Goal: Task Accomplishment & Management: Use online tool/utility

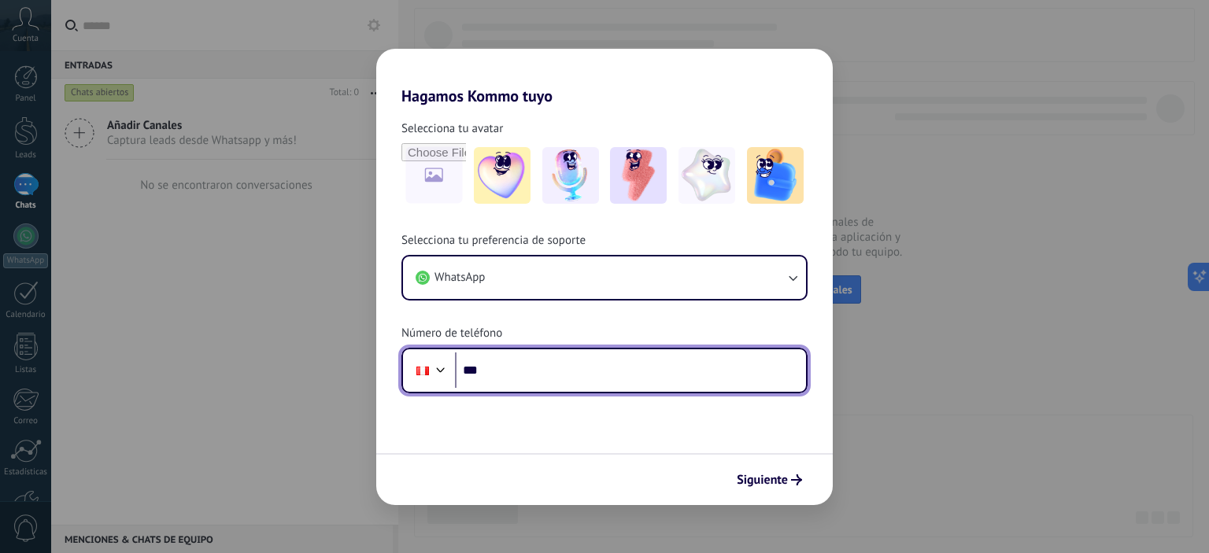
click at [652, 377] on input "***" at bounding box center [630, 371] width 351 height 36
click at [534, 369] on input "**********" at bounding box center [630, 371] width 351 height 36
type input "**********"
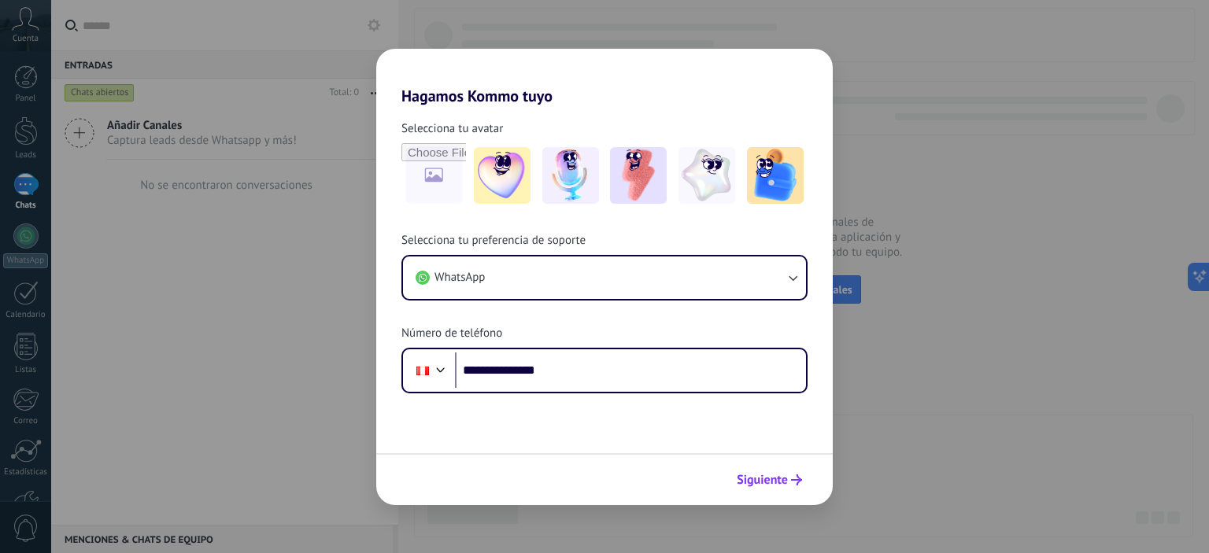
click at [774, 476] on span "Siguiente" at bounding box center [762, 480] width 51 height 11
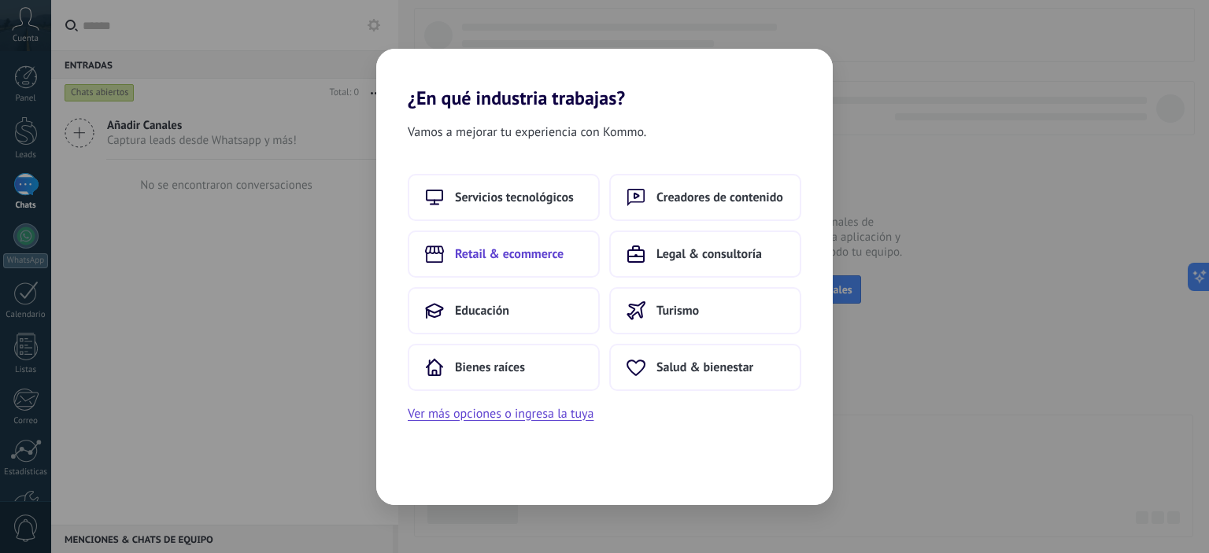
click at [515, 251] on span "Retail & ecommerce" at bounding box center [509, 254] width 109 height 16
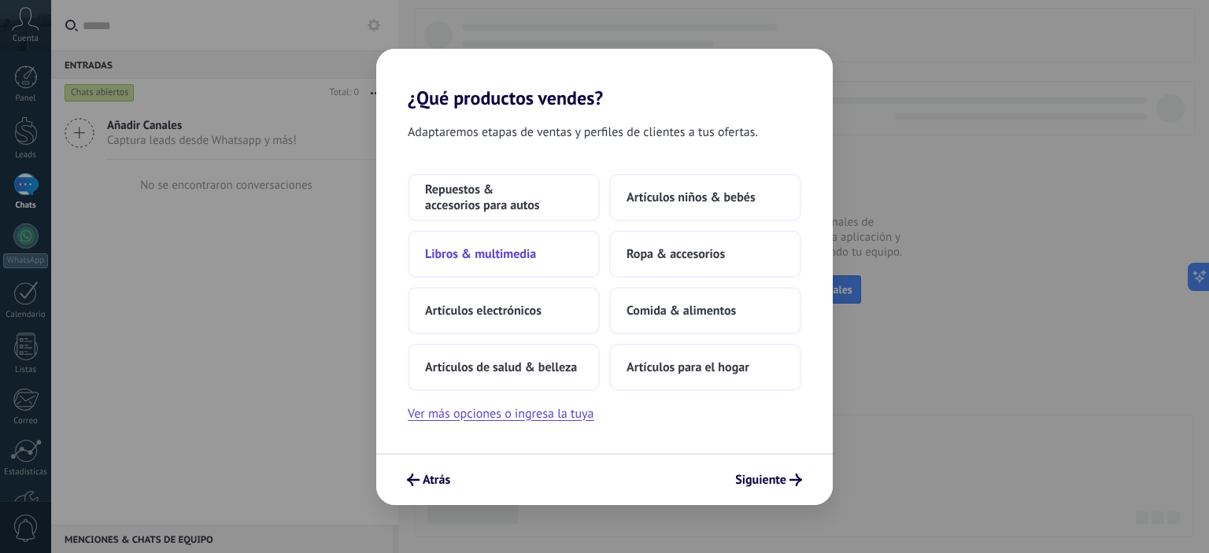
click at [466, 249] on span "Libros & multimedia" at bounding box center [480, 254] width 111 height 16
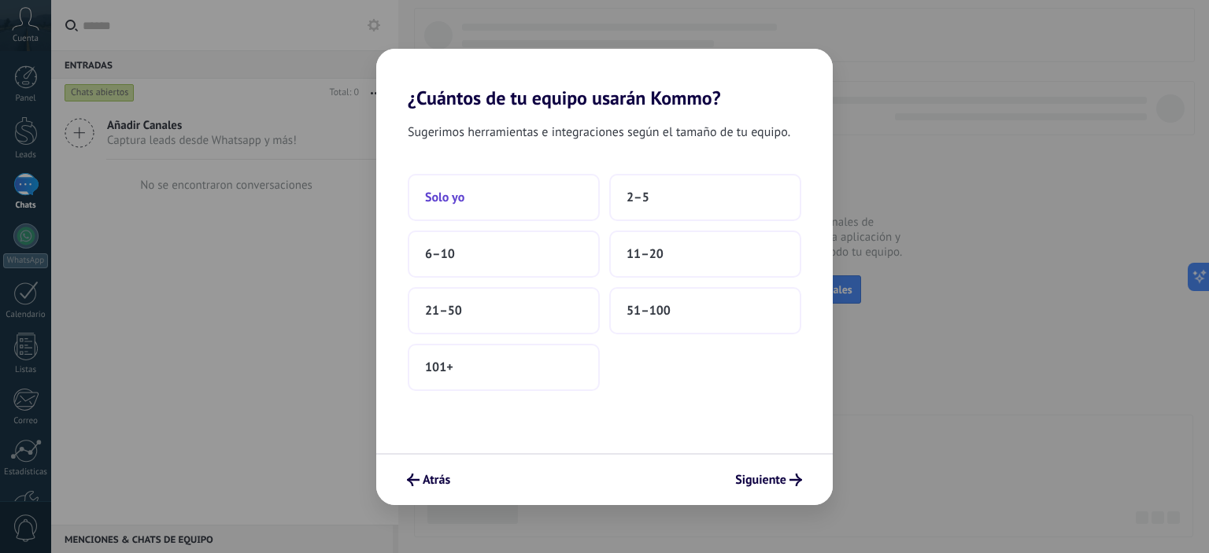
click at [516, 183] on button "Solo yo" at bounding box center [504, 197] width 192 height 47
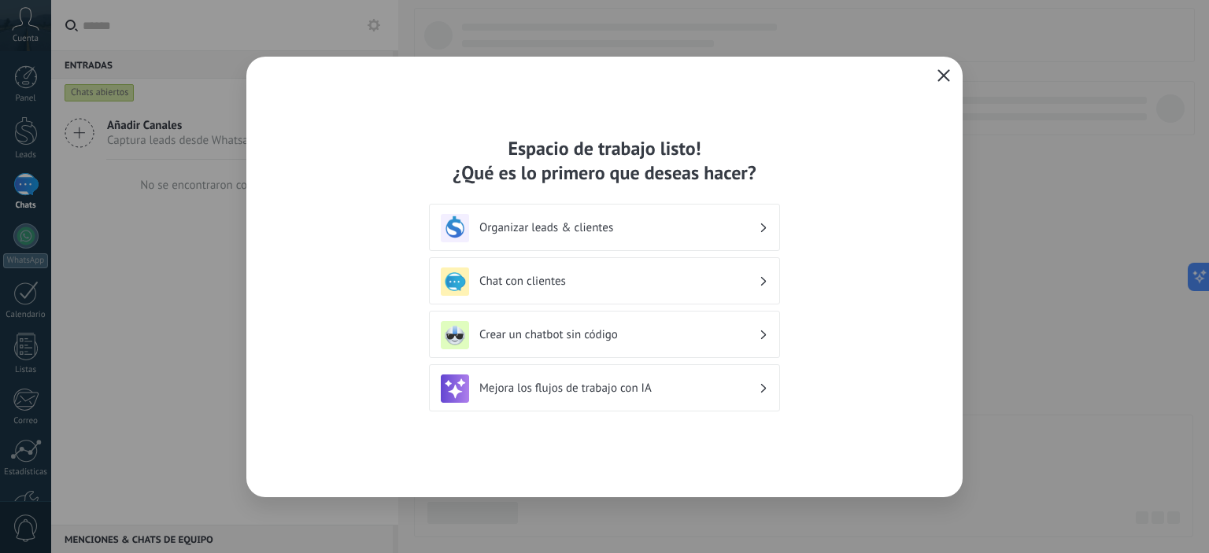
click at [608, 279] on h3 "Chat con clientes" at bounding box center [618, 281] width 279 height 15
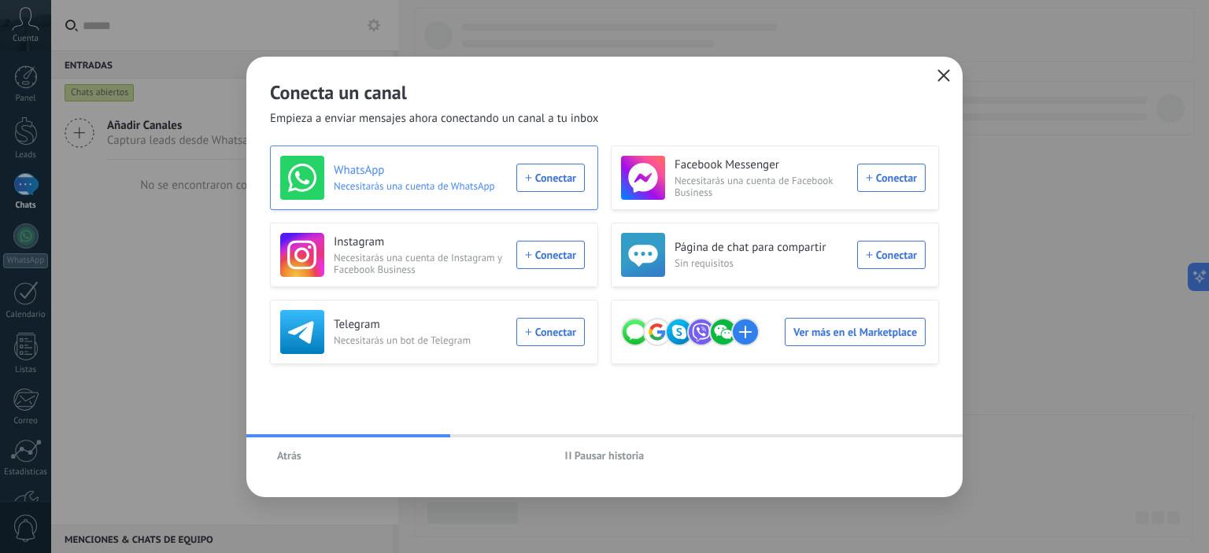
click at [552, 173] on div "WhatsApp Necesitarás una cuenta de WhatsApp Conectar" at bounding box center [432, 178] width 305 height 44
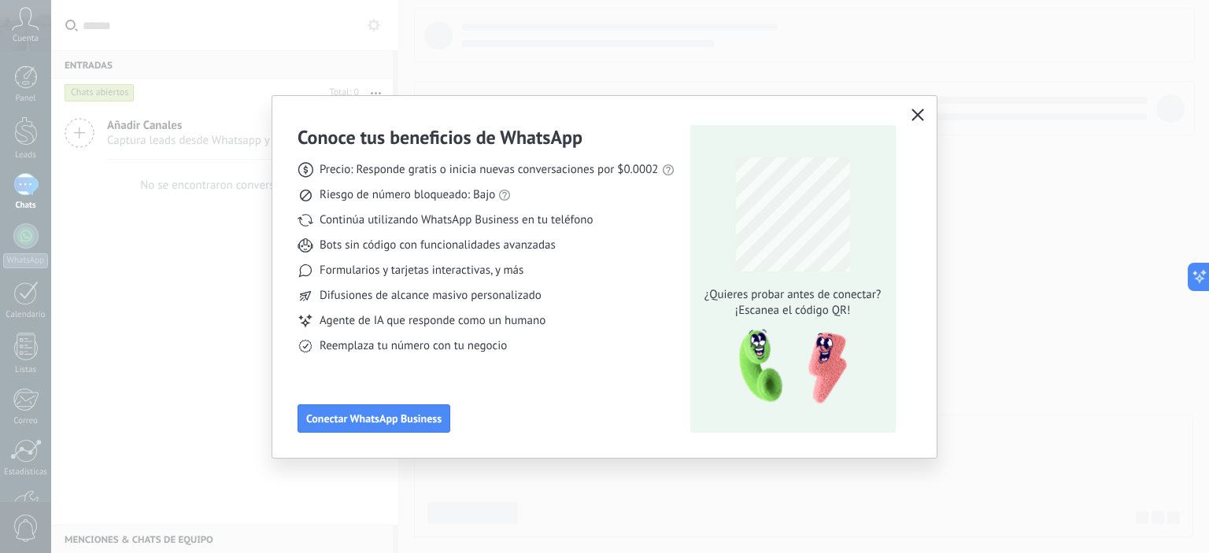
click at [922, 119] on icon "button" at bounding box center [917, 115] width 13 height 13
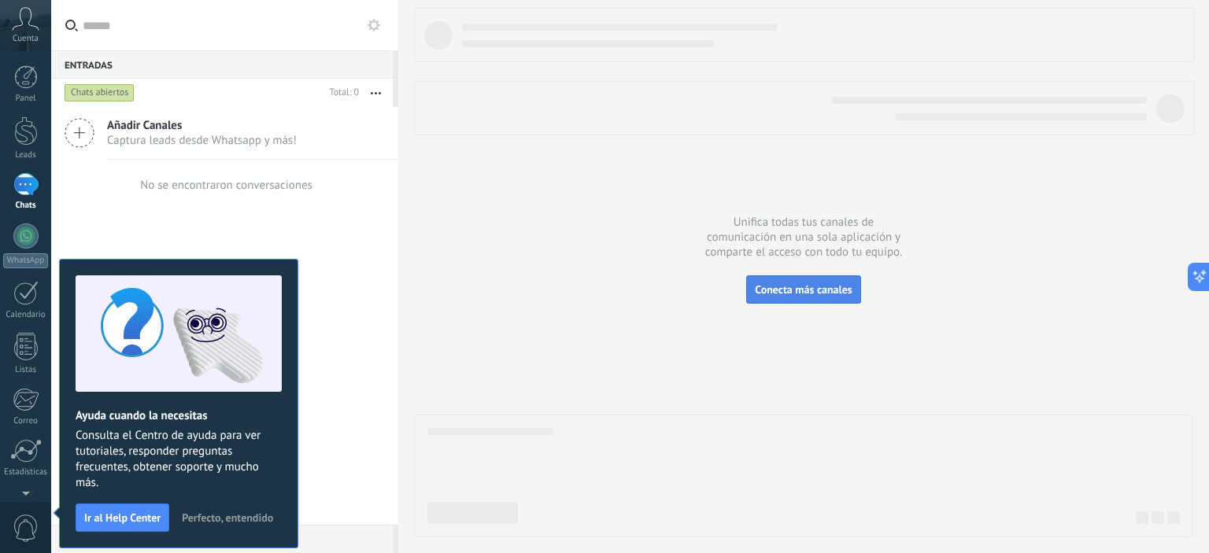
click at [793, 285] on span "Conecta más canales" at bounding box center [803, 290] width 97 height 14
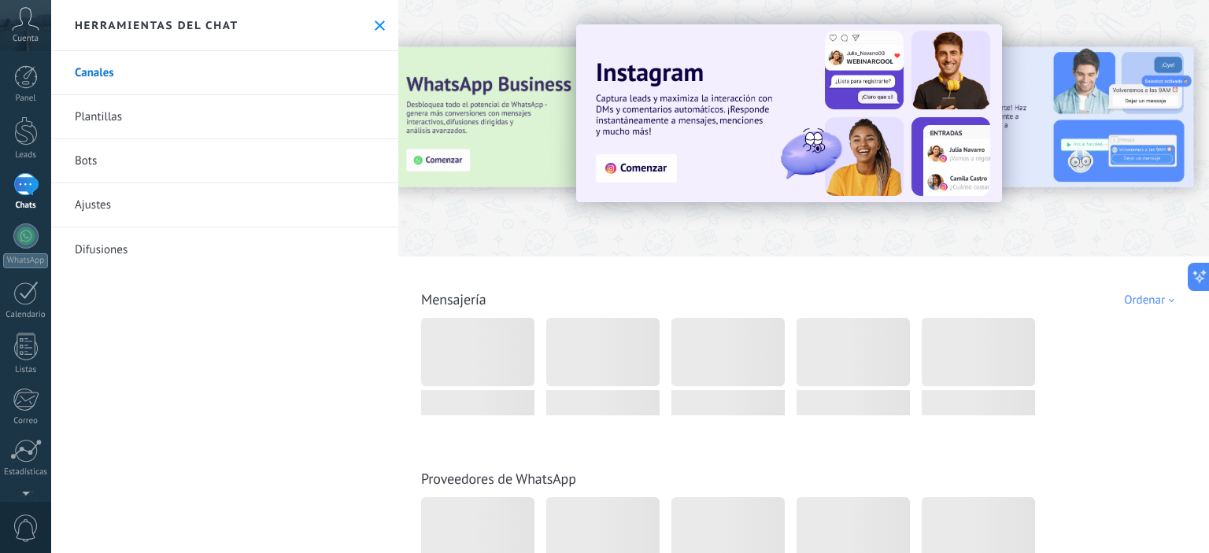
click at [501, 109] on div at bounding box center [418, 128] width 345 height 142
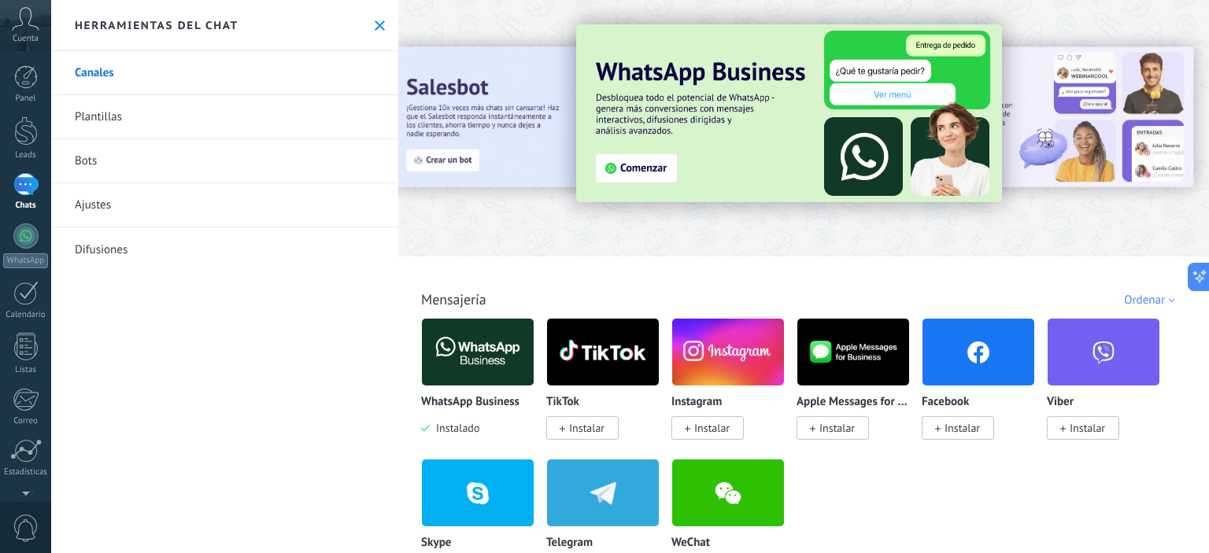
click at [699, 135] on img at bounding box center [789, 113] width 426 height 178
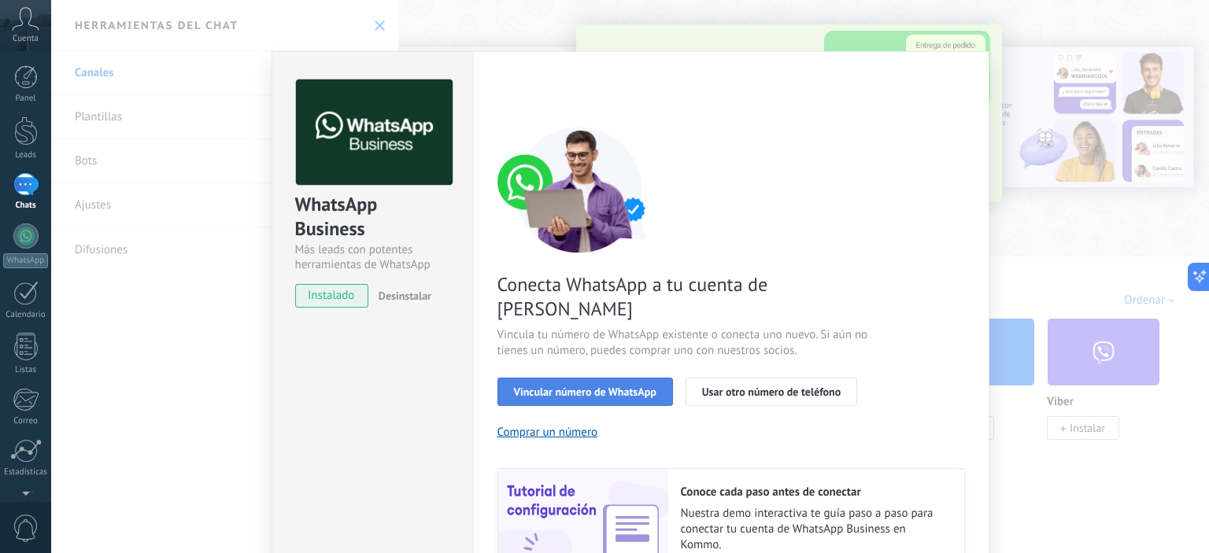
click at [608, 386] on span "Vincular número de WhatsApp" at bounding box center [585, 391] width 142 height 11
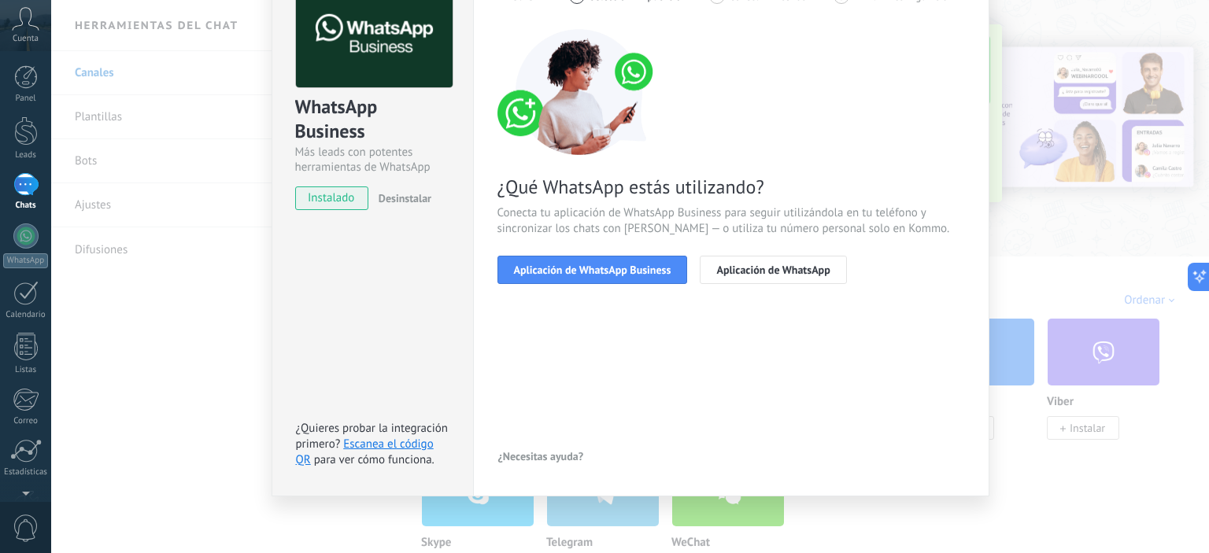
scroll to position [99, 0]
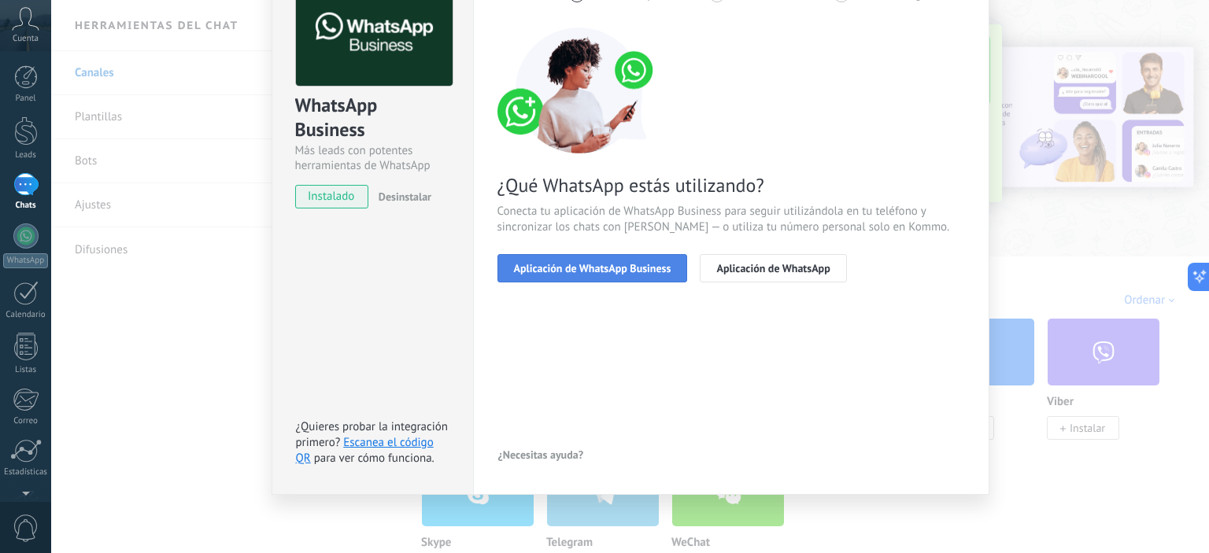
click at [586, 265] on span "Aplicación de WhatsApp Business" at bounding box center [592, 268] width 157 height 11
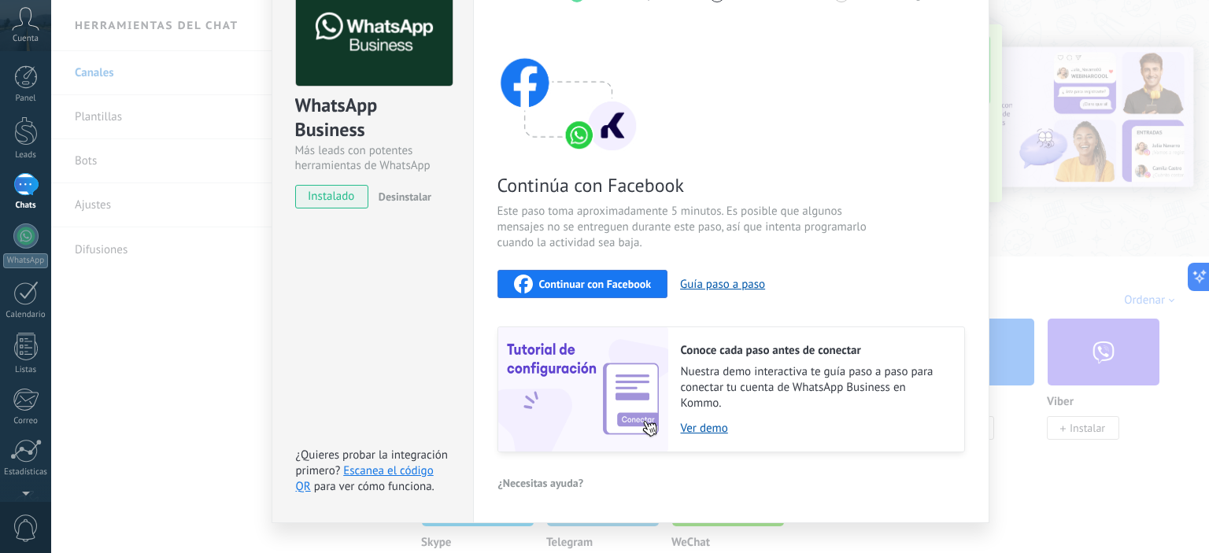
scroll to position [0, 0]
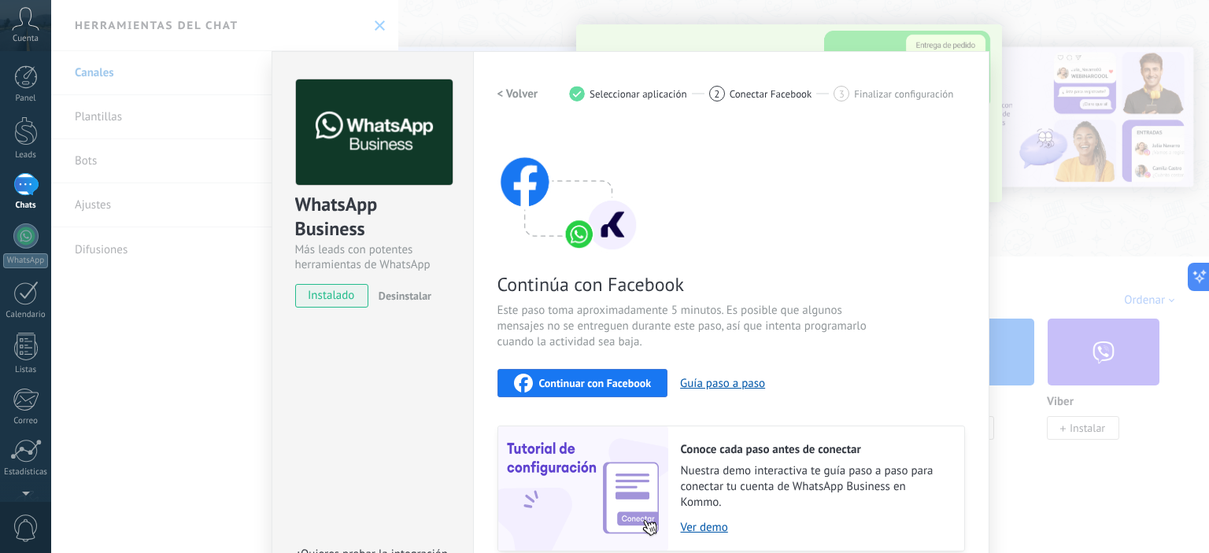
click at [1092, 29] on div "WhatsApp Business Más leads con potentes herramientas de WhatsApp instalado Des…" at bounding box center [630, 276] width 1158 height 553
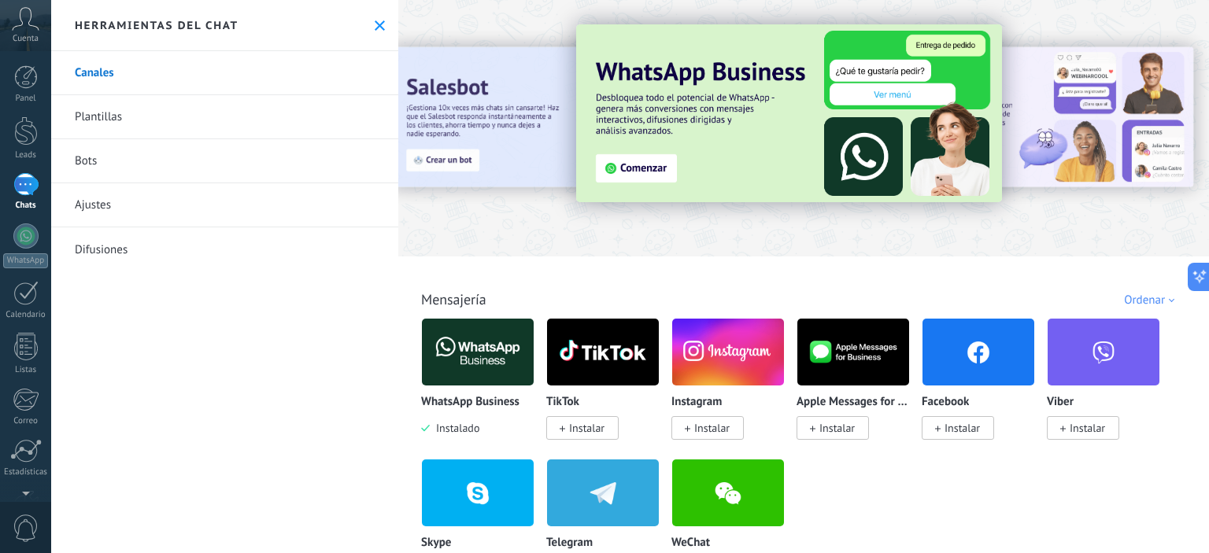
click at [126, 157] on link "Bots" at bounding box center [224, 161] width 347 height 44
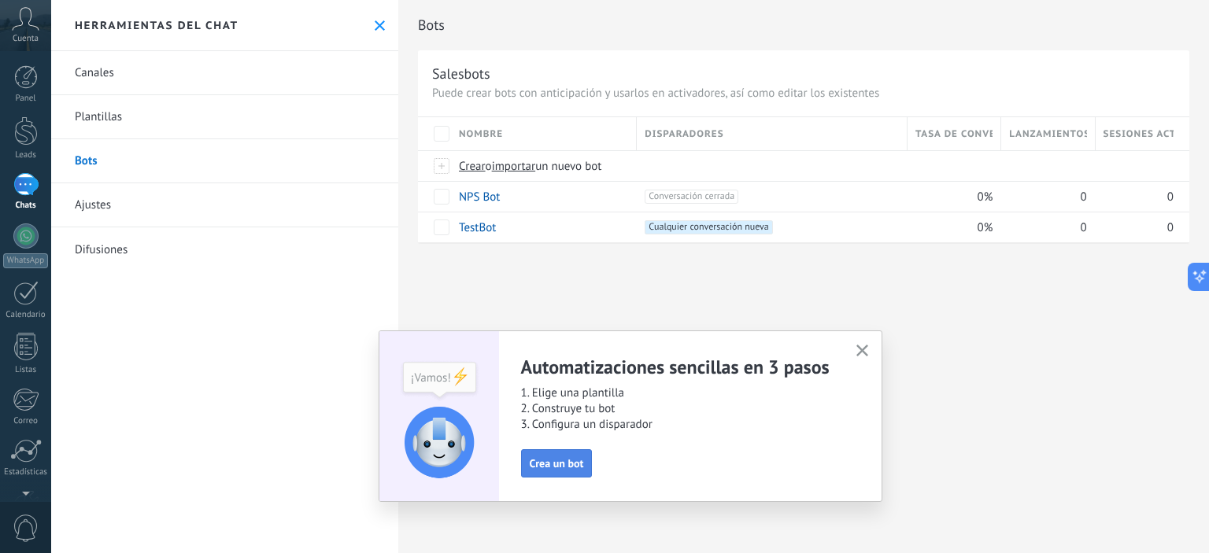
click at [569, 460] on span "Crea un bot" at bounding box center [557, 463] width 54 height 11
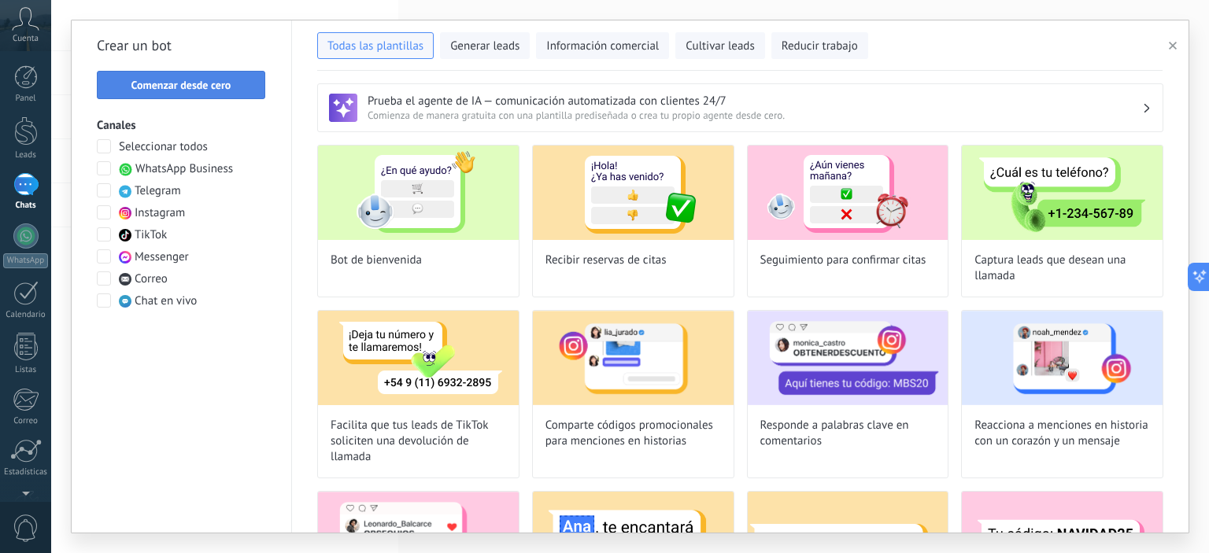
click at [175, 83] on span "Comenzar desde cero" at bounding box center [181, 84] width 100 height 11
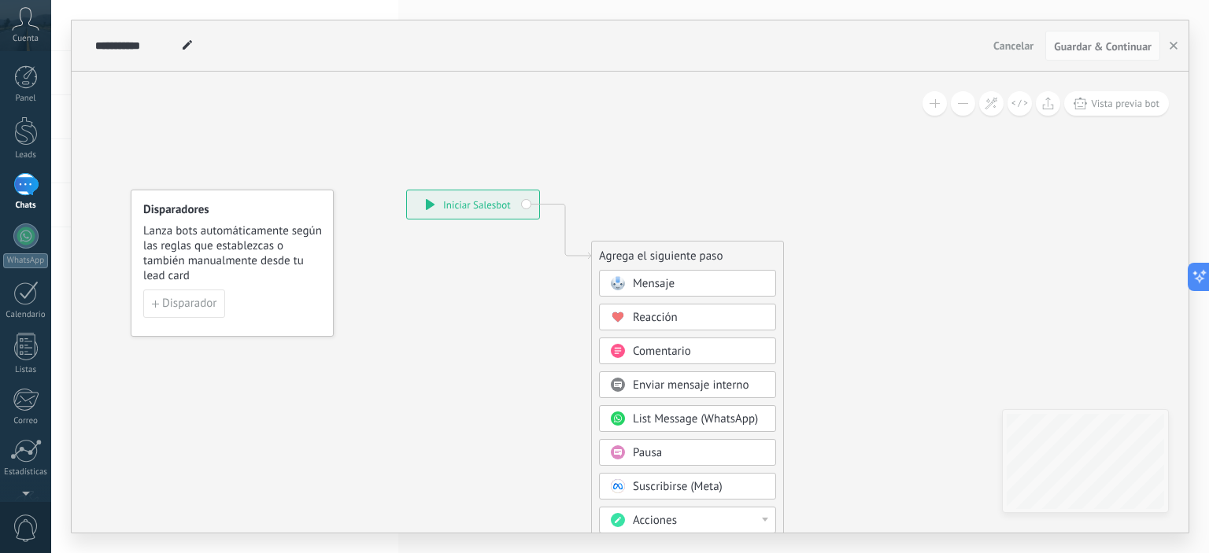
click at [434, 204] on icon at bounding box center [430, 204] width 9 height 11
click at [679, 281] on div "Mensaje" at bounding box center [699, 284] width 132 height 16
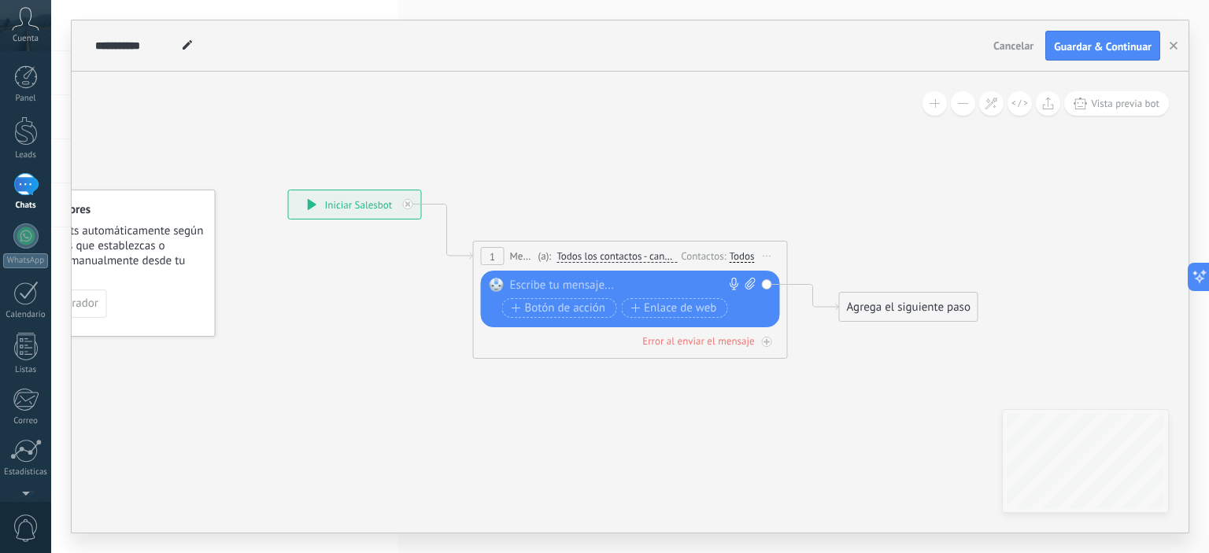
click at [554, 286] on div at bounding box center [627, 286] width 234 height 16
paste div
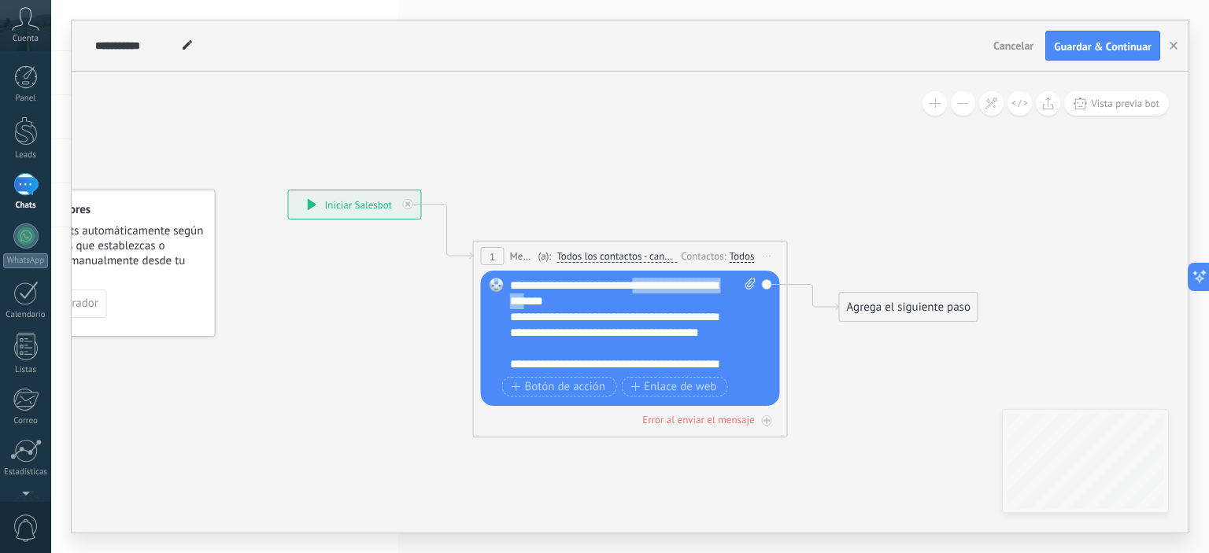
drag, startPoint x: 552, startPoint y: 301, endPoint x: 642, endPoint y: 289, distance: 90.6
click at [642, 289] on div "**********" at bounding box center [633, 325] width 247 height 94
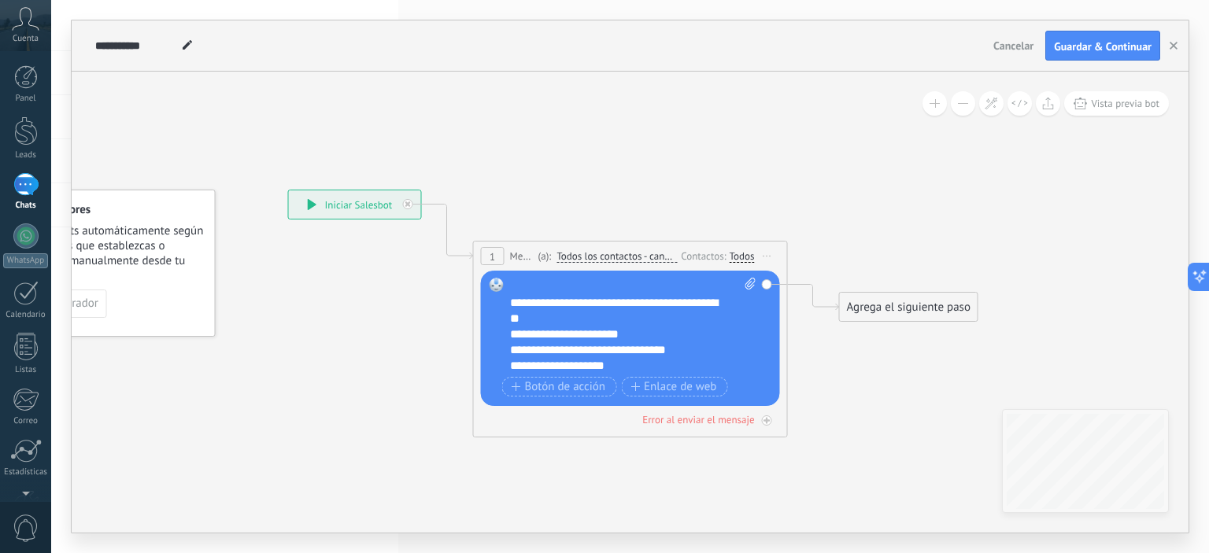
scroll to position [79, 0]
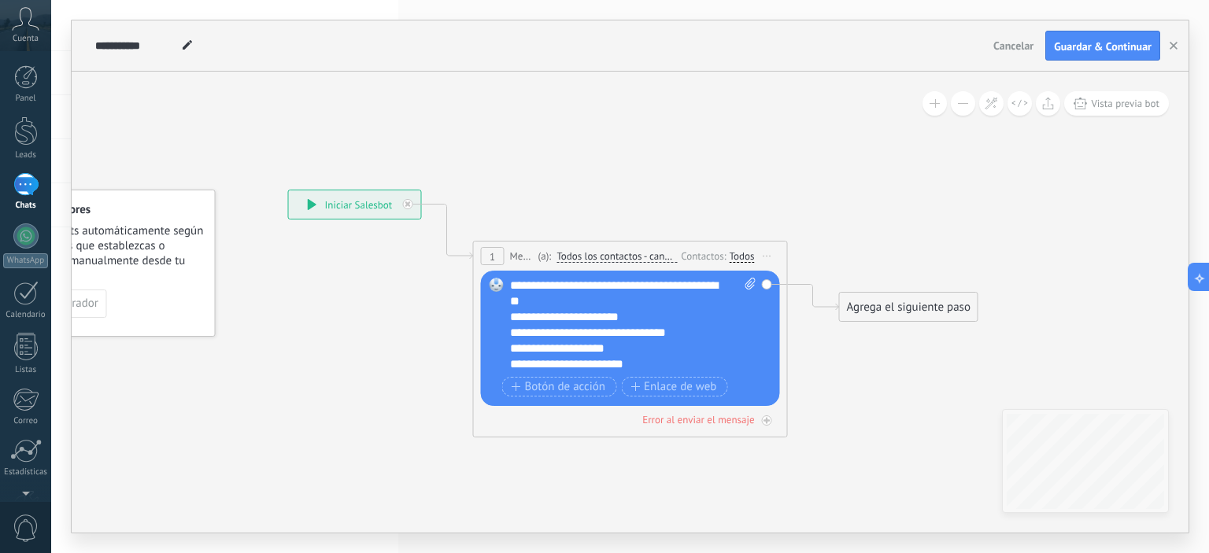
click at [879, 306] on div "Agrega el siguiente paso" at bounding box center [909, 307] width 138 height 26
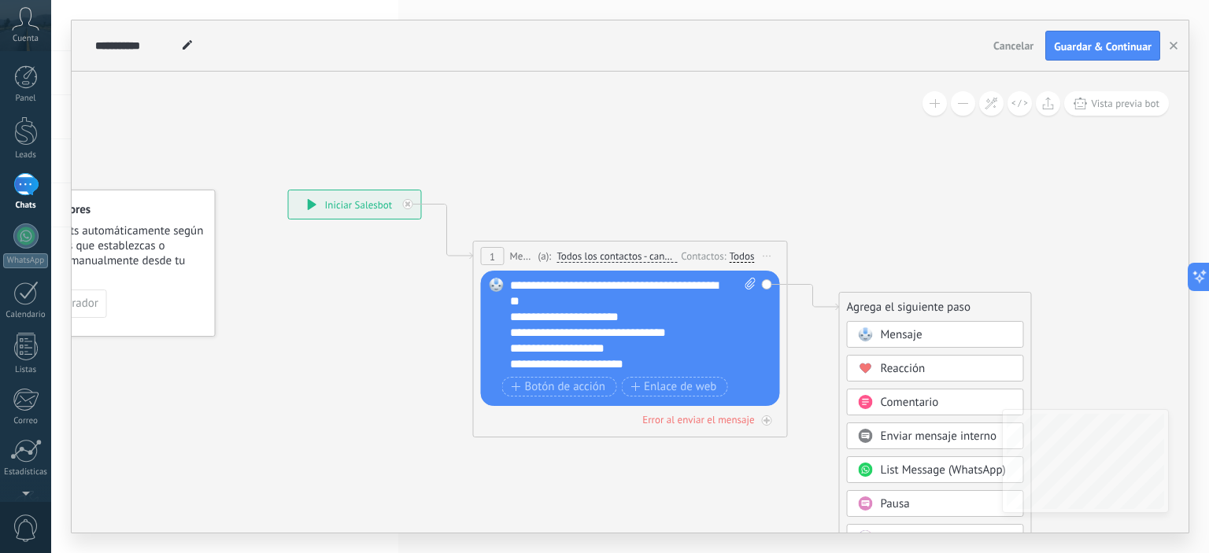
click at [921, 334] on span "Mensaje" at bounding box center [902, 334] width 42 height 15
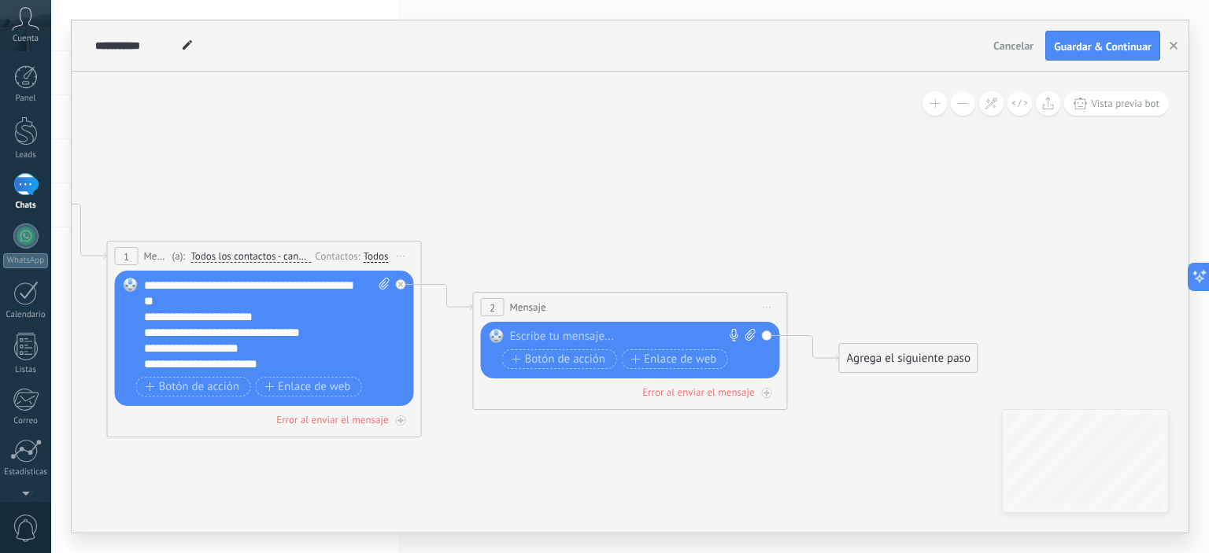
click at [541, 336] on div at bounding box center [627, 337] width 234 height 16
click at [563, 358] on span "Botón de acción" at bounding box center [559, 359] width 94 height 13
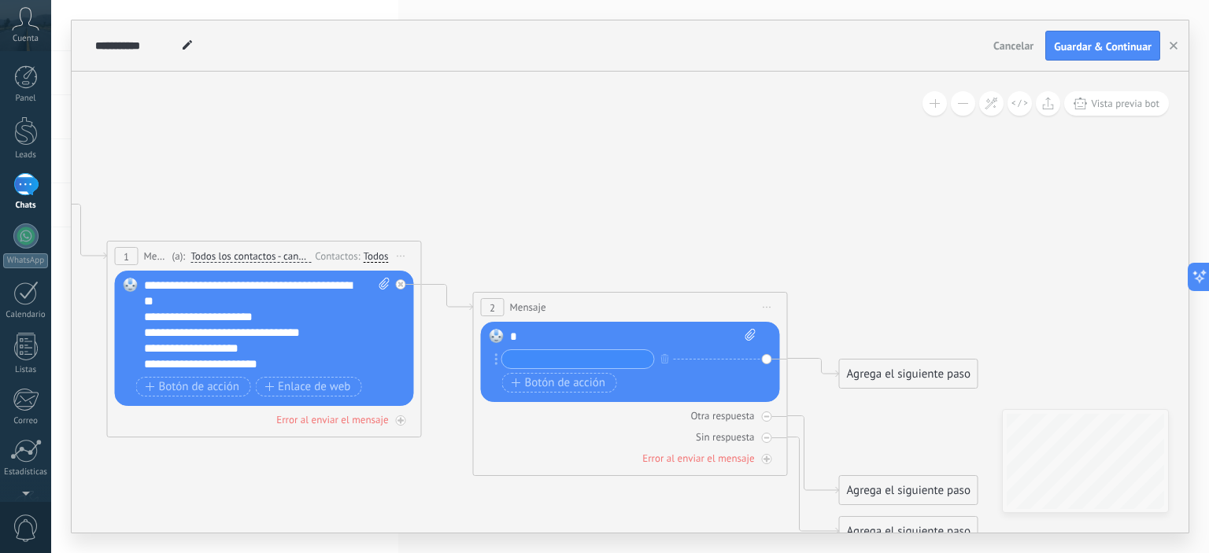
paste input "**********"
type input "**********"
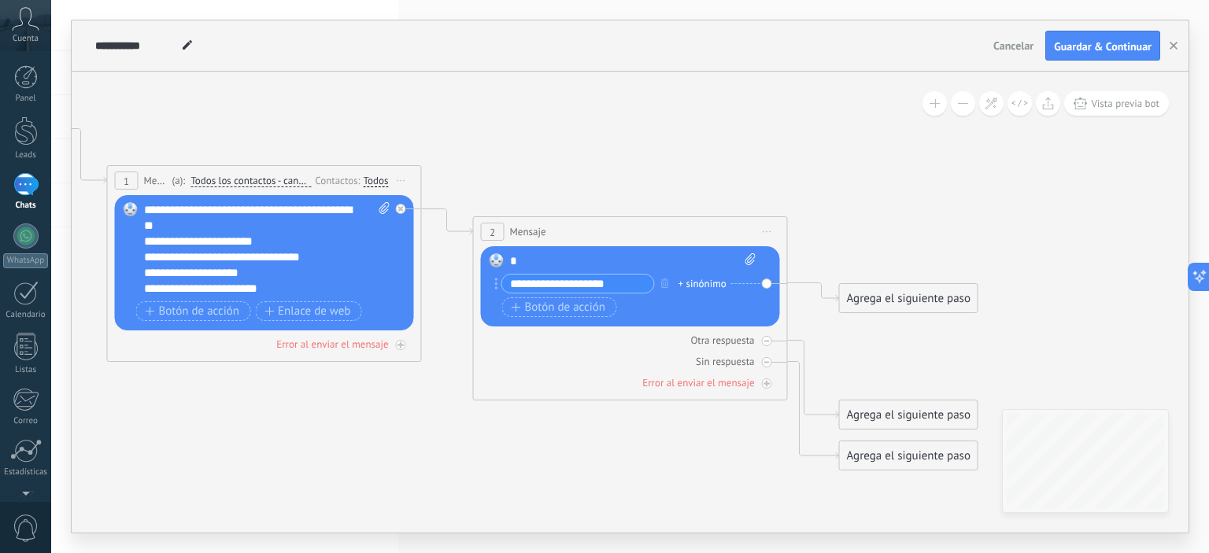
click at [635, 283] on input "**********" at bounding box center [578, 284] width 152 height 18
drag, startPoint x: 614, startPoint y: 292, endPoint x: 425, endPoint y: 307, distance: 189.5
click at [531, 265] on div "*" at bounding box center [633, 261] width 247 height 16
click at [371, 342] on div "Error al enviar el mensaje" at bounding box center [332, 344] width 112 height 13
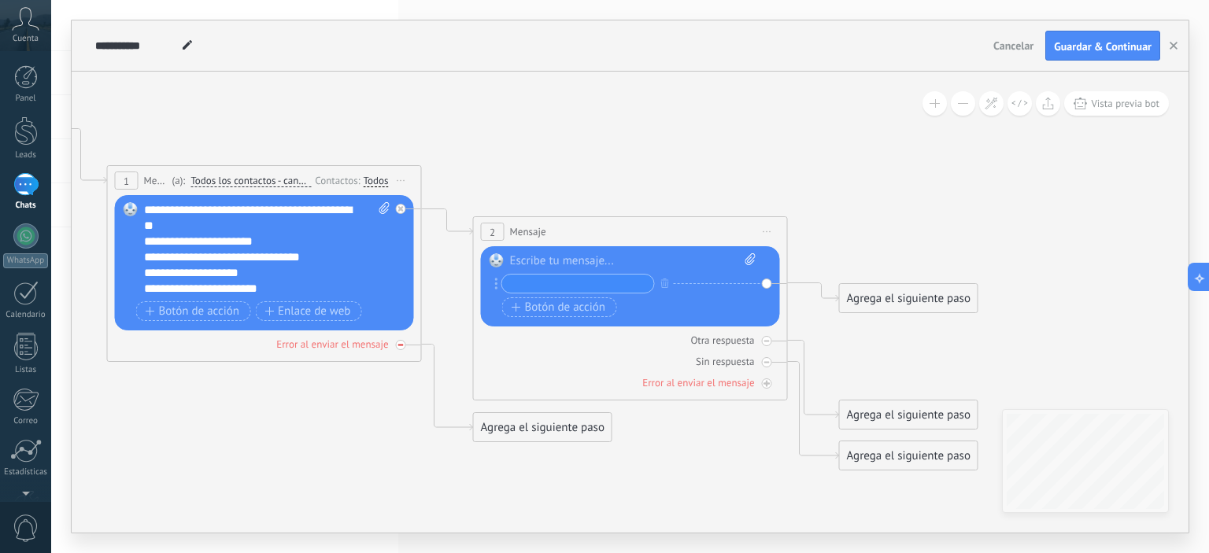
click at [384, 345] on div "Error al enviar el mensaje" at bounding box center [332, 344] width 112 height 13
click at [557, 308] on span "Botón de acción" at bounding box center [559, 307] width 94 height 13
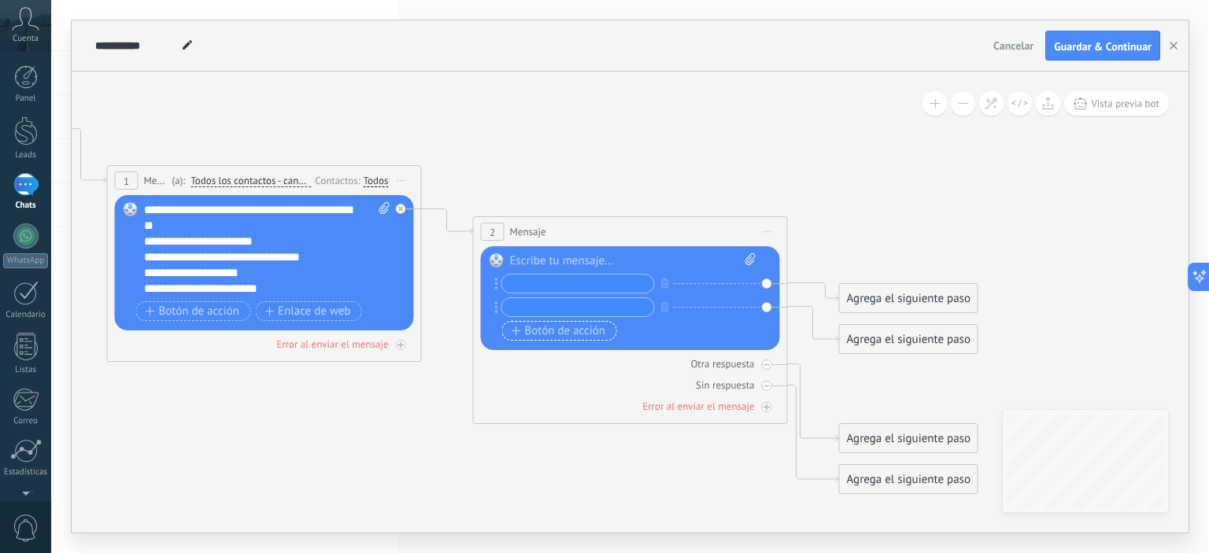
click at [551, 327] on span "Botón de acción" at bounding box center [559, 331] width 94 height 13
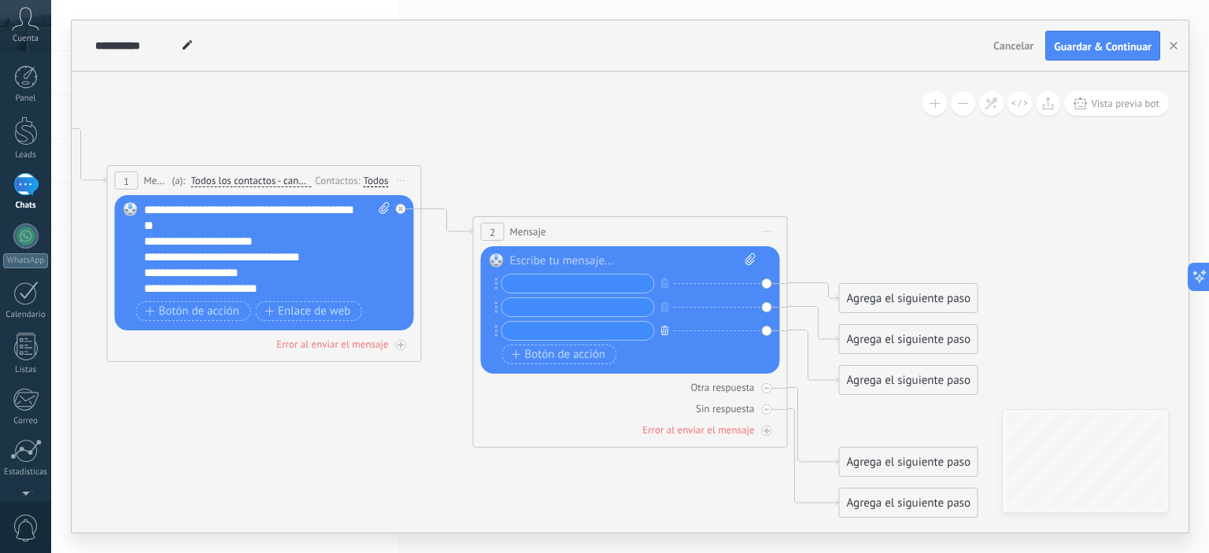
click at [661, 328] on icon "button" at bounding box center [665, 330] width 8 height 9
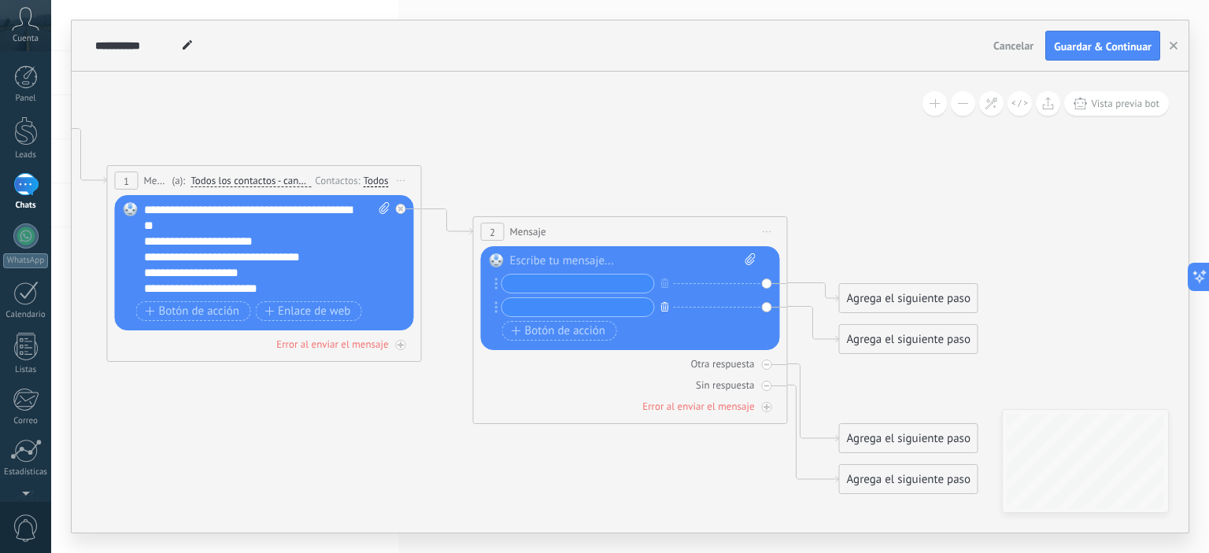
click at [664, 307] on icon "button" at bounding box center [665, 306] width 8 height 9
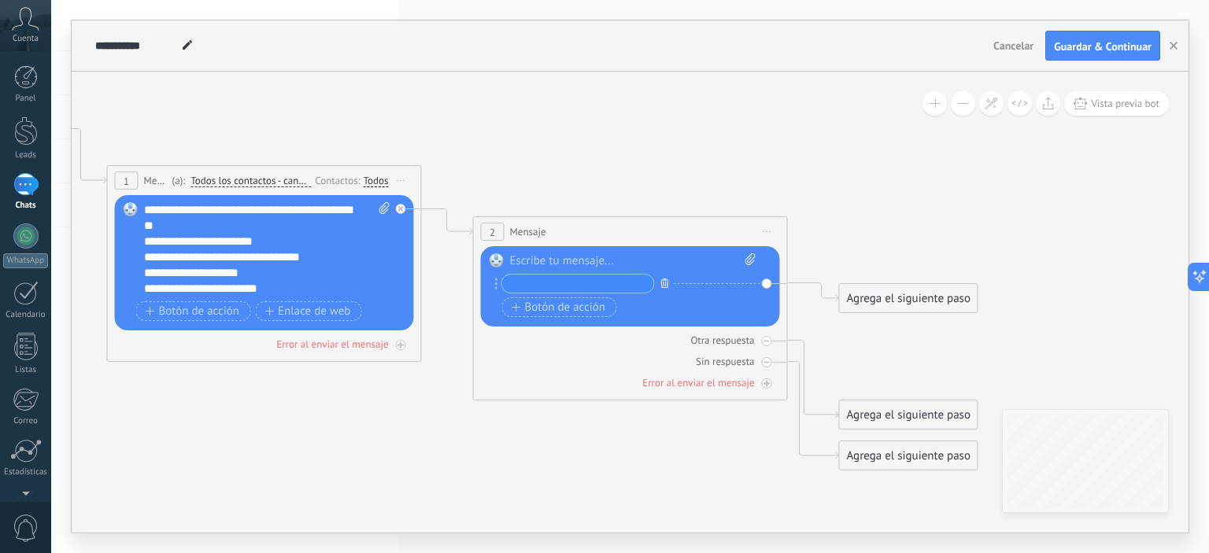
click at [667, 282] on icon "button" at bounding box center [665, 283] width 8 height 9
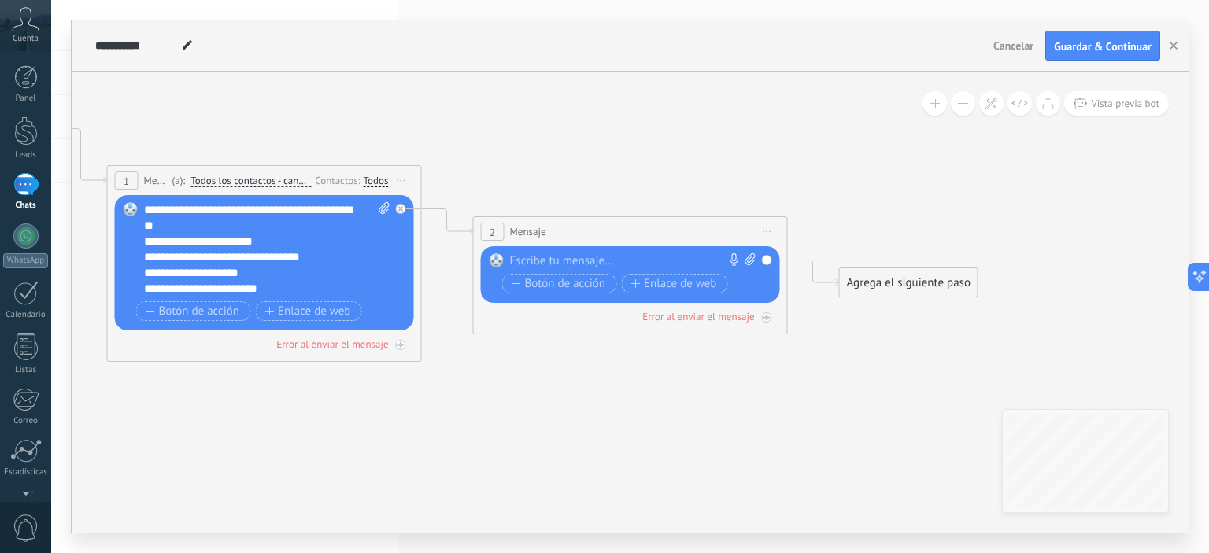
click at [771, 227] on span "Iniciar vista previa aquí Cambiar nombre Duplicar [GEOGRAPHIC_DATA]" at bounding box center [767, 231] width 25 height 23
click at [811, 333] on div "Borrar" at bounding box center [839, 334] width 156 height 27
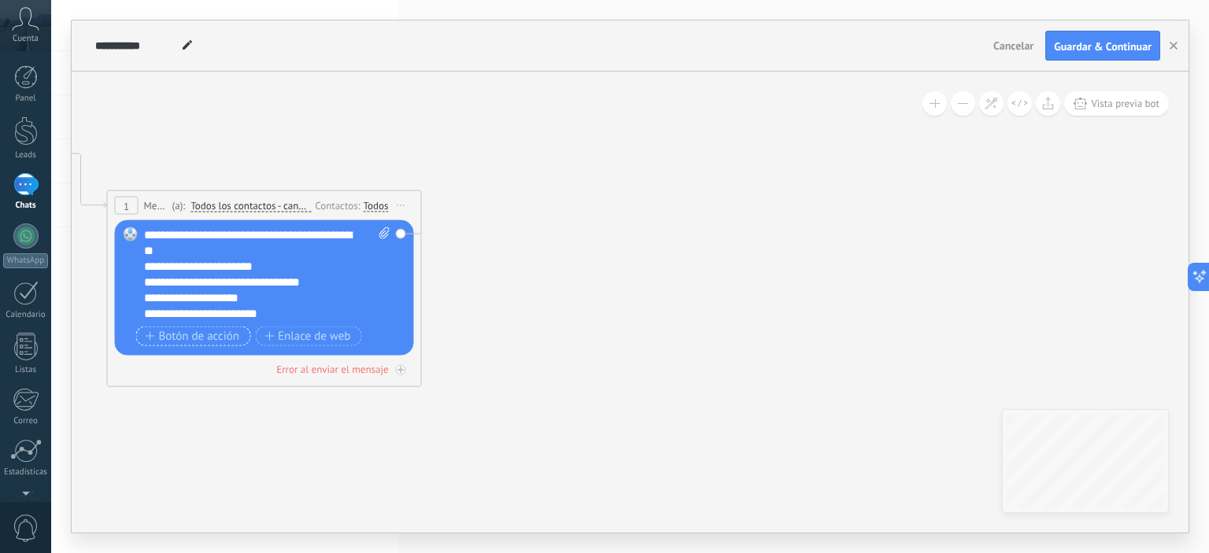
click at [190, 335] on span "Botón de acción" at bounding box center [193, 336] width 94 height 13
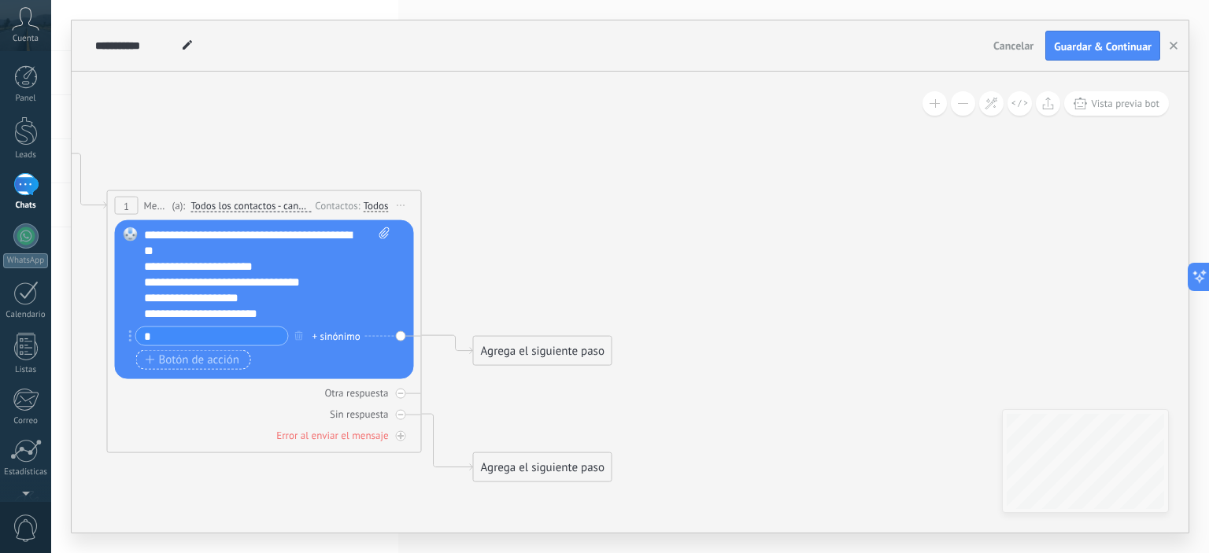
type input "*"
click at [211, 355] on span "Botón de acción" at bounding box center [193, 359] width 94 height 13
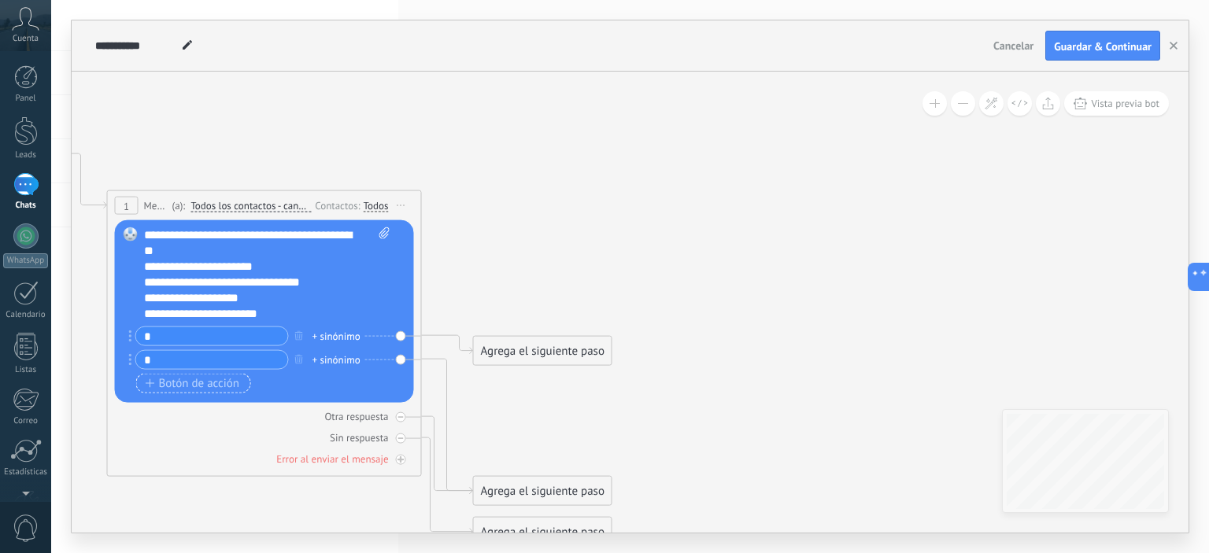
type input "*"
click at [197, 385] on span "Botón de acción" at bounding box center [193, 383] width 94 height 13
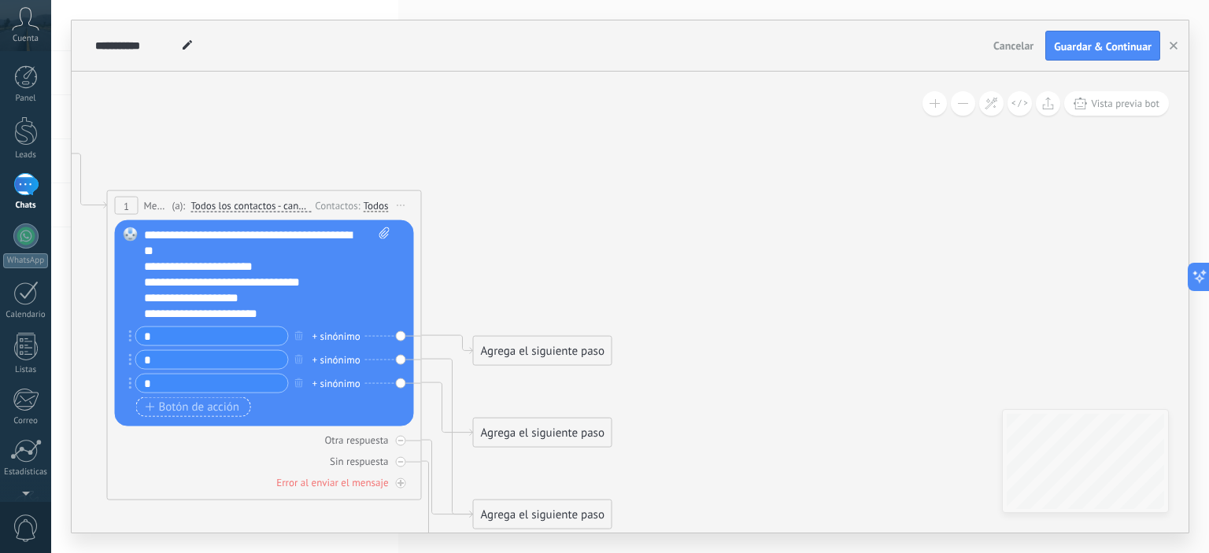
type input "*"
click at [184, 402] on span "Botón de acción" at bounding box center [193, 407] width 94 height 13
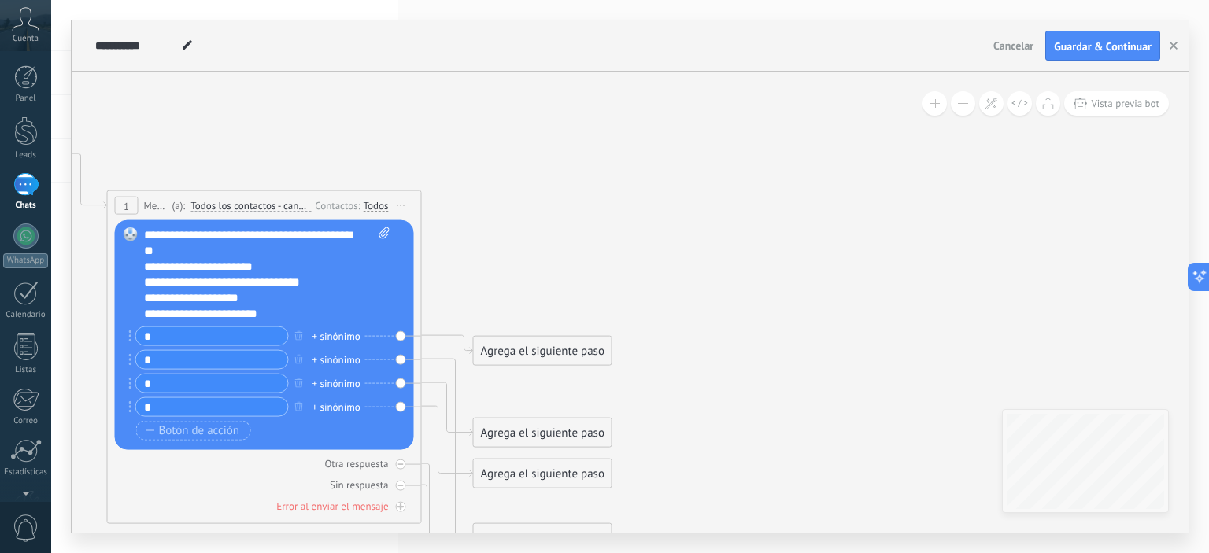
type input "*"
click at [543, 350] on div "Agrega el siguiente paso" at bounding box center [543, 351] width 138 height 26
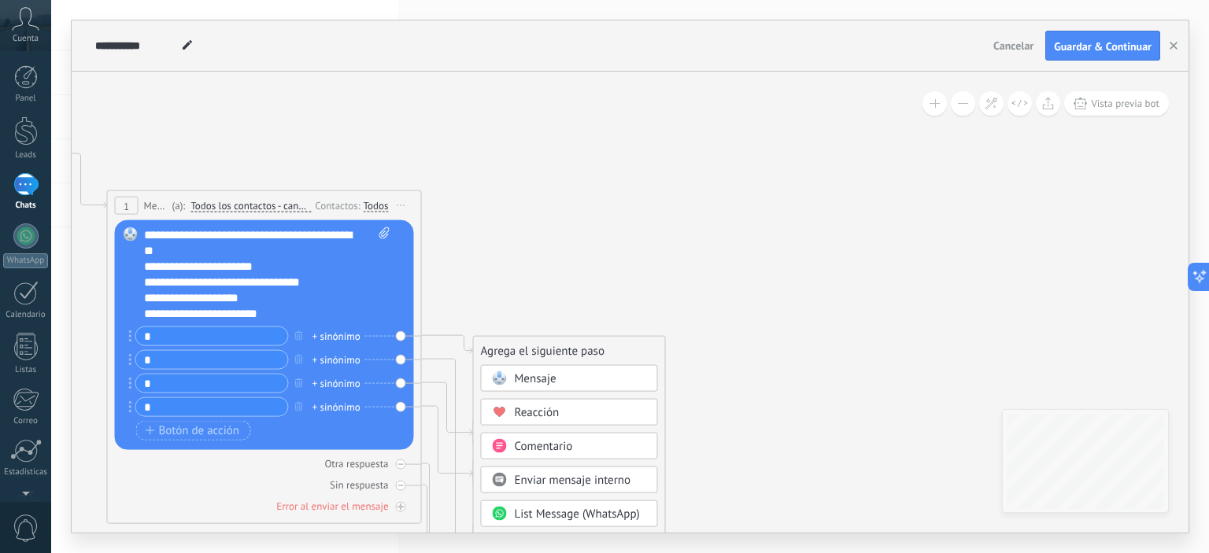
click at [546, 376] on span "Mensaje" at bounding box center [536, 378] width 42 height 15
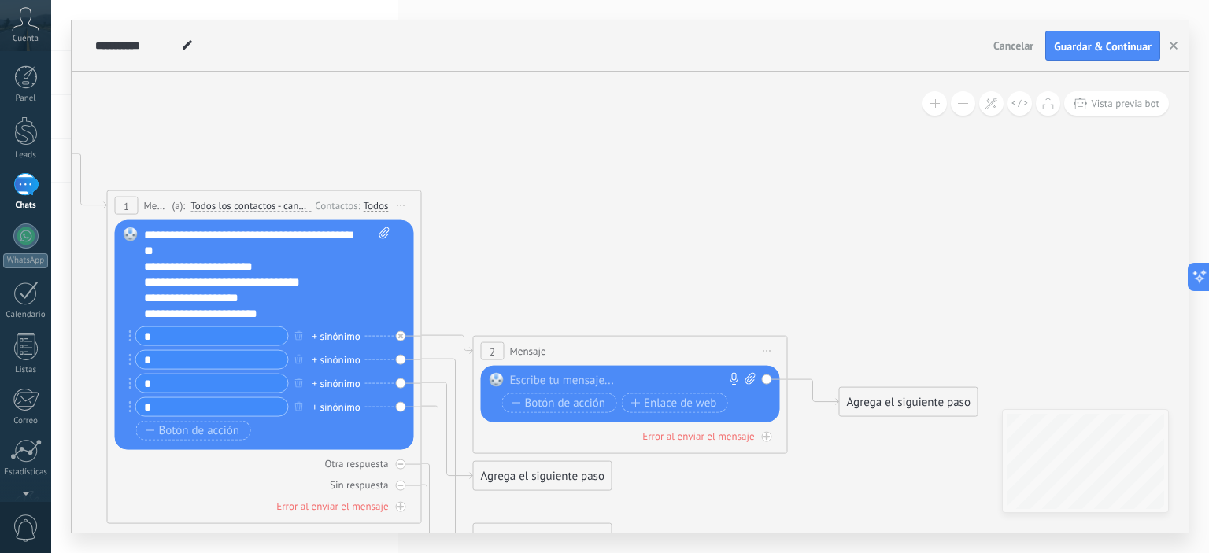
click at [565, 376] on div at bounding box center [627, 381] width 234 height 16
paste div
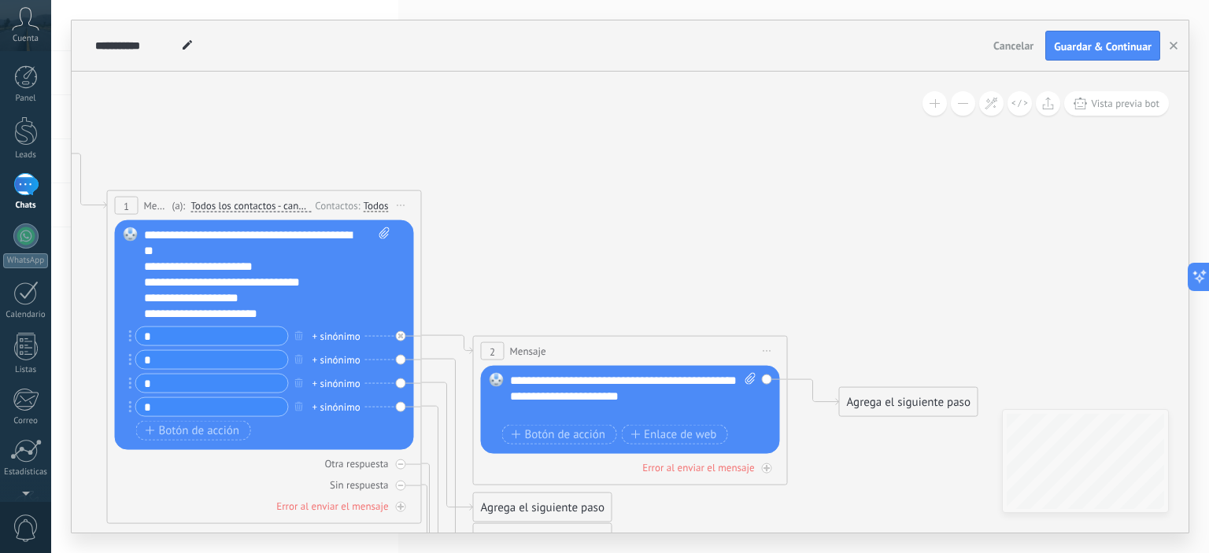
click at [526, 405] on div "**********" at bounding box center [620, 397] width 220 height 16
click at [523, 405] on div "**********" at bounding box center [620, 397] width 220 height 16
click at [508, 413] on div "Reemplazar Quitar Convertir a mensaje de voz Arrastre la imagen aquí para adjun…" at bounding box center [630, 410] width 299 height 88
click at [514, 405] on div "**********" at bounding box center [620, 397] width 220 height 16
click at [608, 405] on div "**********" at bounding box center [620, 397] width 220 height 16
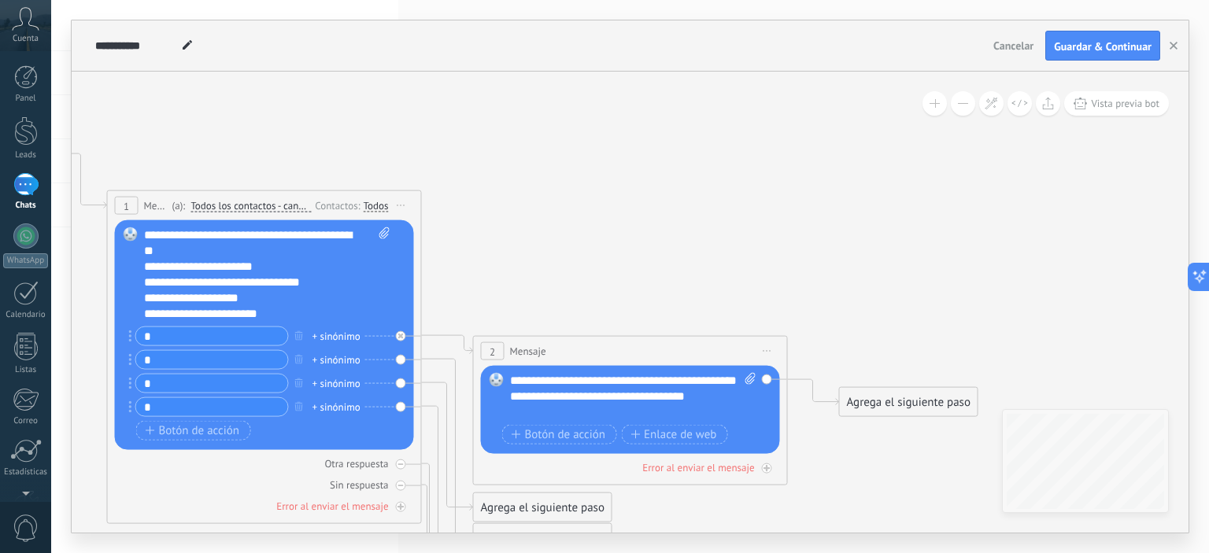
click at [711, 405] on div "**********" at bounding box center [620, 397] width 220 height 16
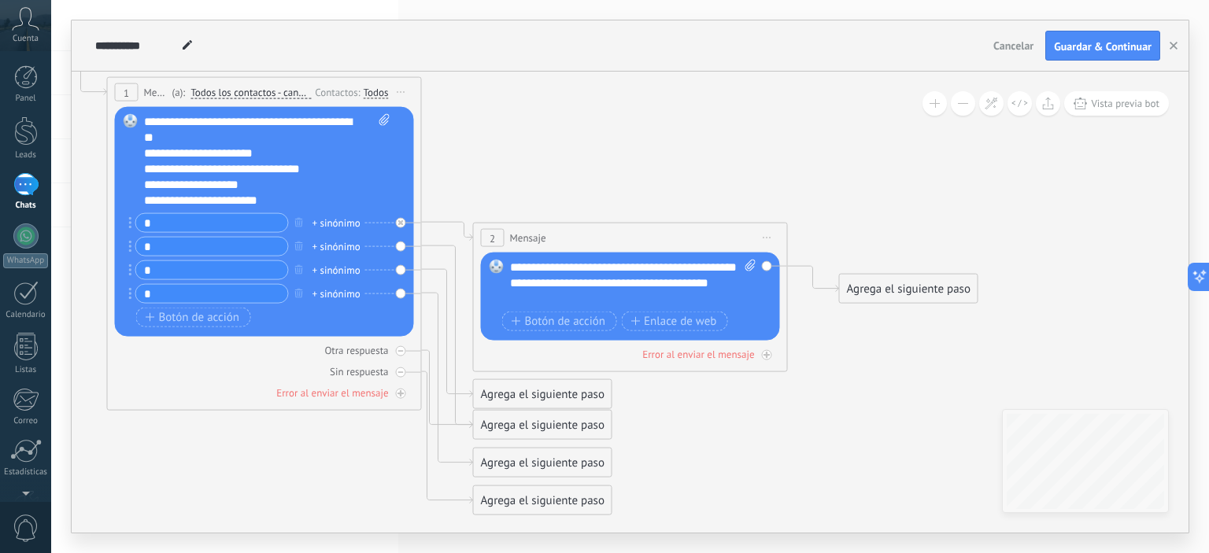
click at [215, 242] on input "*" at bounding box center [212, 247] width 152 height 18
click at [459, 270] on icon at bounding box center [447, 337] width 51 height 182
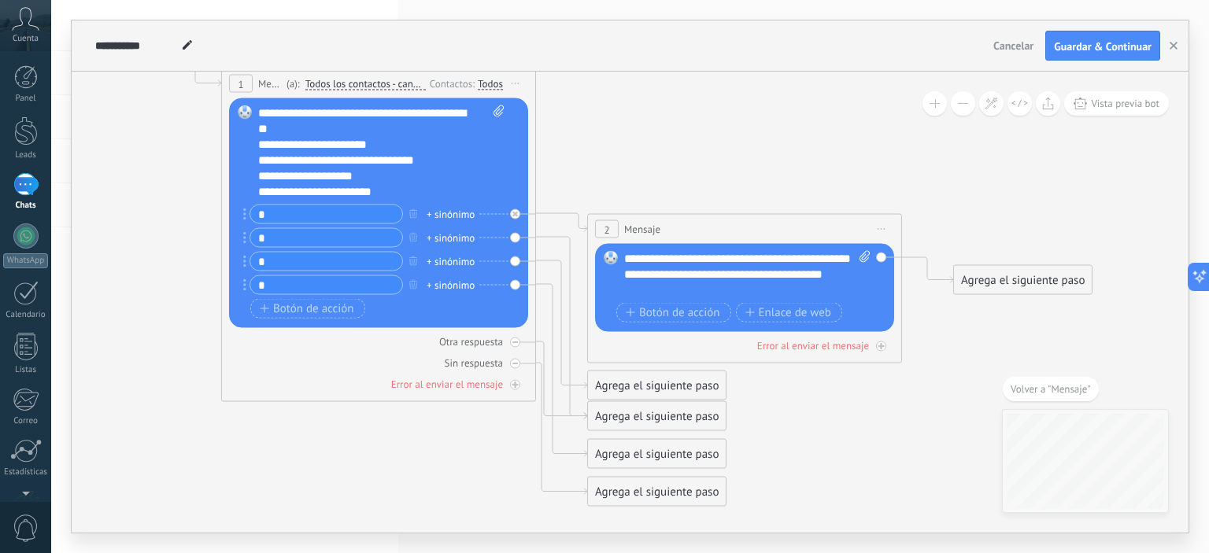
click at [648, 415] on div "Agrega el siguiente paso" at bounding box center [657, 417] width 138 height 26
click at [661, 441] on span "Mensaje" at bounding box center [650, 444] width 42 height 15
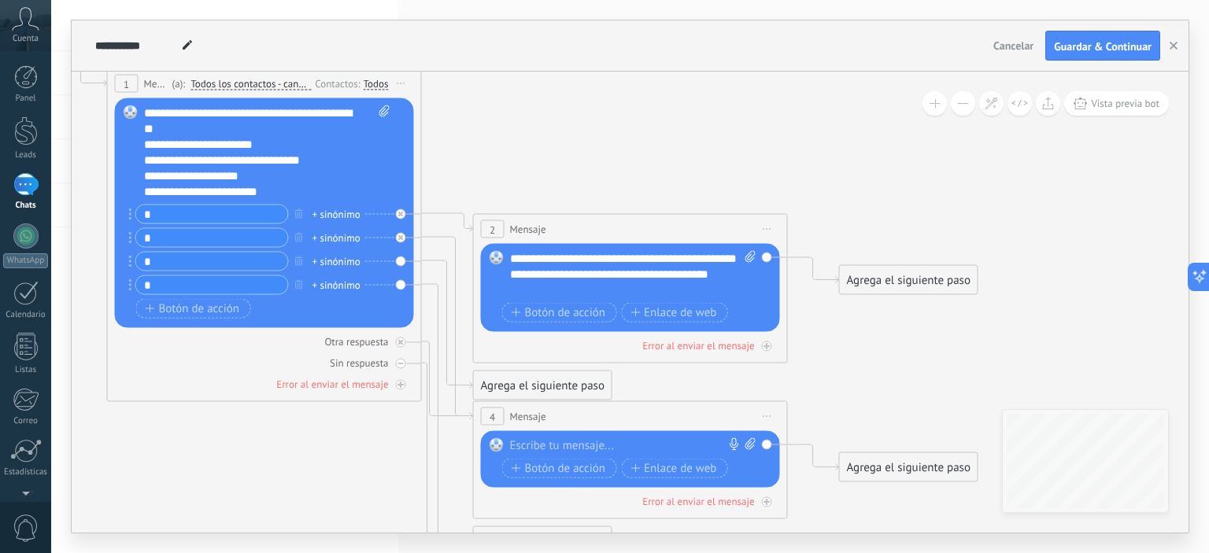
click at [532, 412] on span "Mensaje" at bounding box center [528, 416] width 36 height 15
click at [563, 445] on div at bounding box center [627, 446] width 234 height 16
paste div
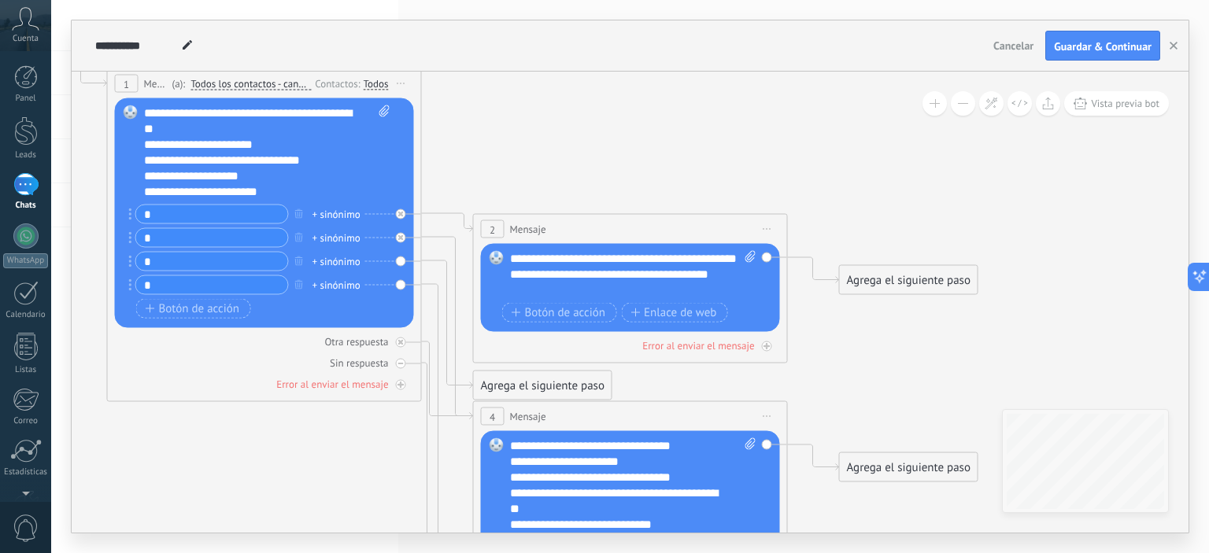
click at [639, 456] on div "**********" at bounding box center [620, 462] width 220 height 16
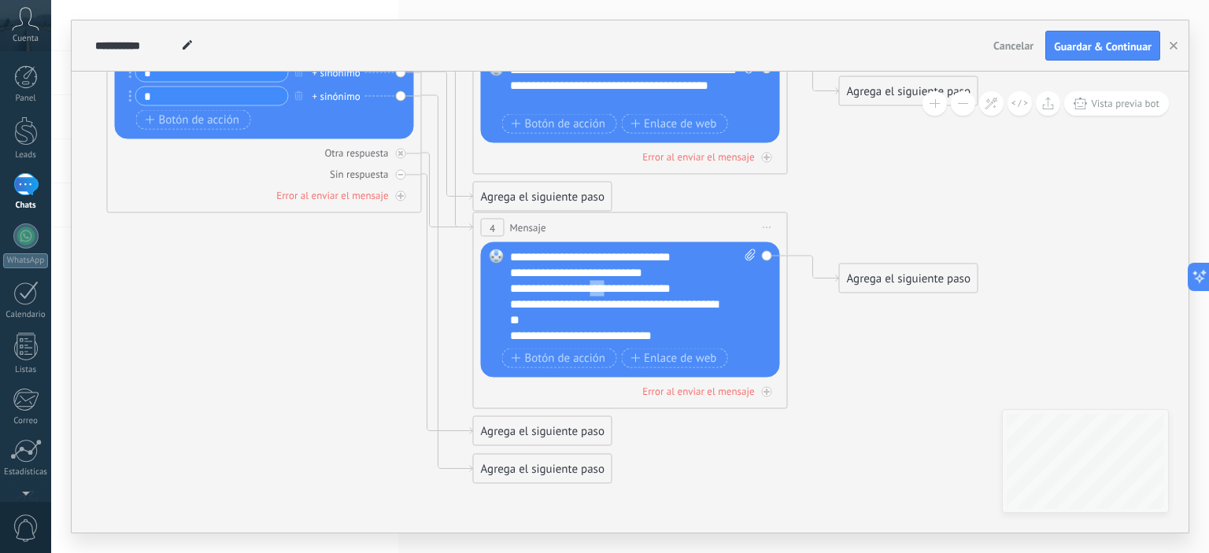
drag, startPoint x: 622, startPoint y: 285, endPoint x: 604, endPoint y: 288, distance: 18.4
click at [604, 288] on div "**********" at bounding box center [620, 289] width 220 height 16
drag, startPoint x: 705, startPoint y: 286, endPoint x: 647, endPoint y: 292, distance: 58.5
click at [647, 292] on div "**********" at bounding box center [620, 289] width 220 height 16
drag, startPoint x: 629, startPoint y: 301, endPoint x: 609, endPoint y: 298, distance: 19.9
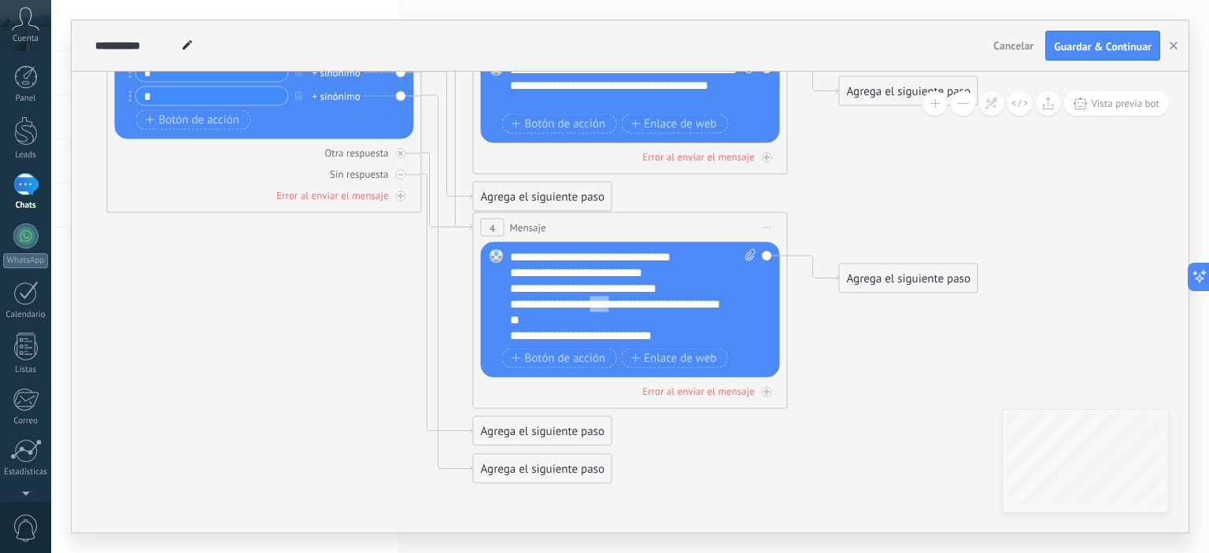
click at [609, 298] on div "**********" at bounding box center [620, 312] width 220 height 31
drag, startPoint x: 648, startPoint y: 334, endPoint x: 623, endPoint y: 334, distance: 25.2
click at [623, 334] on div "**********" at bounding box center [620, 336] width 220 height 16
click at [875, 363] on icon at bounding box center [424, 117] width 1790 height 1364
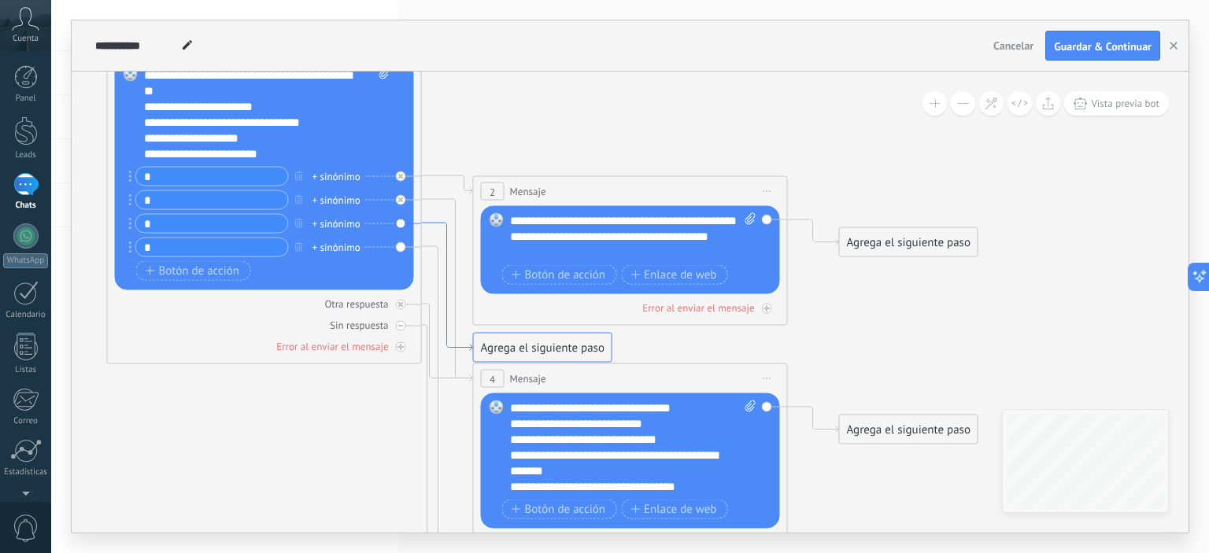
click at [438, 223] on icon at bounding box center [447, 287] width 51 height 128
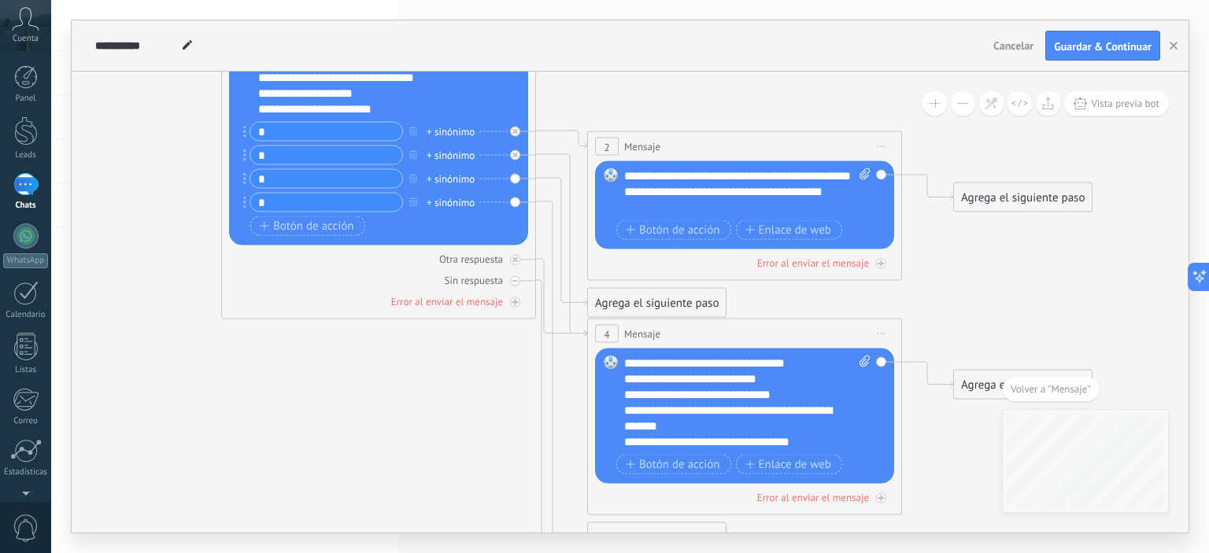
click at [692, 295] on div "Agrega el siguiente paso" at bounding box center [657, 303] width 138 height 26
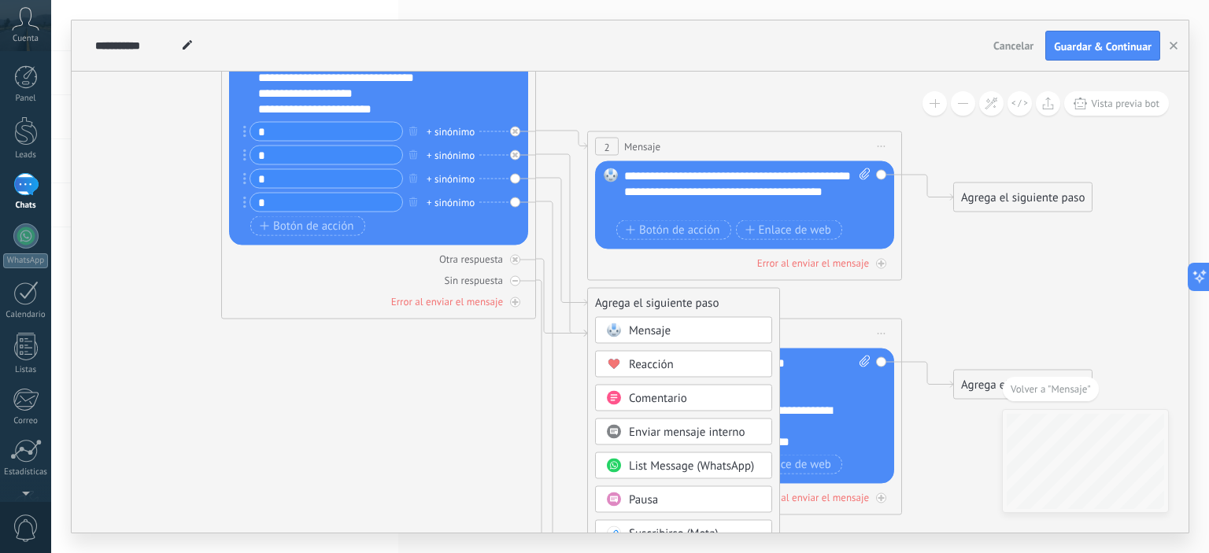
click at [689, 329] on div "Mensaje" at bounding box center [695, 331] width 132 height 16
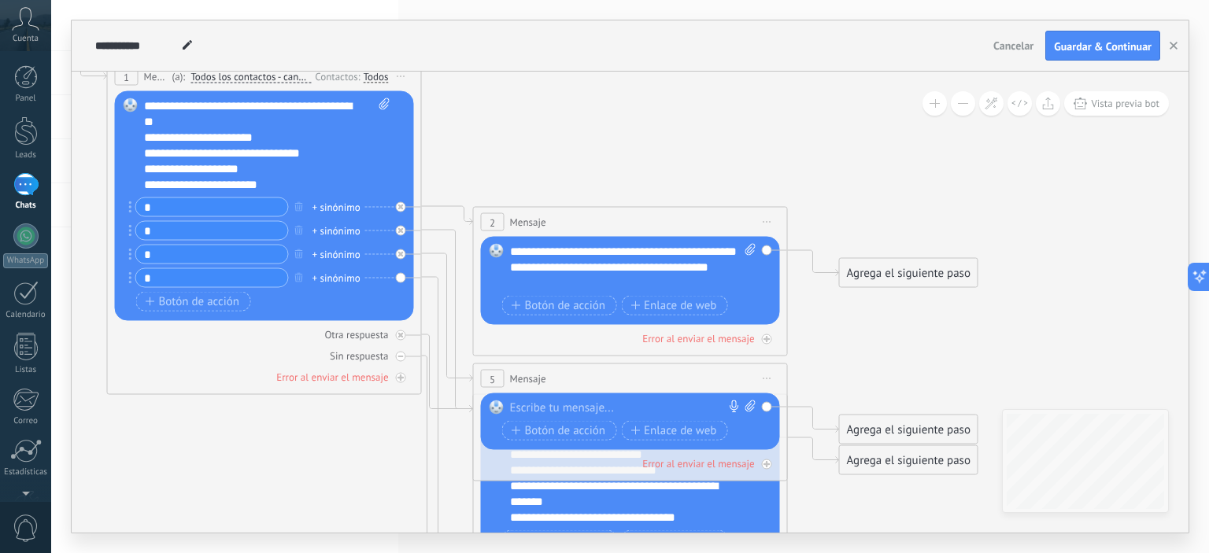
click at [553, 407] on div at bounding box center [627, 409] width 234 height 16
paste div
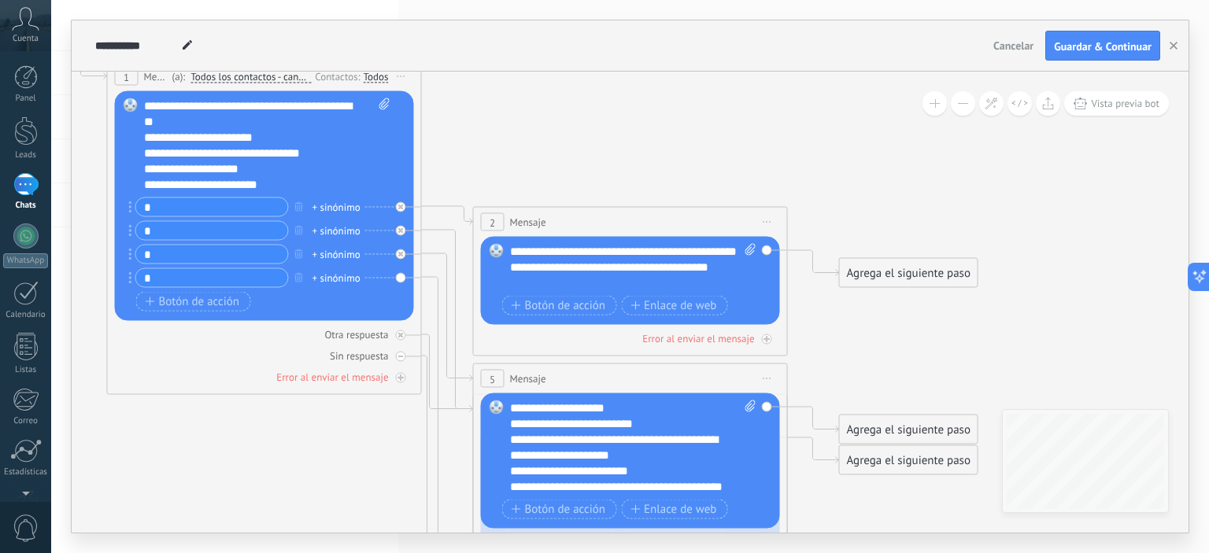
click at [235, 183] on div "**********" at bounding box center [254, 185] width 220 height 16
drag, startPoint x: 272, startPoint y: 182, endPoint x: 161, endPoint y: 191, distance: 111.4
click at [161, 191] on div "**********" at bounding box center [254, 185] width 220 height 16
click at [427, 277] on icon at bounding box center [447, 465] width 51 height 377
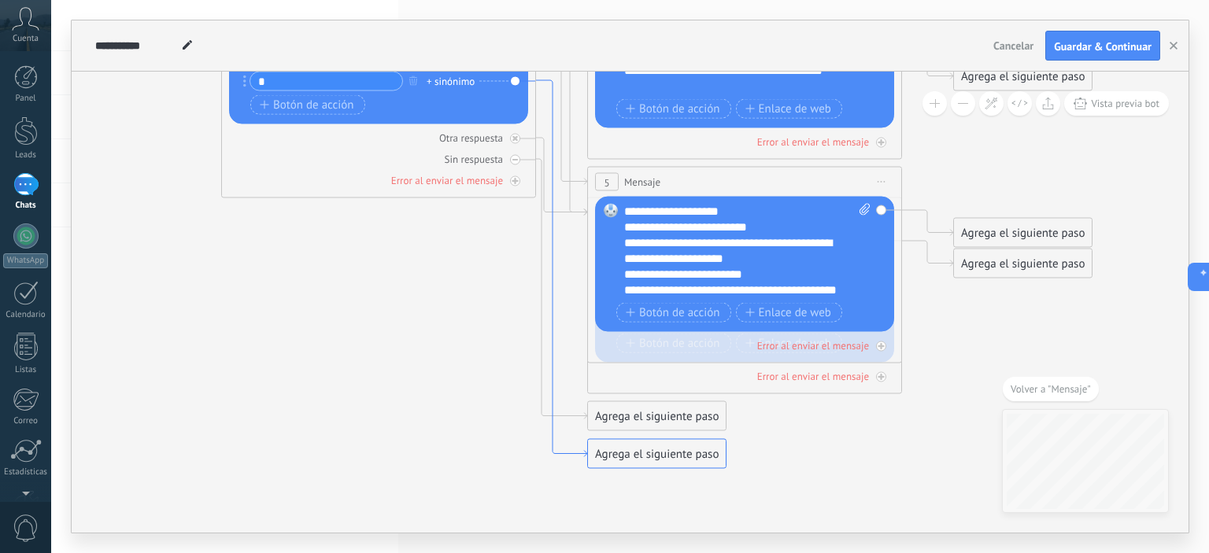
click at [550, 111] on icon at bounding box center [561, 268] width 51 height 377
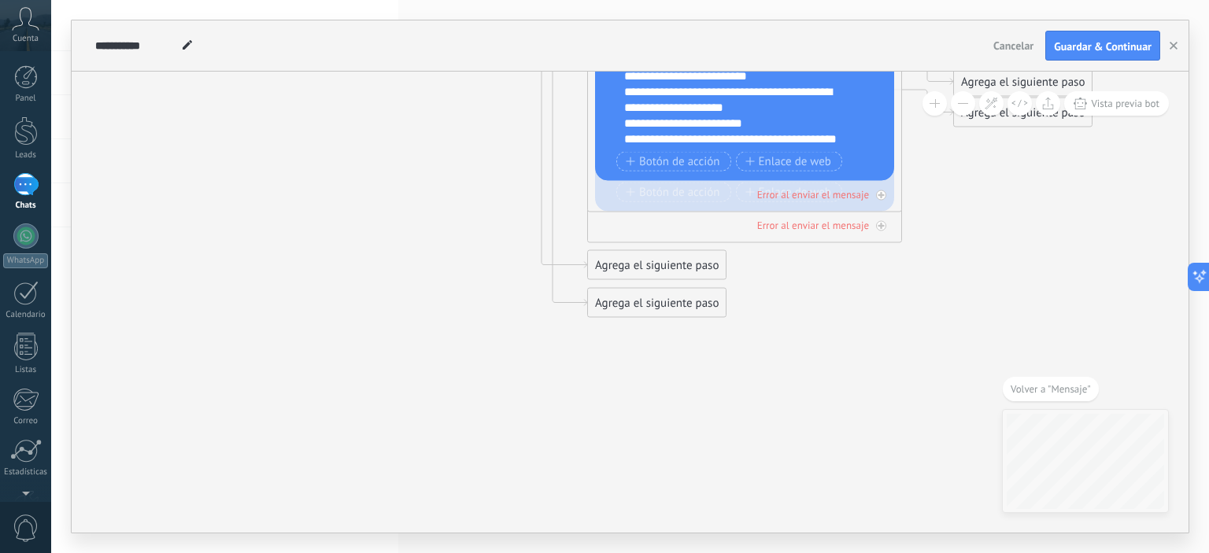
click at [667, 301] on div "Agrega el siguiente paso" at bounding box center [657, 303] width 138 height 26
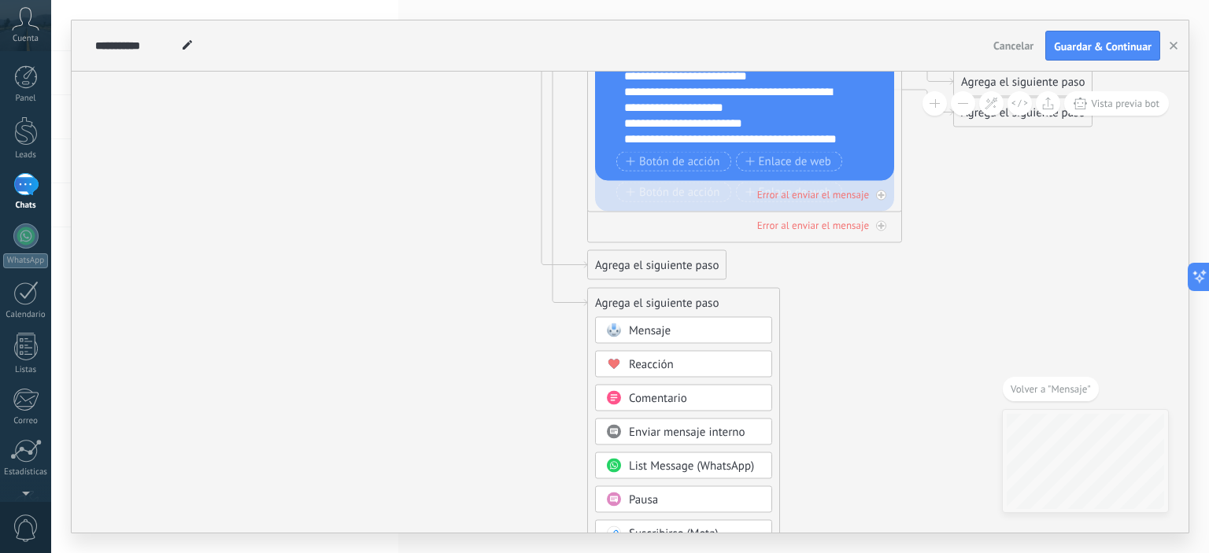
click at [653, 326] on span "Mensaje" at bounding box center [650, 330] width 42 height 15
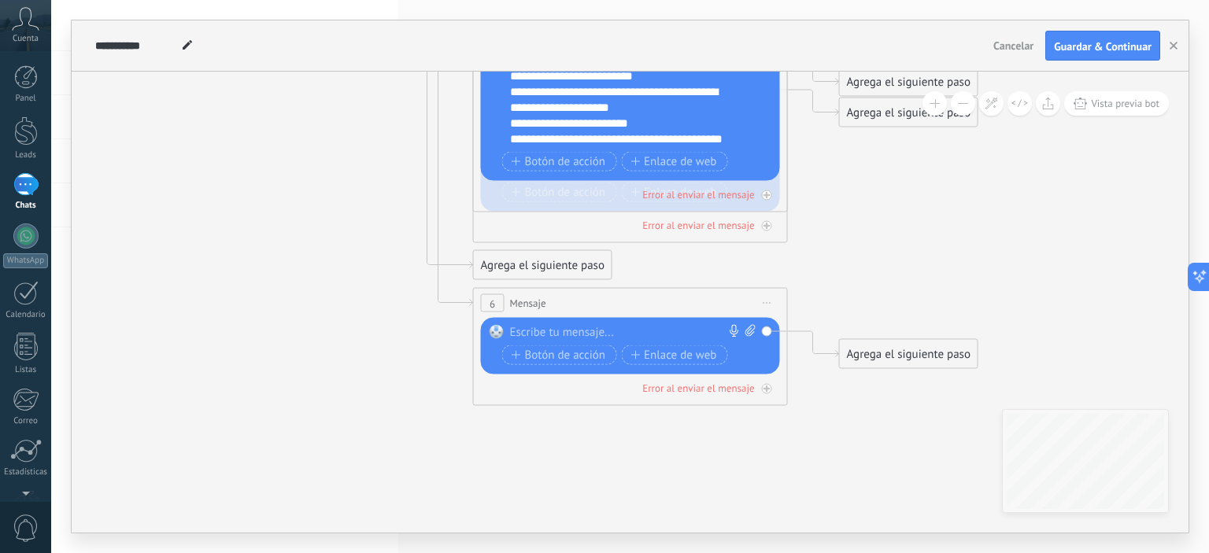
click at [553, 327] on div at bounding box center [627, 333] width 234 height 16
paste div
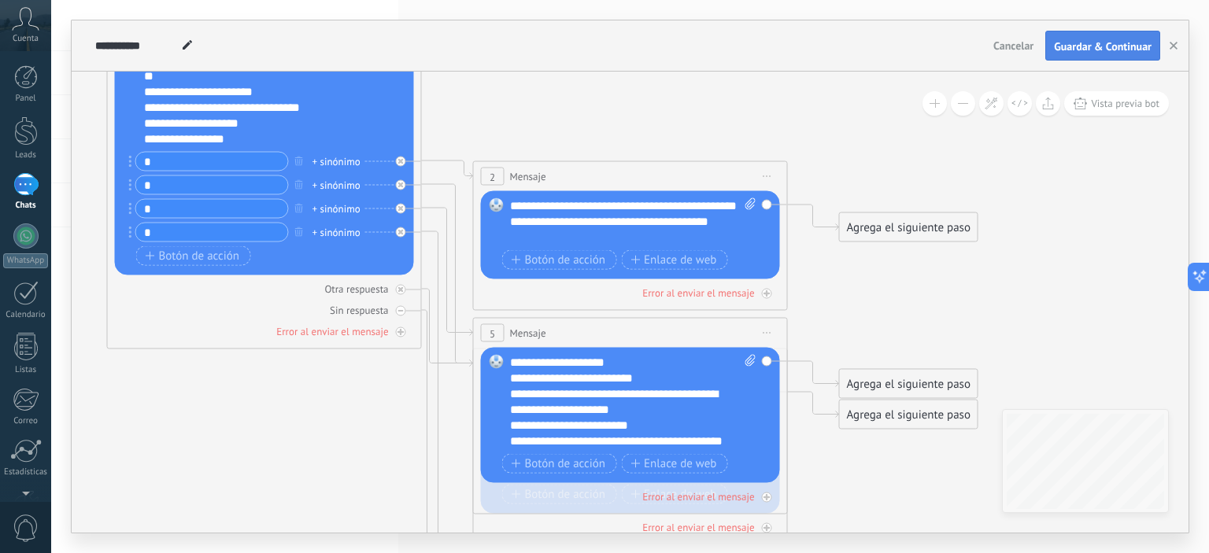
click at [1110, 45] on span "Guardar & Continuar" at bounding box center [1103, 46] width 98 height 11
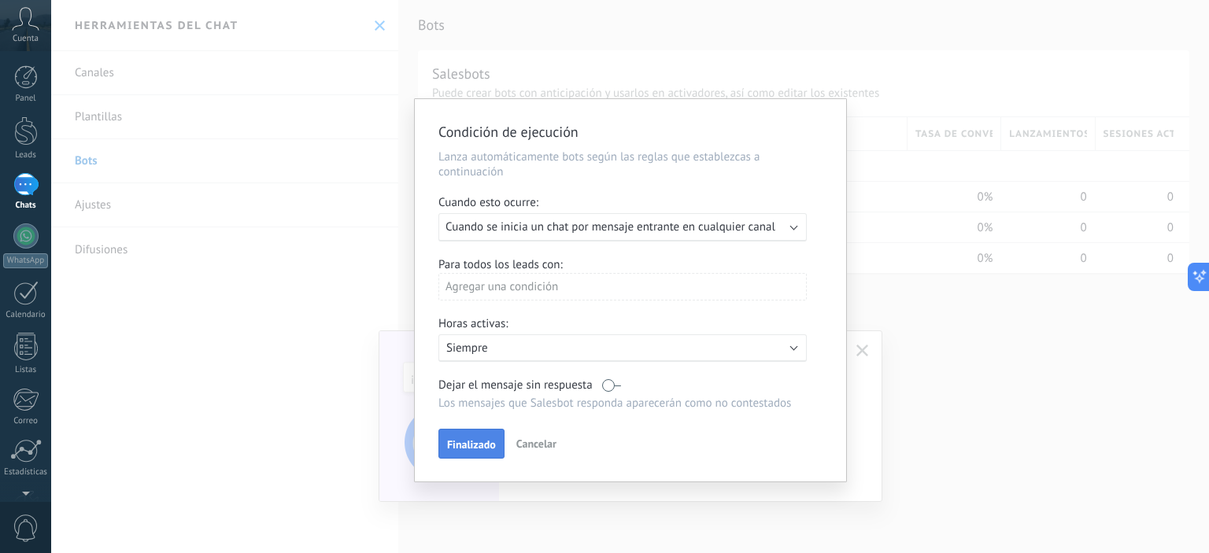
click at [475, 442] on span "Finalizado" at bounding box center [471, 444] width 49 height 11
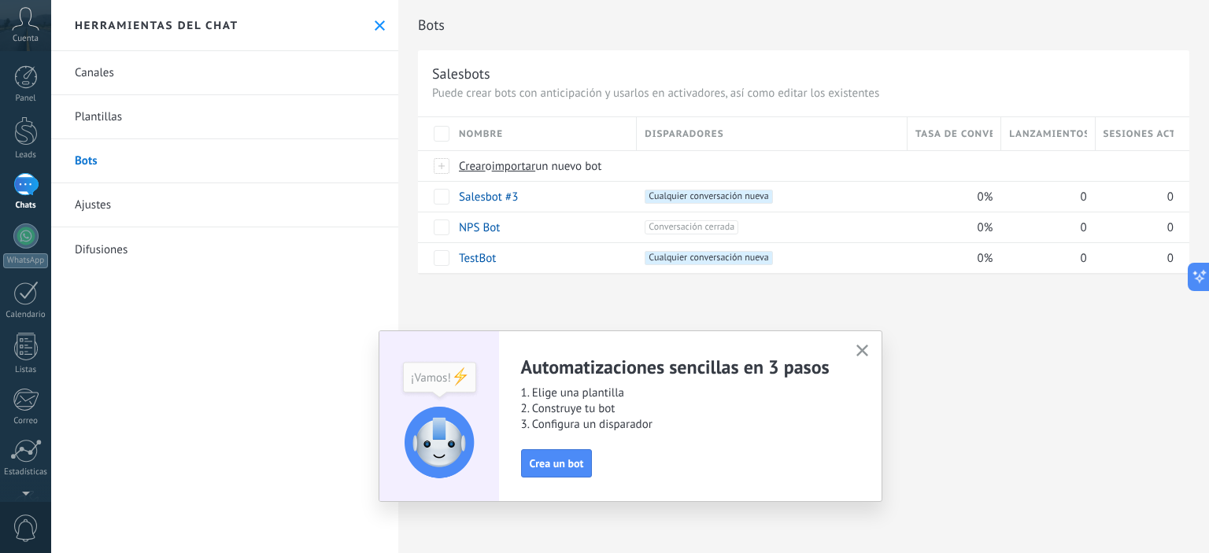
click at [94, 68] on link "Canales" at bounding box center [224, 73] width 347 height 44
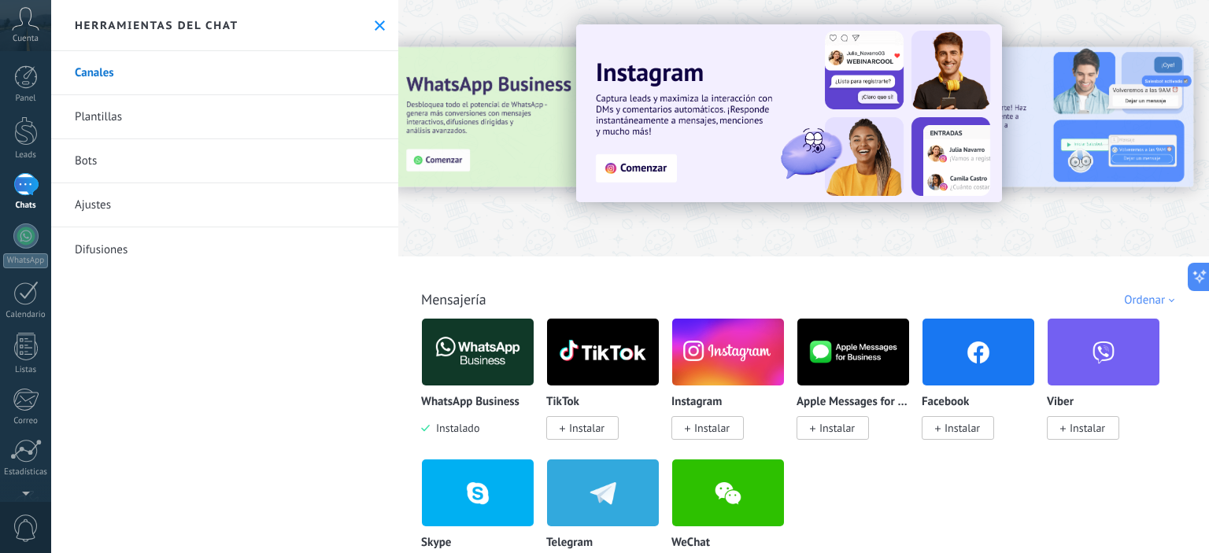
click at [498, 105] on div at bounding box center [418, 128] width 345 height 142
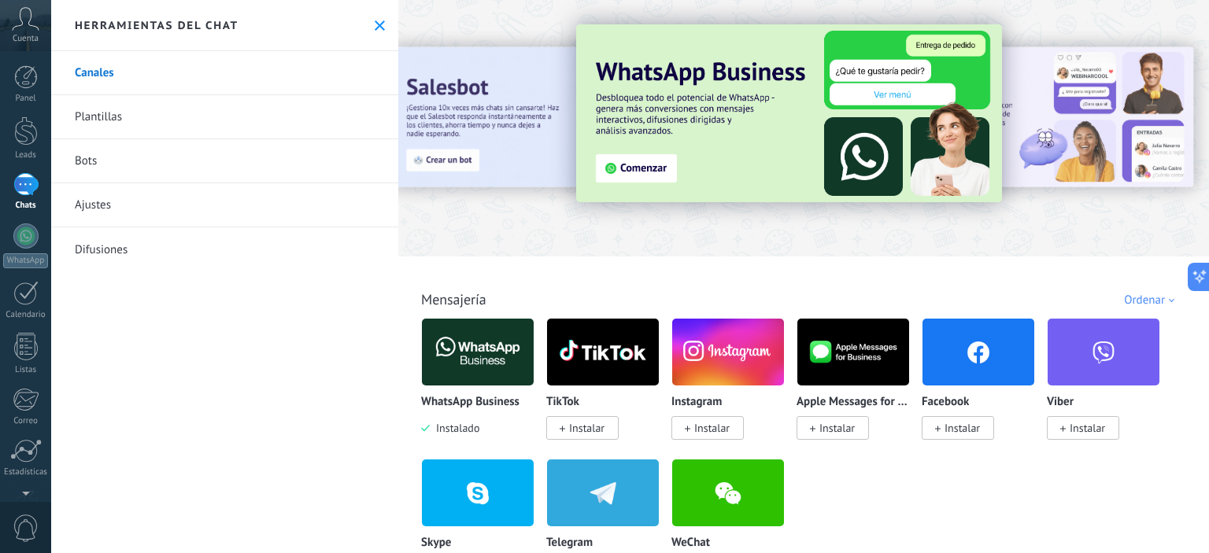
click at [648, 168] on img at bounding box center [789, 113] width 426 height 178
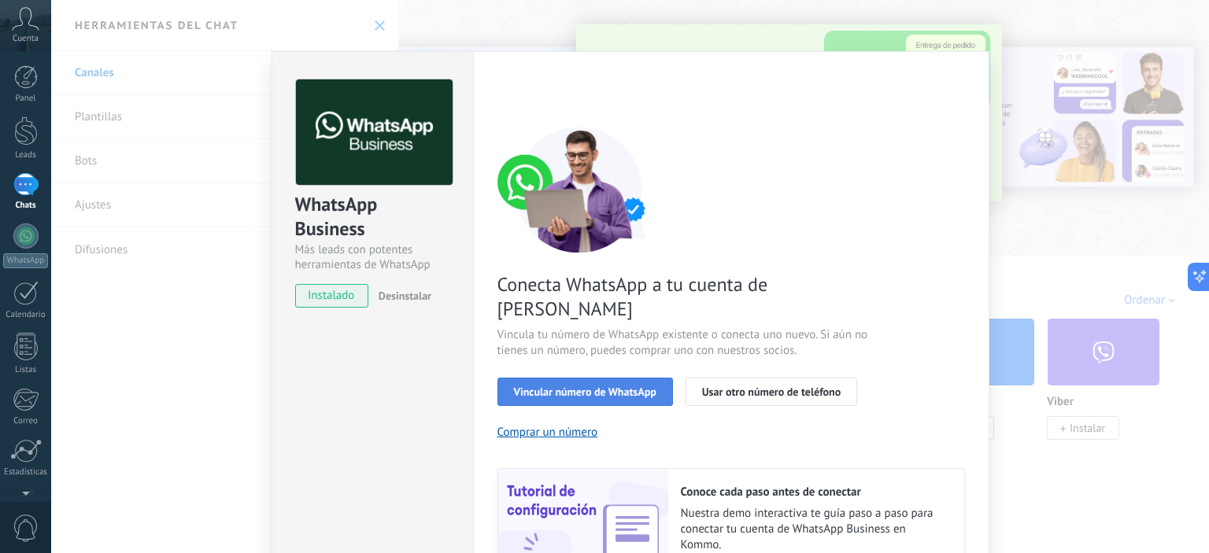
click at [610, 386] on span "Vincular número de WhatsApp" at bounding box center [585, 391] width 142 height 11
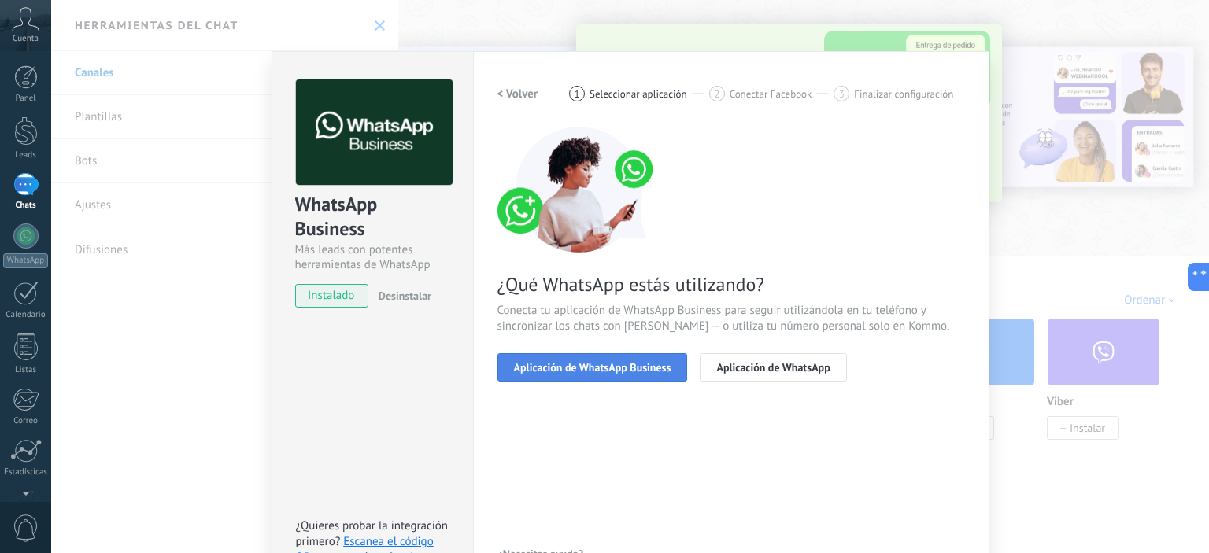
click at [610, 362] on span "Aplicación de WhatsApp Business" at bounding box center [592, 367] width 157 height 11
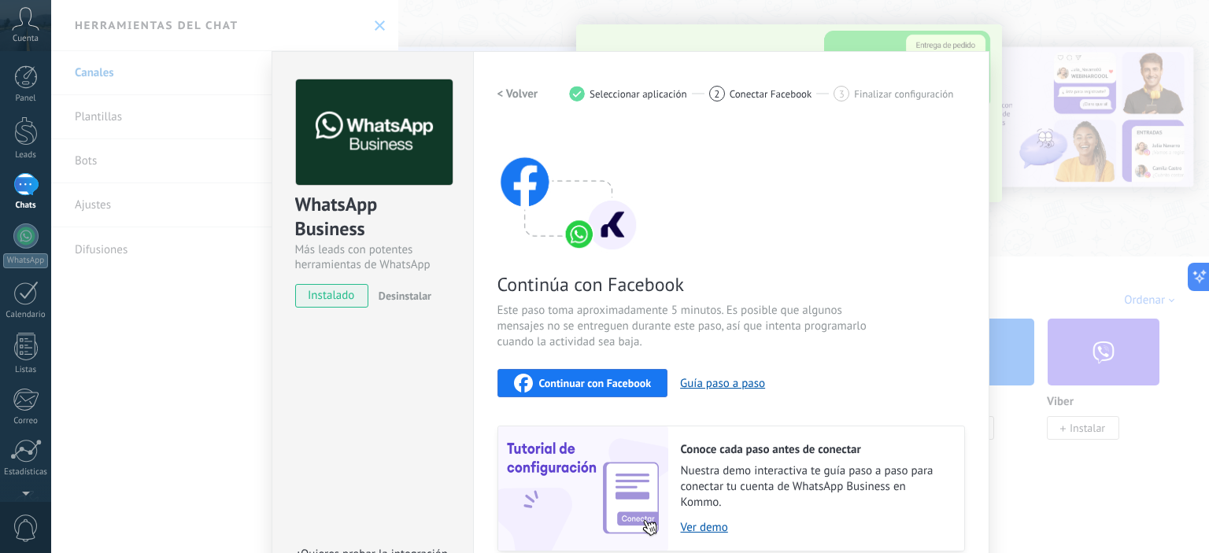
click at [594, 378] on span "Continuar con Facebook" at bounding box center [595, 383] width 113 height 11
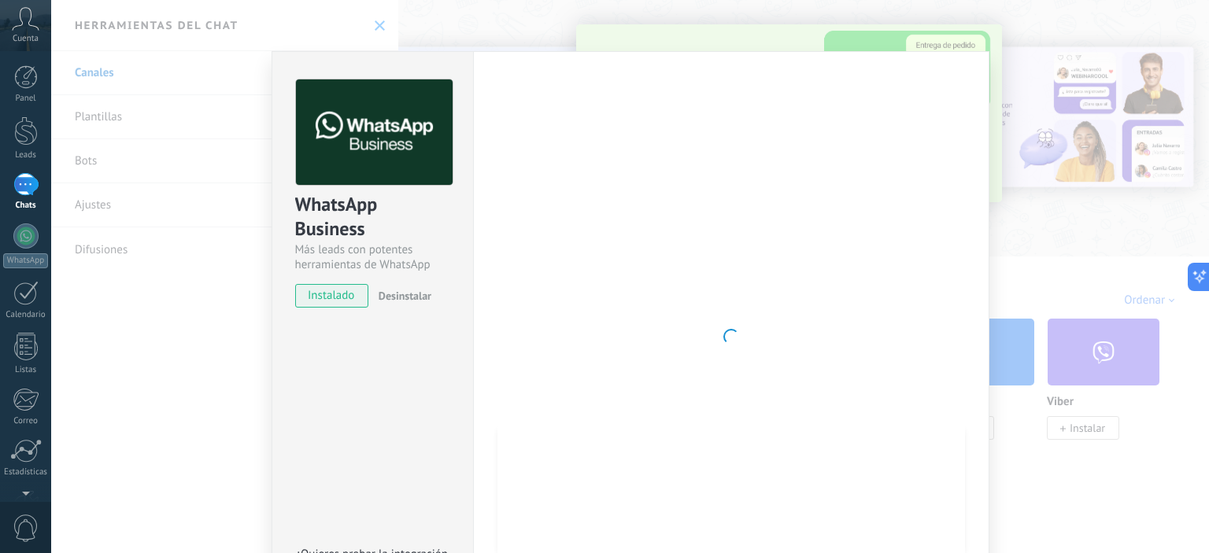
click at [1114, 109] on div "WhatsApp Business Más leads con potentes herramientas de WhatsApp instalado Des…" at bounding box center [630, 276] width 1158 height 553
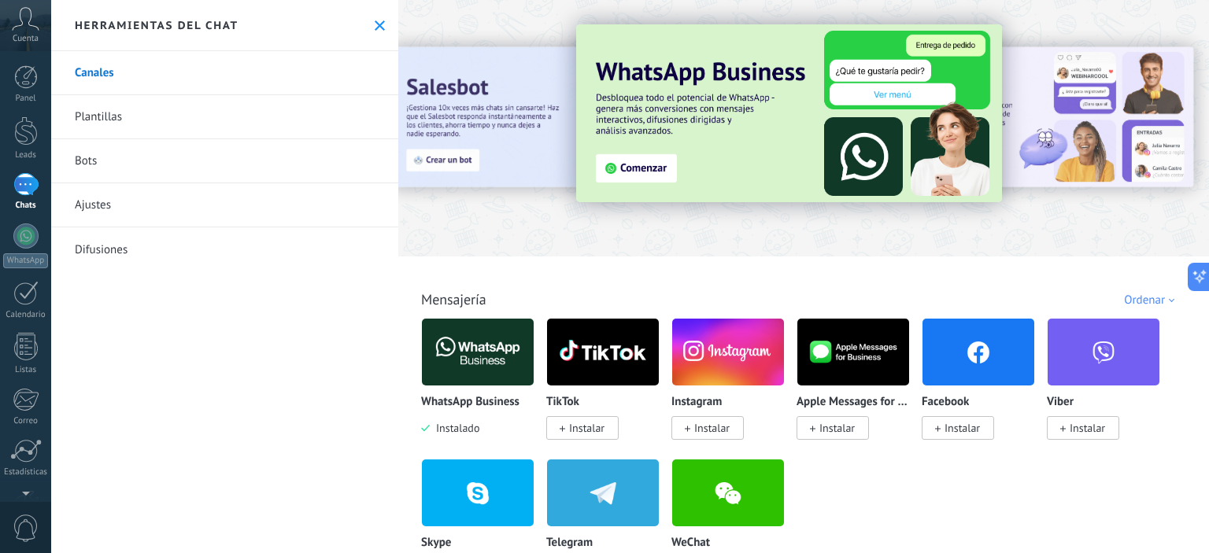
click at [663, 153] on img at bounding box center [789, 113] width 426 height 178
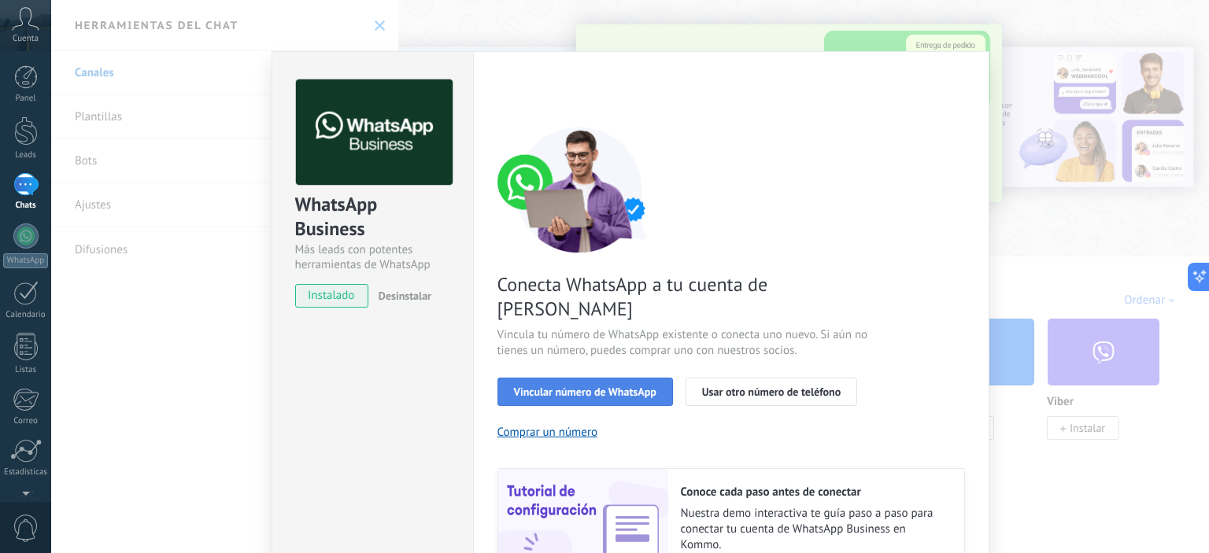
click at [598, 386] on span "Vincular número de WhatsApp" at bounding box center [585, 391] width 142 height 11
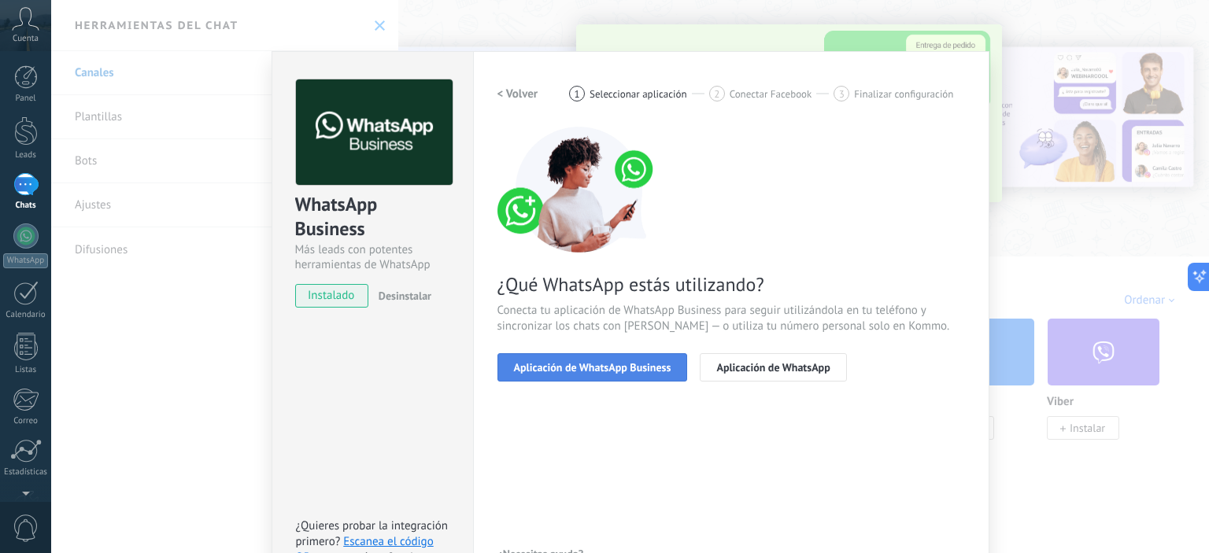
click at [629, 364] on span "Aplicación de WhatsApp Business" at bounding box center [592, 367] width 157 height 11
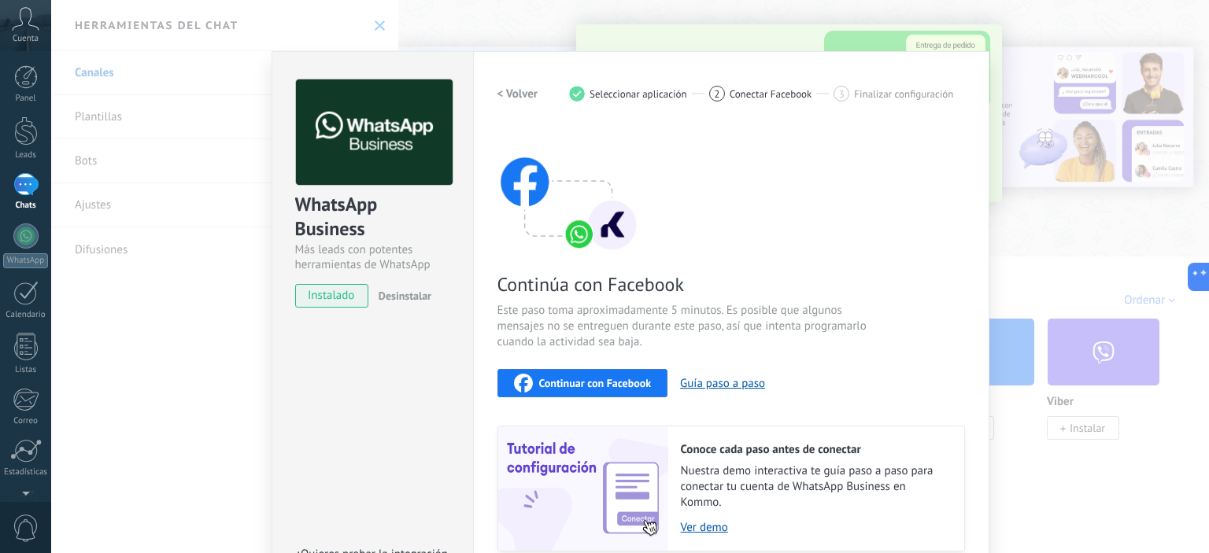
click at [611, 378] on span "Continuar con Facebook" at bounding box center [595, 383] width 113 height 11
click at [1045, 9] on div "WhatsApp Business Más leads con potentes herramientas de WhatsApp instalado Des…" at bounding box center [630, 276] width 1158 height 553
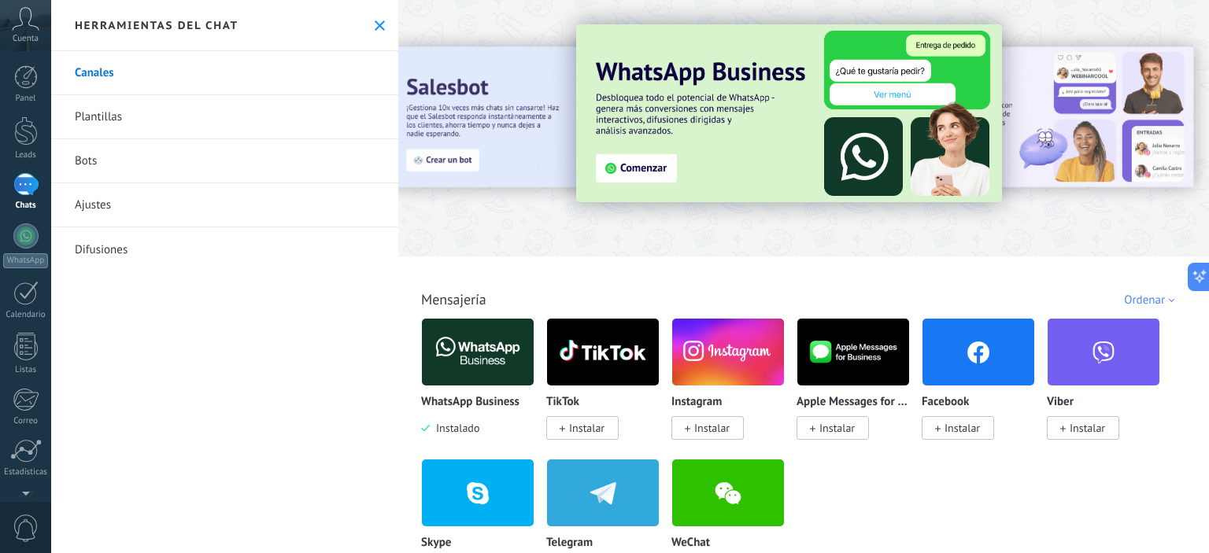
click at [122, 106] on link "Plantillas" at bounding box center [224, 117] width 347 height 44
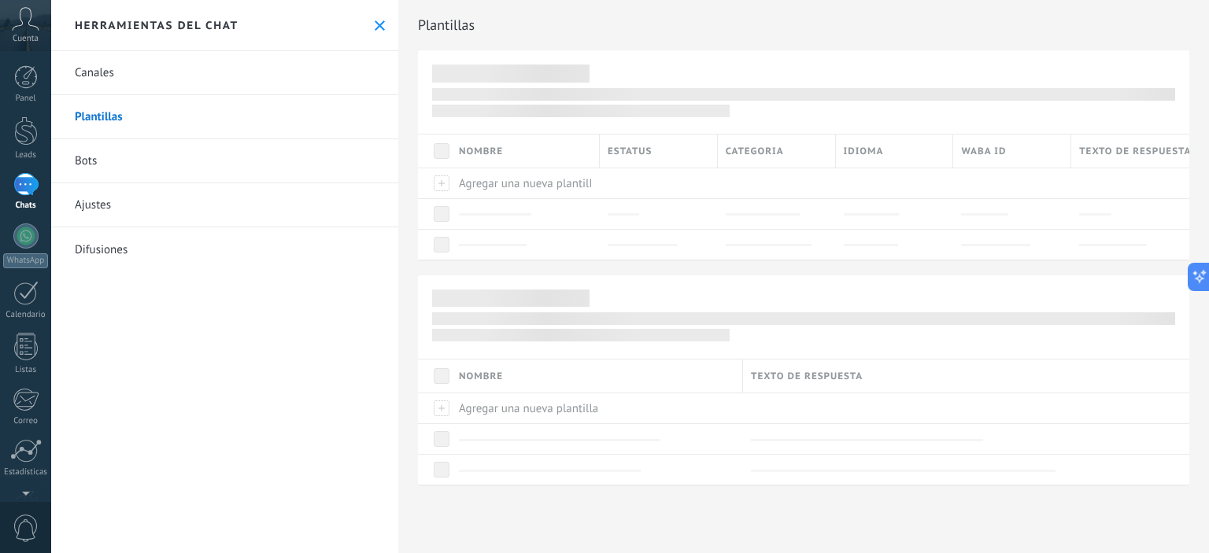
click at [120, 169] on link "Bots" at bounding box center [224, 161] width 347 height 44
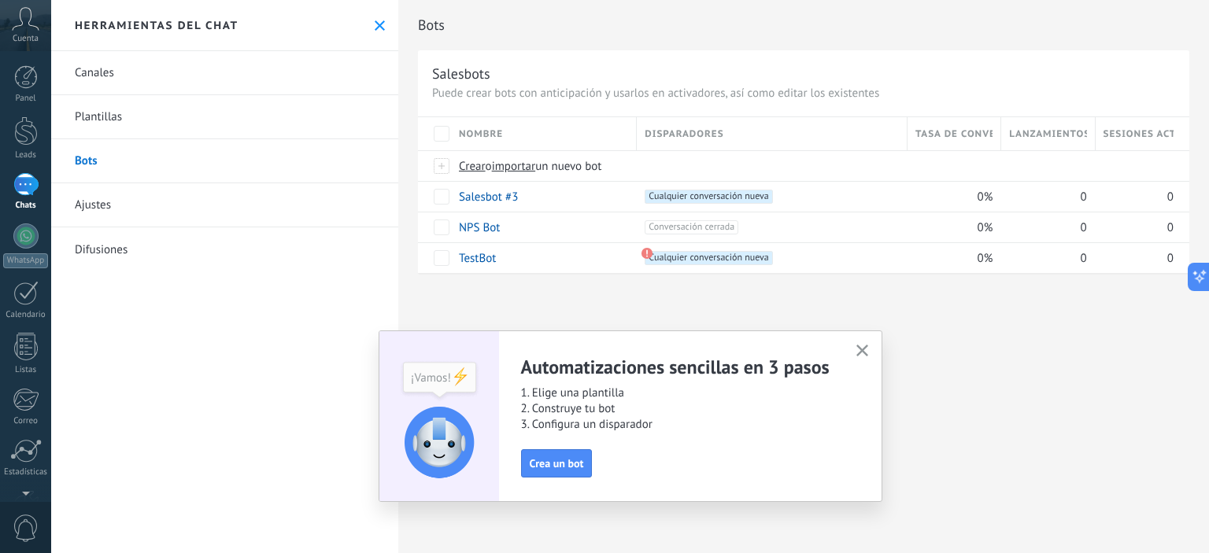
click at [862, 350] on use "button" at bounding box center [862, 351] width 12 height 12
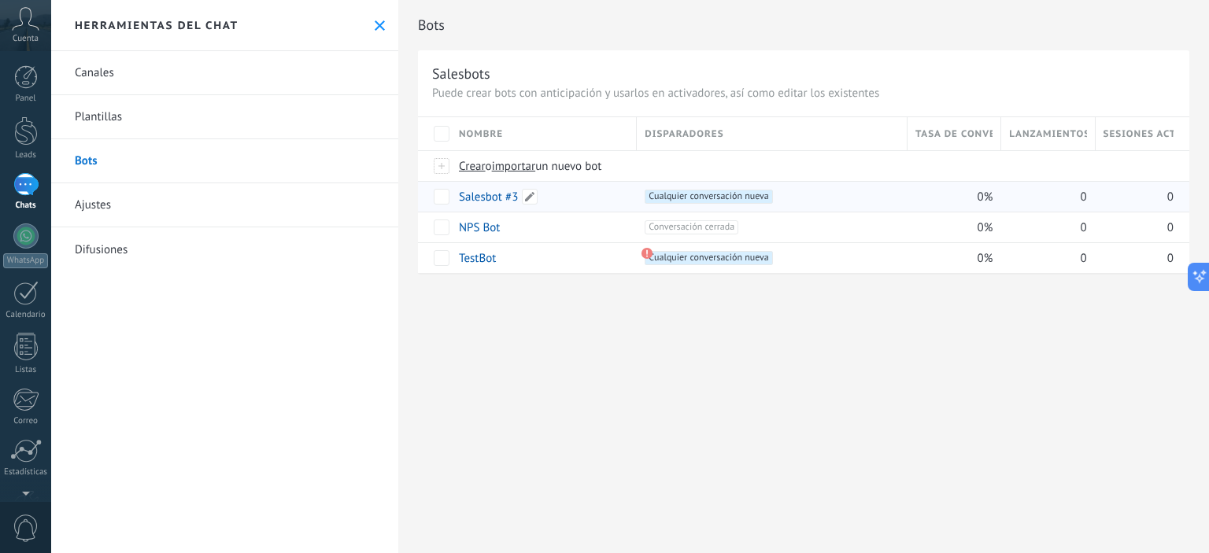
click at [469, 197] on link "Salesbot #3" at bounding box center [488, 197] width 59 height 15
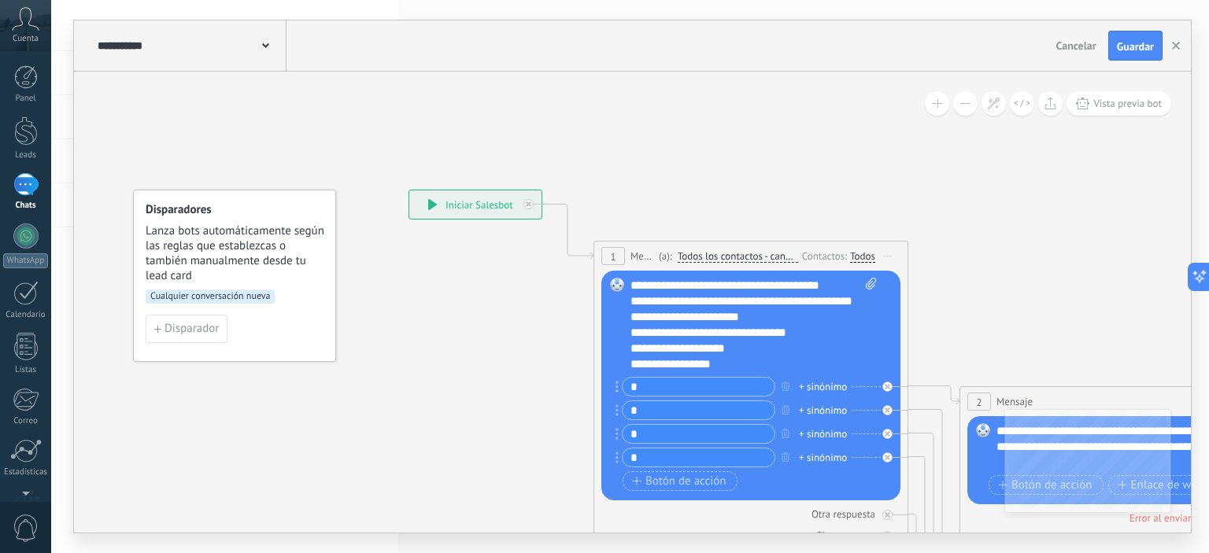
scroll to position [79, 0]
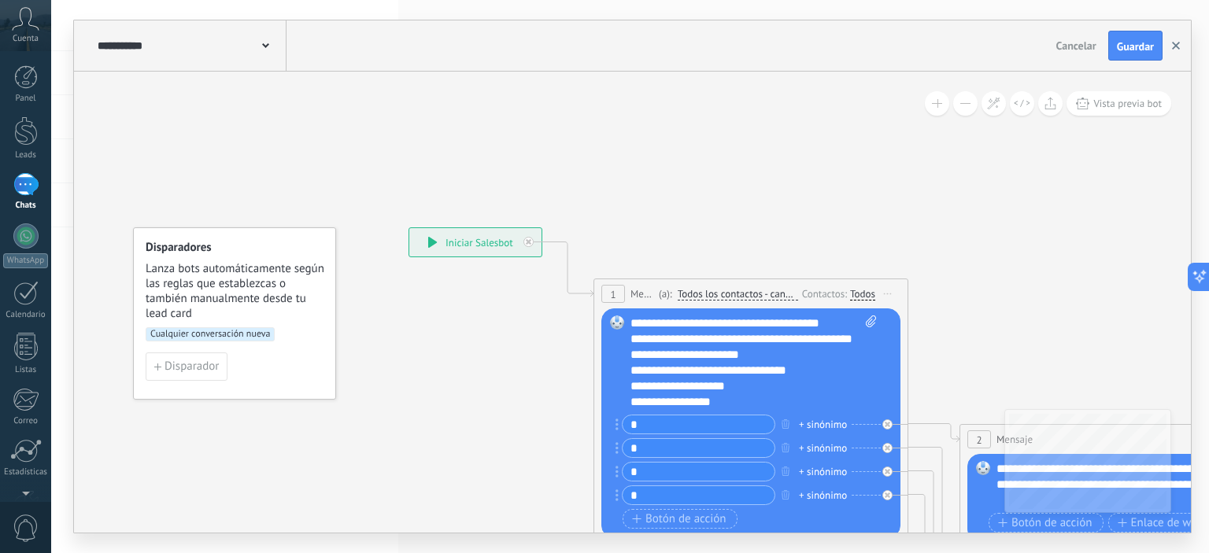
click at [1177, 43] on use "button" at bounding box center [1176, 46] width 8 height 8
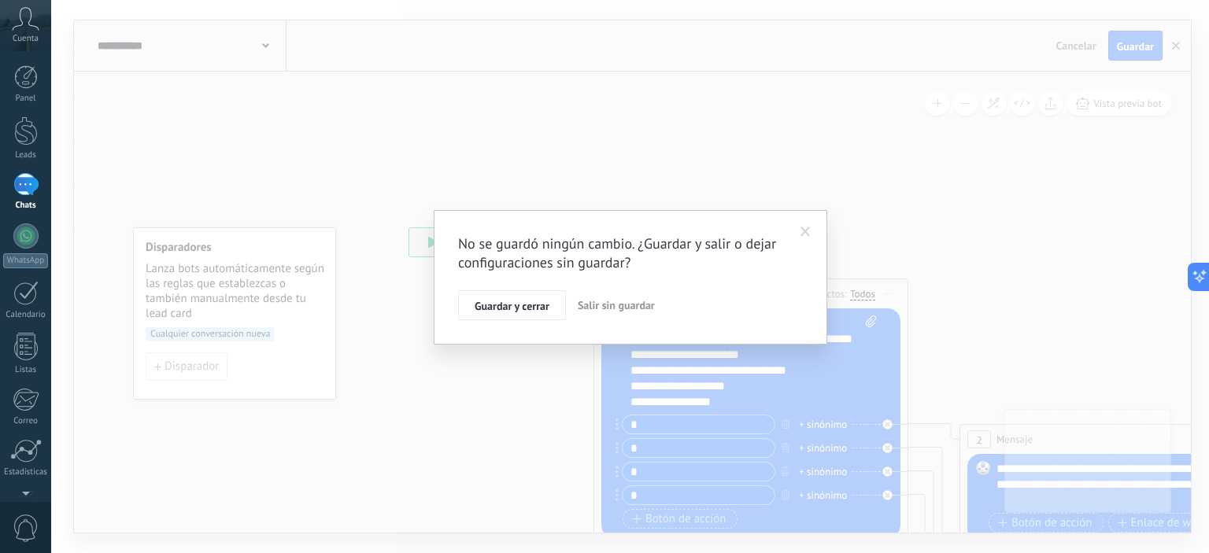
click at [604, 299] on span "Salir sin guardar" at bounding box center [616, 305] width 77 height 14
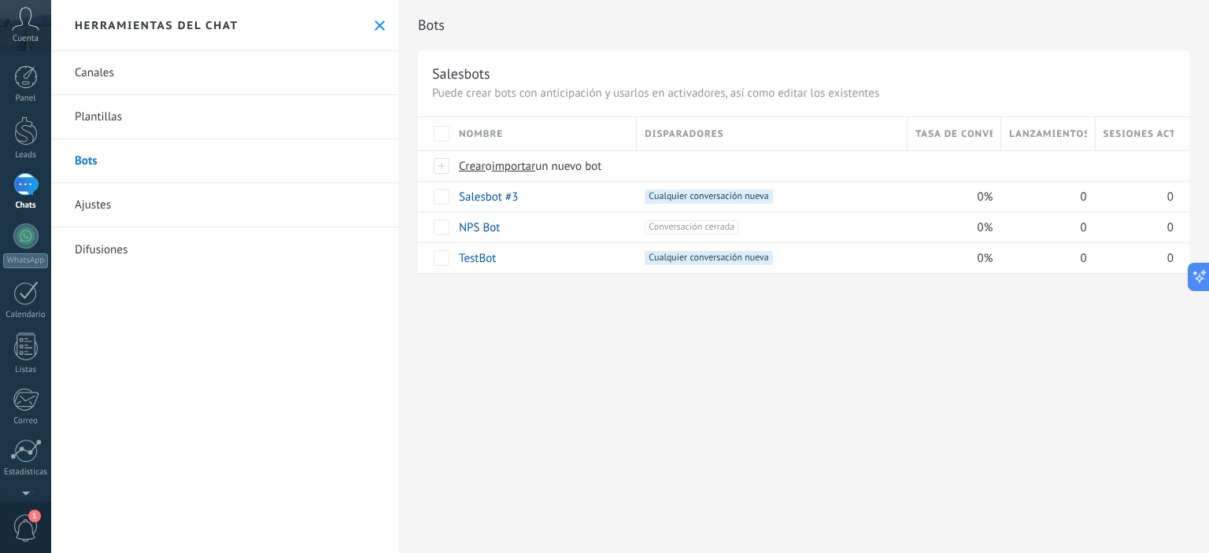
click at [126, 109] on link "Plantillas" at bounding box center [224, 117] width 347 height 44
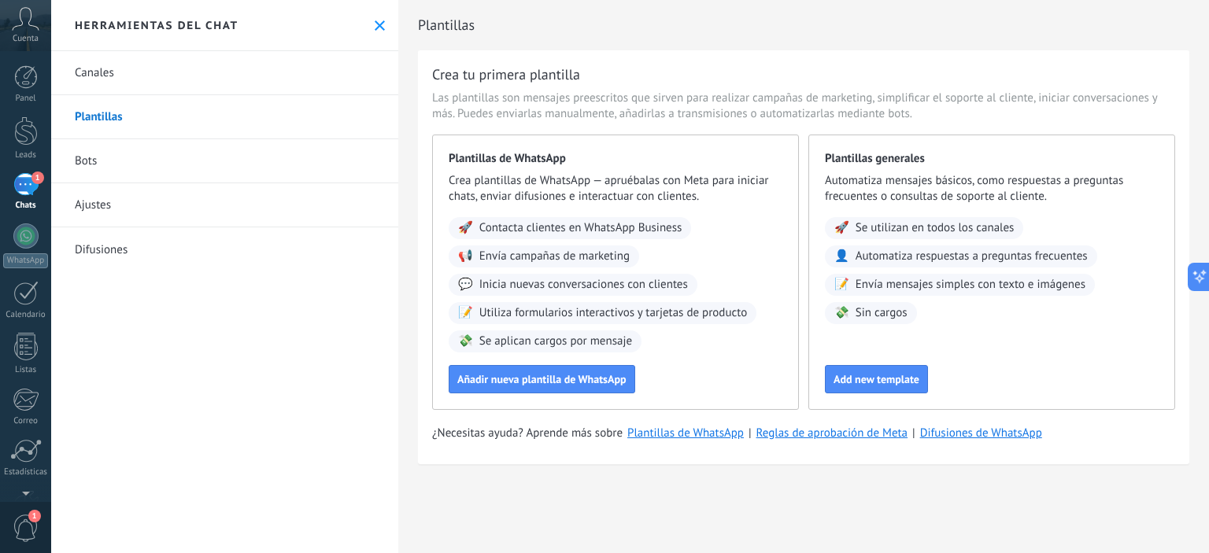
click at [132, 164] on link "Bots" at bounding box center [224, 161] width 347 height 44
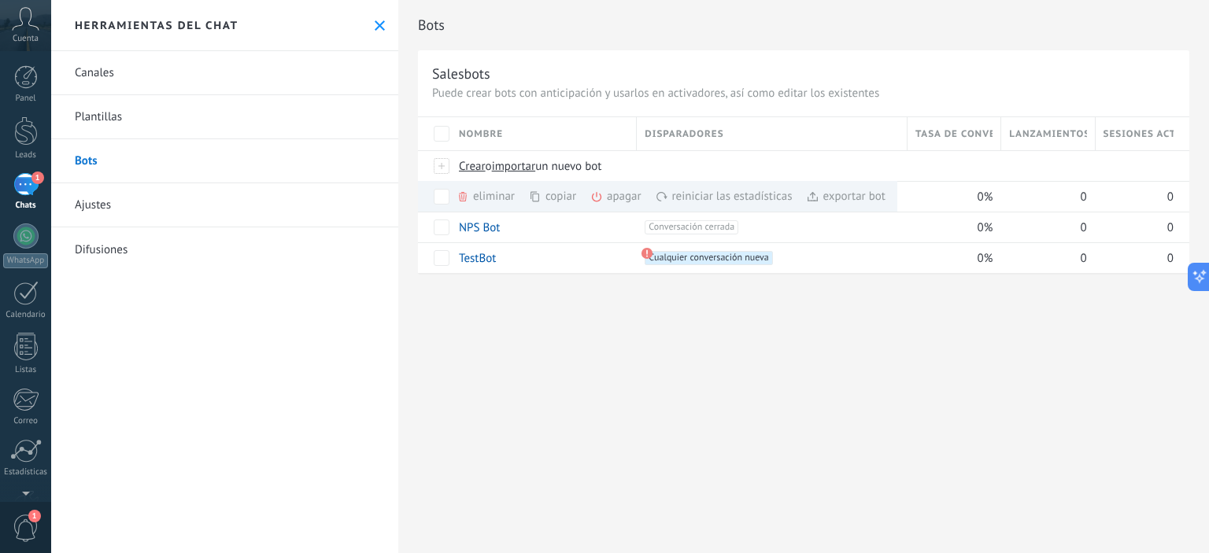
click at [375, 23] on use at bounding box center [380, 25] width 10 height 10
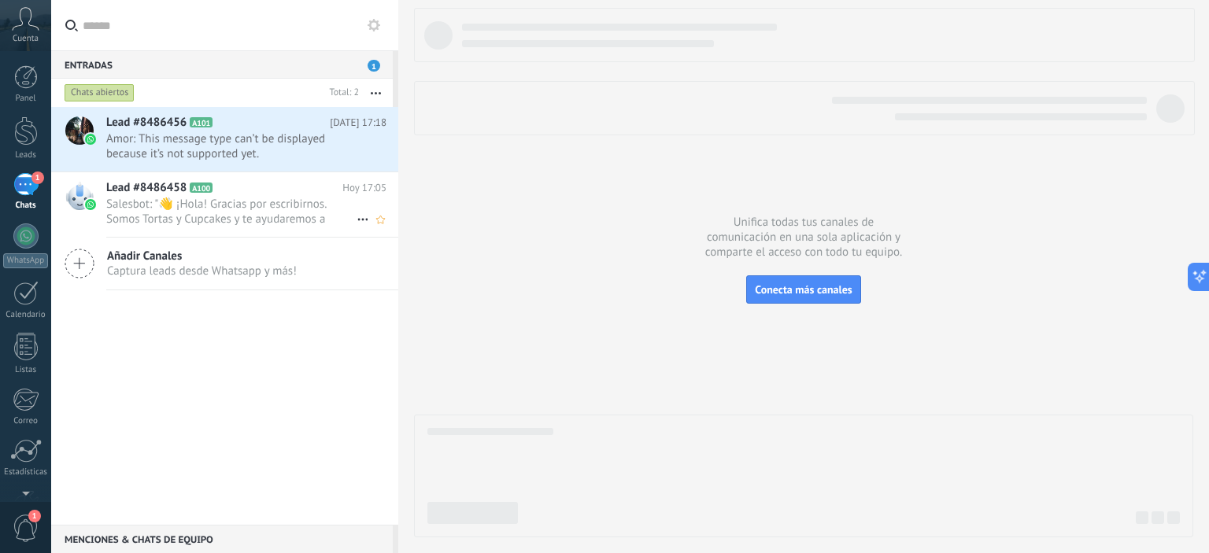
click at [264, 205] on span "Salesbot: "👋 ¡Hola! Gracias por escribirnos. Somos Tortas y Cupcakes y te ayuda…" at bounding box center [231, 212] width 250 height 30
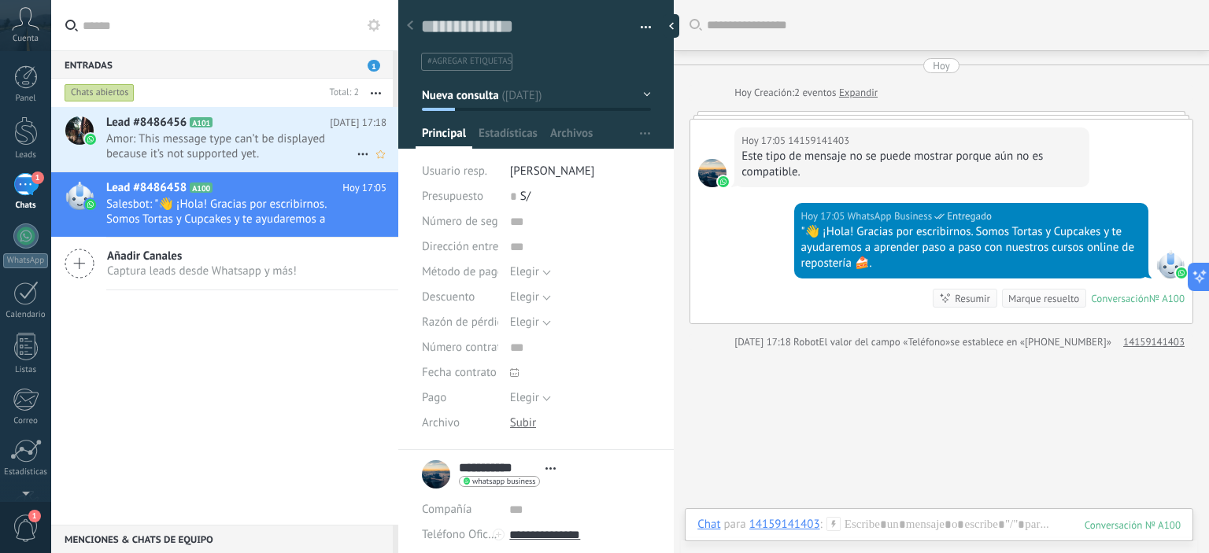
click at [213, 146] on span "Amor: This message type can’t be displayed because it’s not supported yet." at bounding box center [231, 146] width 250 height 30
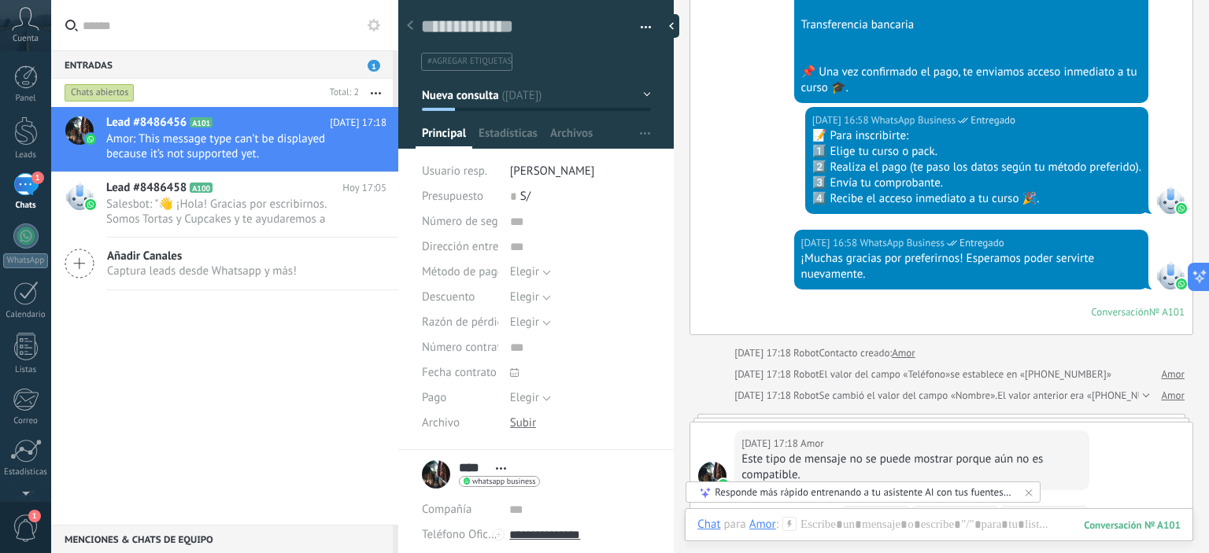
scroll to position [1128, 0]
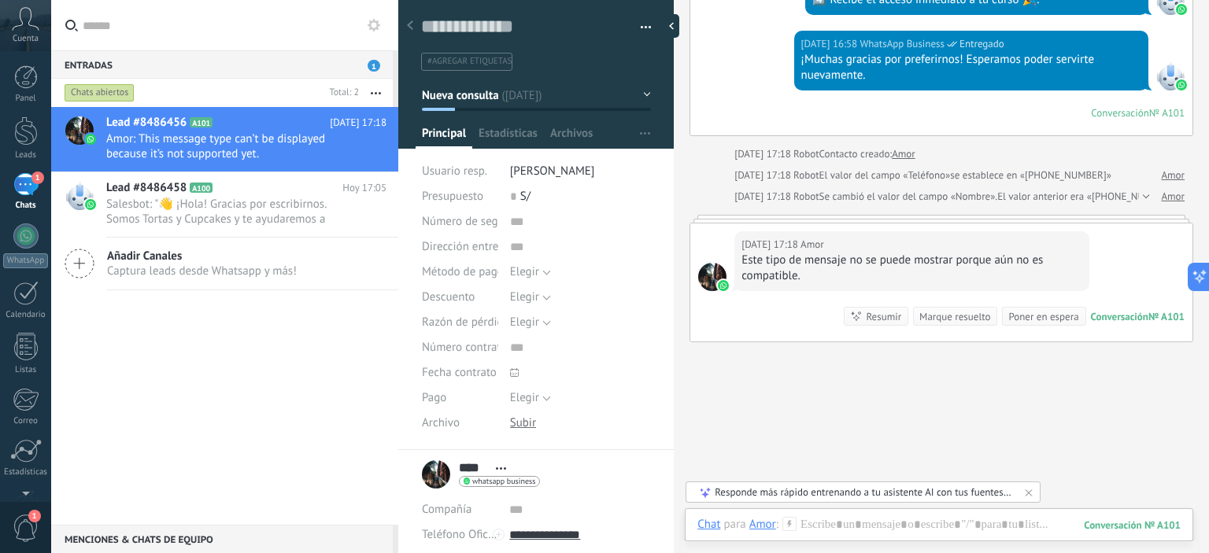
click at [25, 188] on div "1" at bounding box center [25, 184] width 25 height 23
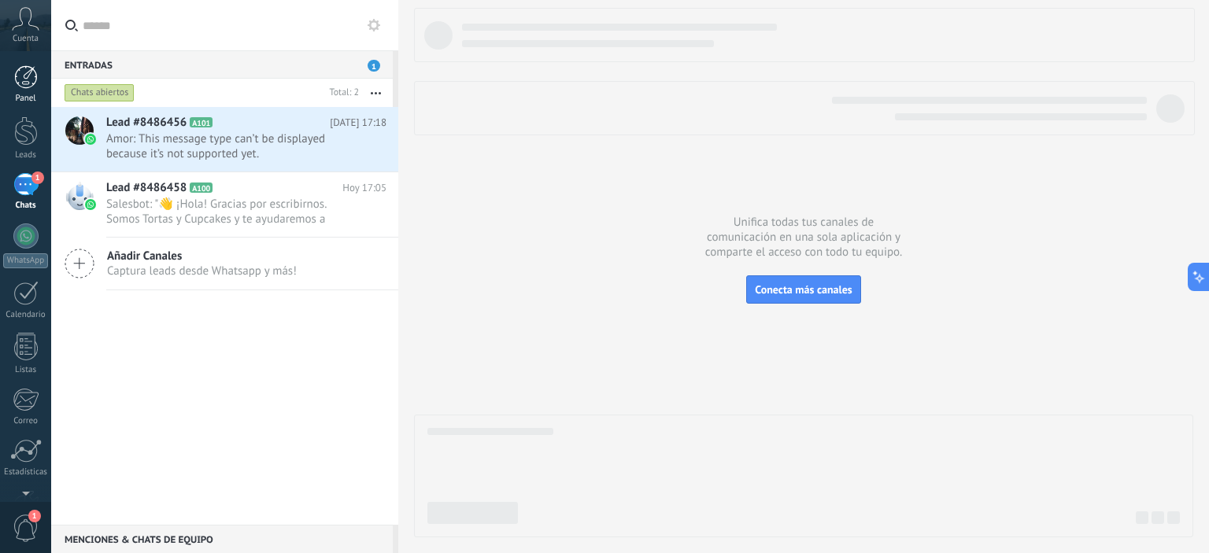
click at [28, 74] on div at bounding box center [26, 77] width 24 height 24
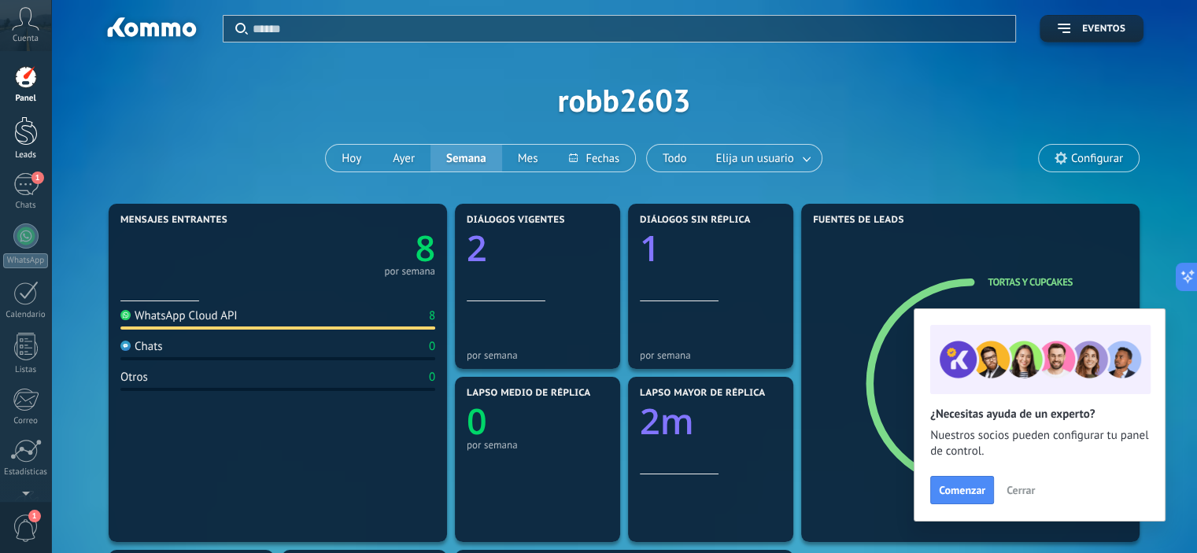
click at [23, 135] on div at bounding box center [26, 130] width 24 height 29
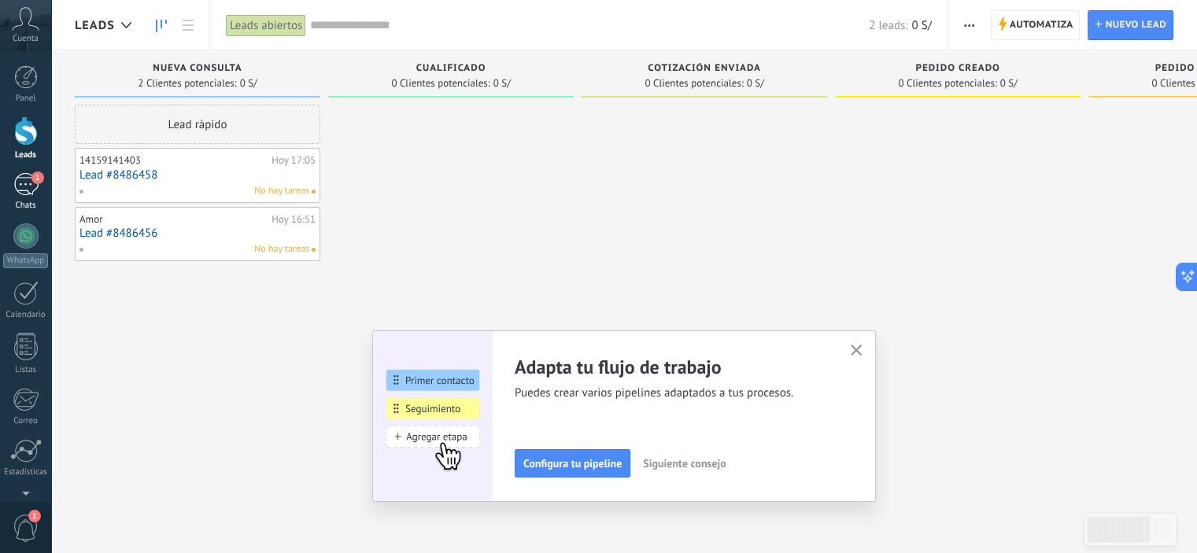
click at [17, 182] on div "1" at bounding box center [25, 184] width 25 height 23
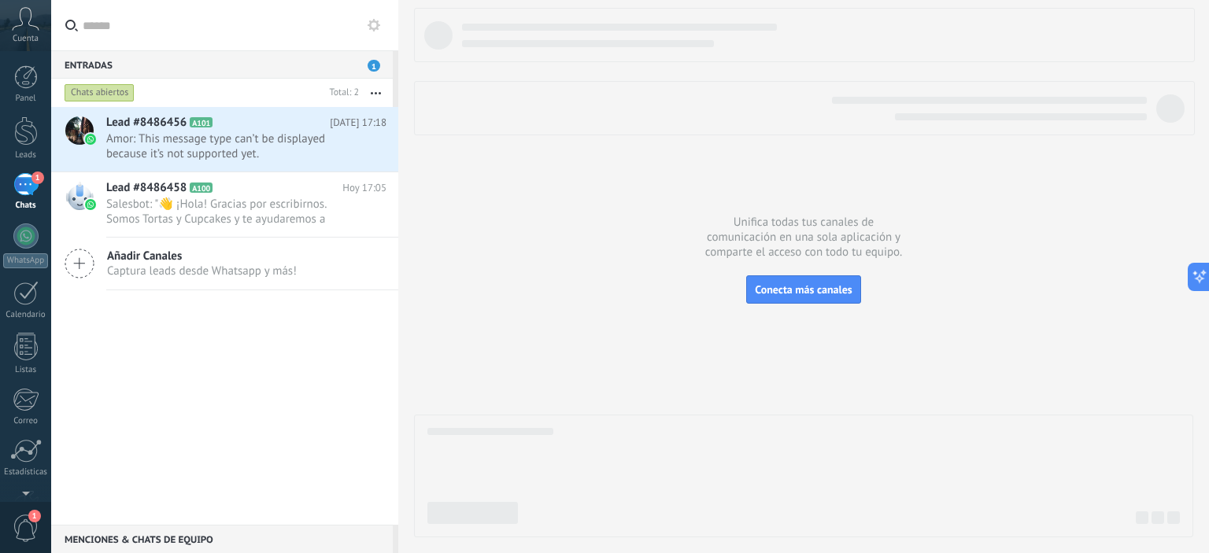
click at [19, 26] on icon at bounding box center [26, 19] width 28 height 24
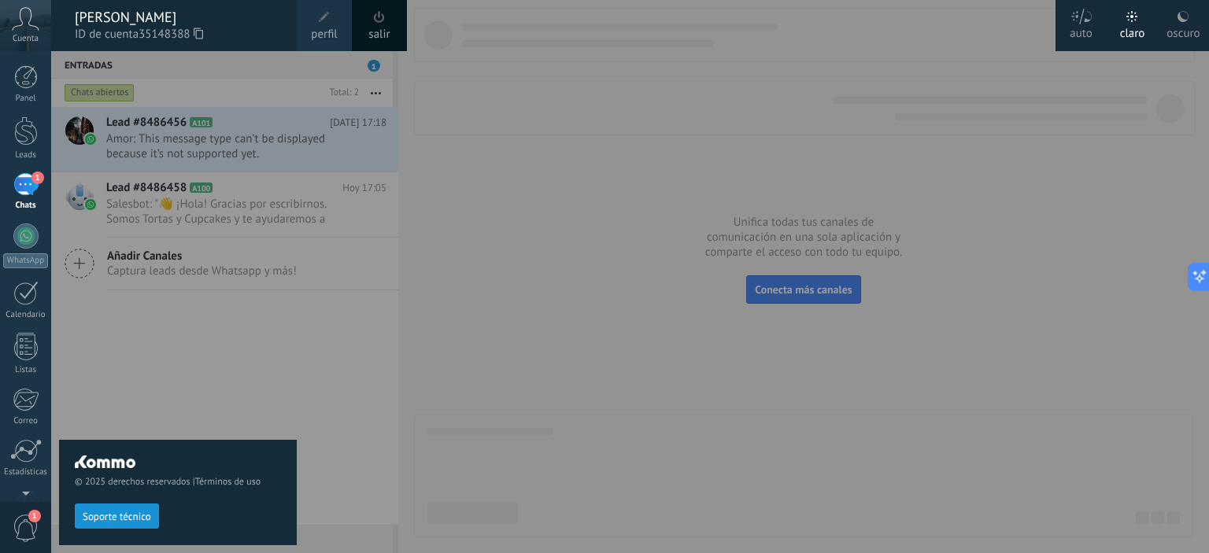
click at [1047, 146] on div at bounding box center [655, 276] width 1209 height 553
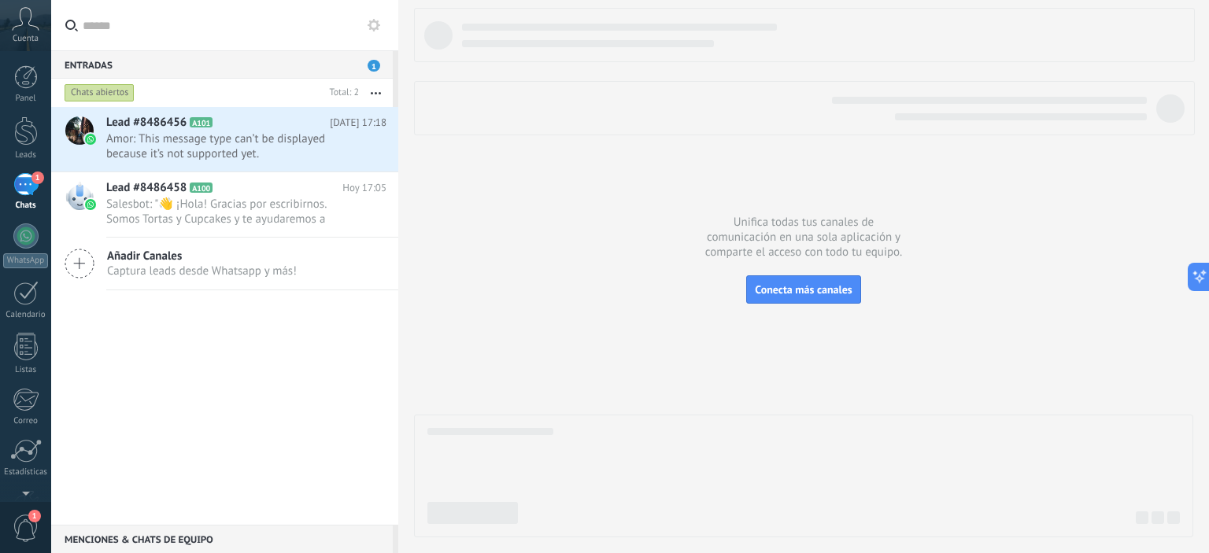
click at [24, 186] on div "1" at bounding box center [25, 184] width 25 height 23
click at [257, 142] on span "Amor: This message type can’t be displayed because it’s not supported yet." at bounding box center [231, 146] width 250 height 30
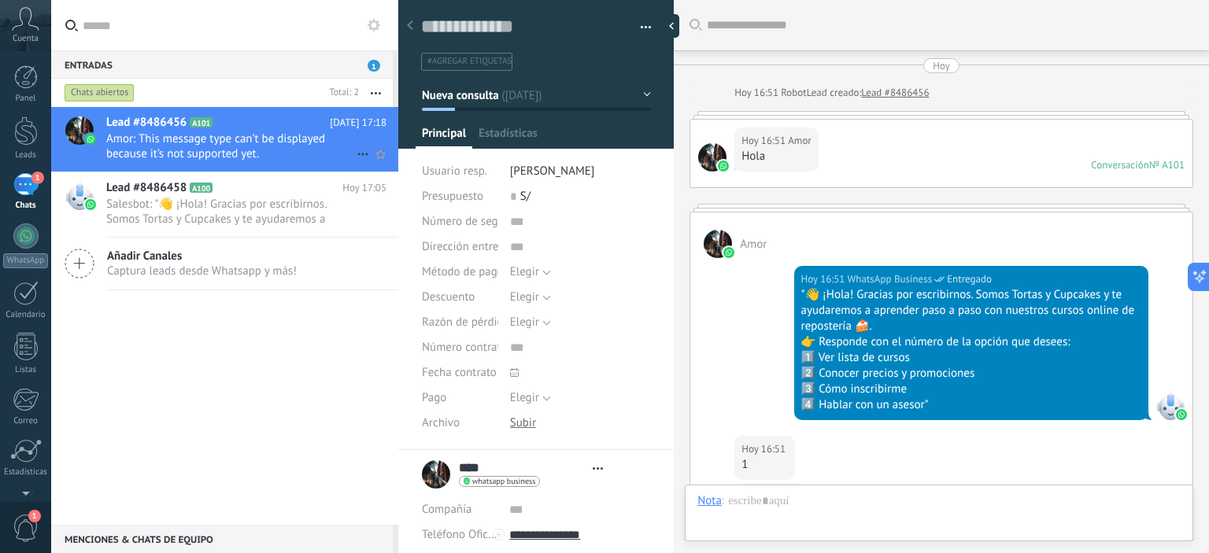
type textarea "**********"
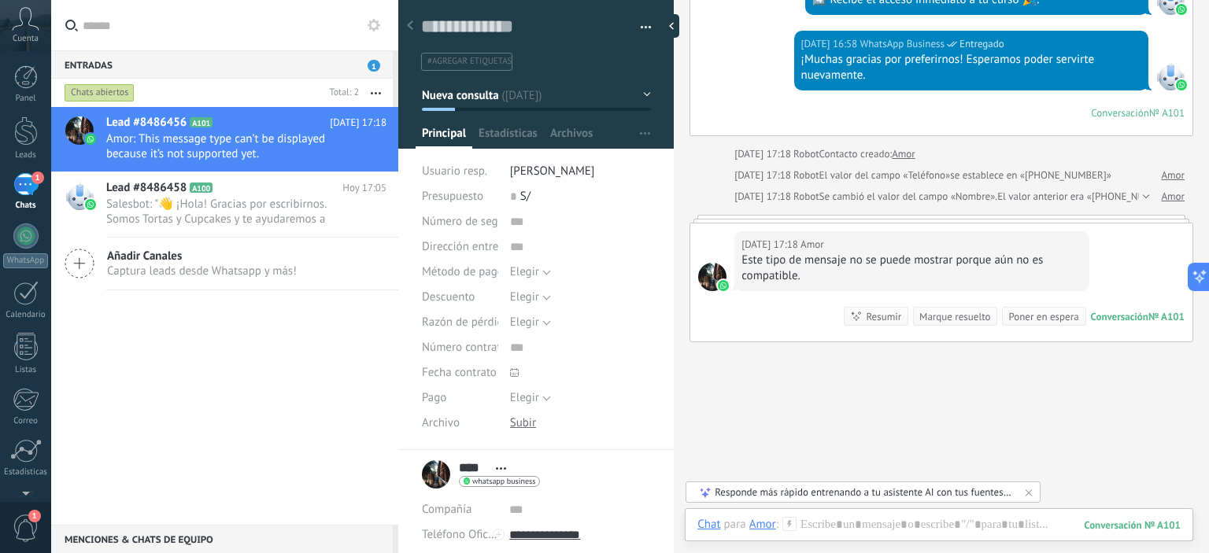
click at [648, 21] on div "Guardar y crear Imprimir Administrar etiquetas Exportar a excel" at bounding box center [536, 30] width 276 height 81
click at [641, 28] on span "button" at bounding box center [646, 29] width 11 height 3
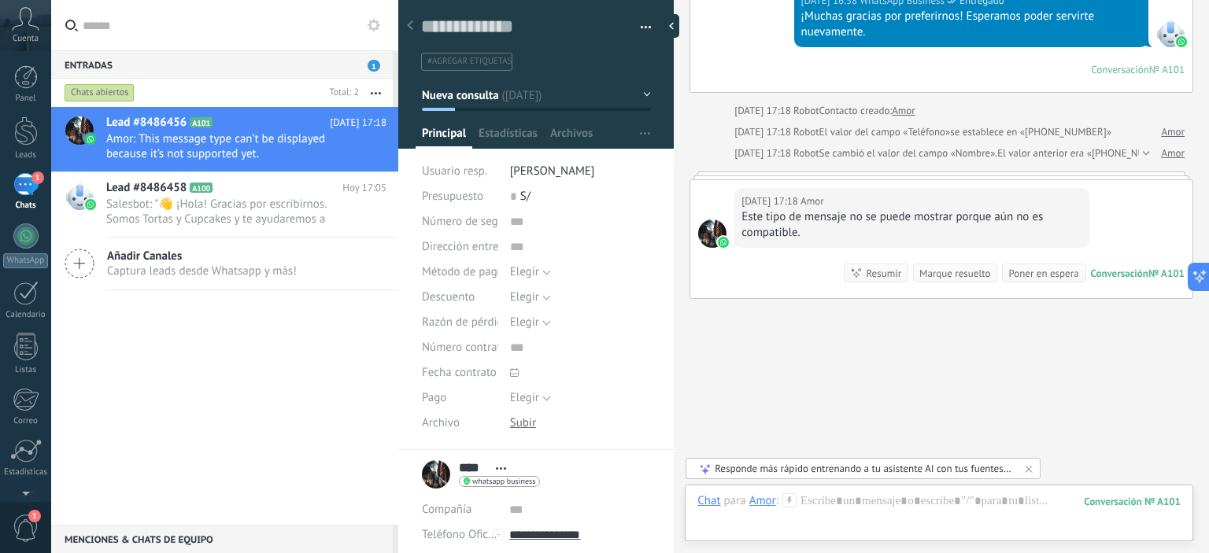
scroll to position [1189, 0]
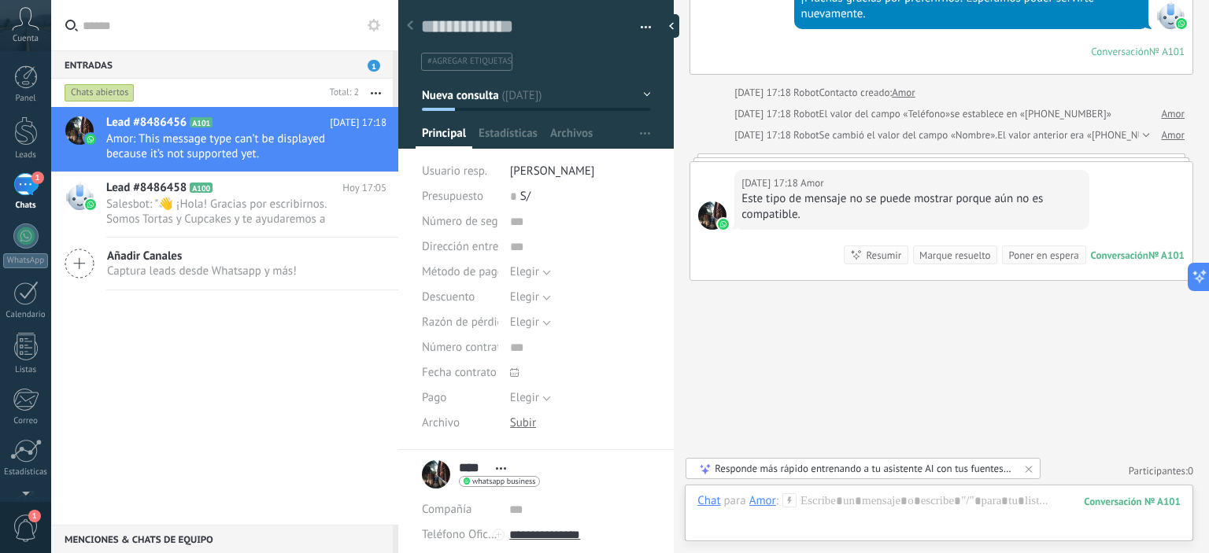
click at [951, 467] on div "Responde más rápido entrenando a tu asistente AI con tus fuentes de datos" at bounding box center [864, 468] width 298 height 13
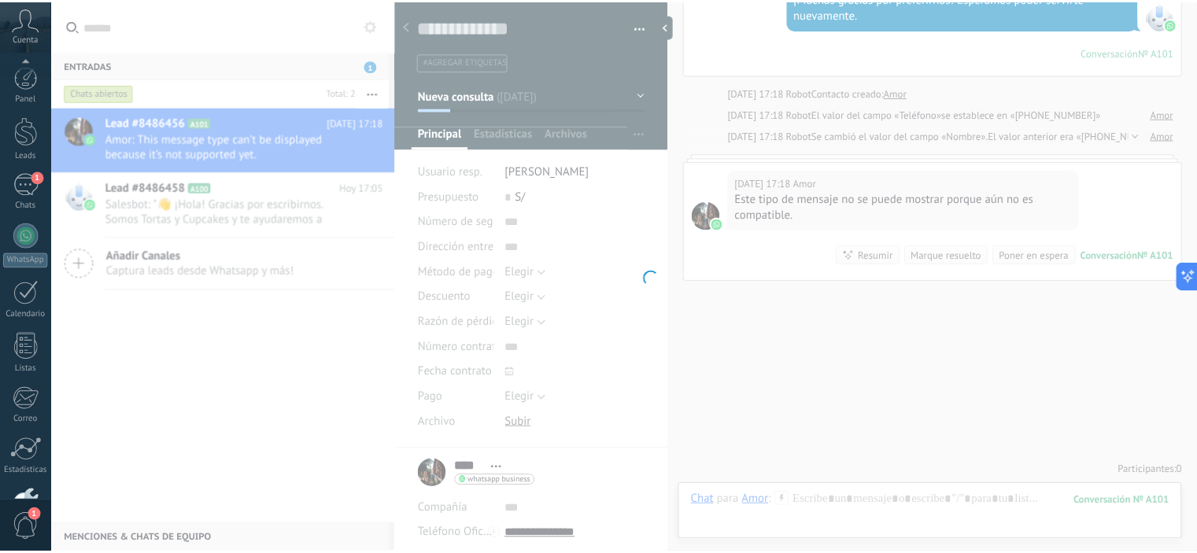
scroll to position [101, 0]
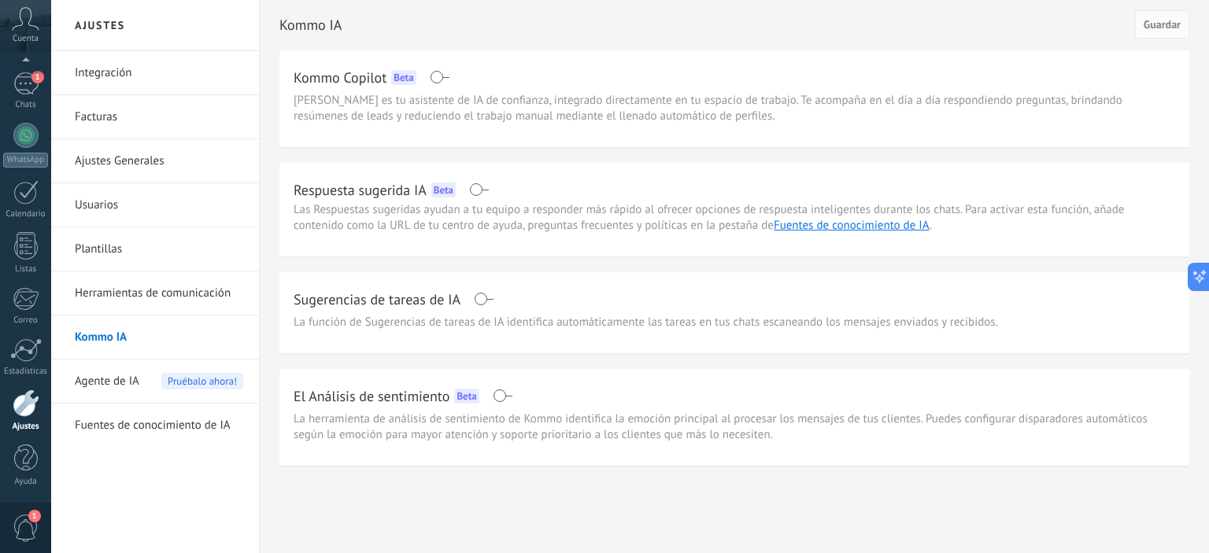
click at [116, 65] on link "Integración" at bounding box center [159, 73] width 168 height 44
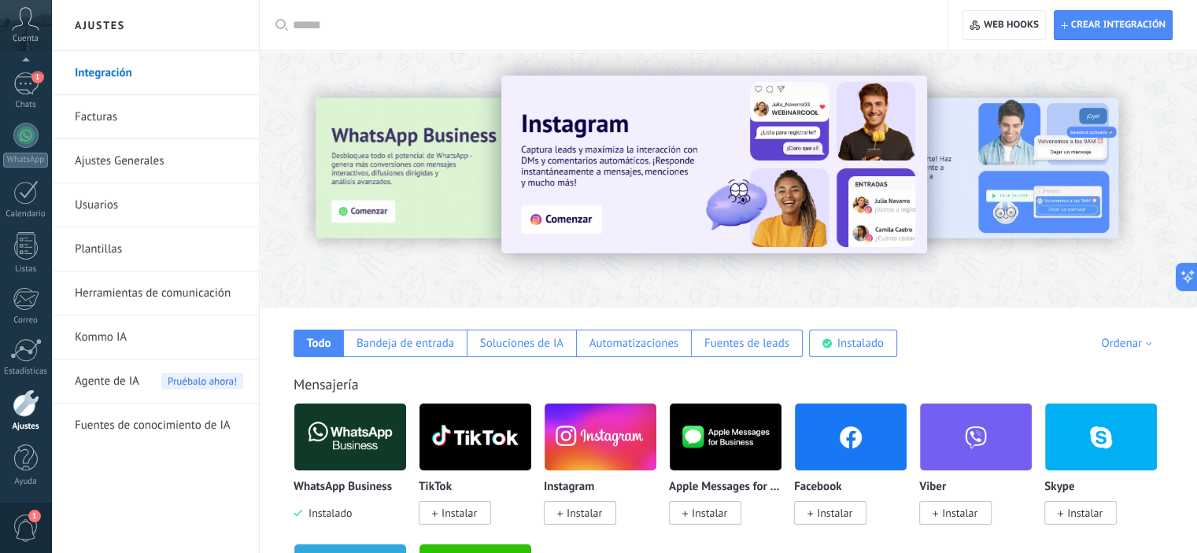
click at [120, 105] on link "Facturas" at bounding box center [159, 117] width 168 height 44
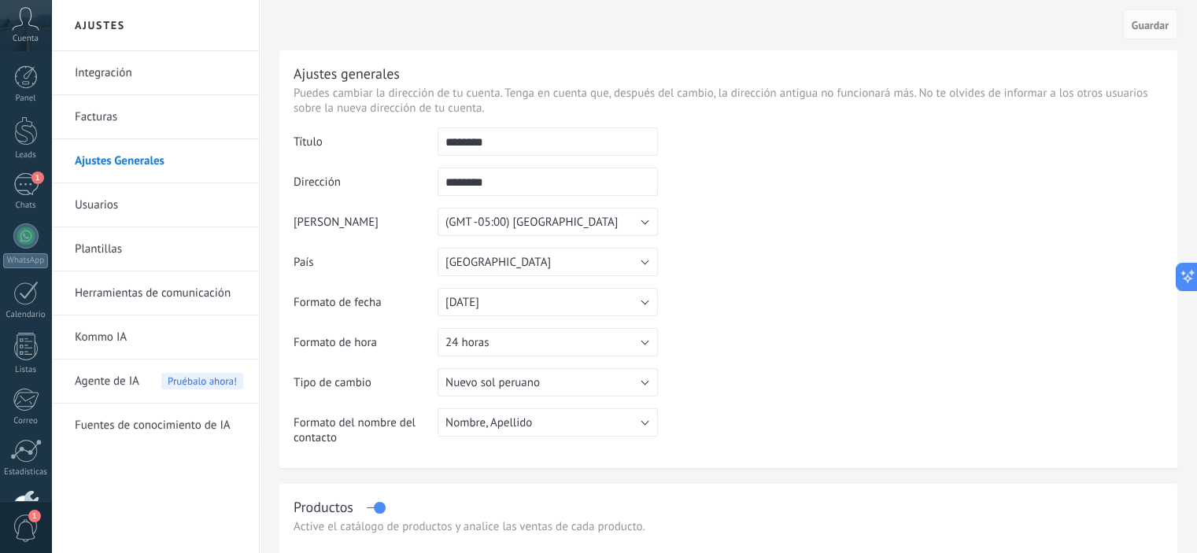
drag, startPoint x: 0, startPoint y: 0, endPoint x: 130, endPoint y: 198, distance: 236.4
click at [130, 198] on link "Usuarios" at bounding box center [159, 205] width 168 height 44
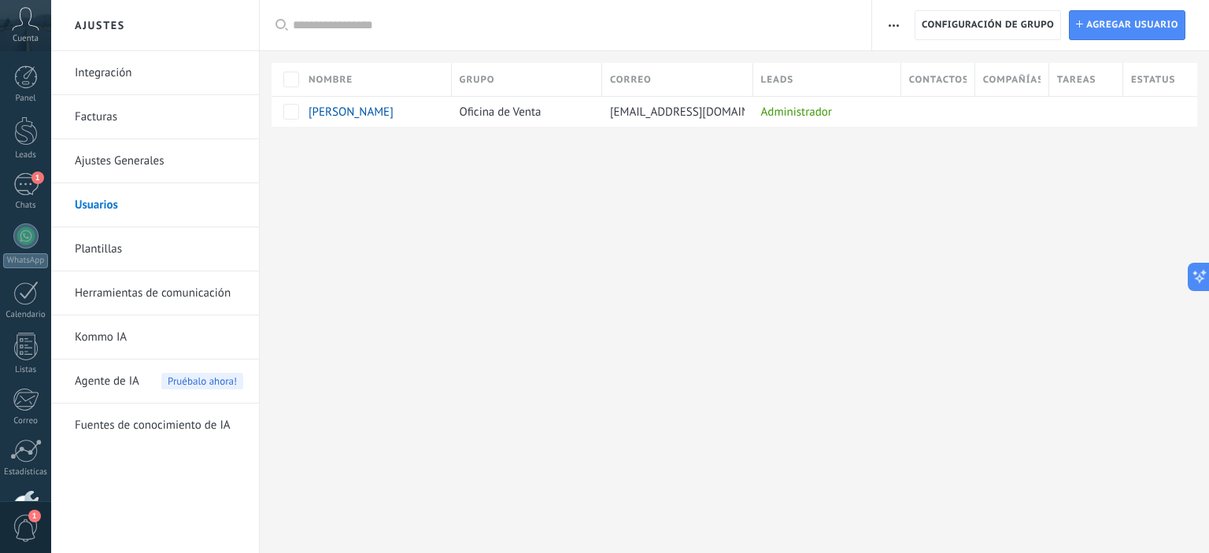
click at [124, 251] on link "Plantillas" at bounding box center [159, 249] width 168 height 44
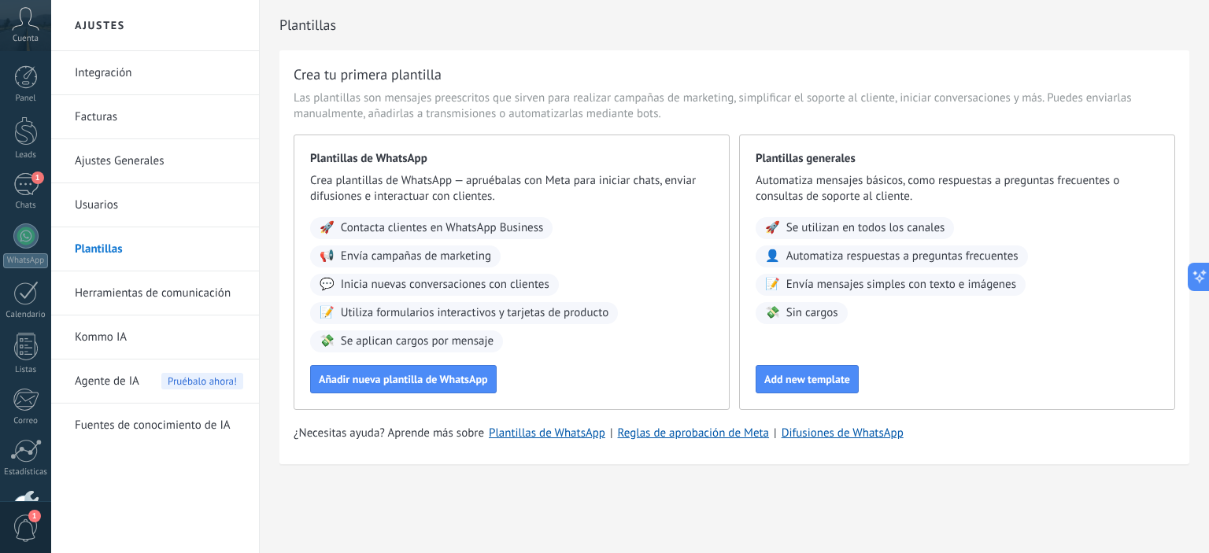
click at [132, 339] on link "Kommo IA" at bounding box center [159, 338] width 168 height 44
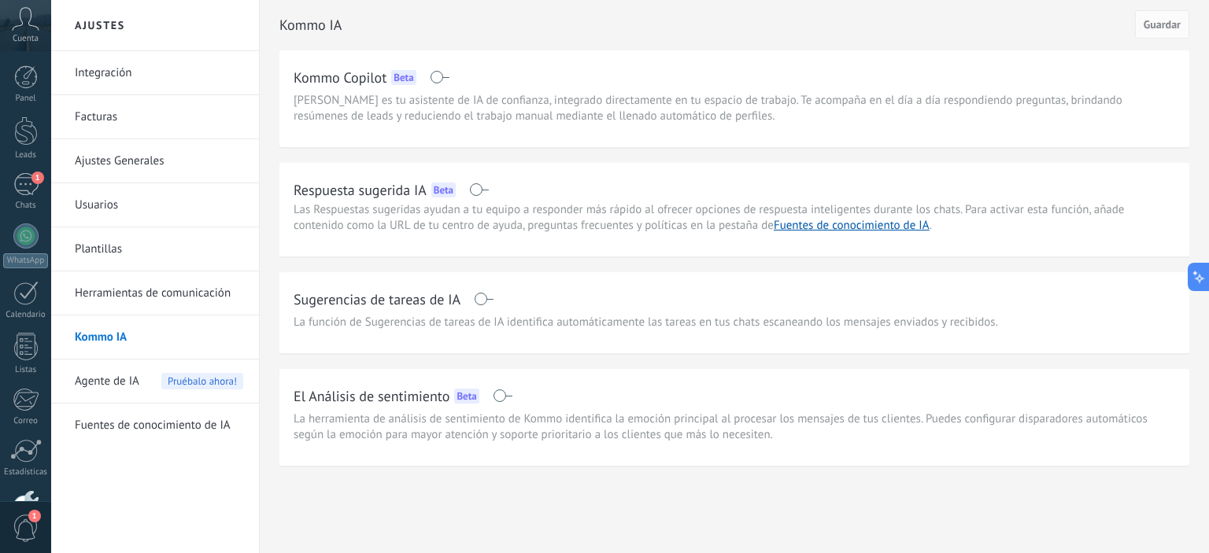
click at [480, 185] on span at bounding box center [479, 189] width 20 height 13
click at [118, 68] on link "Integración" at bounding box center [159, 73] width 168 height 44
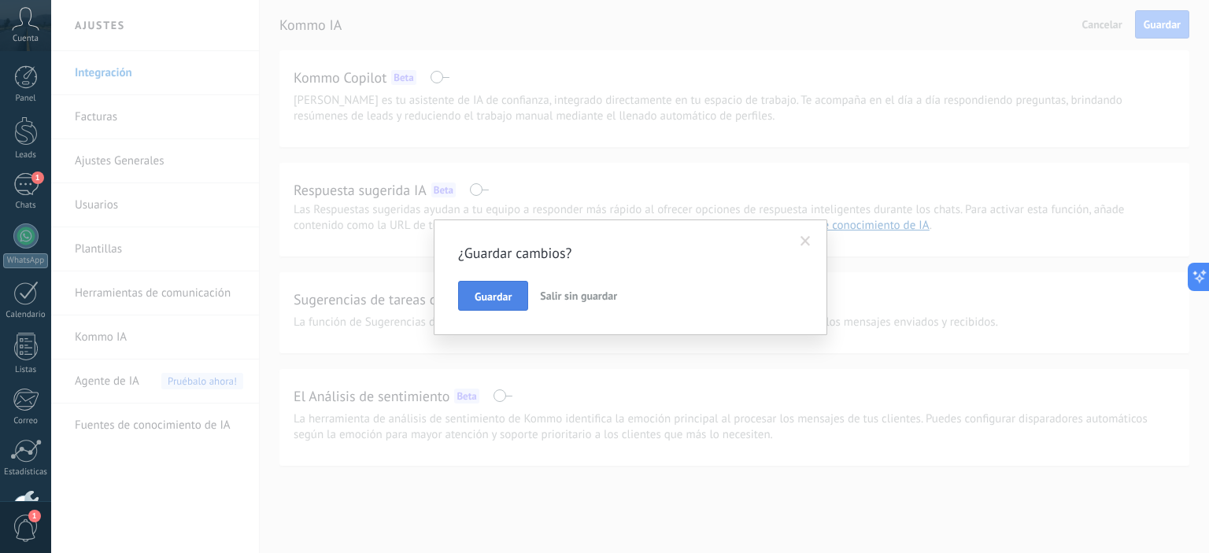
click at [497, 295] on span "Guardar" at bounding box center [493, 296] width 37 height 11
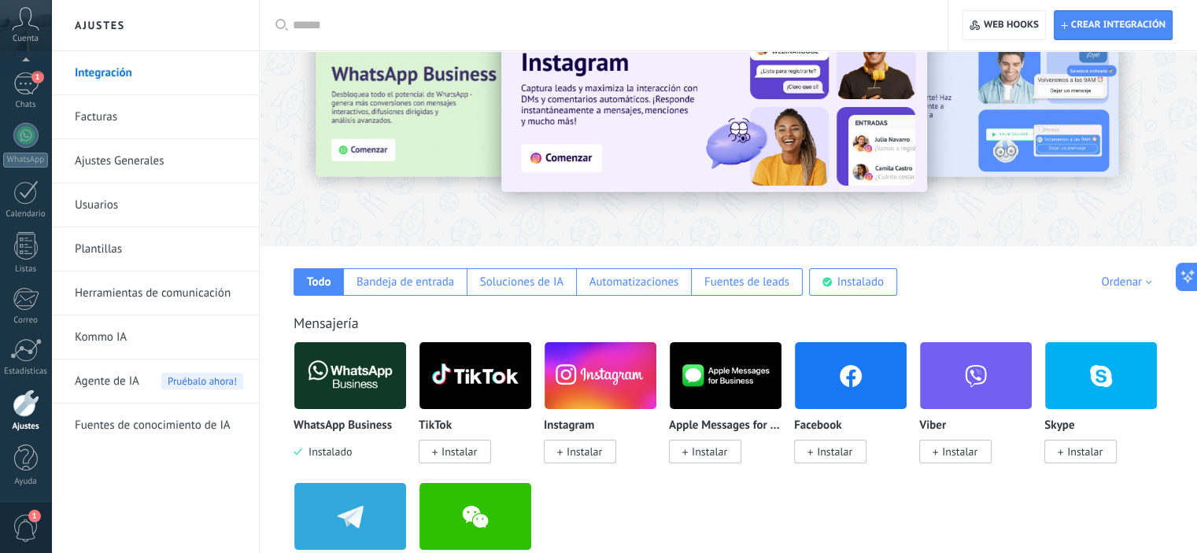
scroll to position [157, 0]
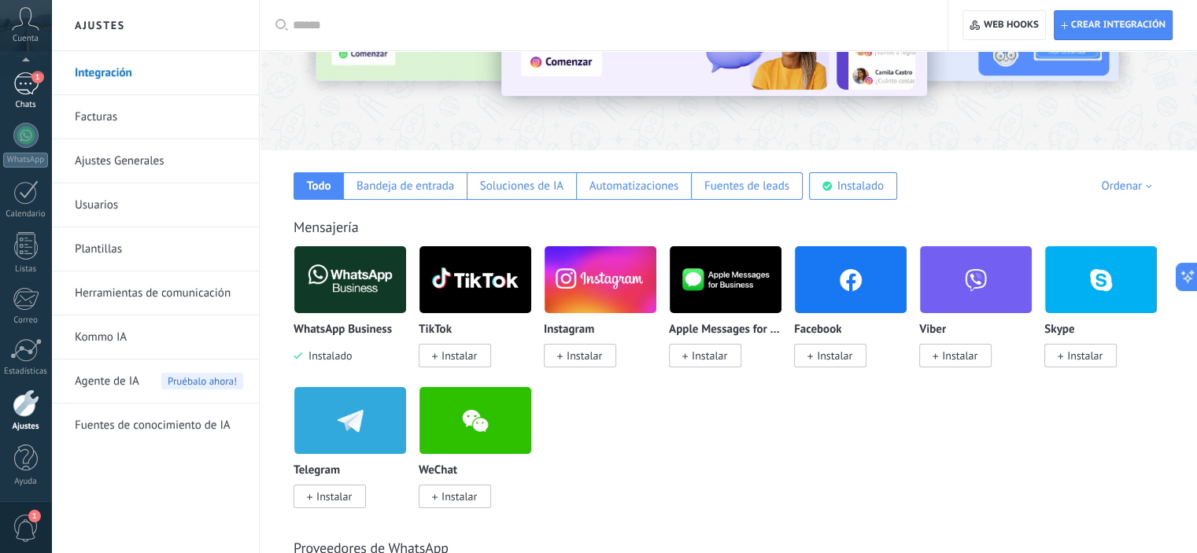
click at [26, 87] on div "1" at bounding box center [25, 83] width 25 height 23
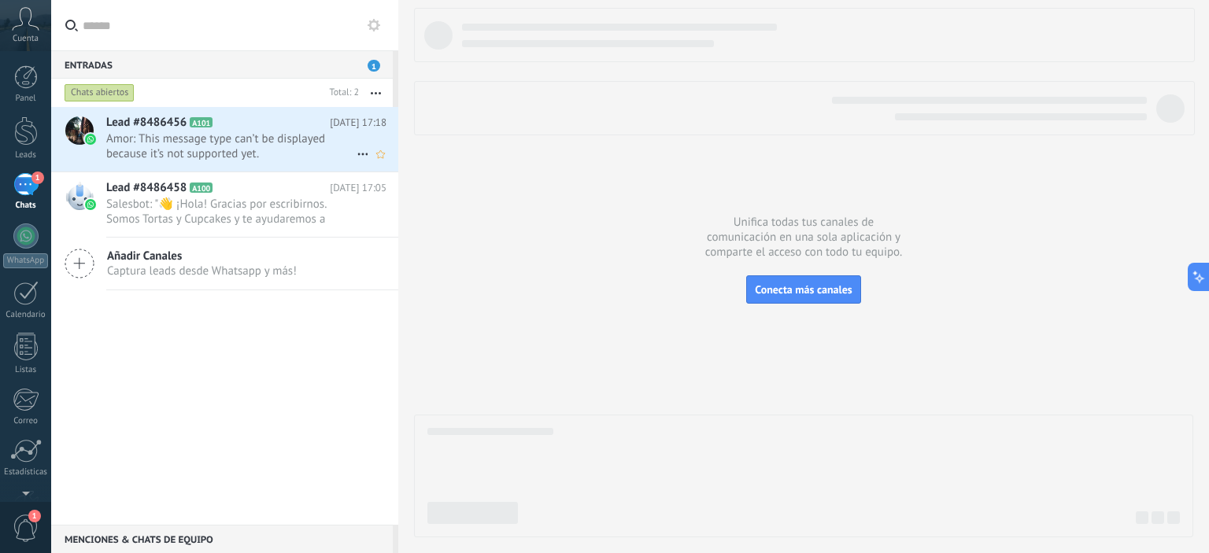
click at [257, 139] on span "Amor: This message type can’t be displayed because it’s not supported yet." at bounding box center [231, 146] width 250 height 30
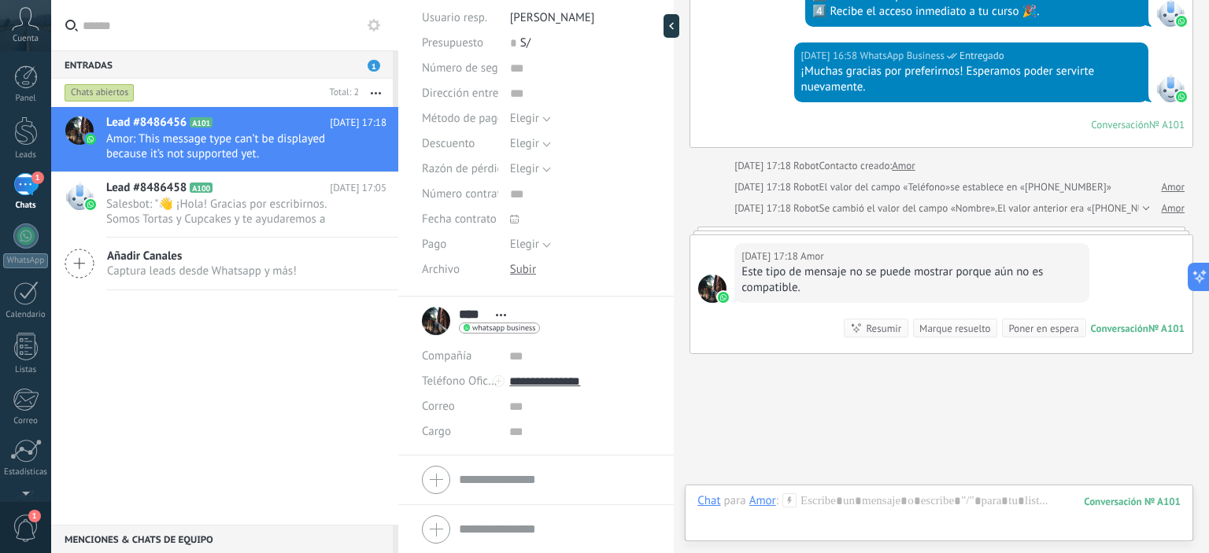
scroll to position [1189, 0]
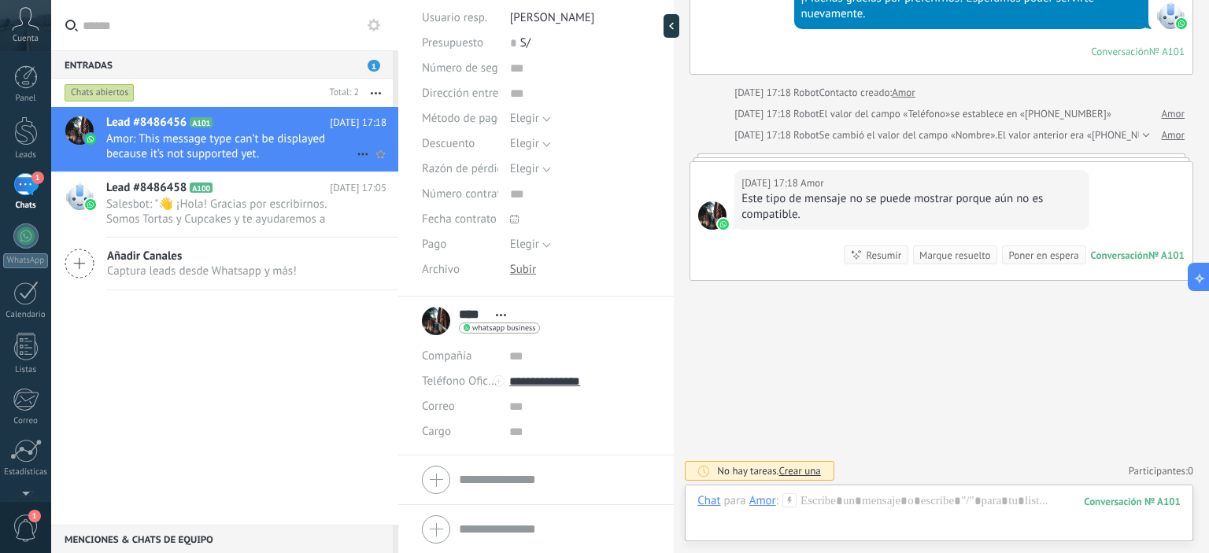
click at [356, 150] on icon at bounding box center [362, 154] width 19 height 19
click at [232, 332] on div at bounding box center [604, 276] width 1209 height 553
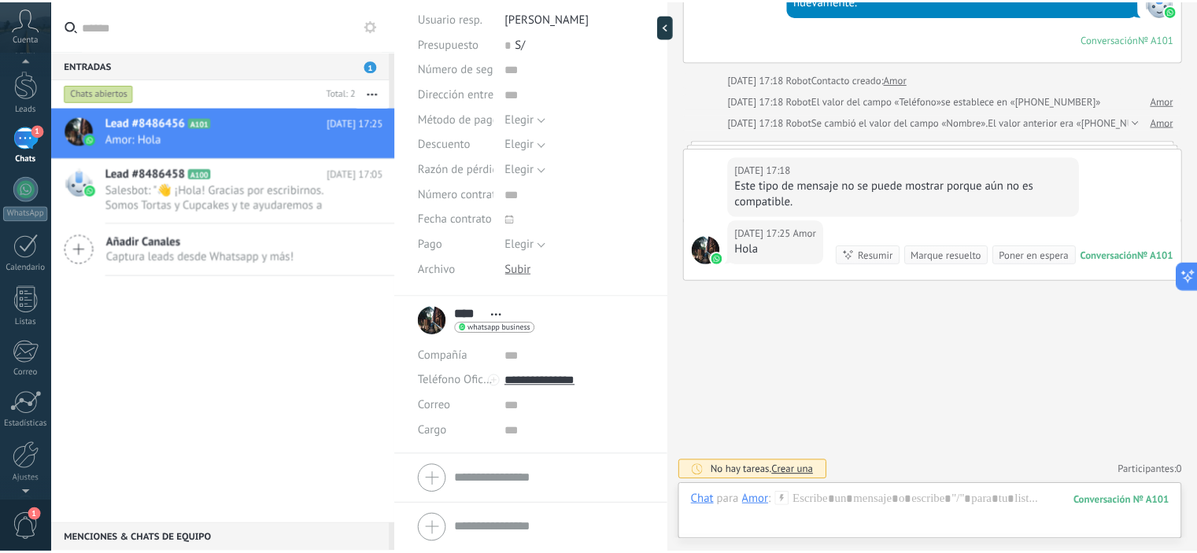
scroll to position [0, 0]
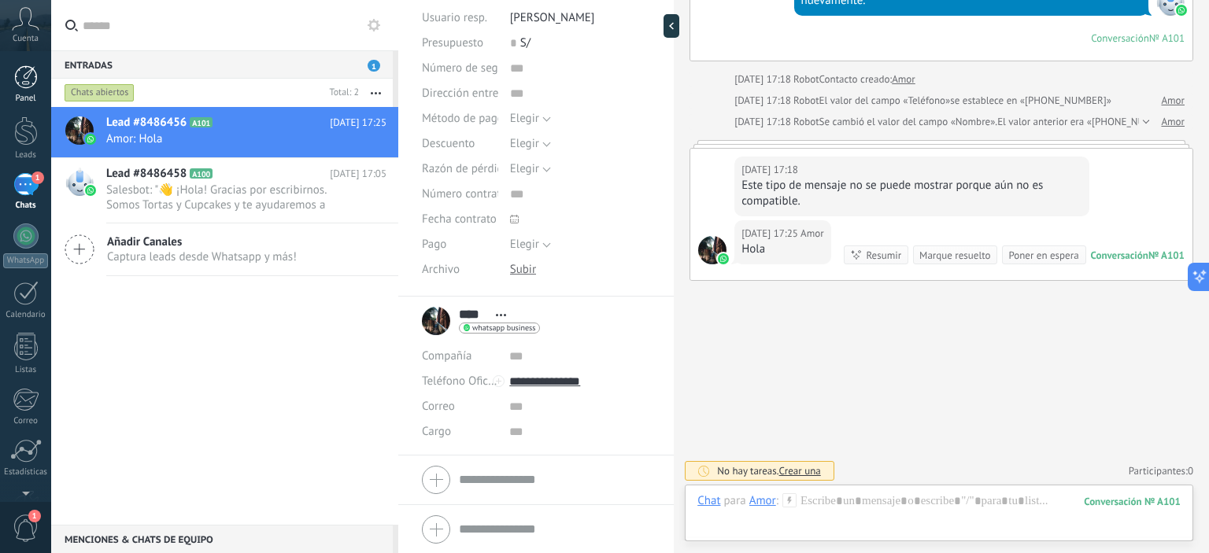
click at [24, 80] on div at bounding box center [26, 77] width 24 height 24
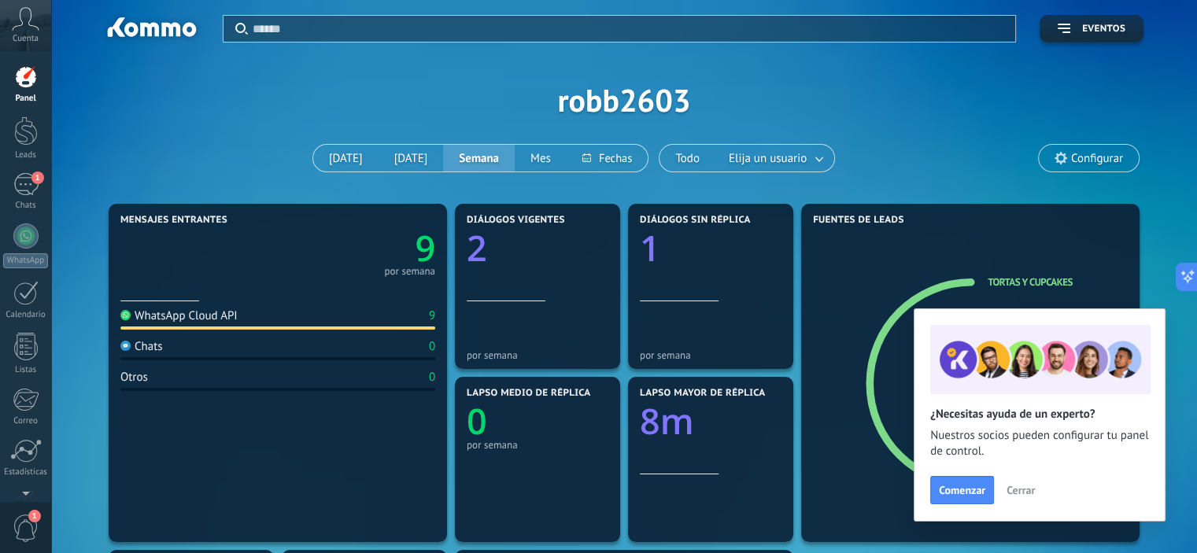
click at [1025, 490] on span "Cerrar" at bounding box center [1021, 490] width 28 height 11
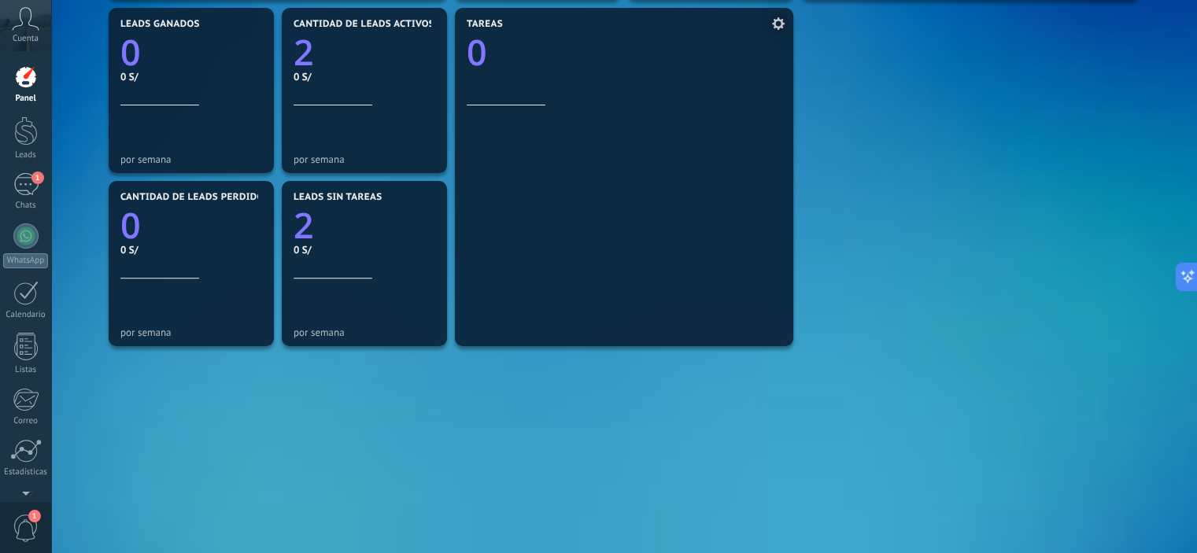
scroll to position [560, 0]
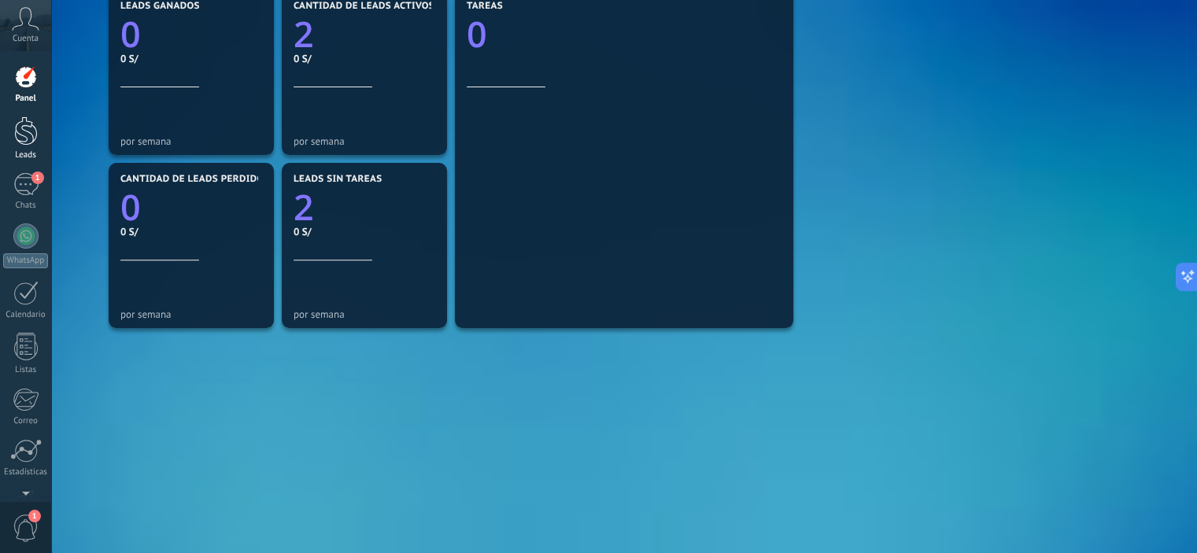
click at [27, 127] on div at bounding box center [26, 130] width 24 height 29
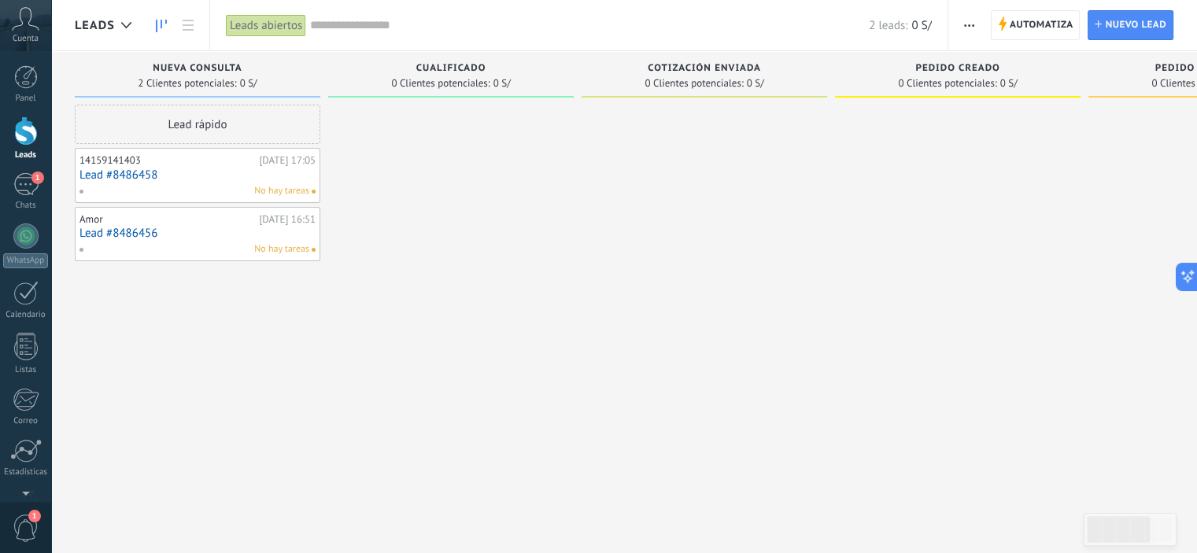
click at [24, 34] on span "Cuenta" at bounding box center [26, 39] width 26 height 10
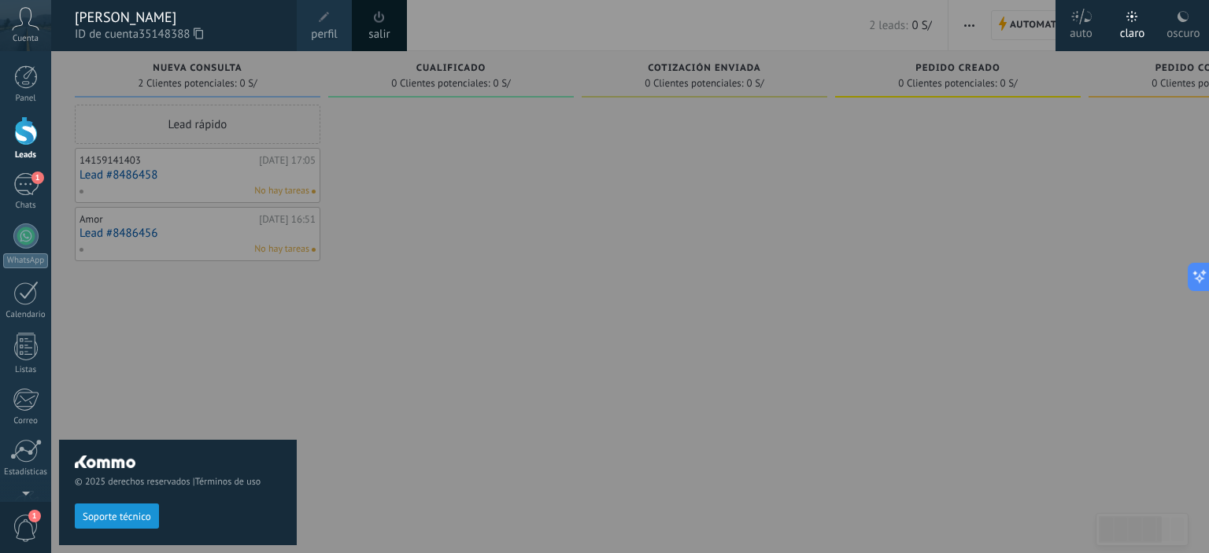
click at [207, 18] on div "[PERSON_NAME]" at bounding box center [178, 17] width 206 height 17
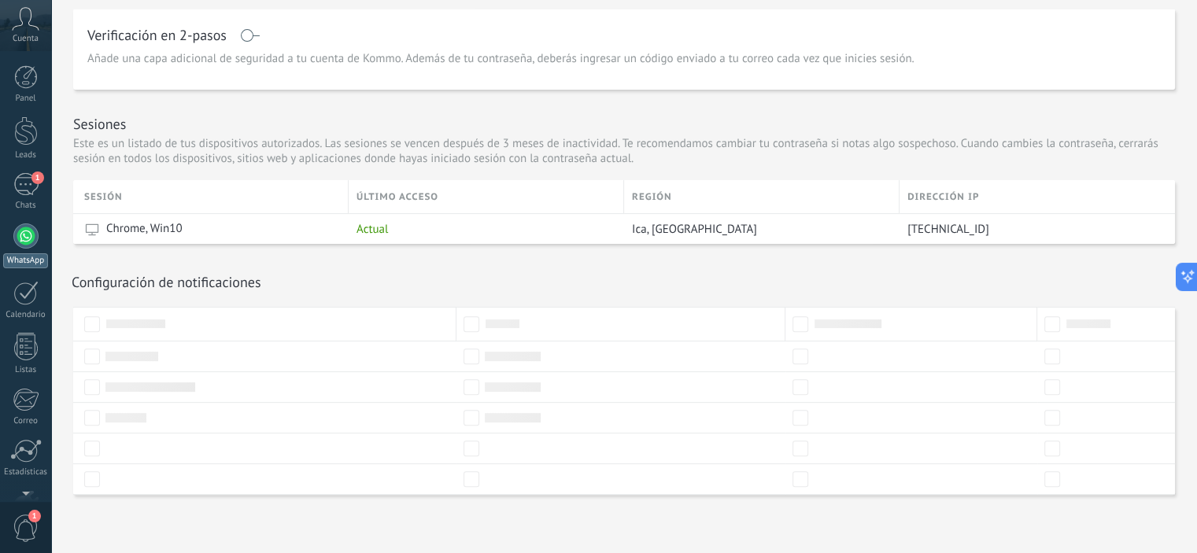
click at [24, 238] on div at bounding box center [25, 236] width 25 height 25
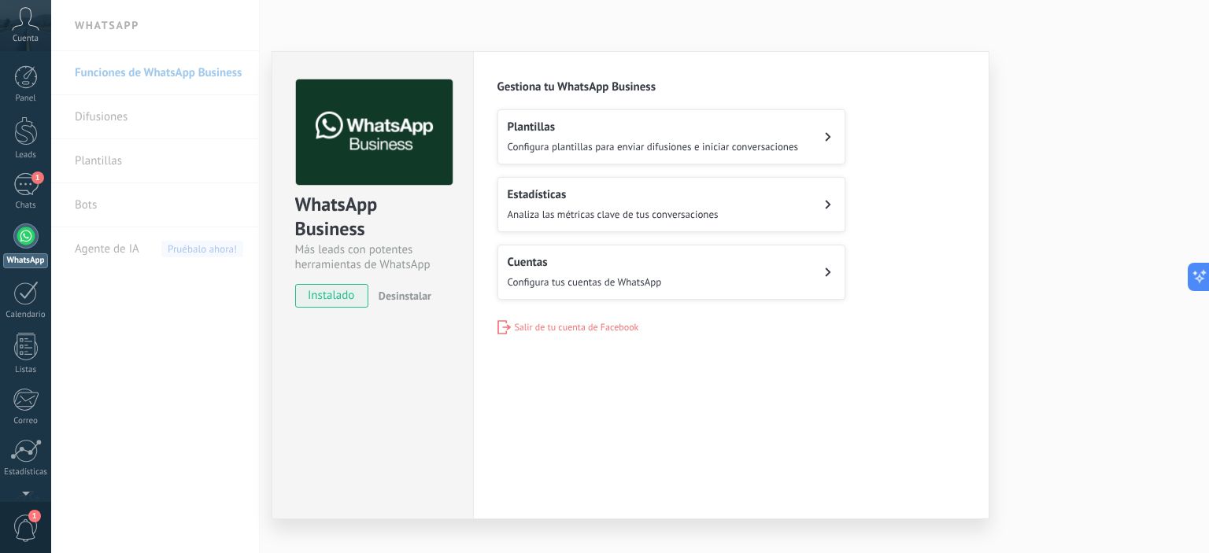
click at [829, 134] on button "Plantillas Configura plantillas para enviar difusiones e iniciar conversaciones" at bounding box center [671, 136] width 348 height 55
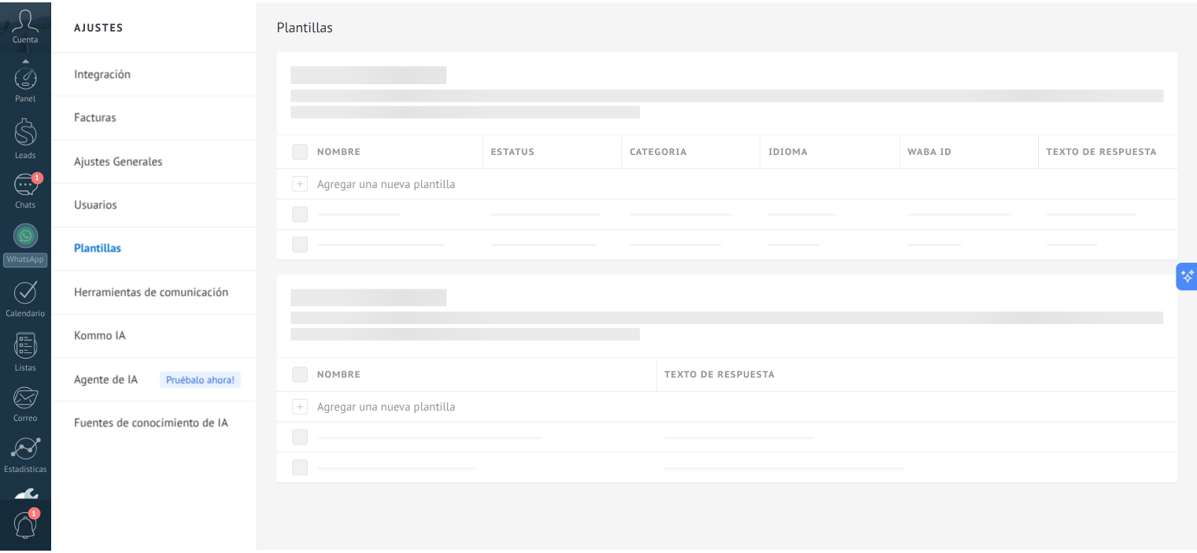
scroll to position [101, 0]
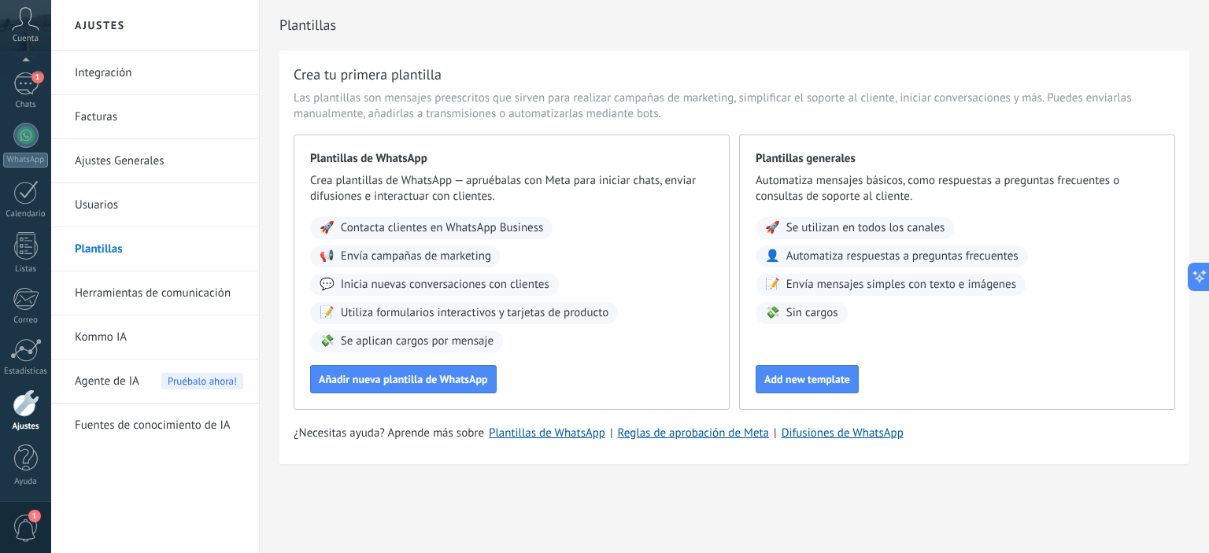
click at [149, 77] on link "Integración" at bounding box center [159, 73] width 168 height 44
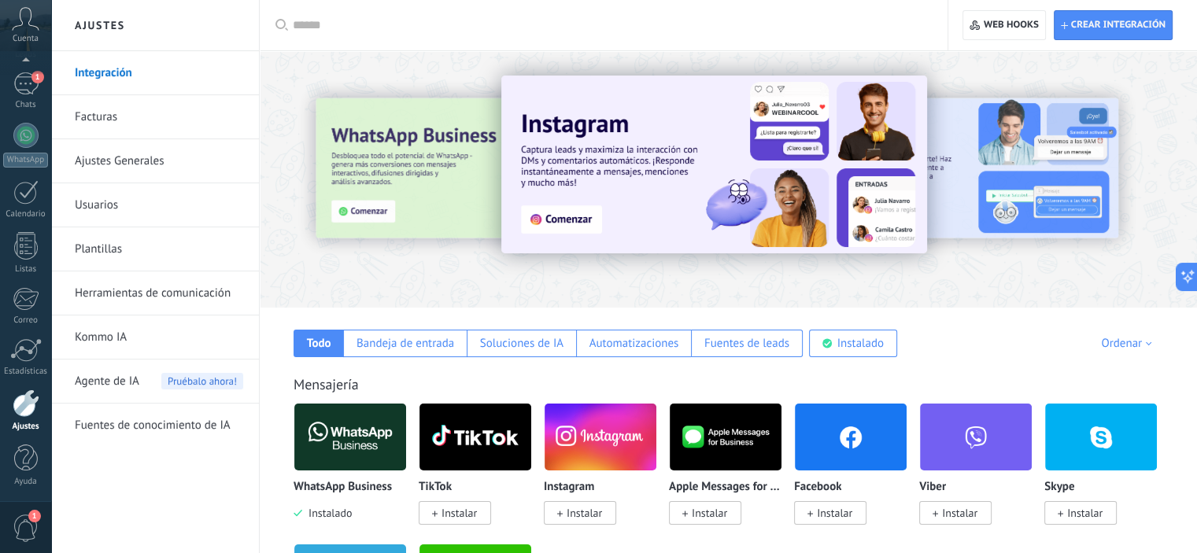
click at [400, 160] on div at bounding box center [343, 179] width 345 height 142
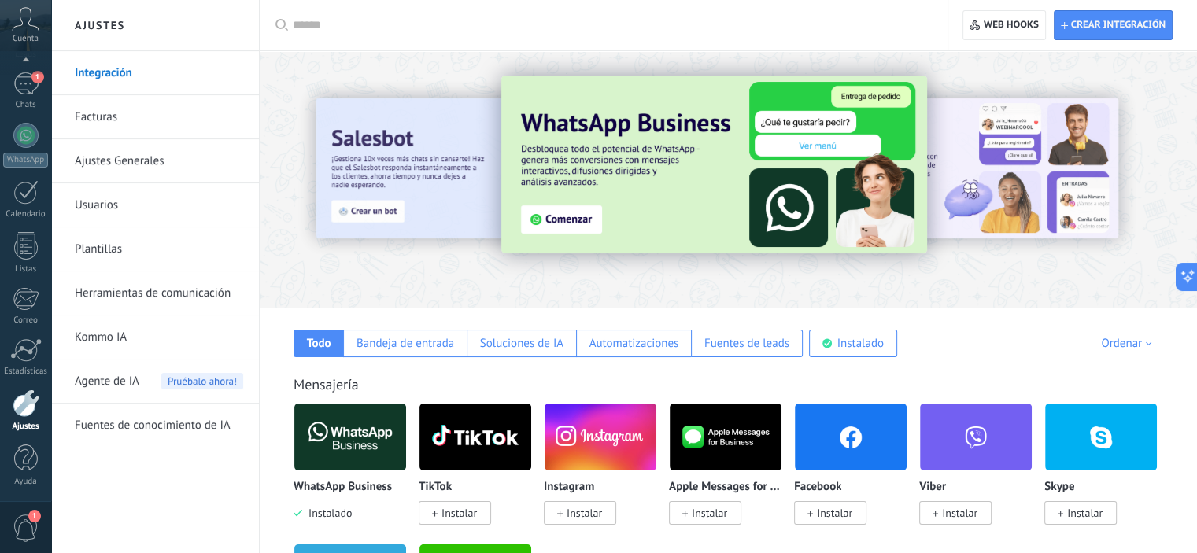
click at [569, 218] on img at bounding box center [714, 165] width 426 height 178
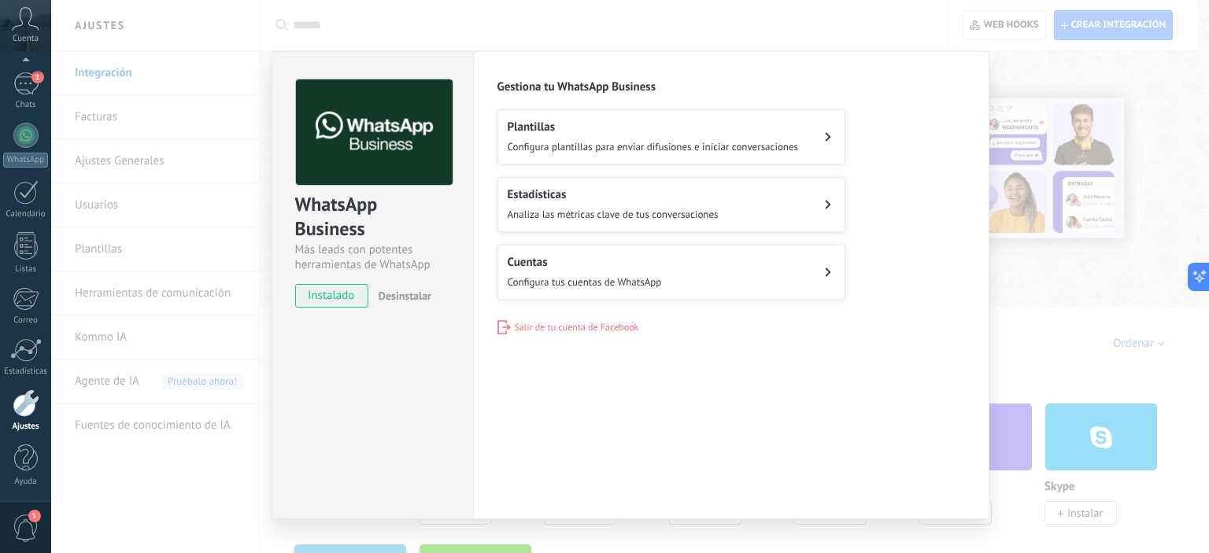
click at [690, 198] on h2 "Estadísticas" at bounding box center [613, 194] width 211 height 15
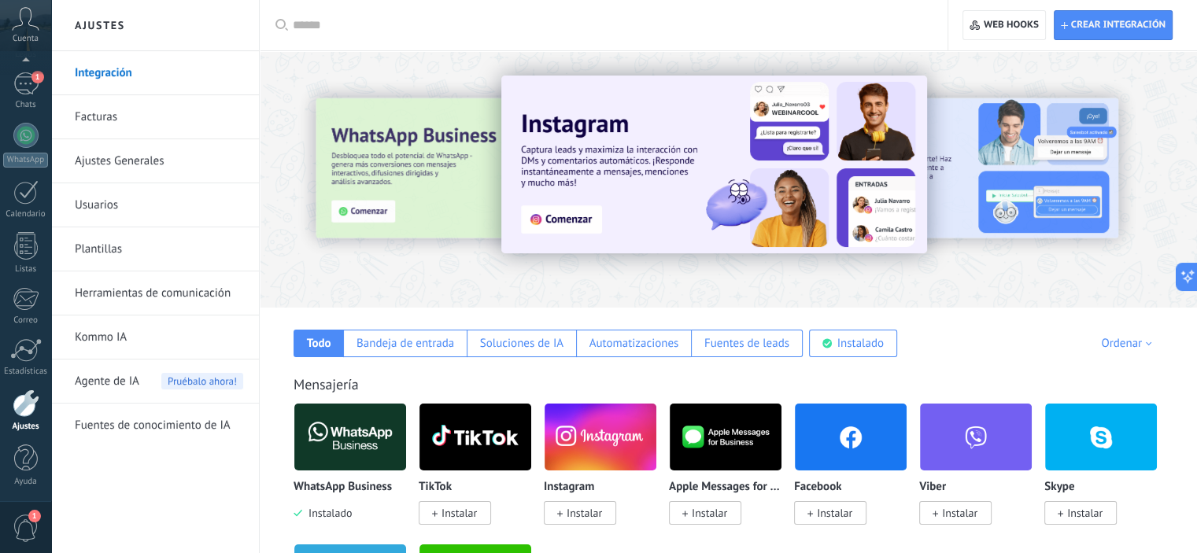
click at [431, 164] on div at bounding box center [343, 179] width 345 height 142
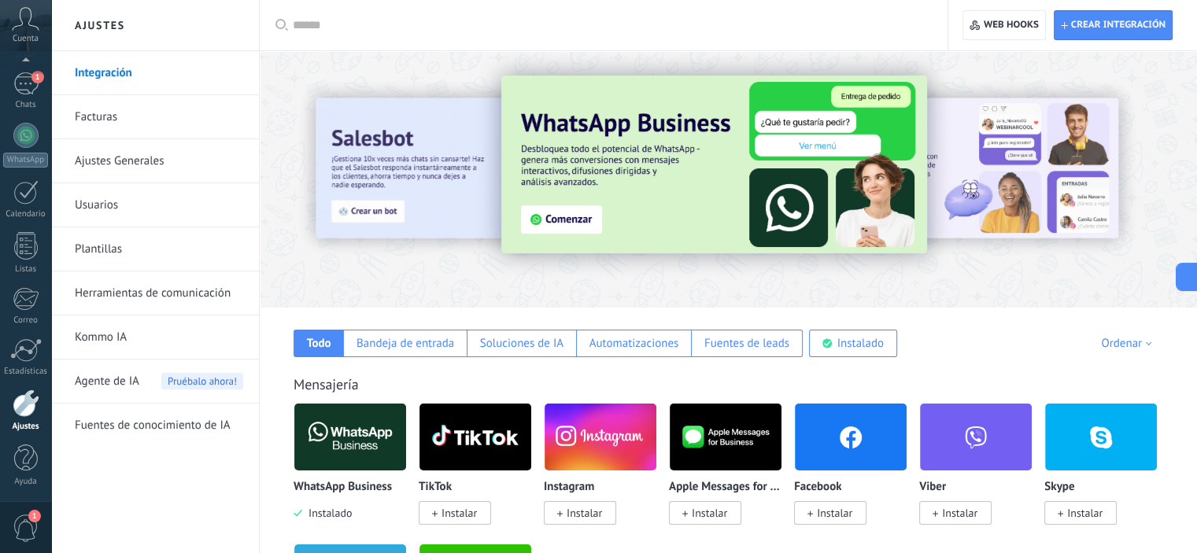
click at [589, 220] on img at bounding box center [714, 165] width 426 height 178
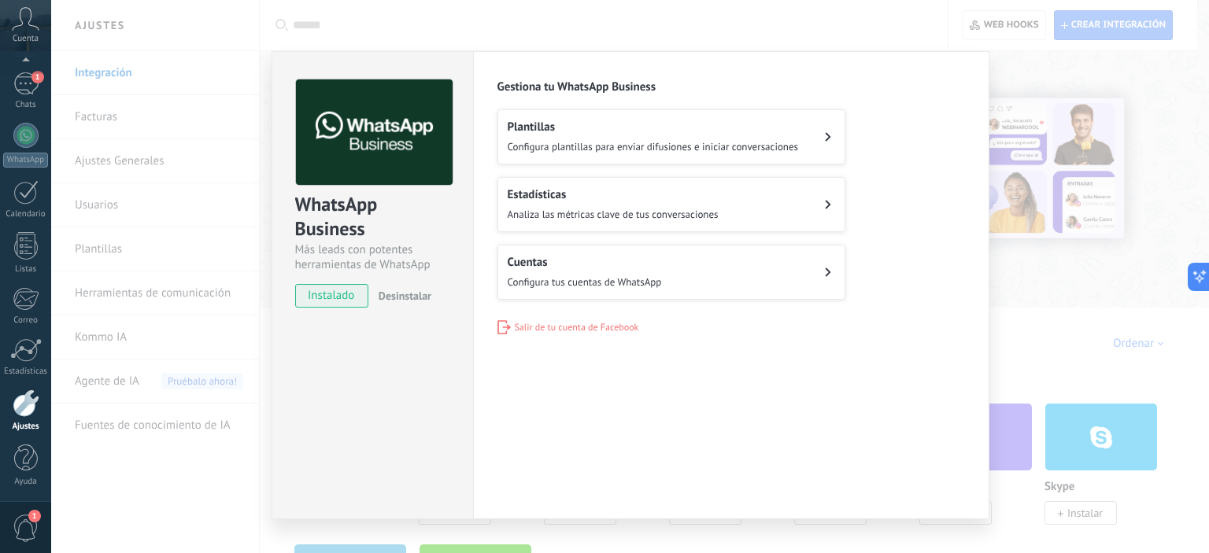
click at [666, 131] on h2 "Plantillas" at bounding box center [653, 127] width 291 height 15
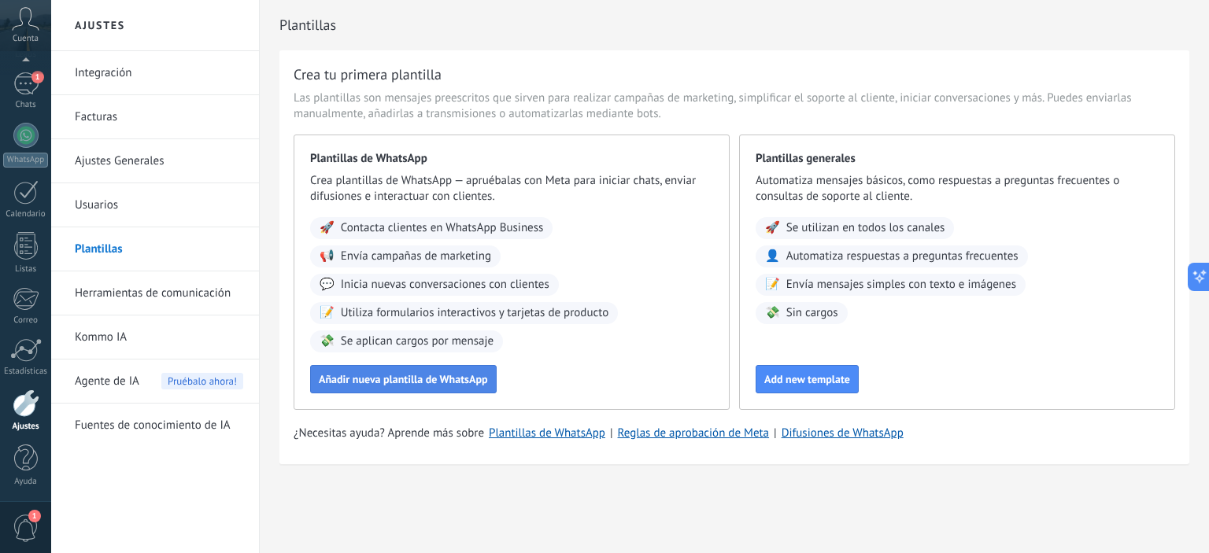
click at [427, 374] on span "Añadir nueva plantilla de WhatsApp" at bounding box center [403, 379] width 169 height 11
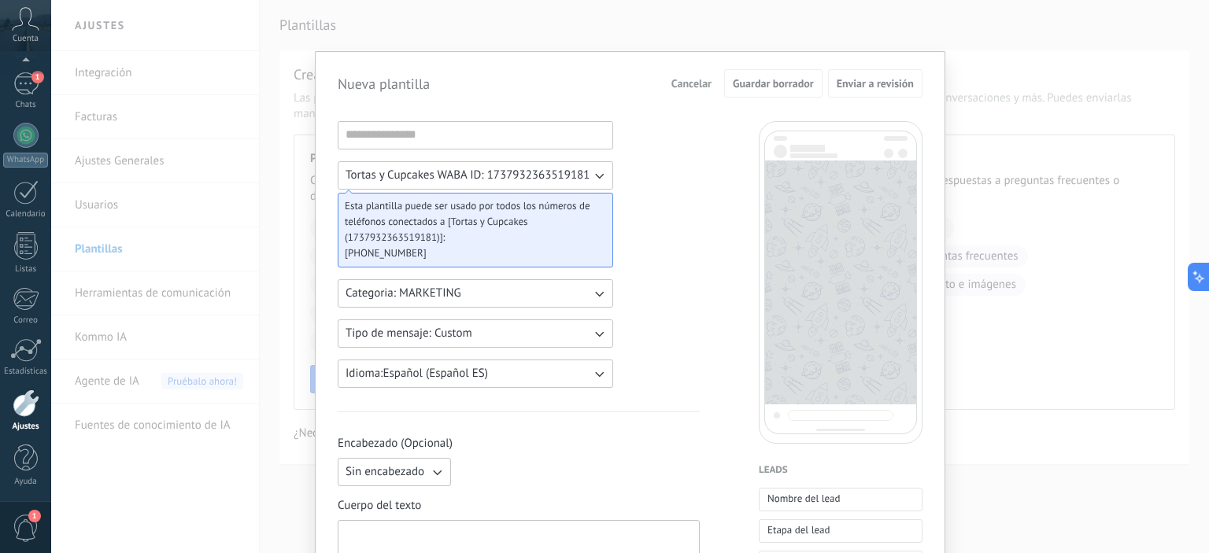
click at [693, 83] on span "Cancelar" at bounding box center [691, 83] width 40 height 11
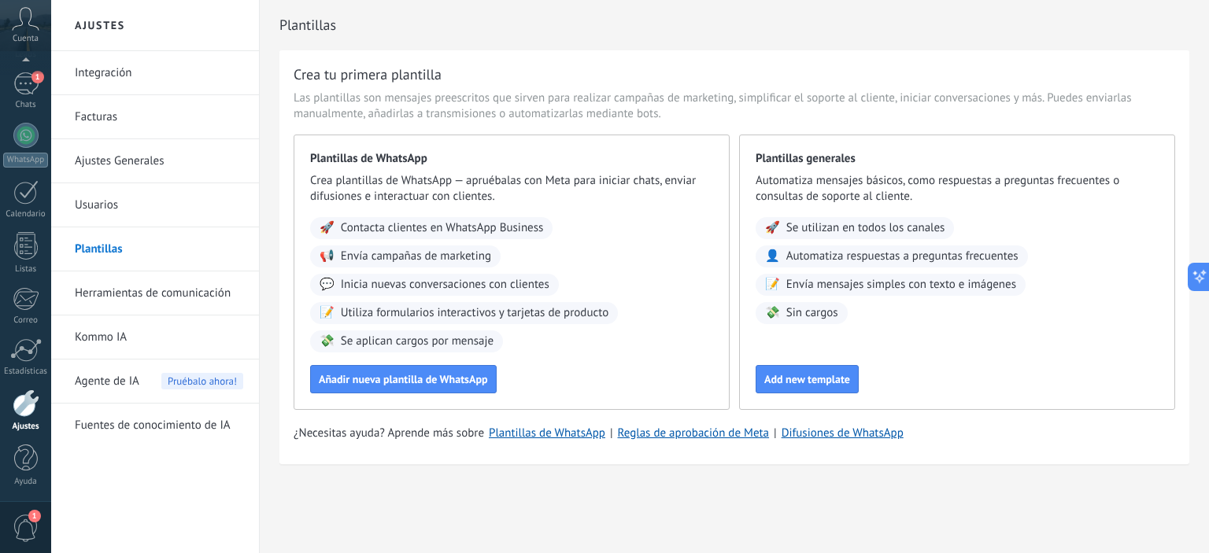
click at [142, 419] on link "Fuentes de conocimiento de IA" at bounding box center [159, 426] width 168 height 44
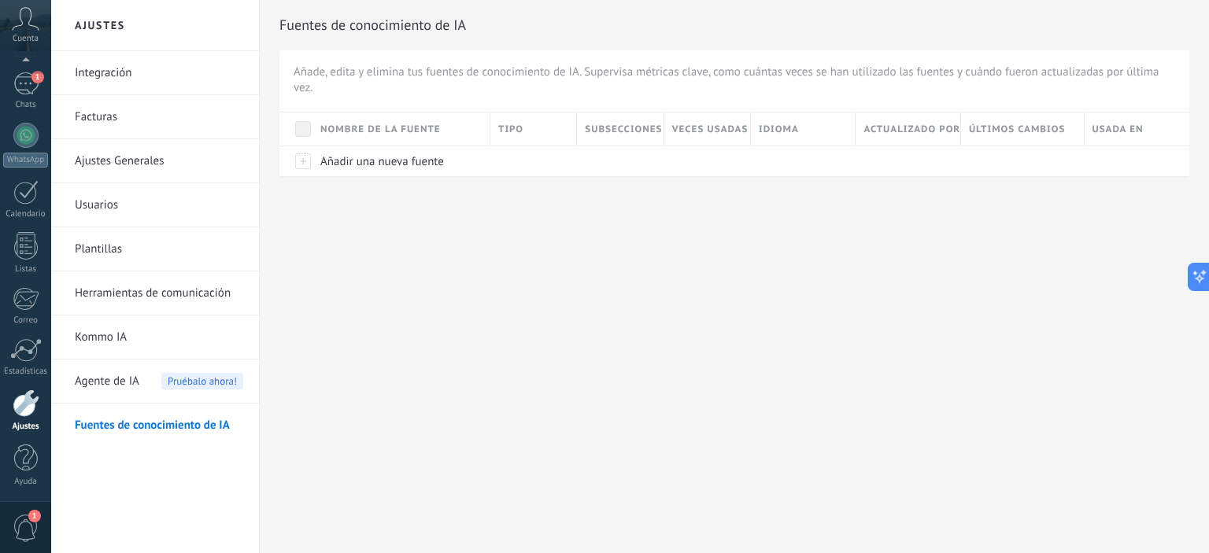
click at [113, 382] on span "Agente de IA" at bounding box center [107, 382] width 65 height 44
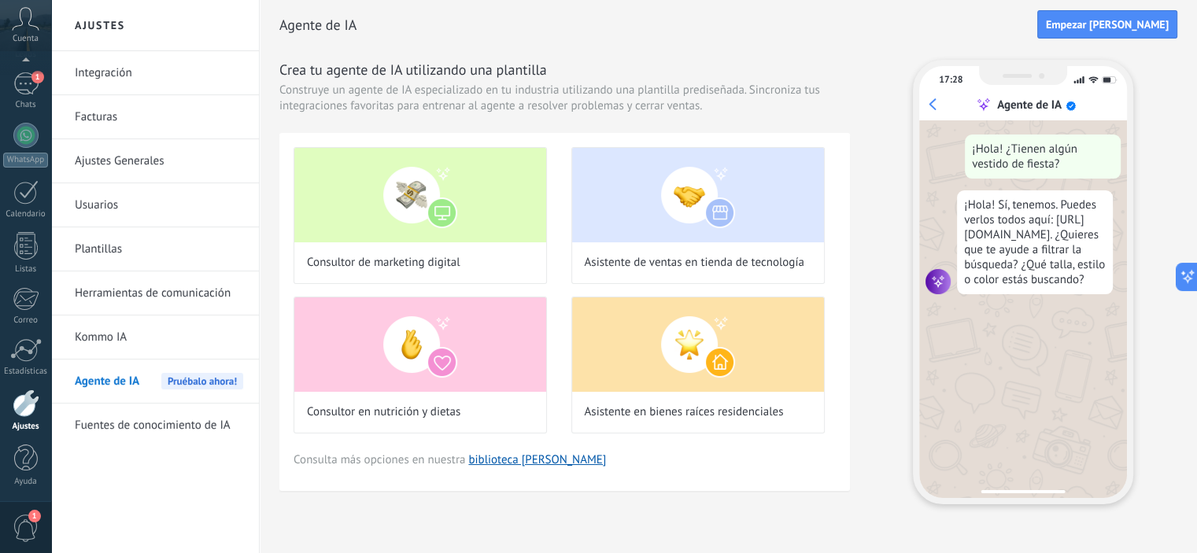
click at [91, 334] on link "Kommo IA" at bounding box center [159, 338] width 168 height 44
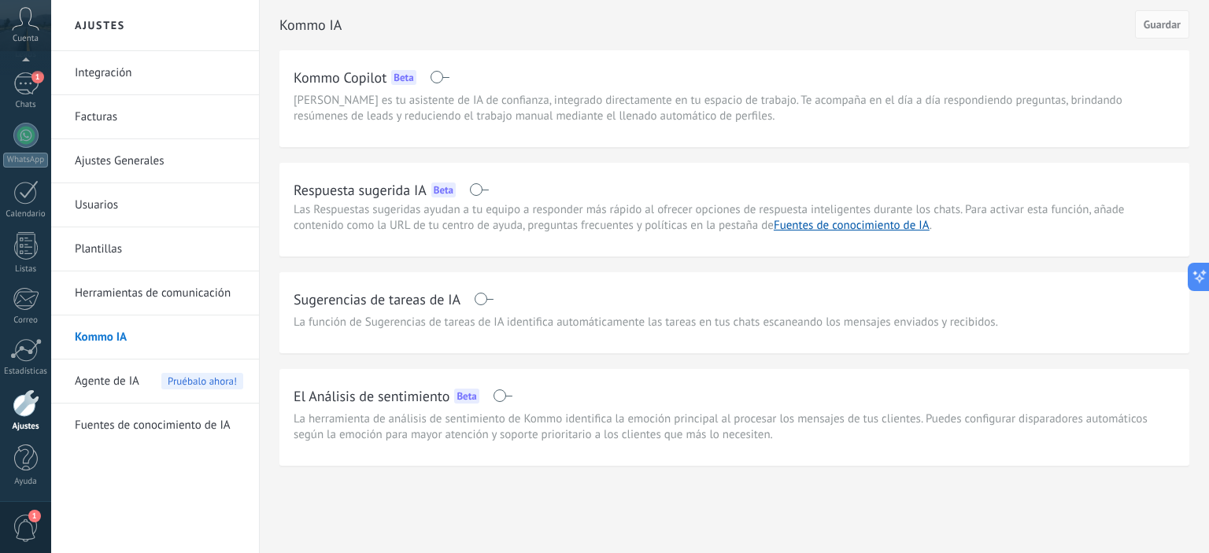
click at [164, 298] on link "Herramientas de comunicación" at bounding box center [159, 294] width 168 height 44
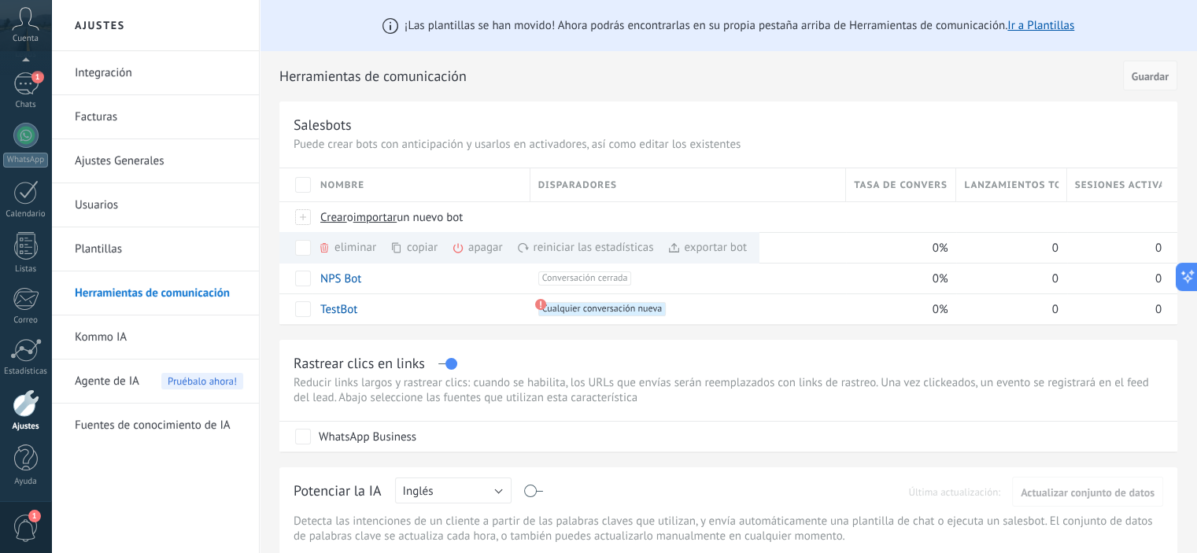
click at [1146, 77] on span "Guardar" at bounding box center [1150, 76] width 37 height 11
click at [1153, 73] on span "Guardar" at bounding box center [1150, 76] width 37 height 11
click at [1158, 81] on span "Guardar" at bounding box center [1150, 76] width 37 height 11
click at [1155, 65] on button "Guardar" at bounding box center [1150, 76] width 54 height 30
click at [1155, 68] on button "Guardar" at bounding box center [1150, 76] width 54 height 30
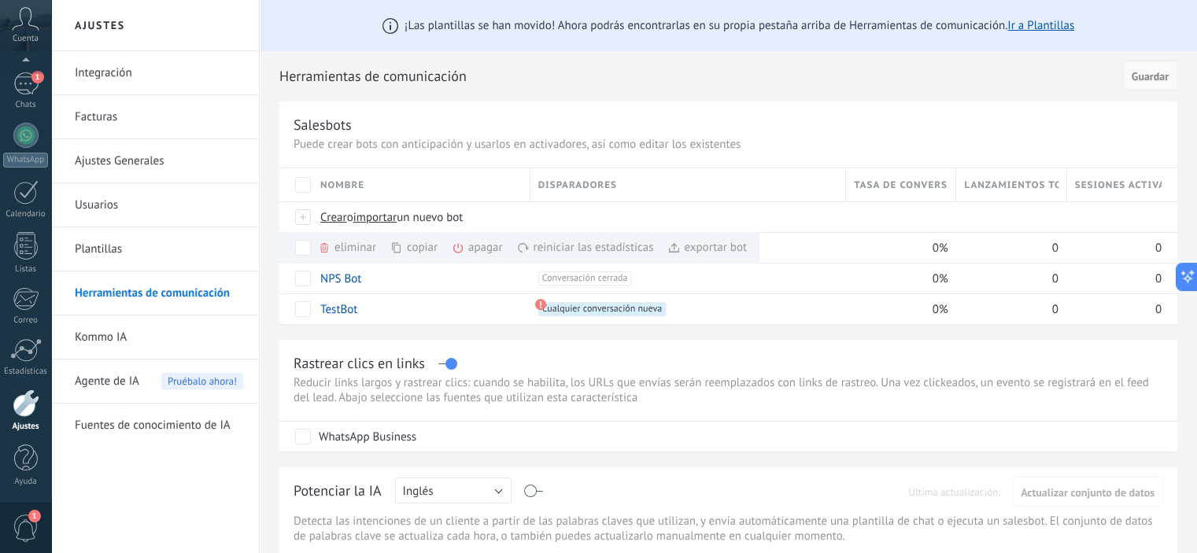
click at [1157, 72] on span "Guardar" at bounding box center [1150, 76] width 37 height 11
drag, startPoint x: 953, startPoint y: 87, endPoint x: 885, endPoint y: 111, distance: 72.4
click at [749, 87] on h2 "Herramientas de comunicación" at bounding box center [698, 76] width 838 height 31
click at [384, 216] on span "importar" at bounding box center [375, 217] width 44 height 15
click at [0, 0] on input "importar un nuevo bot" at bounding box center [0, 0] width 0 height 0
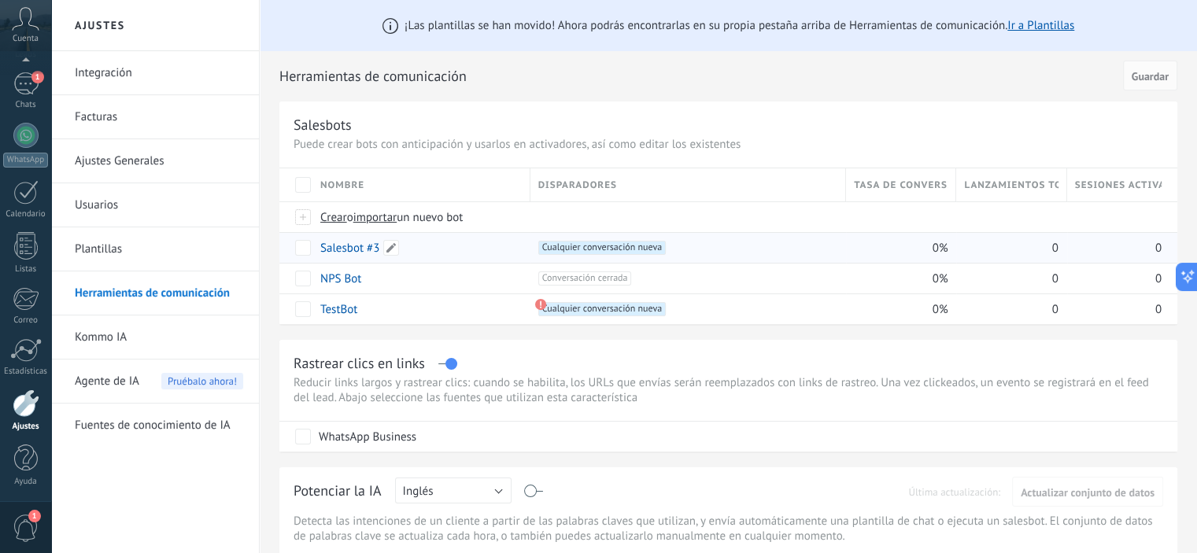
drag, startPoint x: 423, startPoint y: 248, endPoint x: 390, endPoint y: 249, distance: 33.1
click at [390, 249] on span at bounding box center [391, 248] width 16 height 16
click at [366, 283] on span "Guardar" at bounding box center [356, 283] width 37 height 11
click at [636, 249] on span "Cualquier conversación nueva +0" at bounding box center [601, 248] width 127 height 14
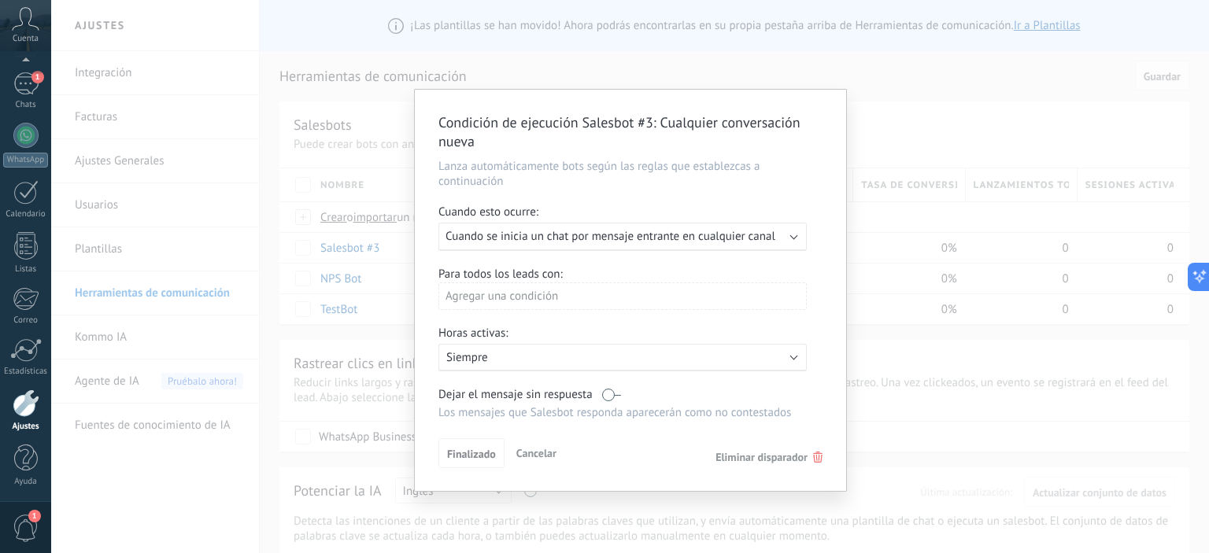
click at [796, 231] on div "Ejecutar: Cuando se inicia un chat por mensaje entrante en cualquier canal" at bounding box center [622, 237] width 368 height 28
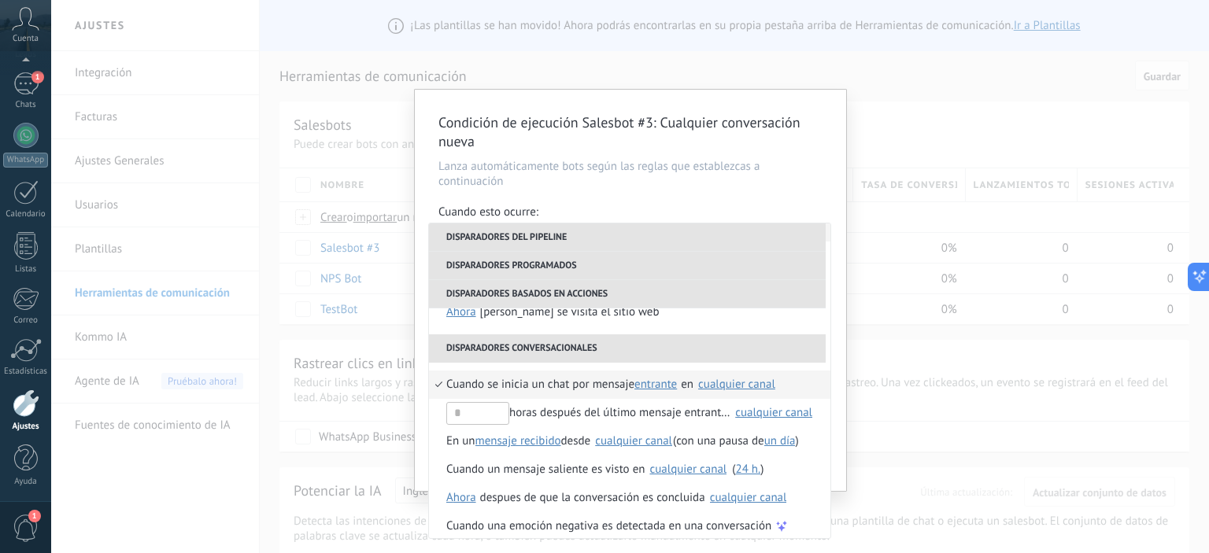
scroll to position [400, 0]
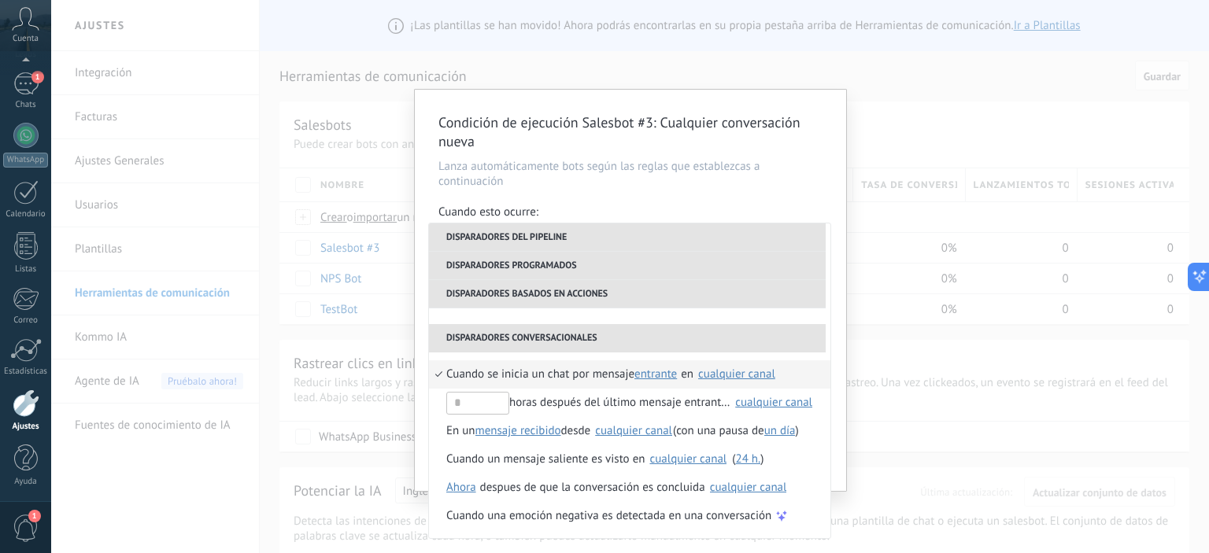
click at [951, 84] on div "Condición de ejecución Salesbot #3 : Cualquier conversación nueva Lanza automát…" at bounding box center [630, 276] width 1158 height 553
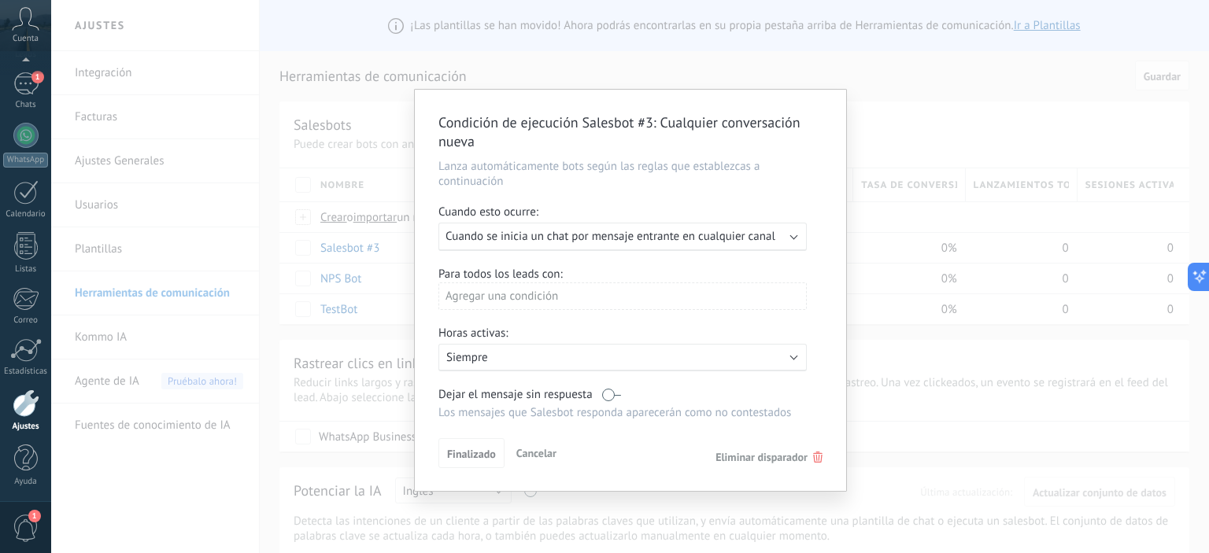
click at [549, 456] on span "Cancelar" at bounding box center [536, 453] width 40 height 14
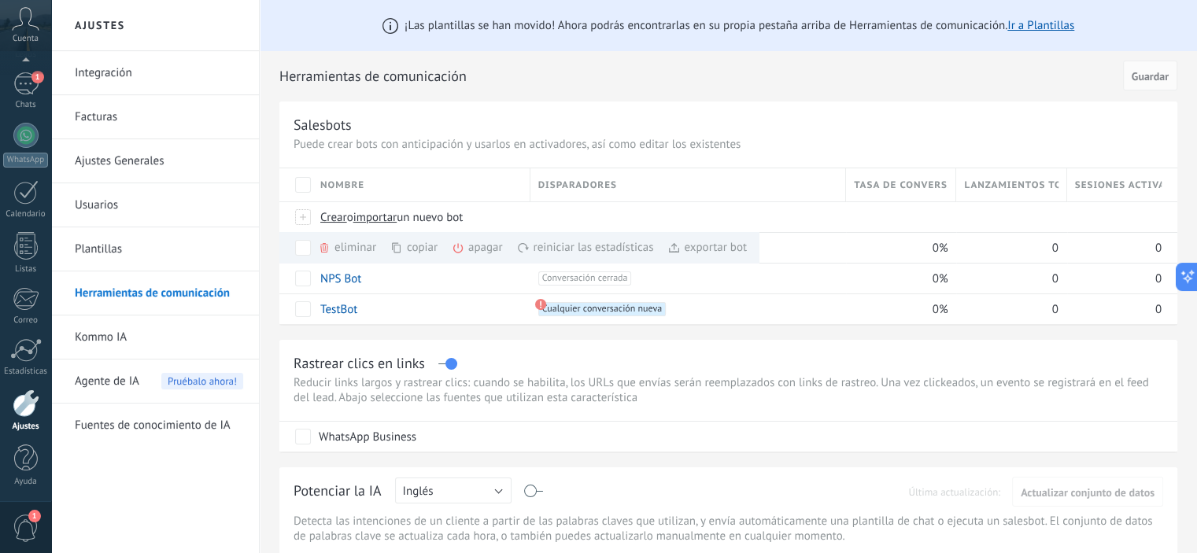
click at [409, 245] on div "copiar màs" at bounding box center [440, 247] width 101 height 31
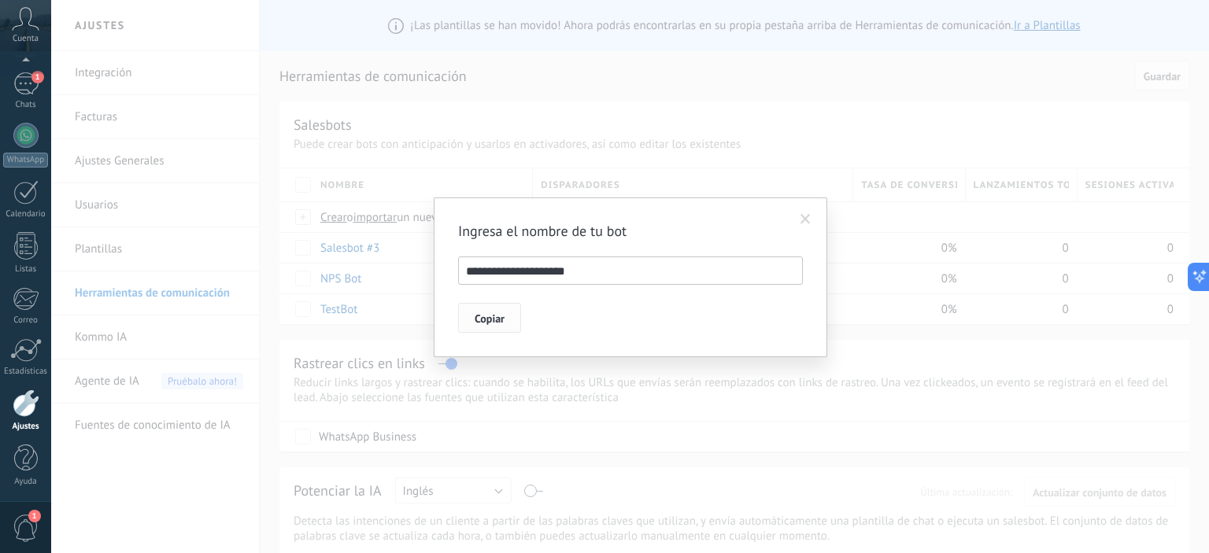
click at [493, 316] on span "Copiar" at bounding box center [490, 318] width 30 height 11
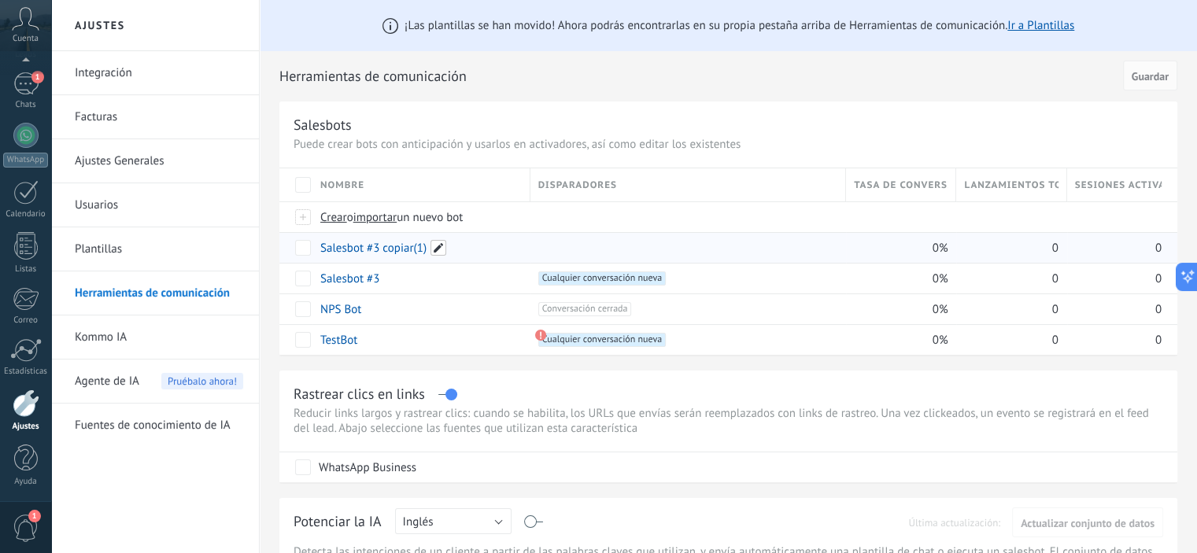
click at [441, 245] on span at bounding box center [438, 248] width 16 height 16
click at [438, 278] on span "Cancelar" at bounding box center [423, 283] width 40 height 14
click at [349, 248] on div "eliminar màs" at bounding box center [374, 247] width 112 height 31
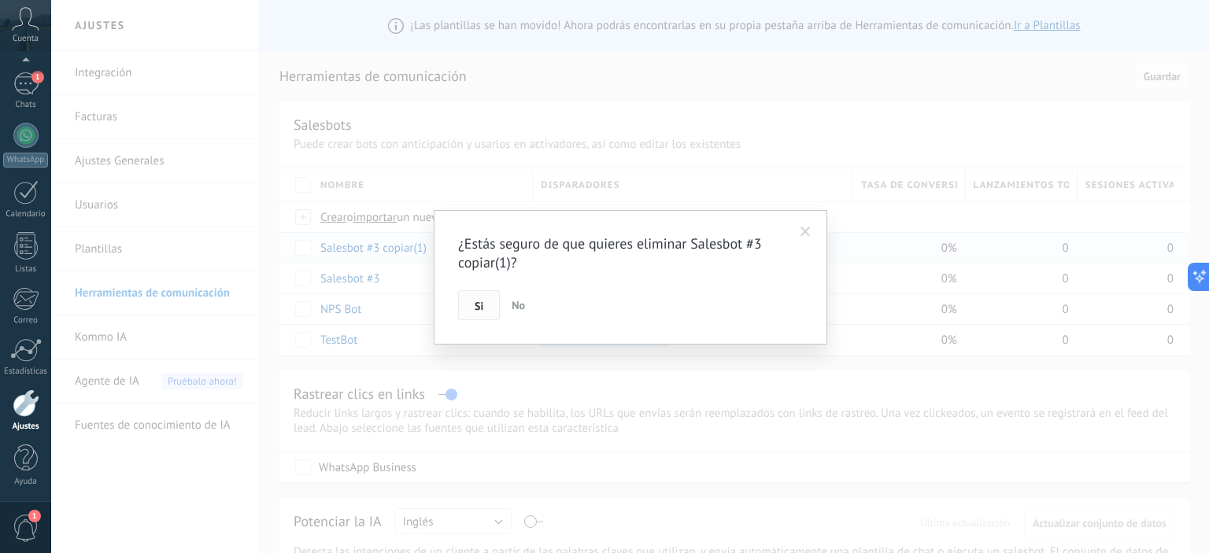
click at [482, 301] on span "Si" at bounding box center [479, 306] width 9 height 11
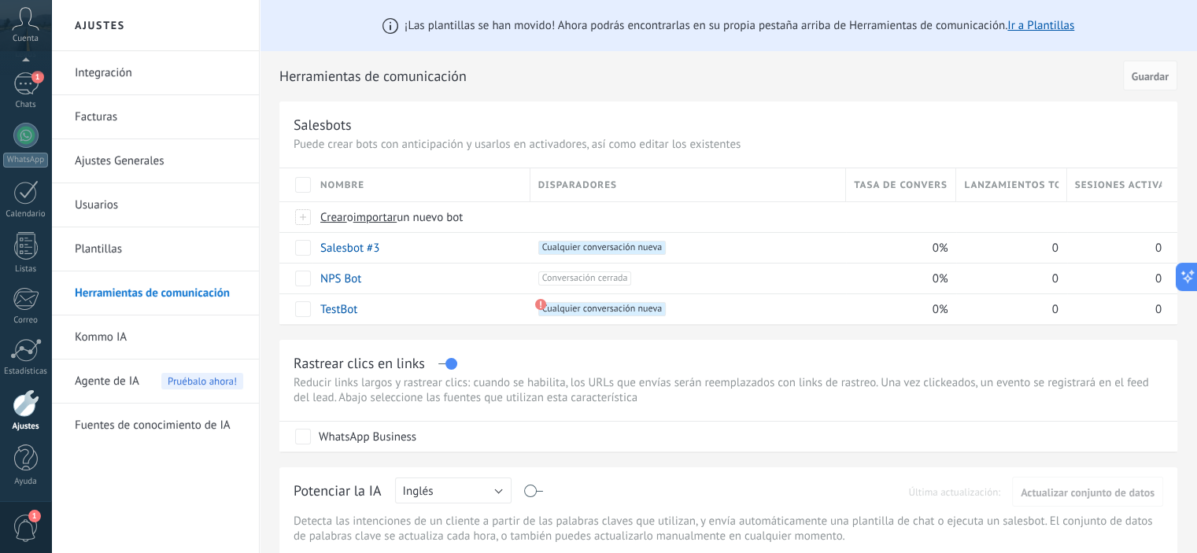
click at [131, 248] on link "Plantillas" at bounding box center [159, 249] width 168 height 44
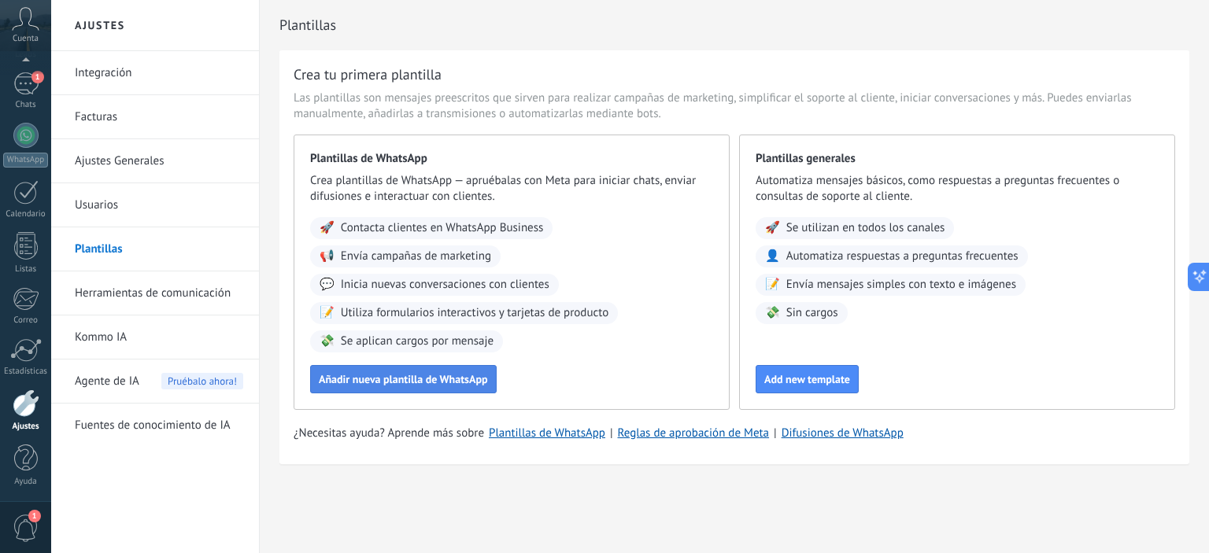
click at [407, 385] on span "Añadir nueva plantilla de WhatsApp" at bounding box center [403, 379] width 169 height 11
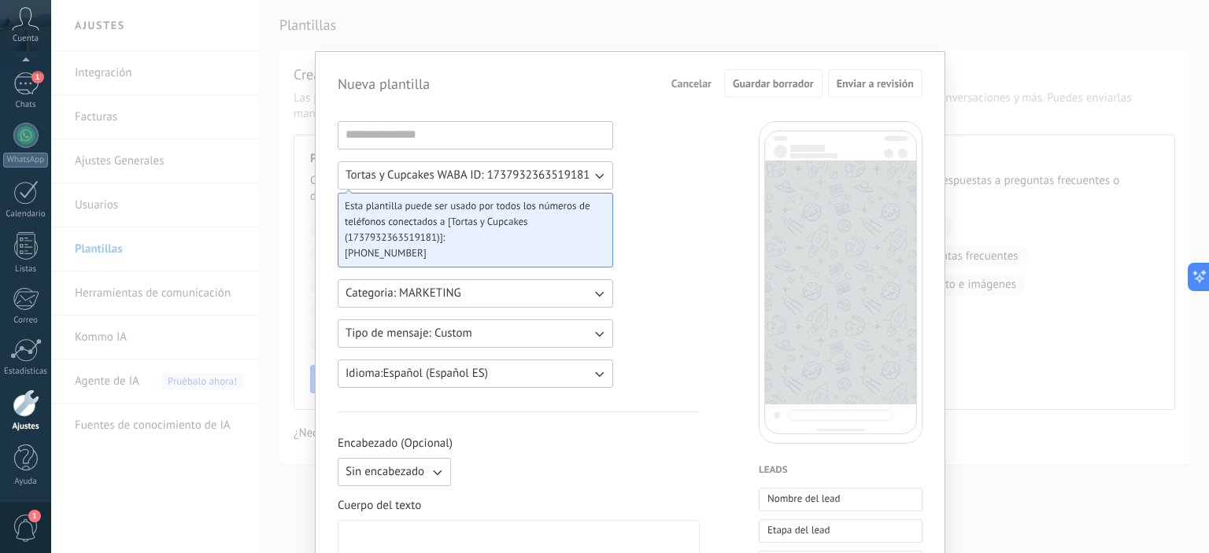
click at [592, 334] on icon "button" at bounding box center [599, 334] width 16 height 16
click at [593, 329] on li "Custom" at bounding box center [470, 333] width 284 height 27
click at [685, 21] on div "Nueva plantilla Cancelar Guardar borrador Enviar a revisión Tortas y Cupcakes W…" at bounding box center [630, 276] width 1158 height 553
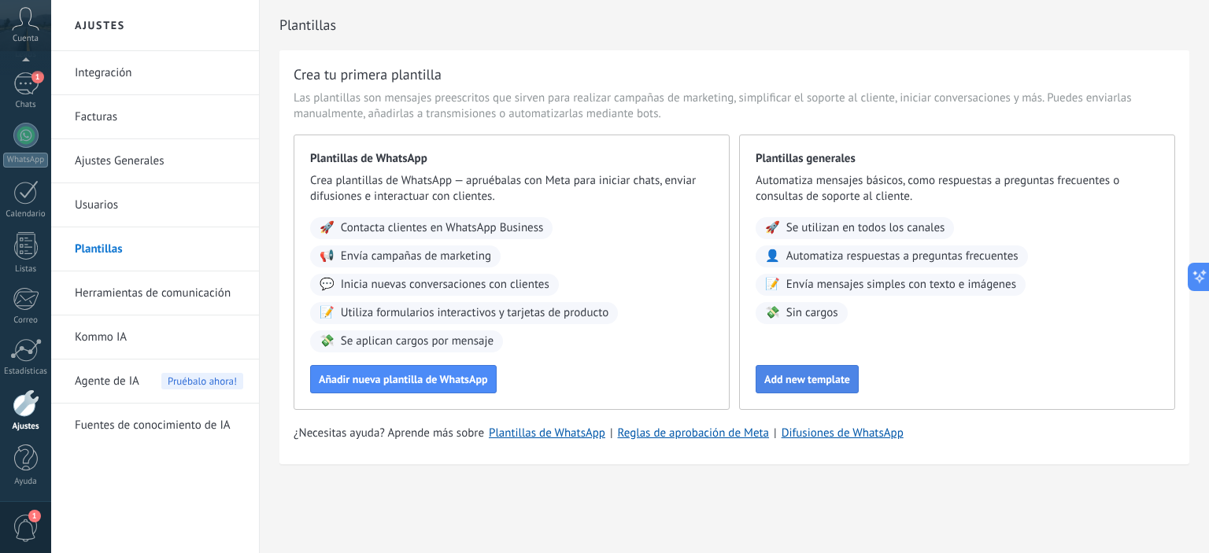
click at [807, 379] on span "Add new template" at bounding box center [807, 379] width 86 height 11
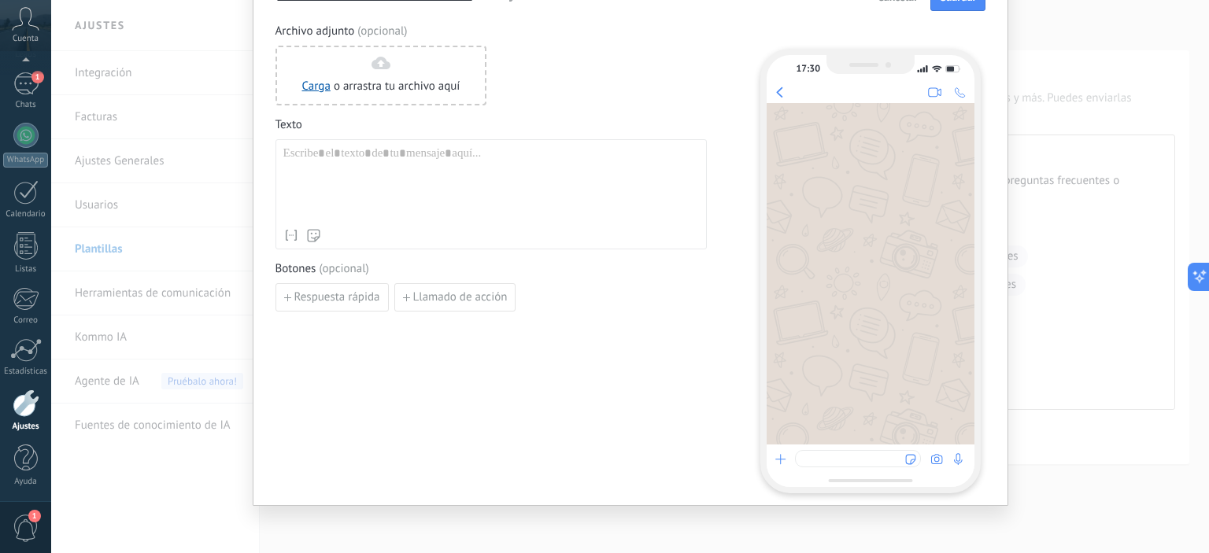
scroll to position [90, 0]
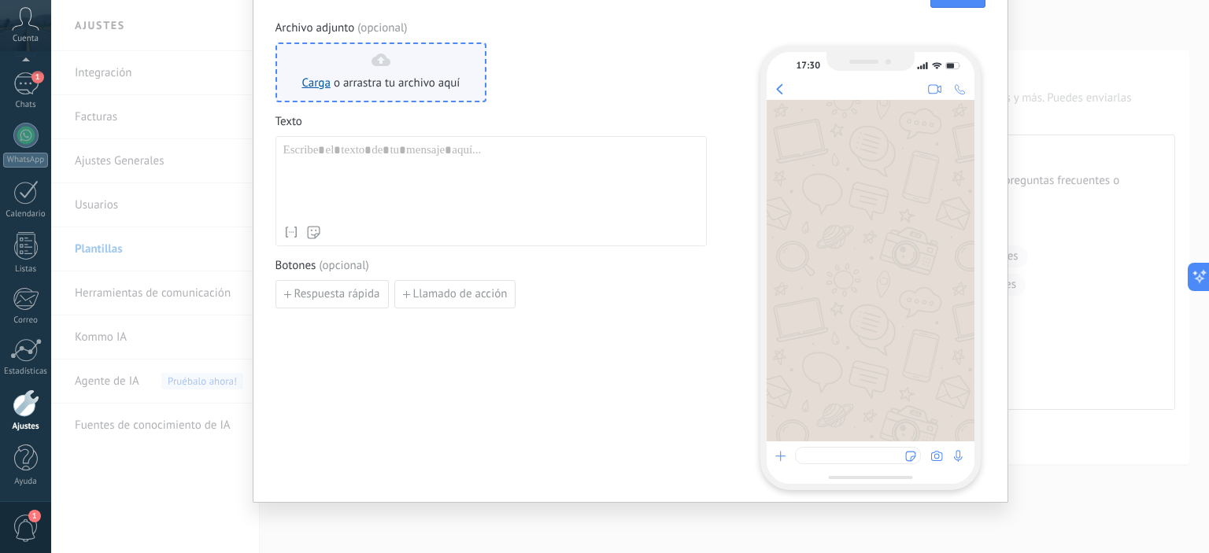
click at [387, 76] on span "o arrastra tu archivo aquí" at bounding box center [397, 84] width 127 height 16
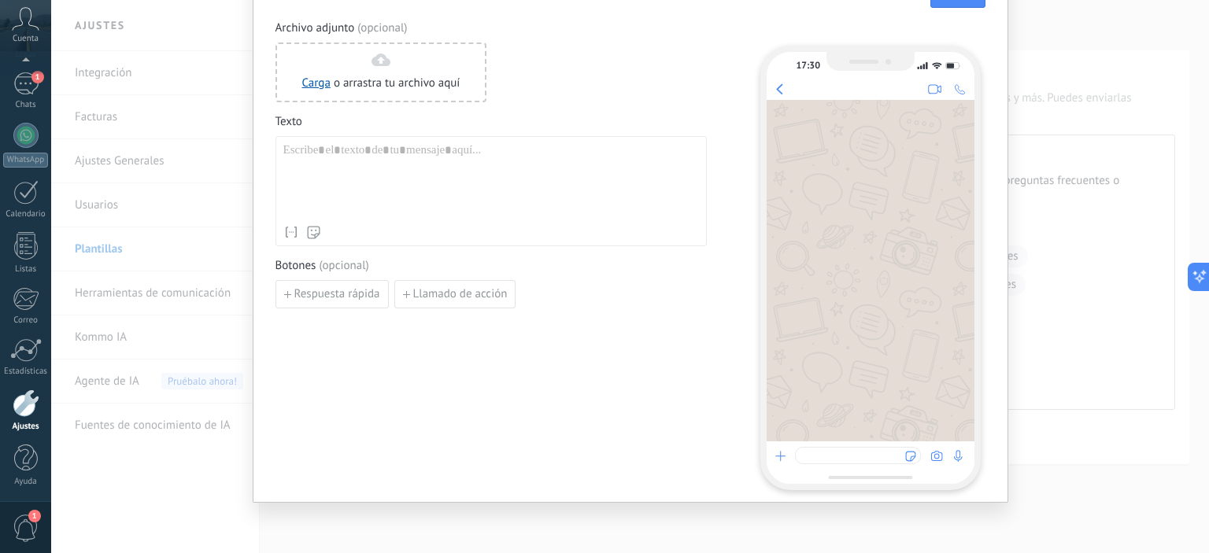
click at [1093, 61] on div "**********" at bounding box center [630, 276] width 1158 height 553
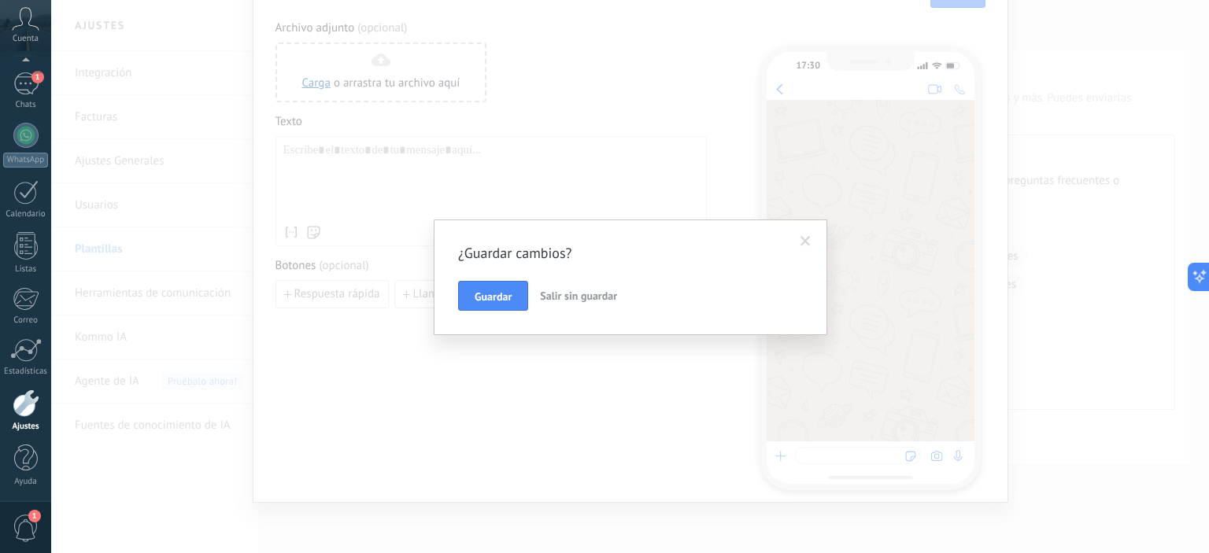
click at [567, 291] on span "Salir sin guardar" at bounding box center [578, 296] width 77 height 14
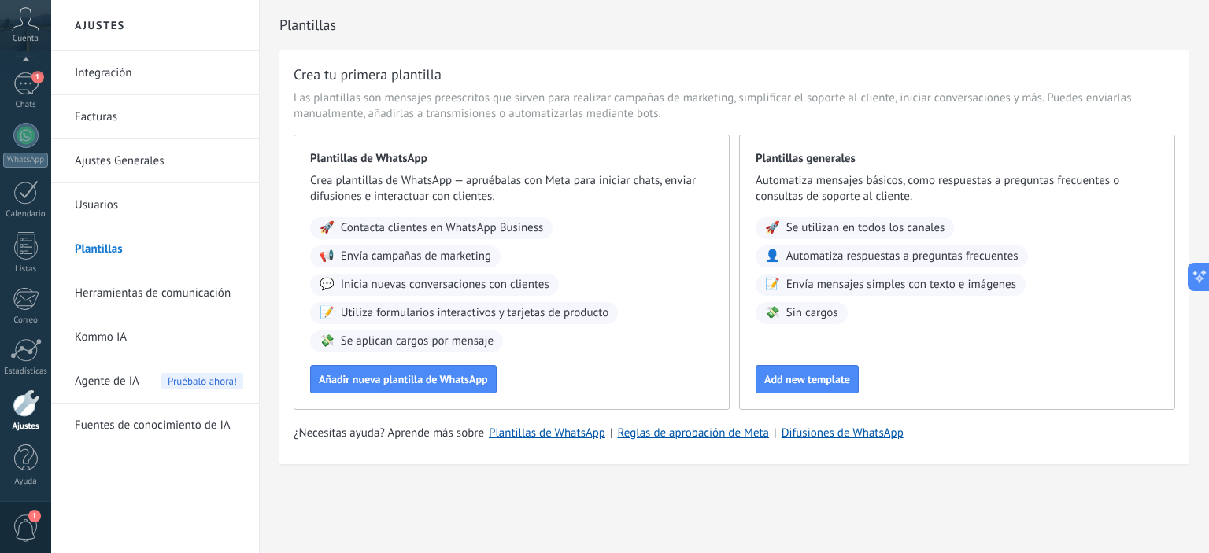
click at [142, 199] on link "Usuarios" at bounding box center [159, 205] width 168 height 44
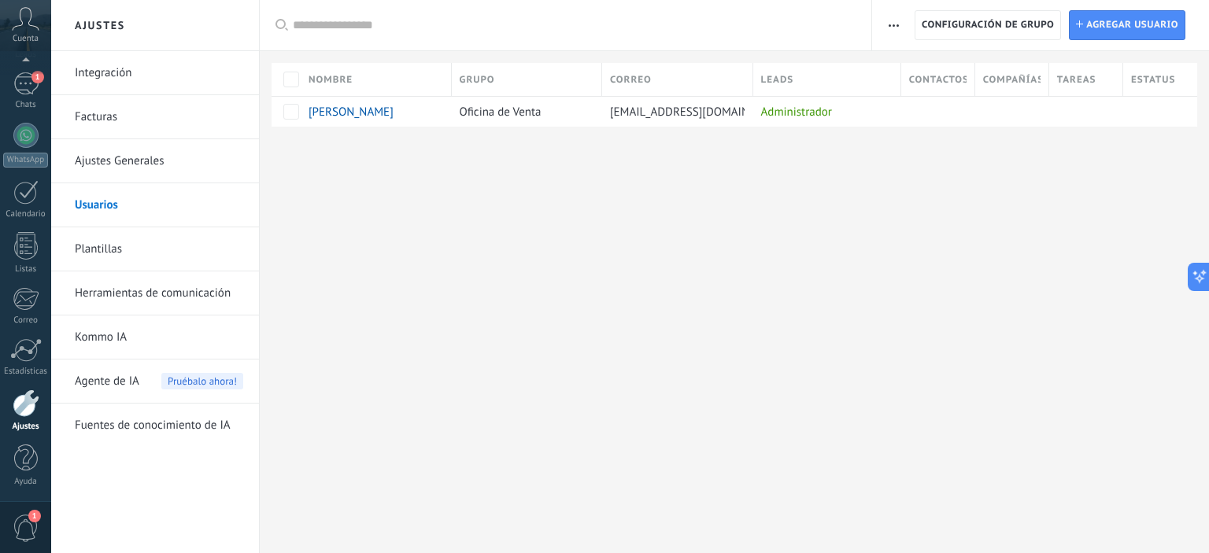
click at [150, 61] on link "Integración" at bounding box center [159, 73] width 168 height 44
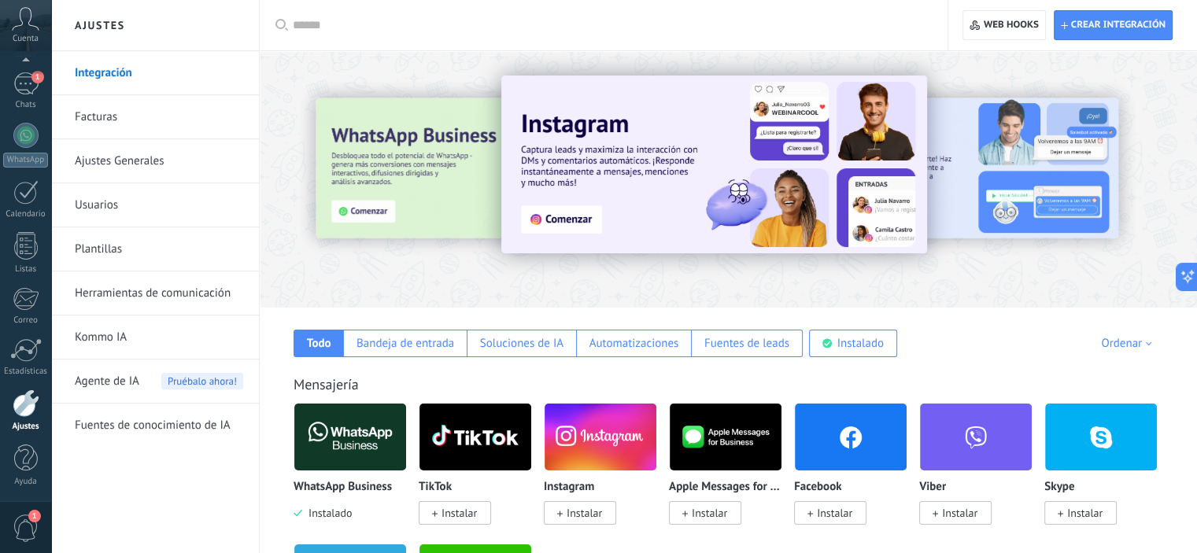
click at [157, 127] on link "Facturas" at bounding box center [159, 117] width 168 height 44
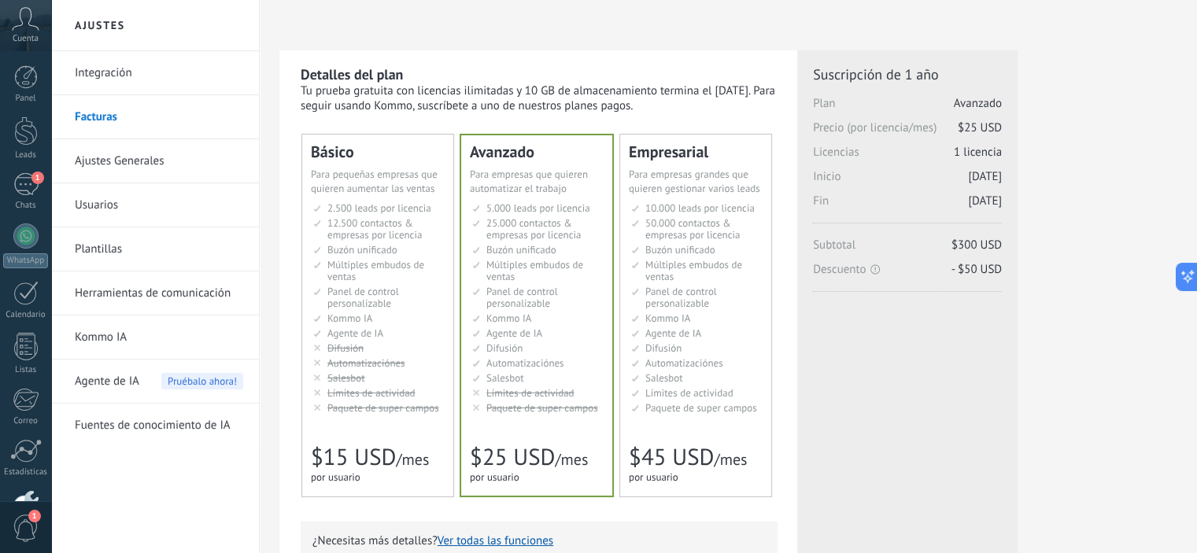
drag, startPoint x: 0, startPoint y: 0, endPoint x: 159, endPoint y: 158, distance: 224.3
click at [159, 158] on link "Ajustes Generales" at bounding box center [159, 161] width 168 height 44
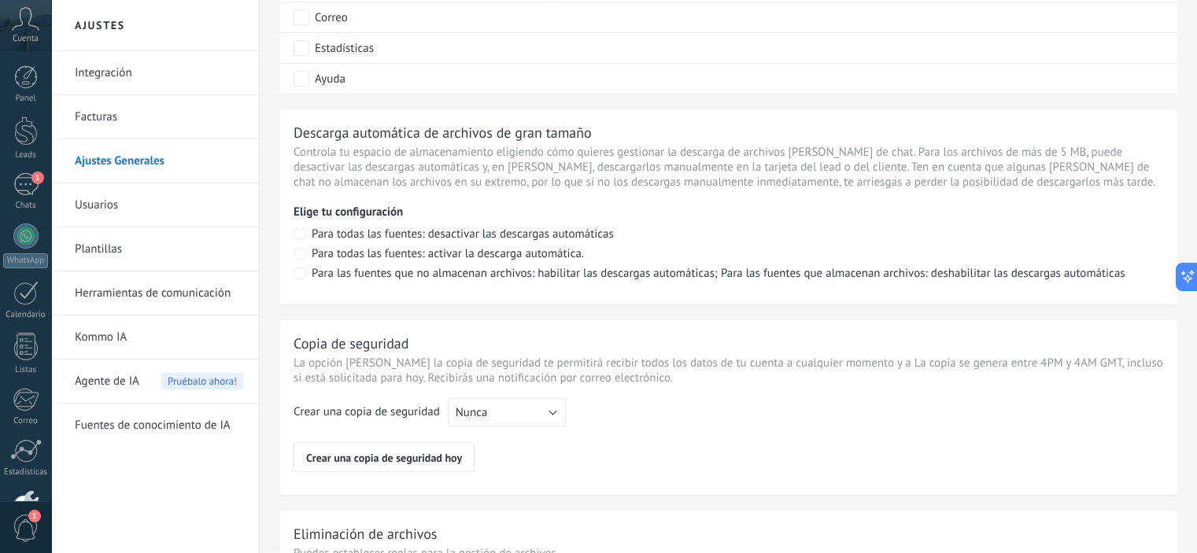
scroll to position [1183, 0]
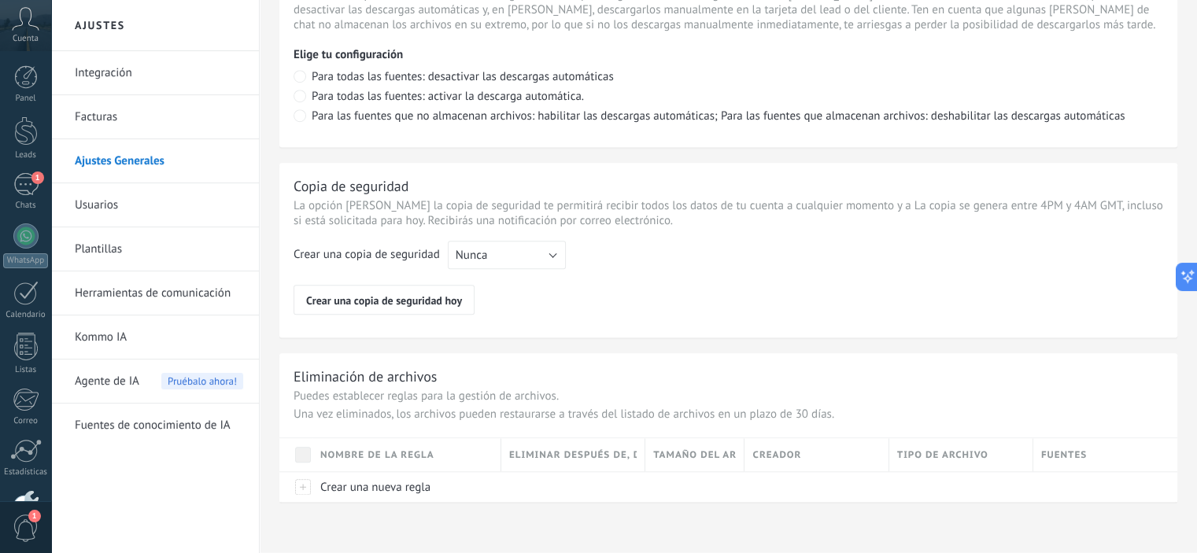
click at [116, 194] on link "Usuarios" at bounding box center [159, 205] width 168 height 44
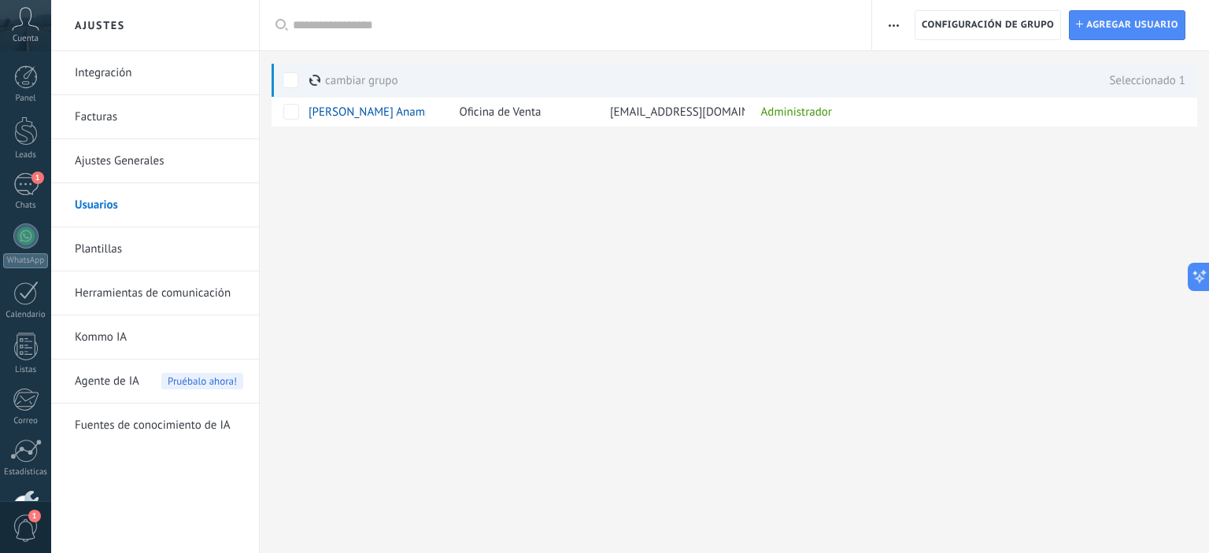
click at [209, 252] on link "Plantillas" at bounding box center [159, 249] width 168 height 44
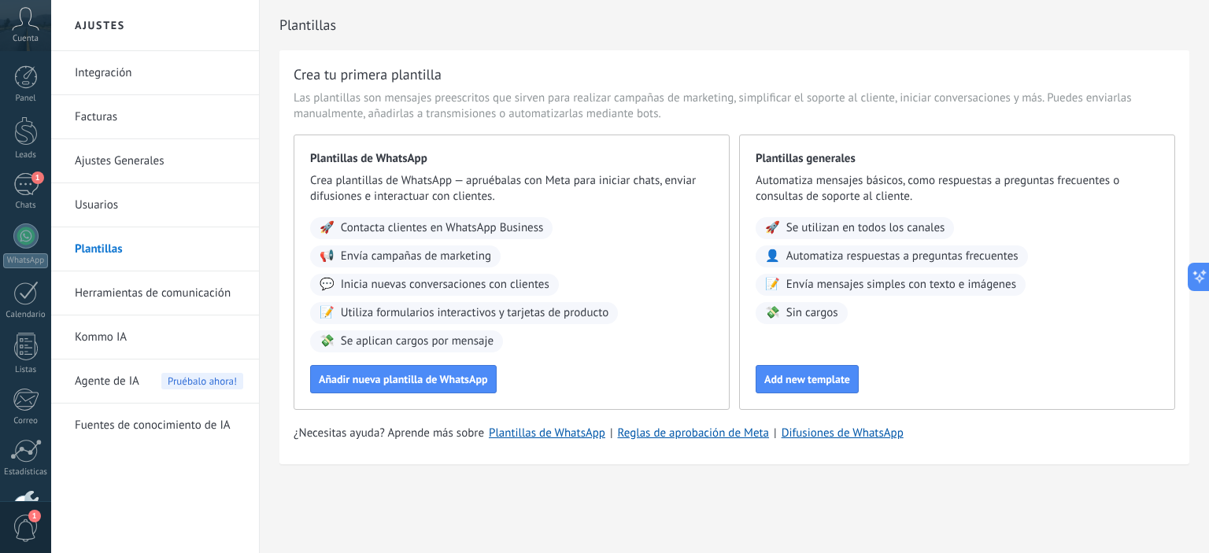
click at [94, 294] on link "Herramientas de comunicación" at bounding box center [159, 294] width 168 height 44
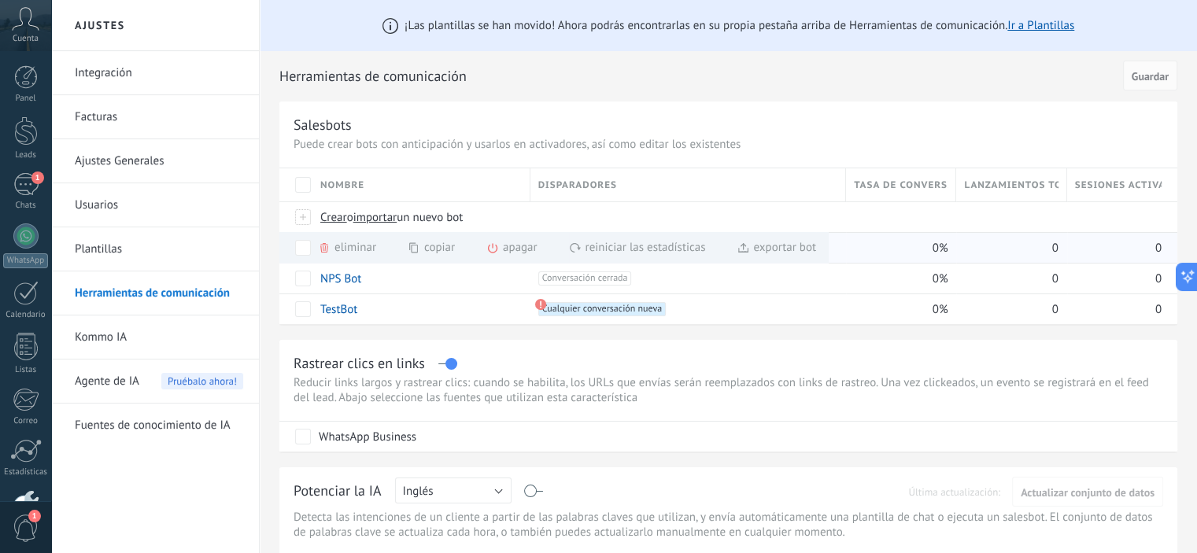
click at [787, 250] on div "exportar bot màs" at bounding box center [776, 247] width 79 height 31
click at [140, 160] on link "Ajustes Generales" at bounding box center [159, 161] width 168 height 44
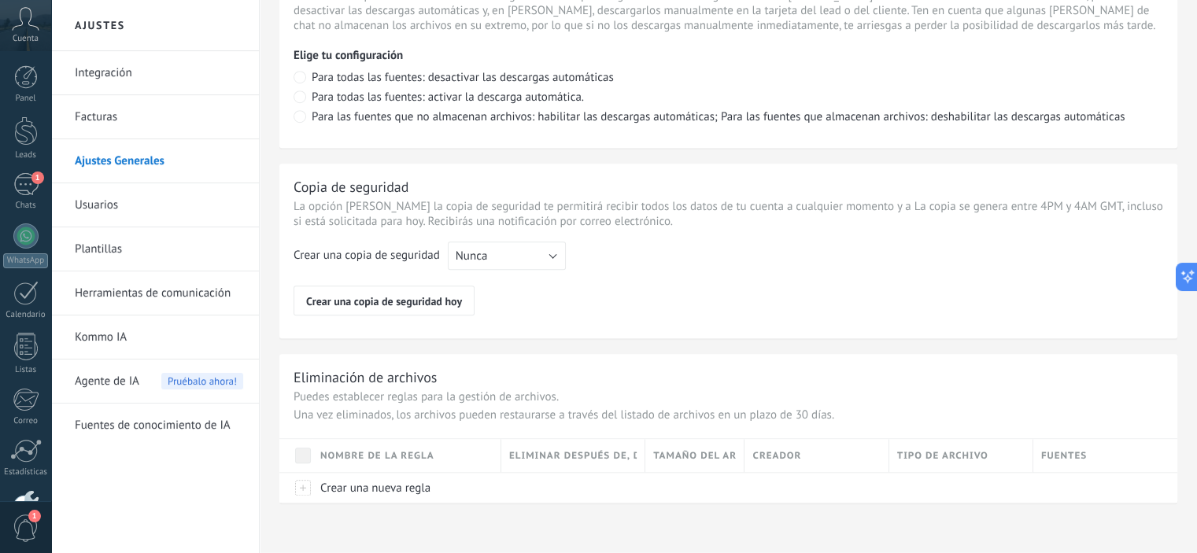
scroll to position [1183, 0]
click at [164, 245] on link "Plantillas" at bounding box center [159, 249] width 168 height 44
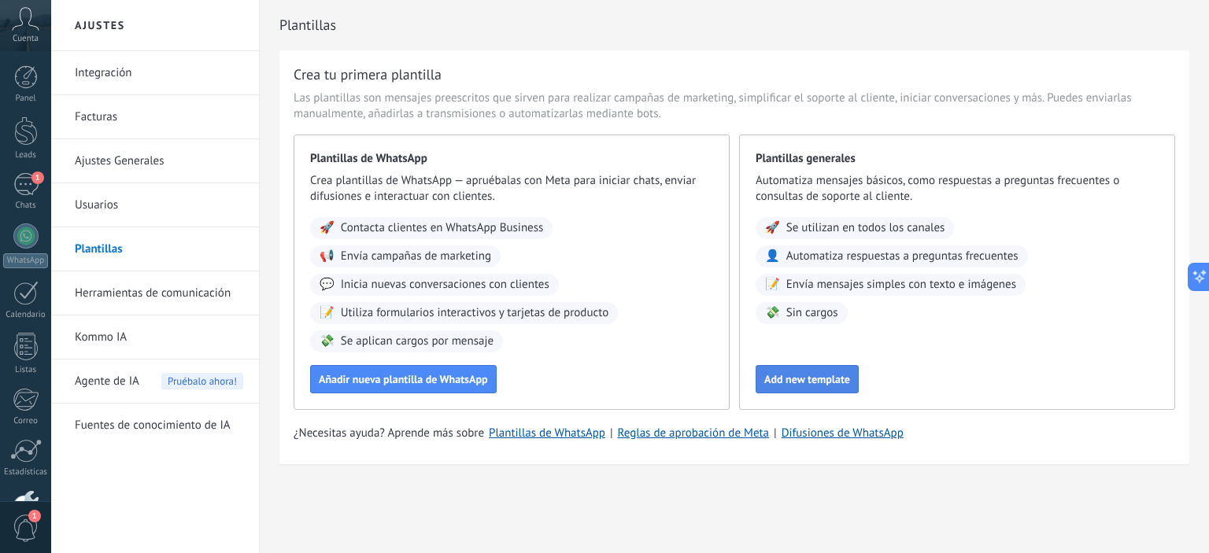
click at [815, 377] on span "Add new template" at bounding box center [807, 379] width 86 height 11
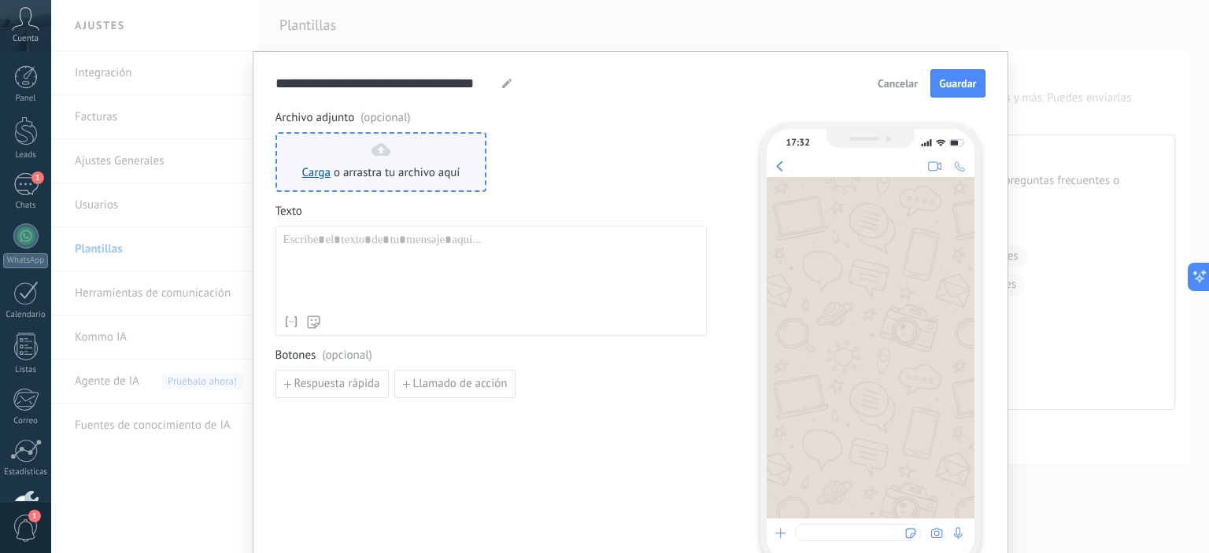
click at [403, 165] on span "o arrastra tu archivo aquí" at bounding box center [397, 173] width 127 height 16
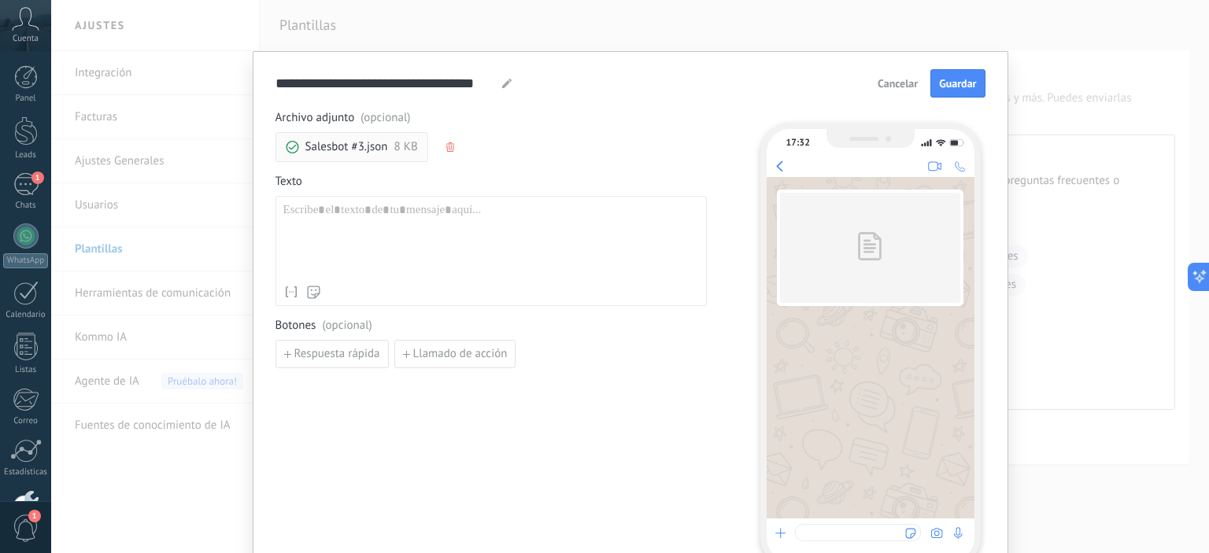
click at [901, 84] on span "Cancelar" at bounding box center [897, 83] width 40 height 11
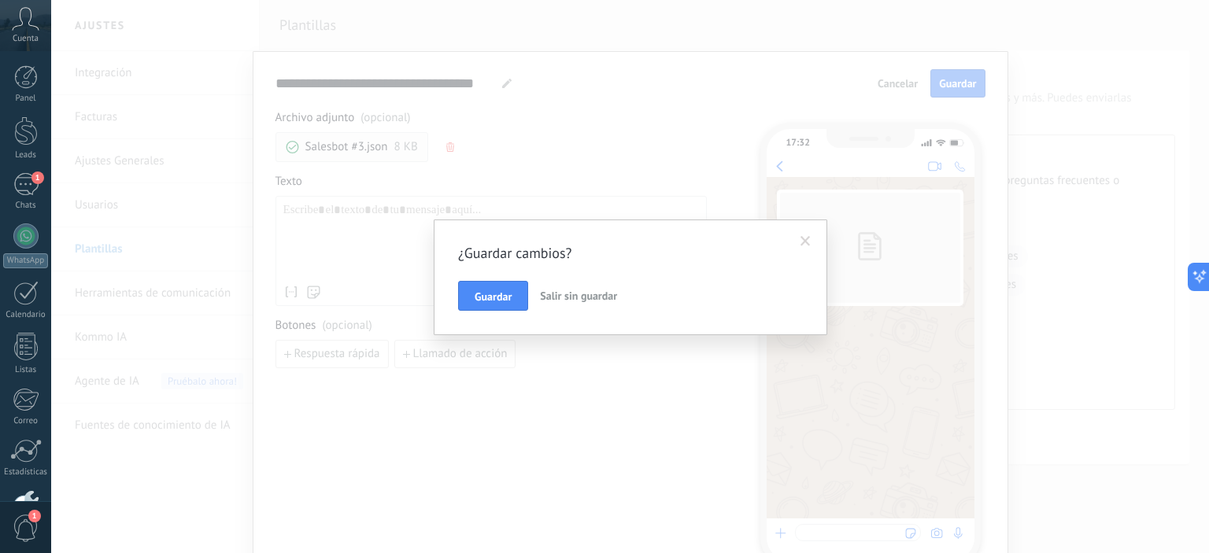
click at [581, 295] on span "Salir sin guardar" at bounding box center [578, 296] width 77 height 14
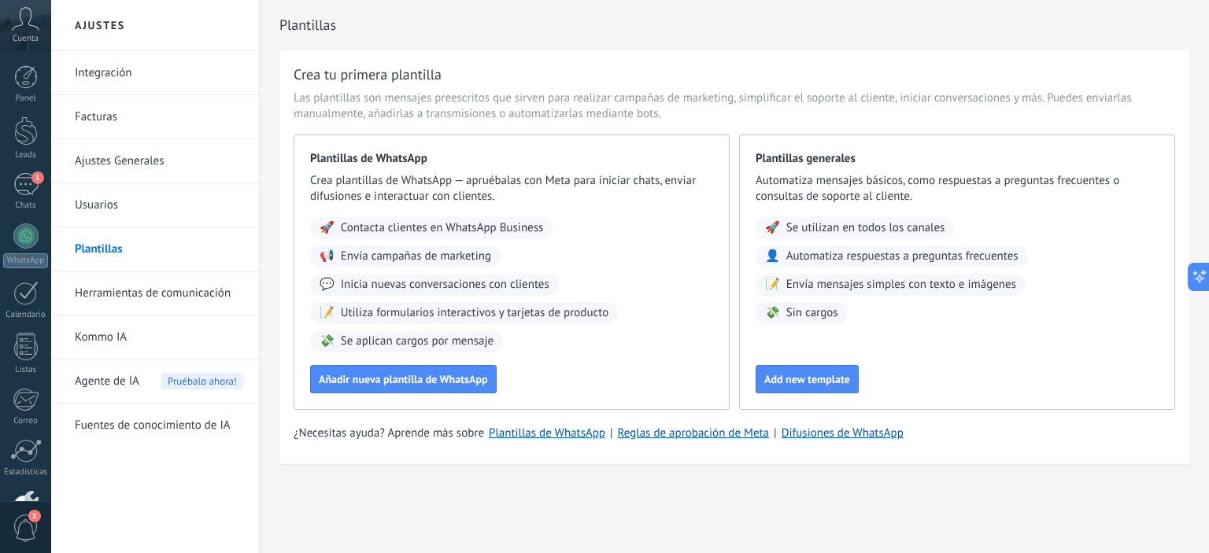
click at [152, 290] on link "Herramientas de comunicación" at bounding box center [159, 294] width 168 height 44
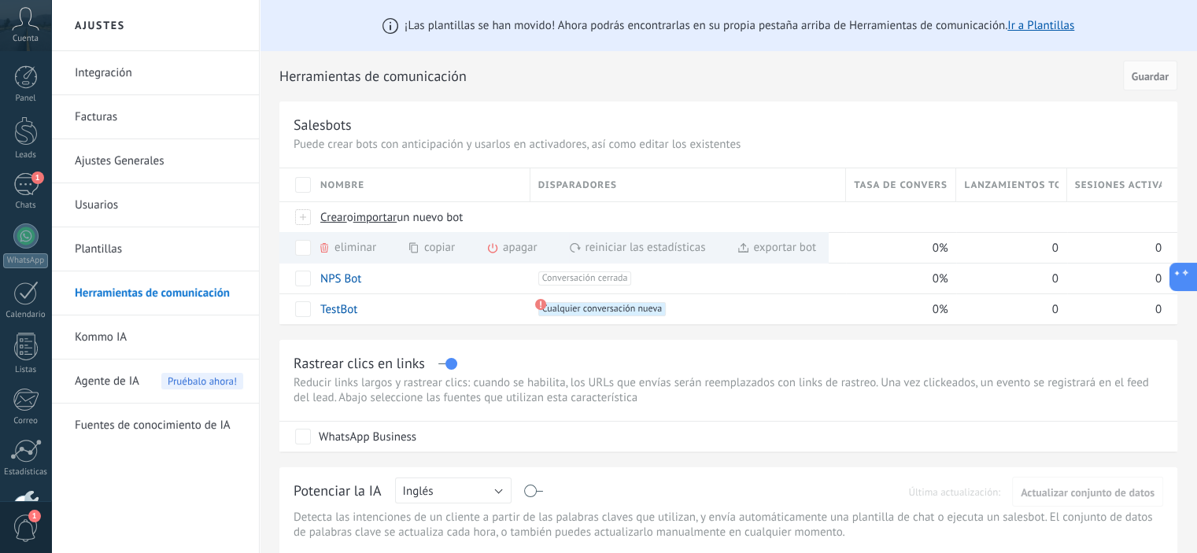
click at [1183, 276] on icon at bounding box center [1181, 276] width 17 height 17
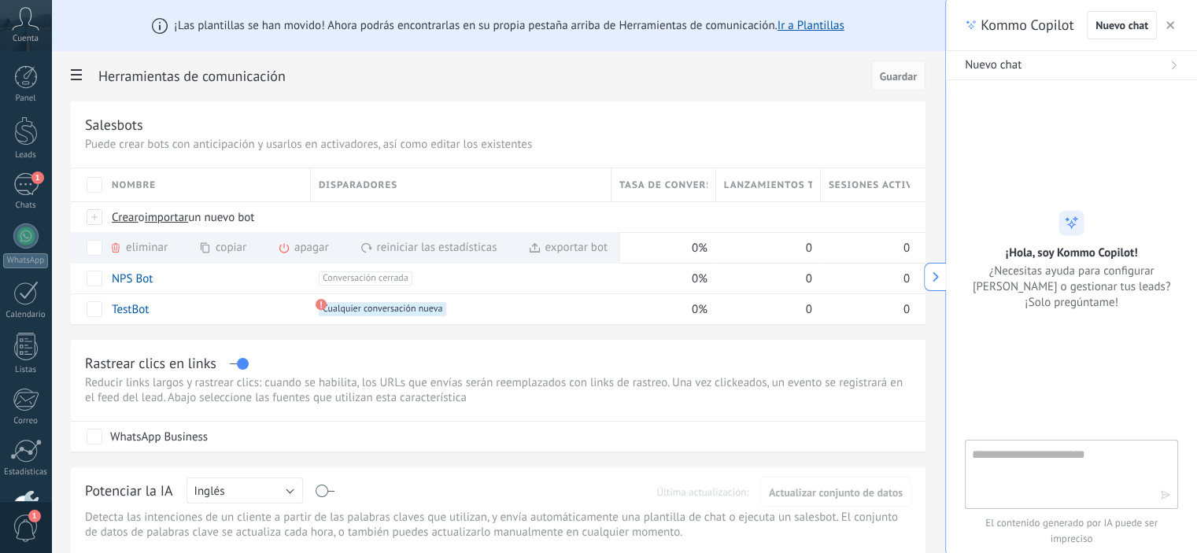
click at [1073, 476] on textarea at bounding box center [1060, 473] width 177 height 57
type textarea "**********"
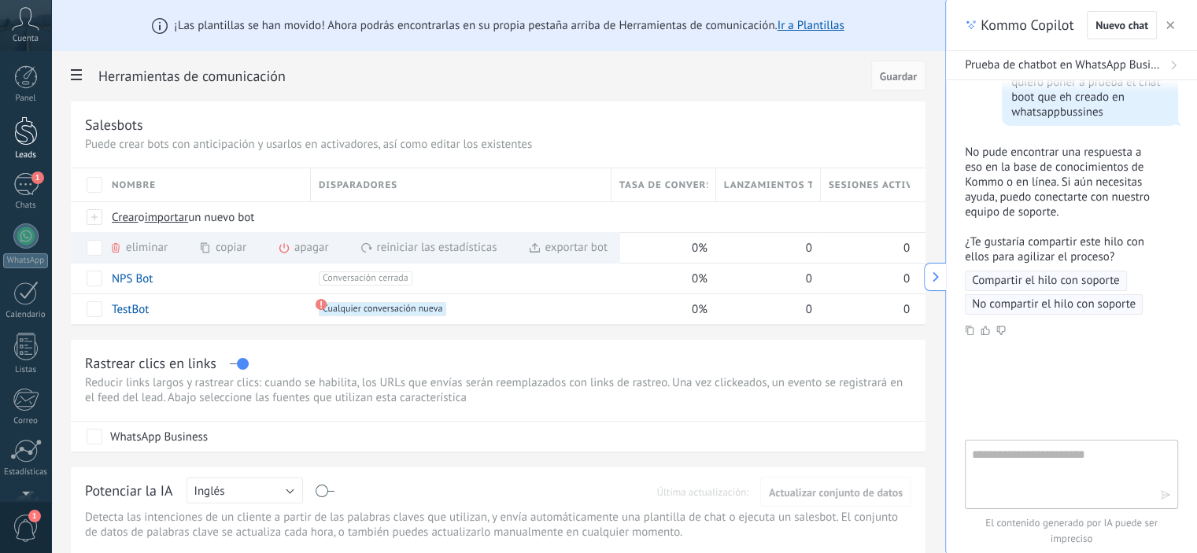
click at [28, 128] on div at bounding box center [26, 130] width 24 height 29
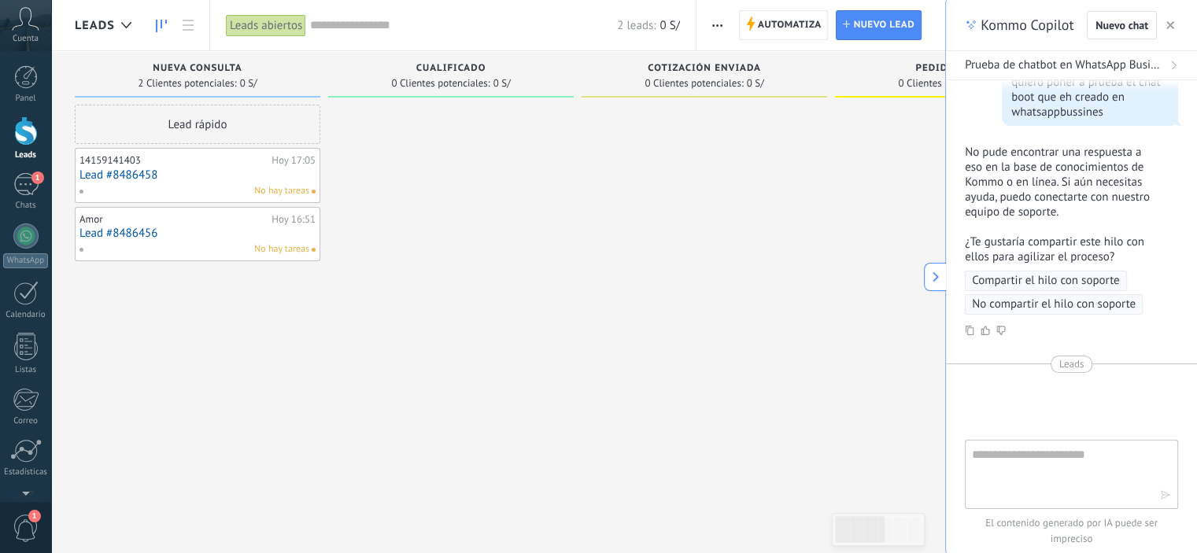
click at [1171, 25] on use "button" at bounding box center [1170, 25] width 8 height 8
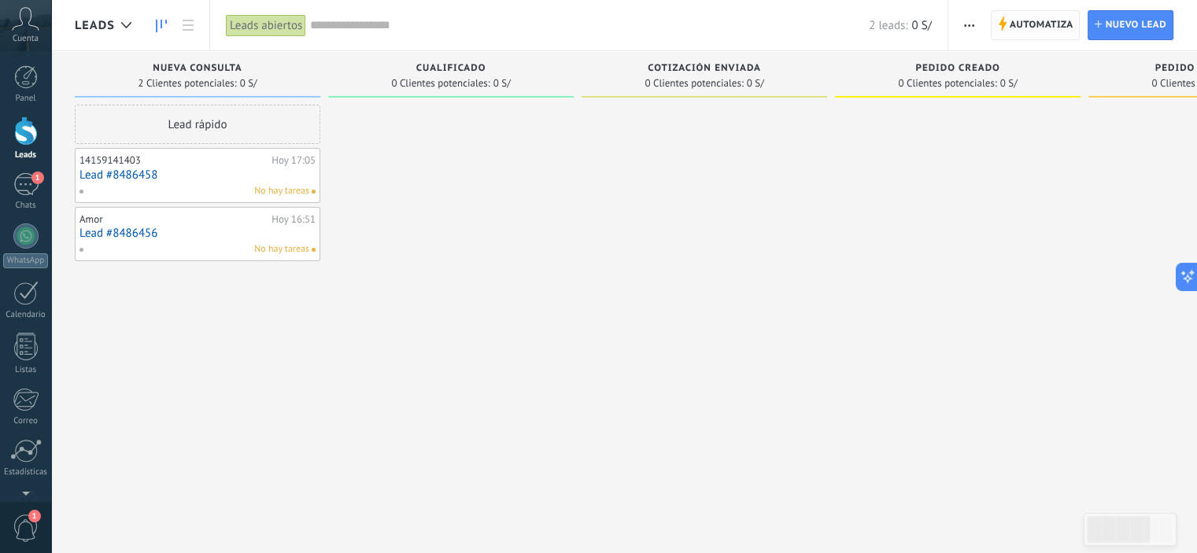
click at [1035, 18] on span "Automatiza" at bounding box center [1042, 25] width 64 height 28
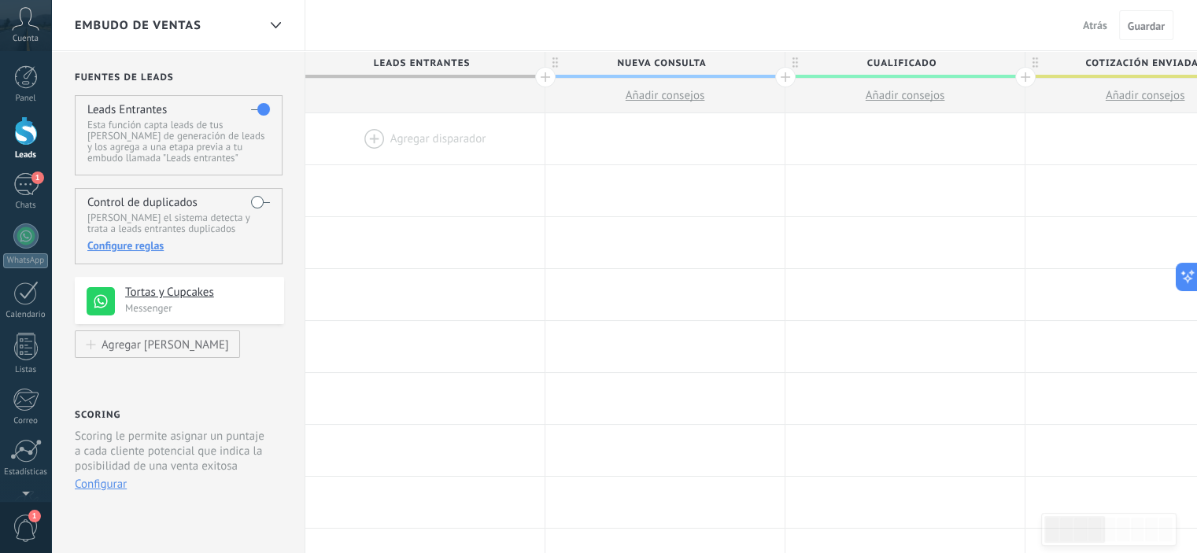
click at [405, 125] on div at bounding box center [424, 138] width 239 height 51
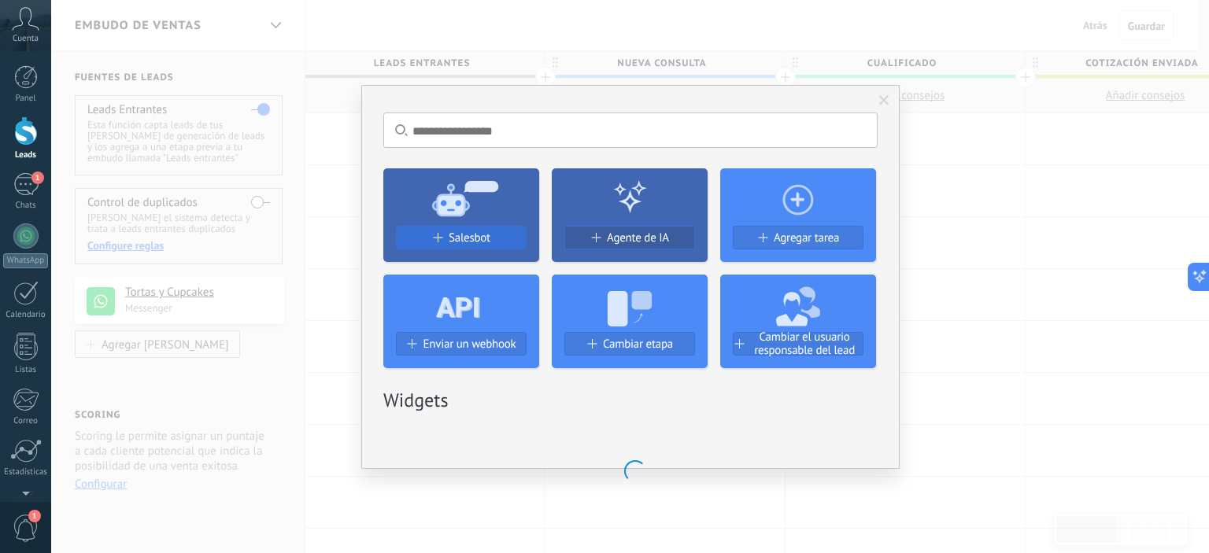
click at [471, 238] on span "Salesbot" at bounding box center [470, 237] width 42 height 13
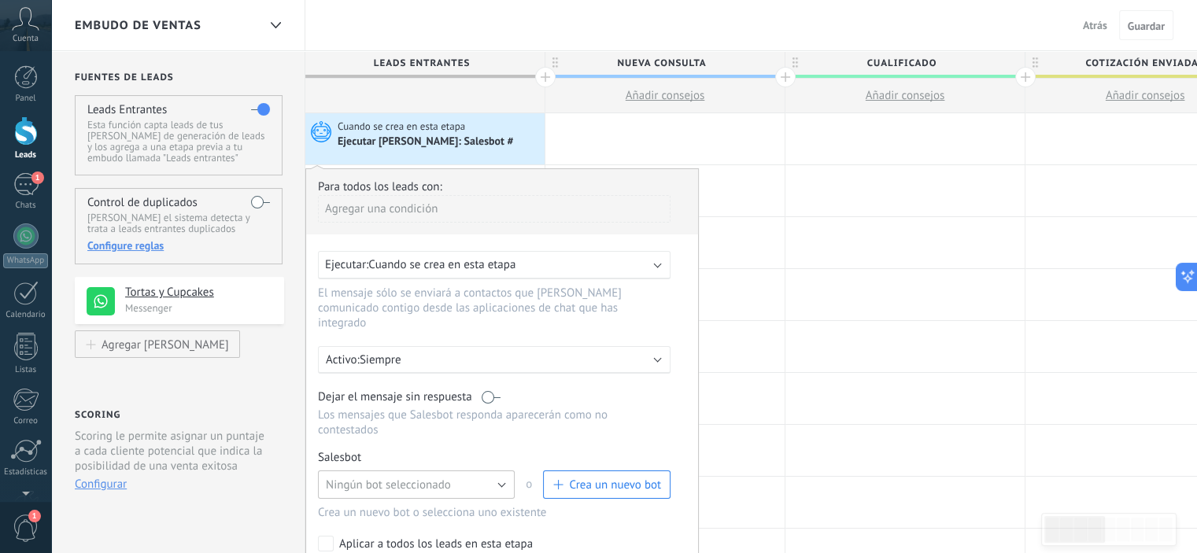
click at [491, 471] on button "Ningún bot seleccionado" at bounding box center [416, 485] width 197 height 28
click at [360, 504] on span "Salesbot #3" at bounding box center [408, 511] width 201 height 15
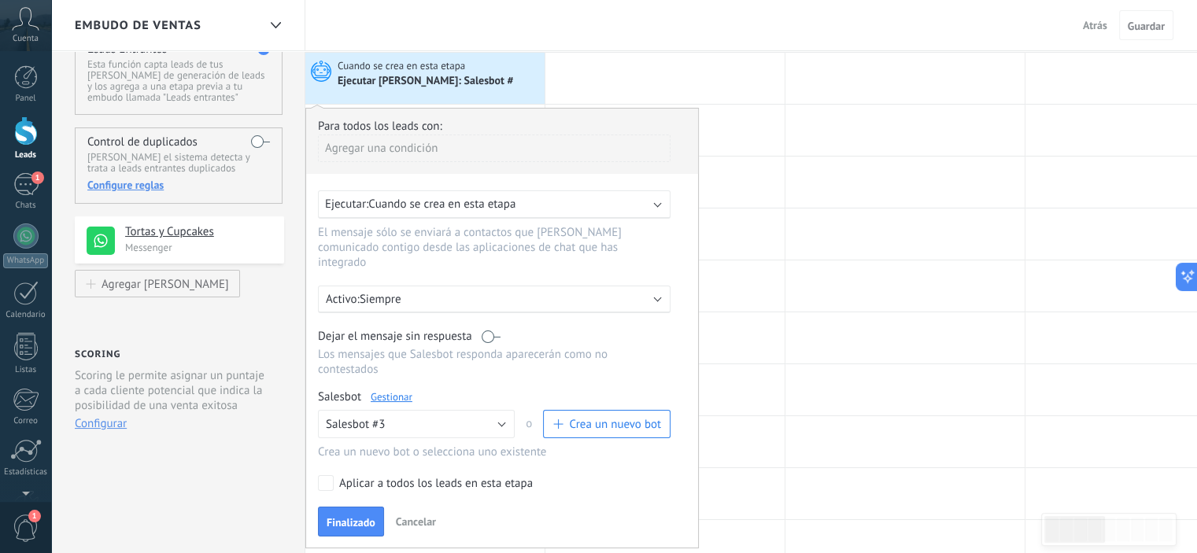
scroll to position [236, 0]
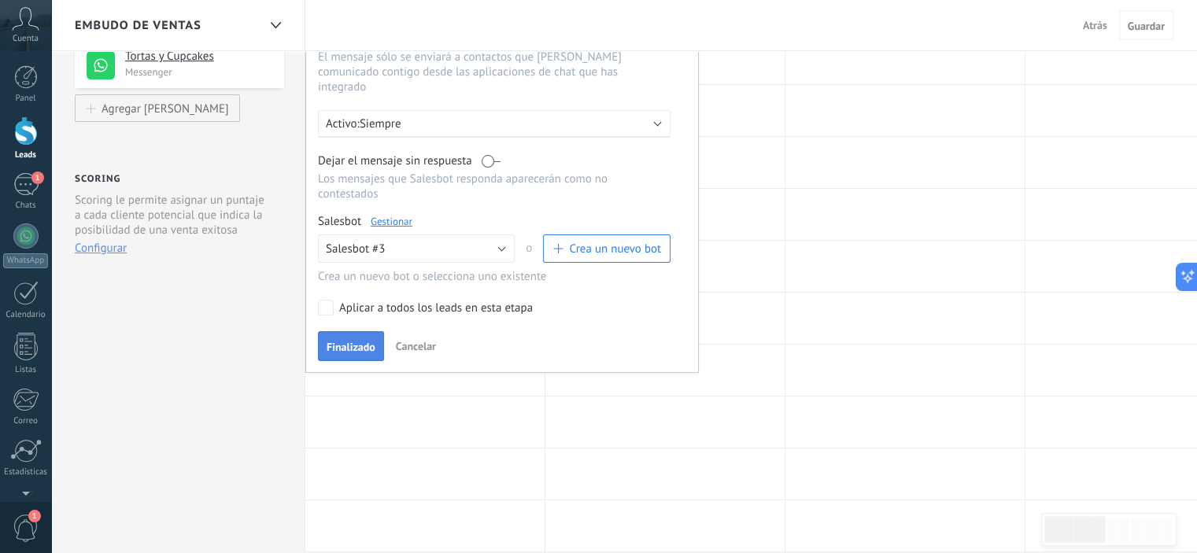
click at [345, 342] on span "Finalizado" at bounding box center [351, 347] width 49 height 11
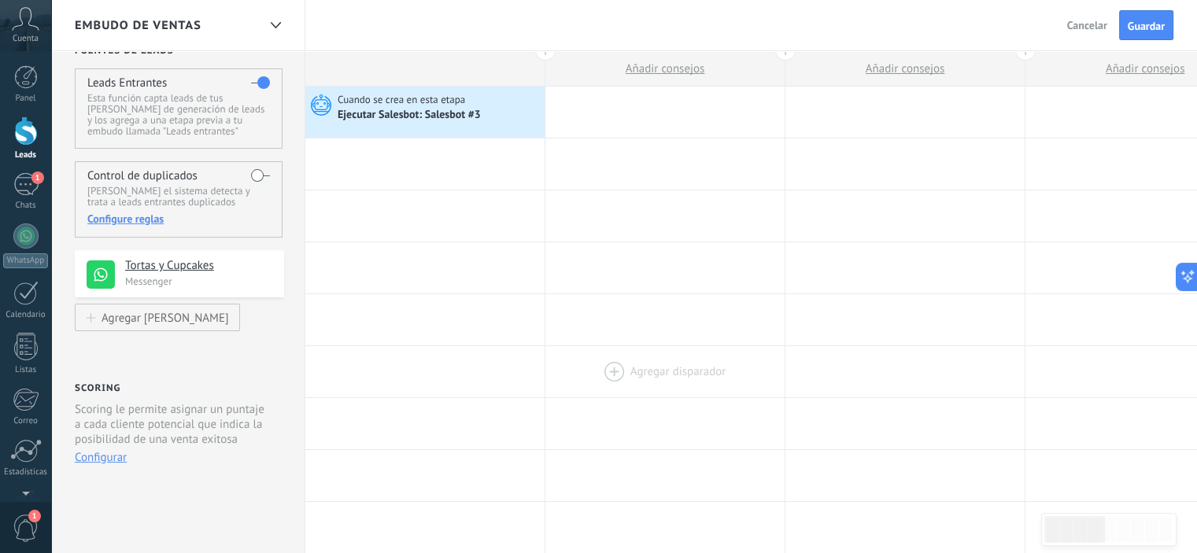
scroll to position [0, 0]
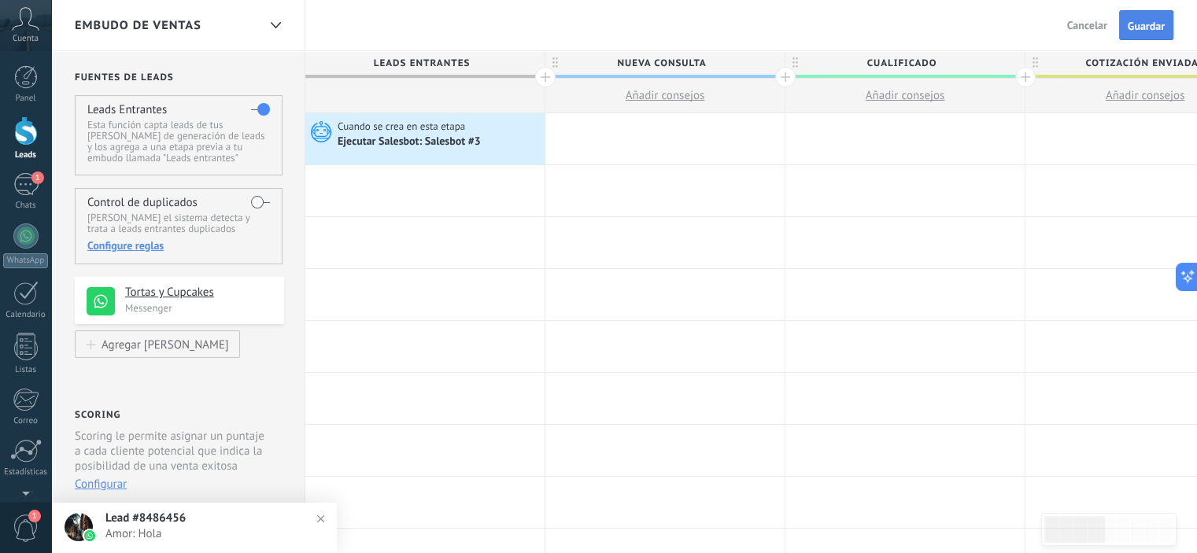
click at [1155, 21] on span "Guardar" at bounding box center [1146, 25] width 37 height 11
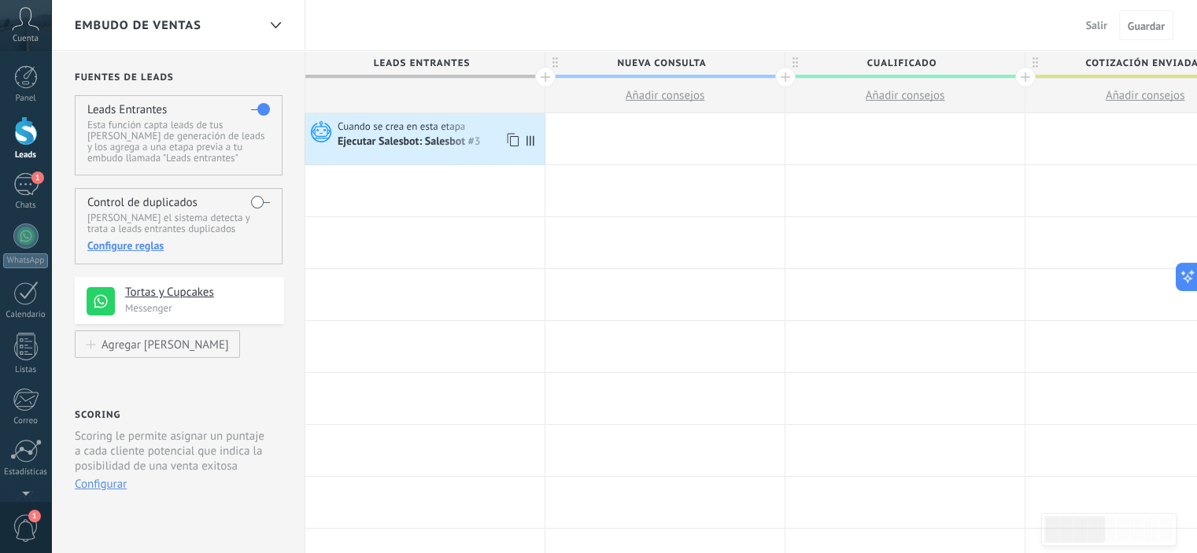
click at [442, 139] on div "Ejecutar Salesbot: Salesbot #3" at bounding box center [411, 142] width 146 height 14
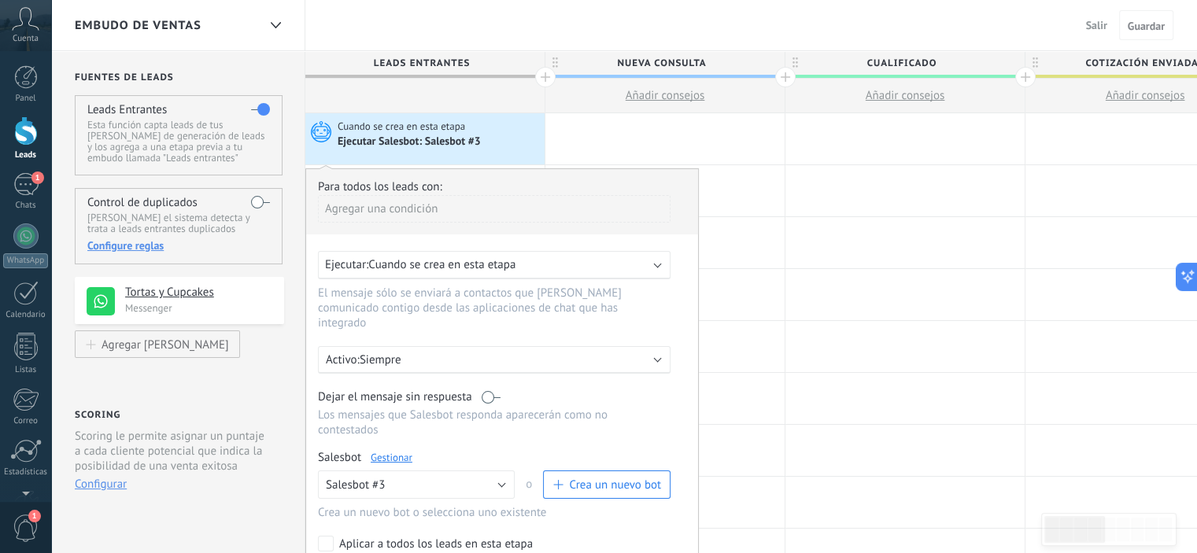
click at [603, 257] on div "Ejecutar: Cuando se crea en esta etapa" at bounding box center [488, 264] width 326 height 15
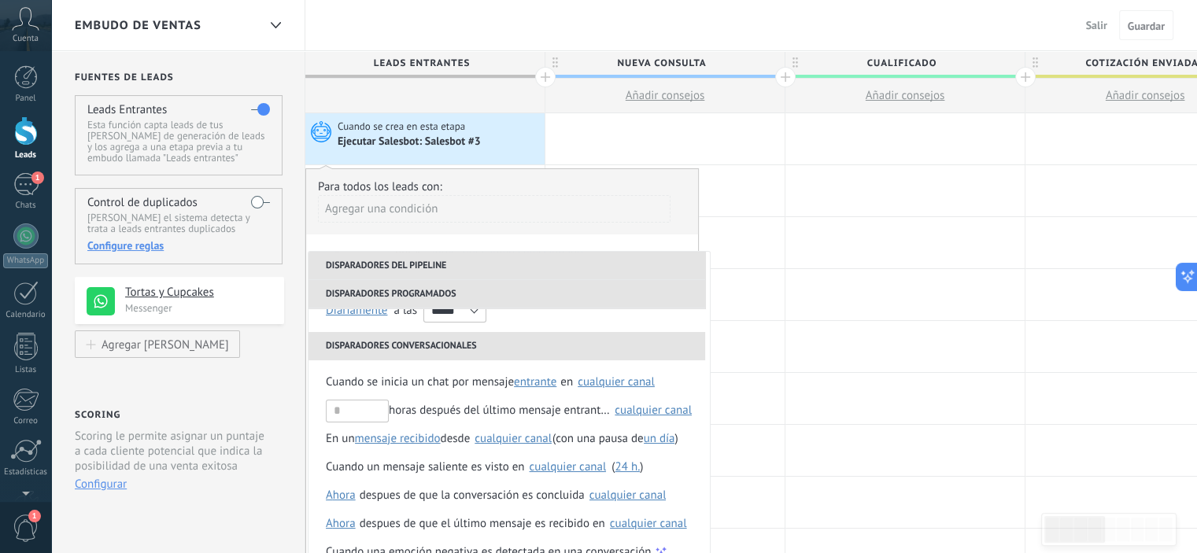
scroll to position [157, 0]
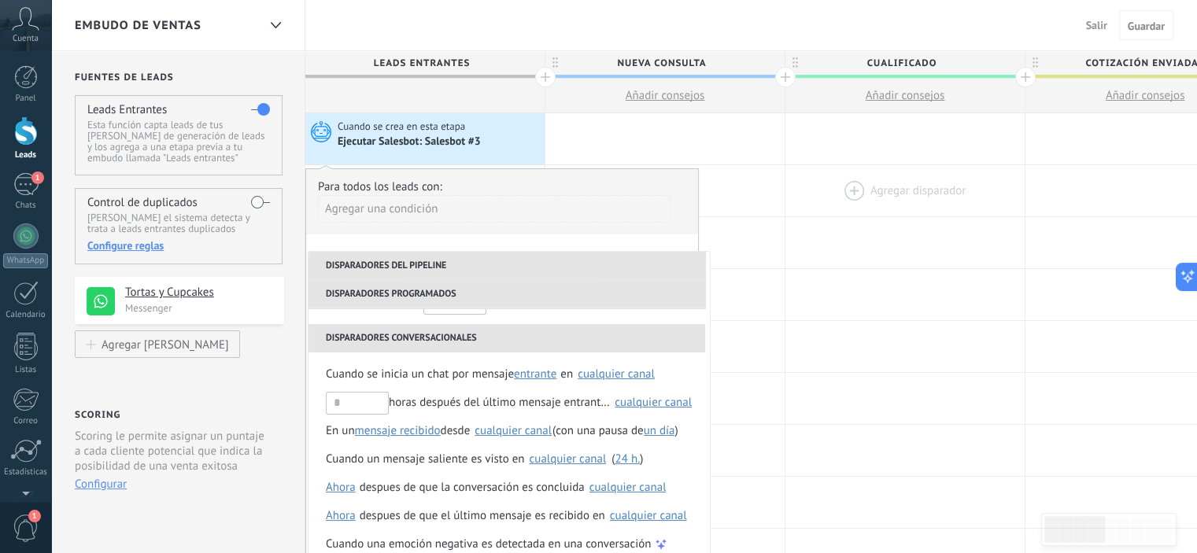
click at [868, 204] on div at bounding box center [904, 190] width 239 height 51
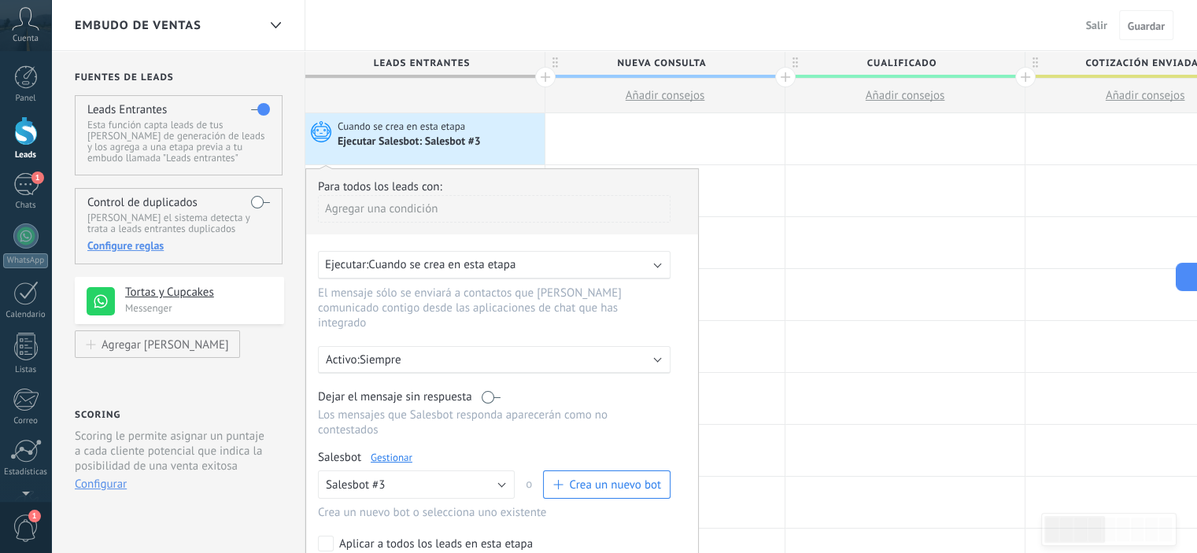
click at [507, 137] on div "Ejecutar Salesbot: Salesbot #3" at bounding box center [439, 142] width 203 height 16
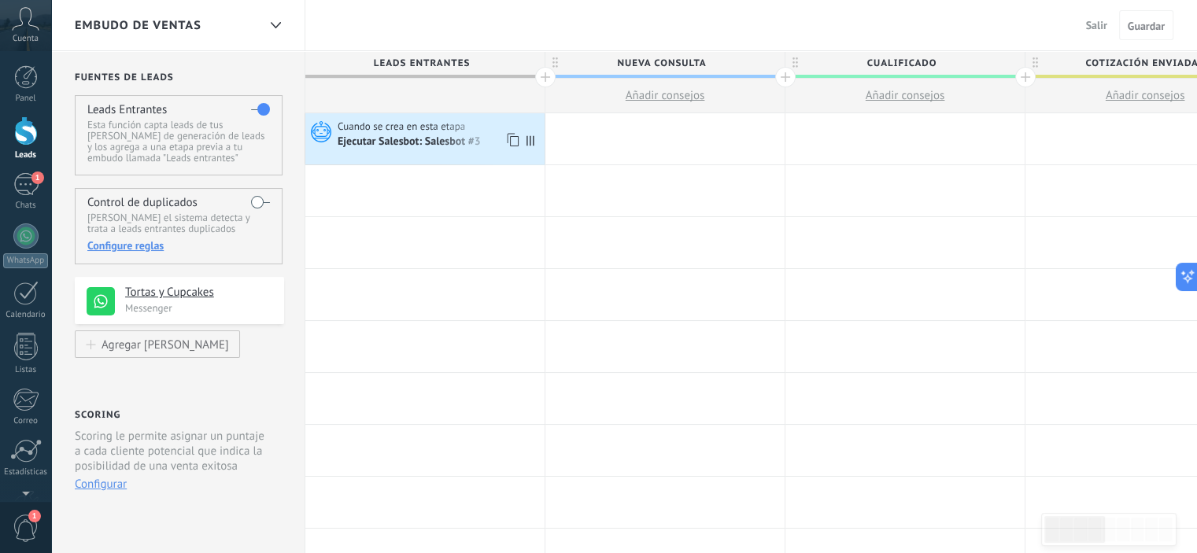
click at [530, 139] on icon at bounding box center [530, 140] width 8 height 10
click at [652, 136] on div at bounding box center [664, 138] width 239 height 51
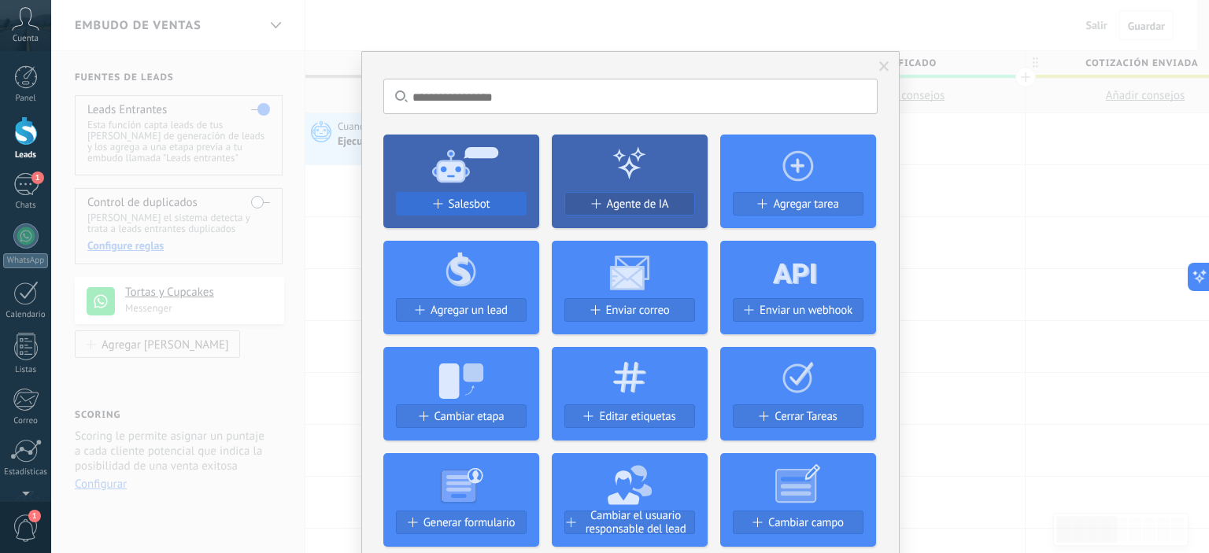
click at [481, 201] on span "Salesbot" at bounding box center [470, 204] width 42 height 13
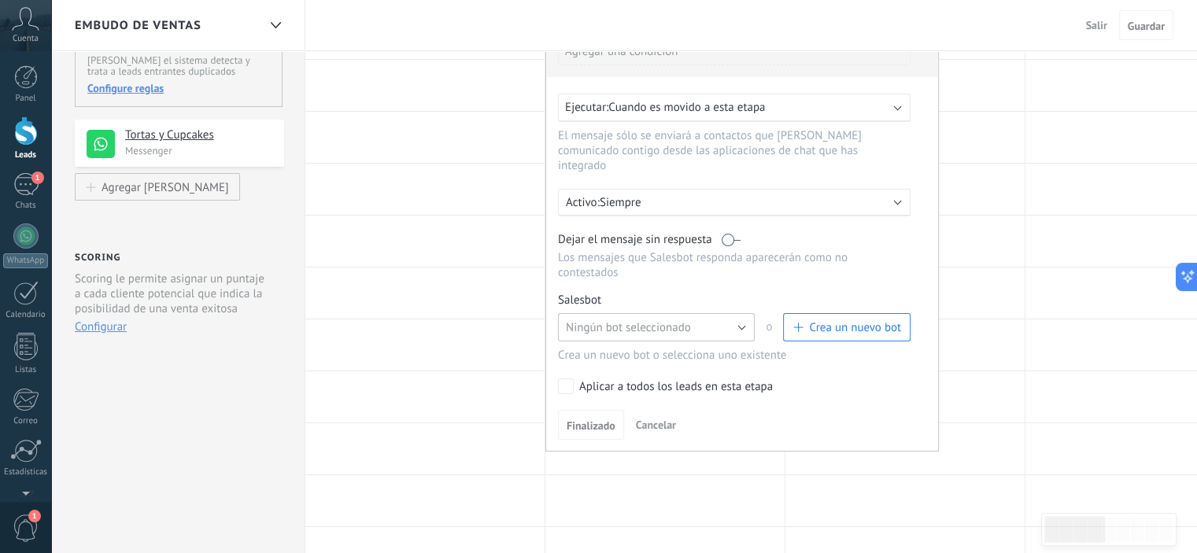
click at [672, 320] on span "Ningún bot seleccionado" at bounding box center [628, 327] width 125 height 15
click at [663, 347] on span "Salesbot #3" at bounding box center [649, 354] width 201 height 15
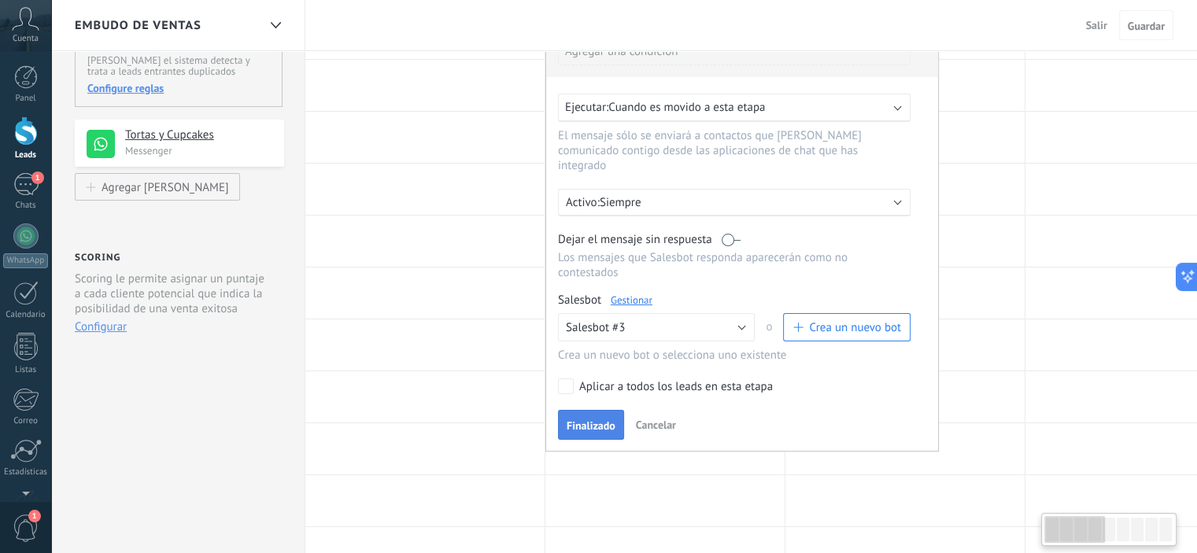
click at [589, 420] on span "Finalizado" at bounding box center [591, 425] width 49 height 11
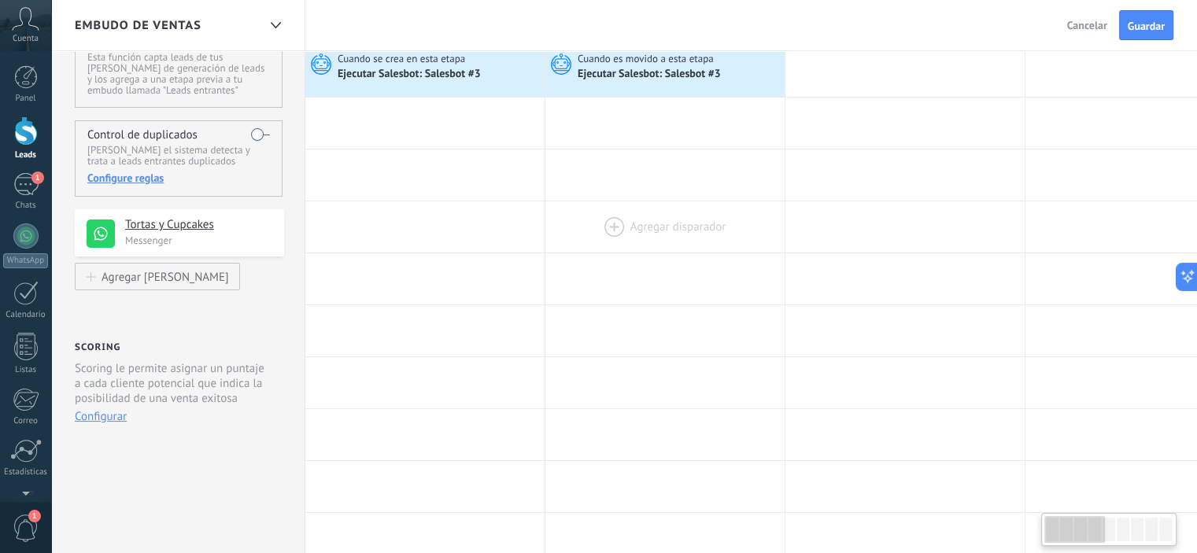
scroll to position [0, 0]
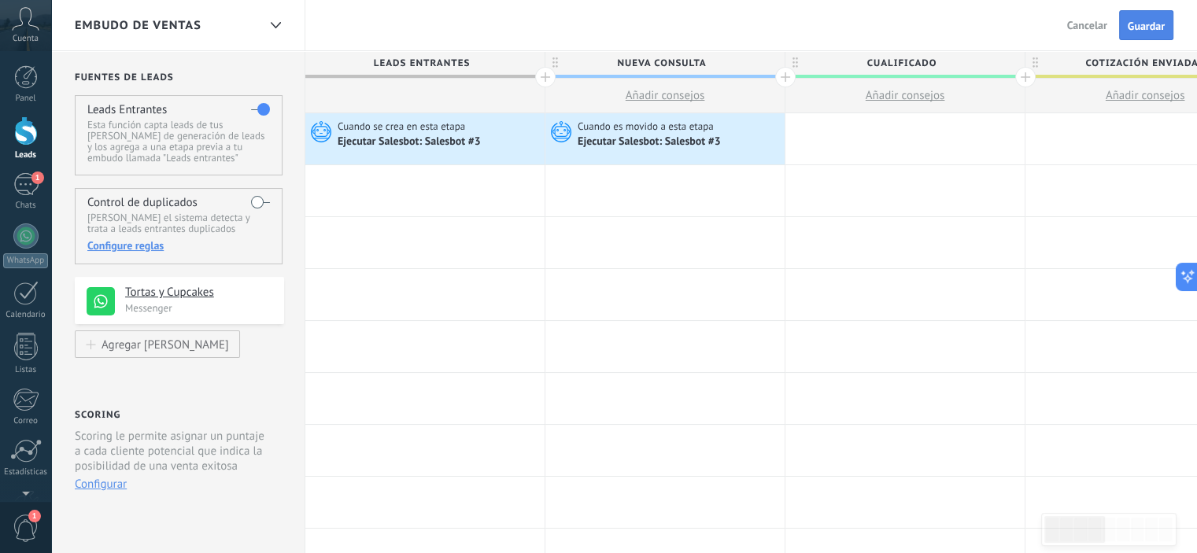
click at [1149, 24] on span "Guardar" at bounding box center [1146, 25] width 37 height 11
click at [24, 188] on div "1" at bounding box center [25, 184] width 25 height 23
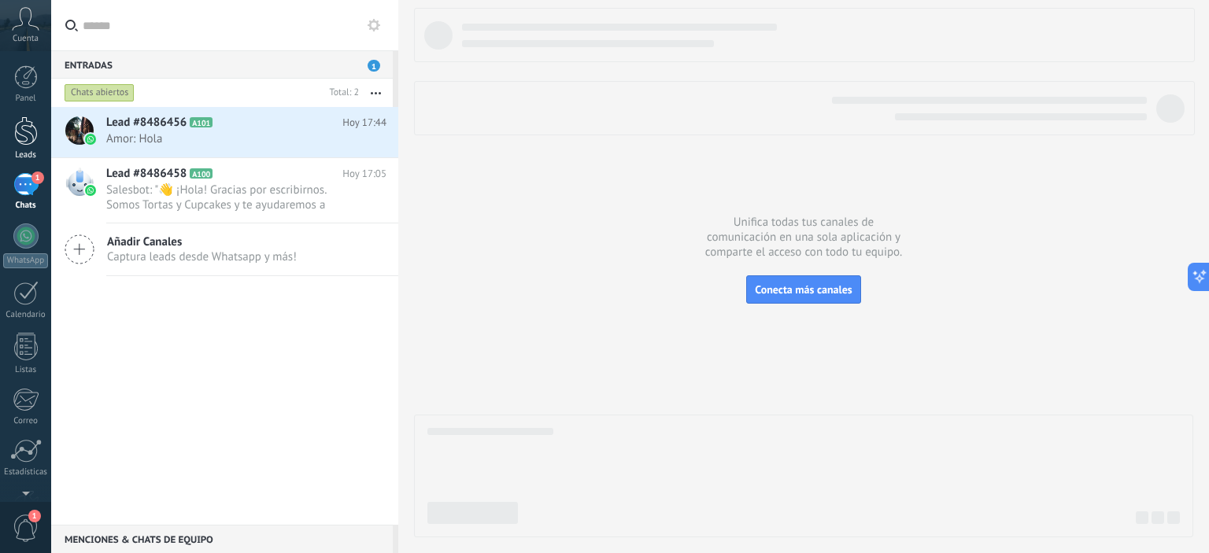
click at [20, 138] on div at bounding box center [26, 130] width 24 height 29
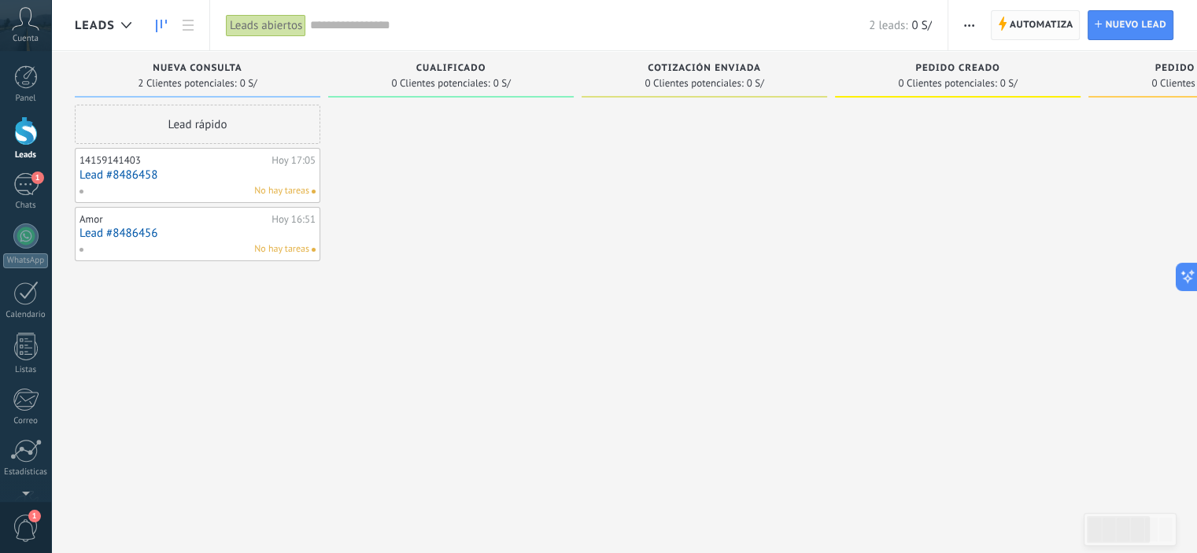
click at [1029, 28] on span "Automatiza" at bounding box center [1042, 25] width 64 height 28
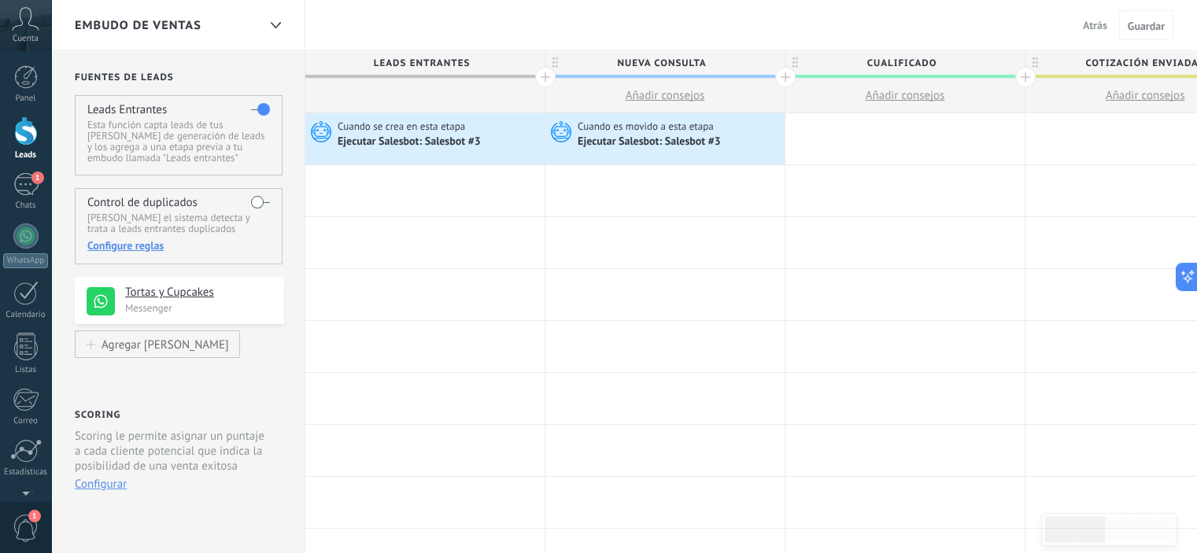
click at [261, 199] on label at bounding box center [260, 202] width 19 height 25
click at [146, 342] on div "Agregar fuentes" at bounding box center [165, 344] width 127 height 13
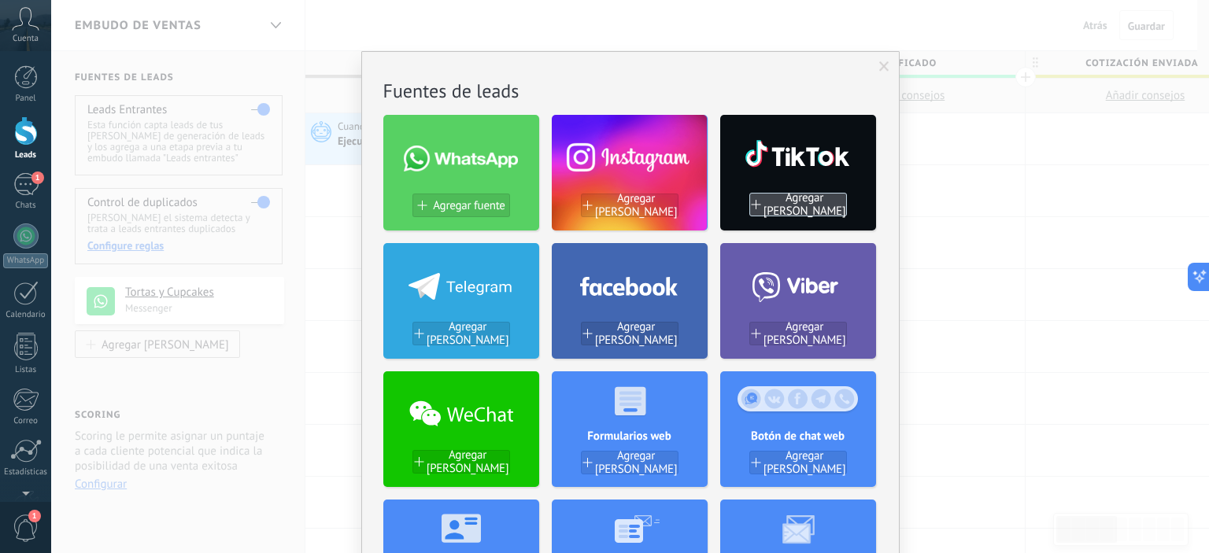
click at [780, 201] on span "Agregar fuentes" at bounding box center [804, 204] width 83 height 27
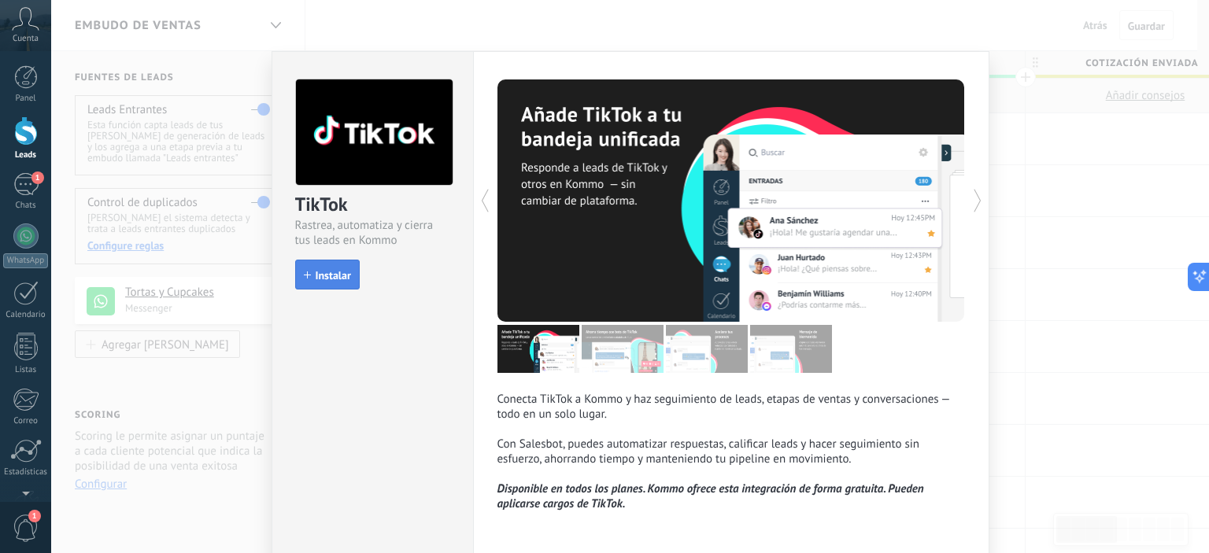
click at [331, 271] on span "Instalar" at bounding box center [333, 275] width 35 height 11
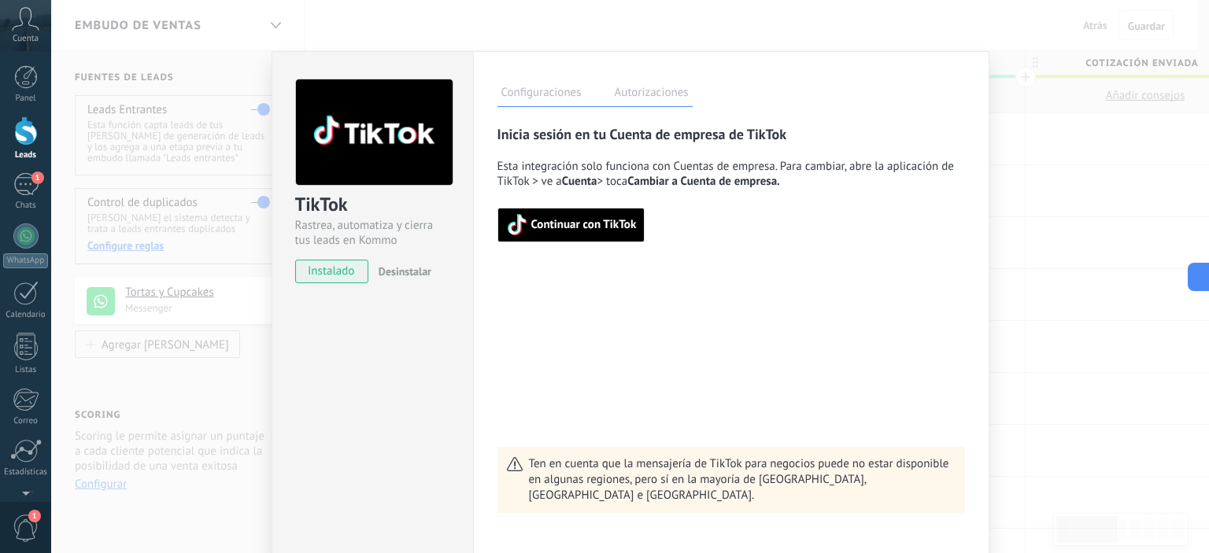
click at [579, 226] on span "Continuar con TikTok" at bounding box center [583, 225] width 105 height 11
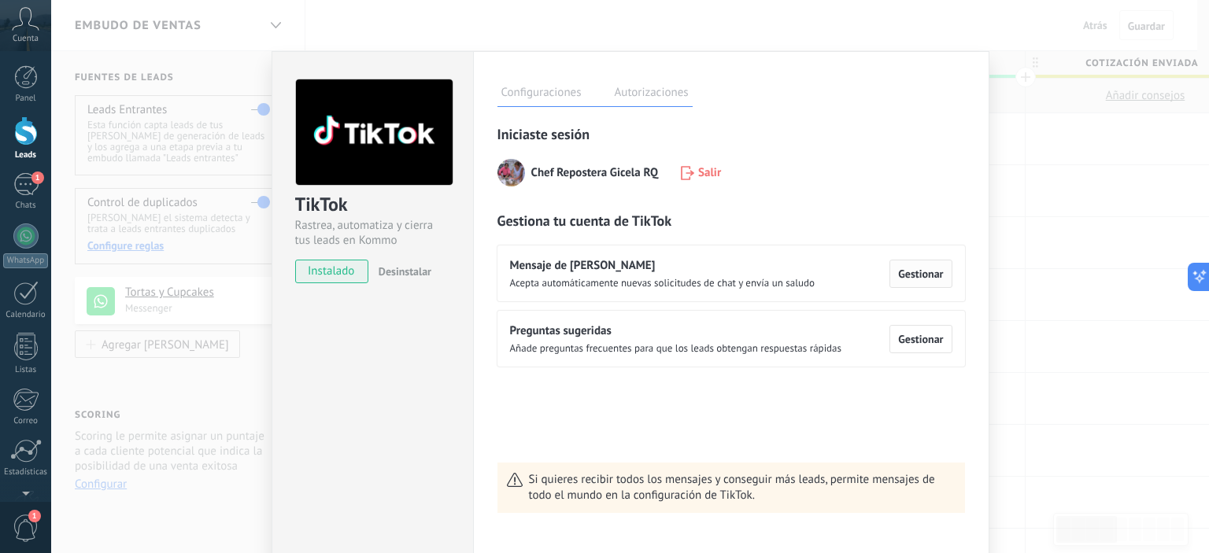
click at [906, 272] on span "Gestionar" at bounding box center [920, 273] width 45 height 11
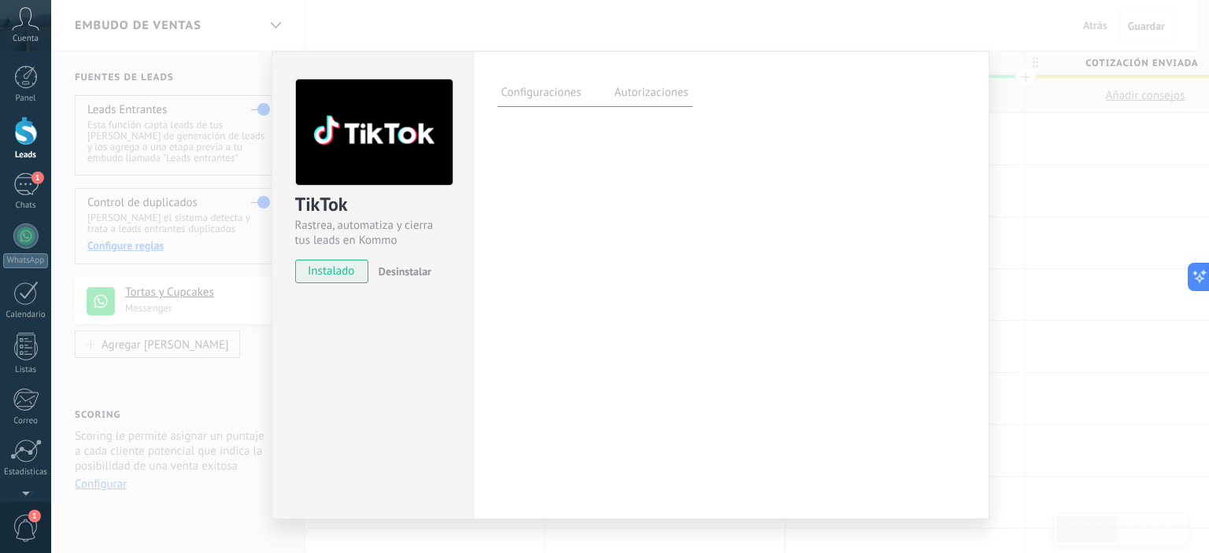
click at [1082, 166] on div "TikTok Rastrea, automatiza y cierra tus leads en Kommo instalado Desinstalar Co…" at bounding box center [630, 276] width 1158 height 553
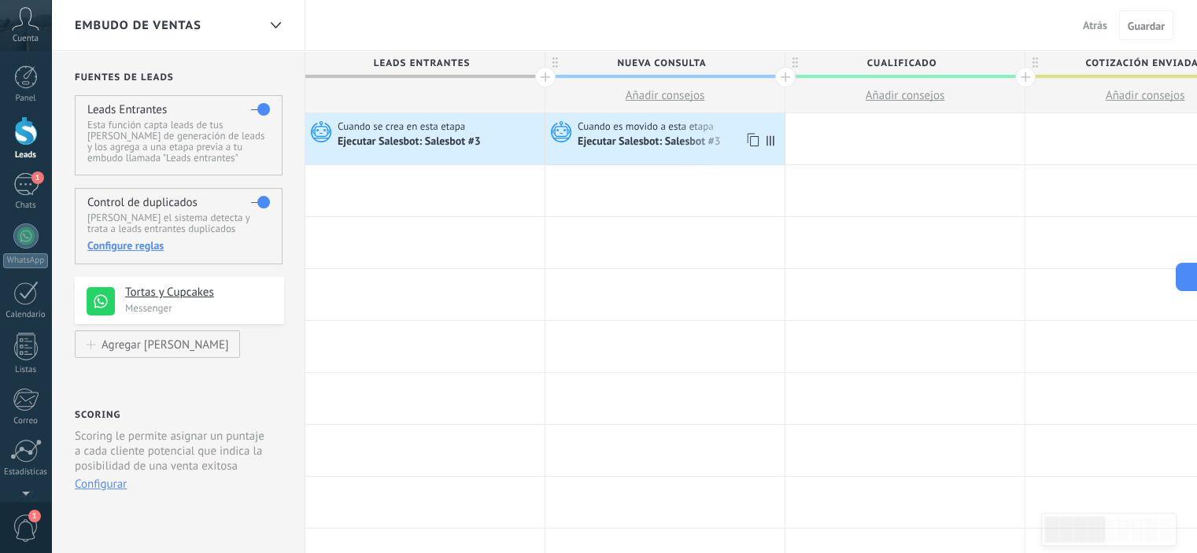
drag, startPoint x: 671, startPoint y: 129, endPoint x: 637, endPoint y: 125, distance: 34.1
click at [637, 125] on span "Cuando es movido a esta etapa" at bounding box center [647, 127] width 139 height 14
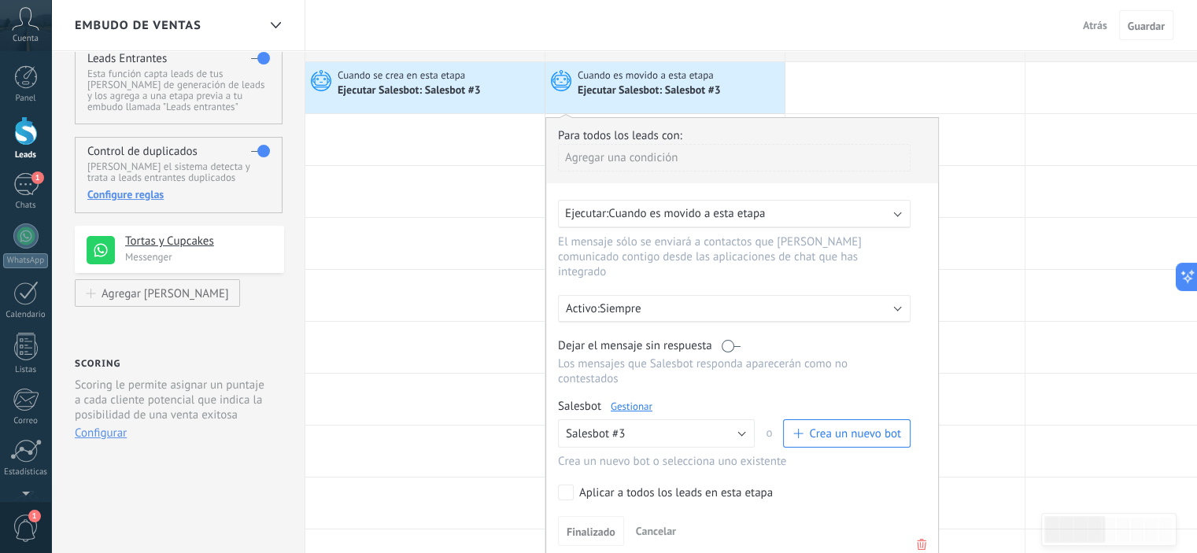
scroll to position [157, 0]
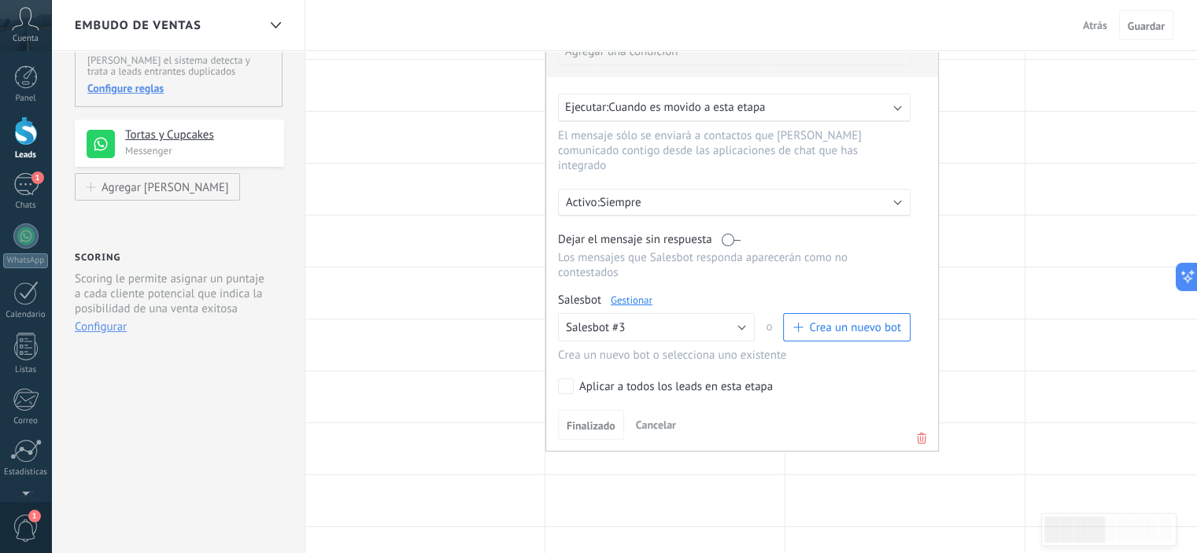
click at [923, 429] on icon at bounding box center [921, 438] width 17 height 19
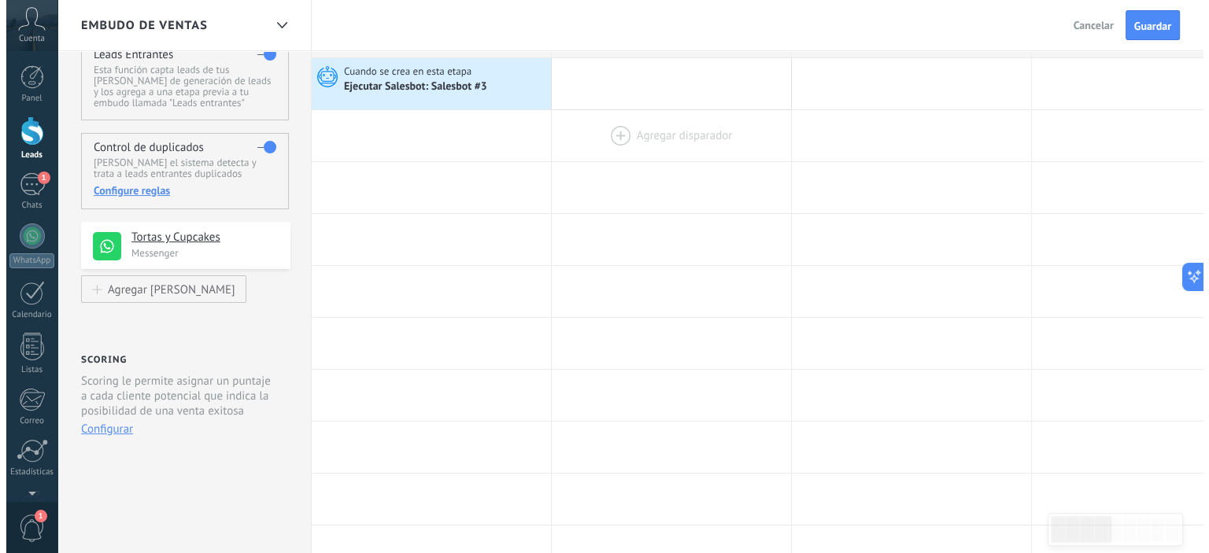
scroll to position [0, 0]
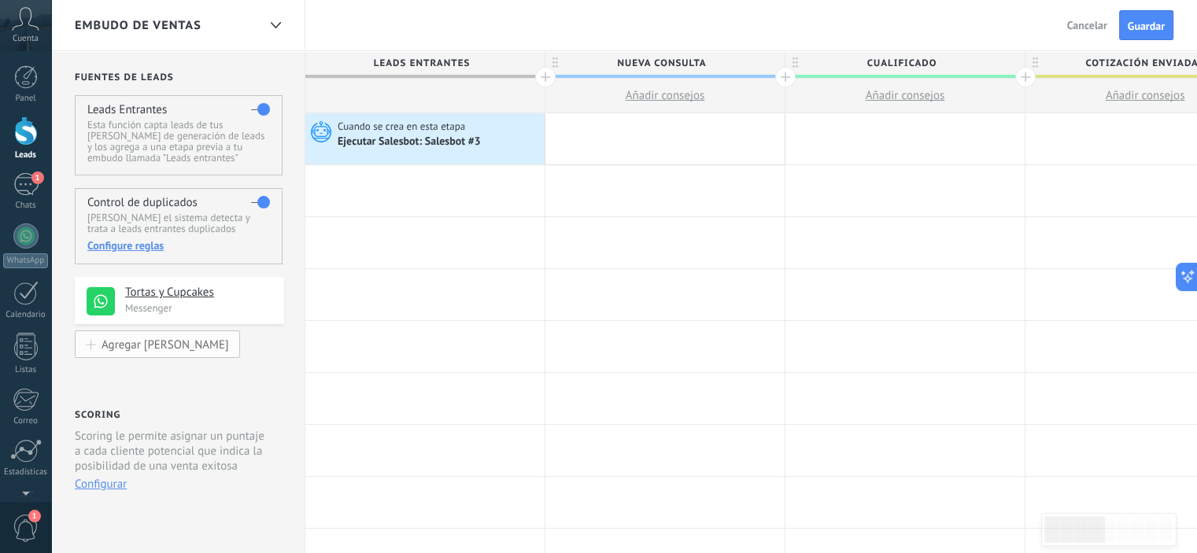
click at [145, 342] on div "Agregar fuentes" at bounding box center [165, 344] width 127 height 13
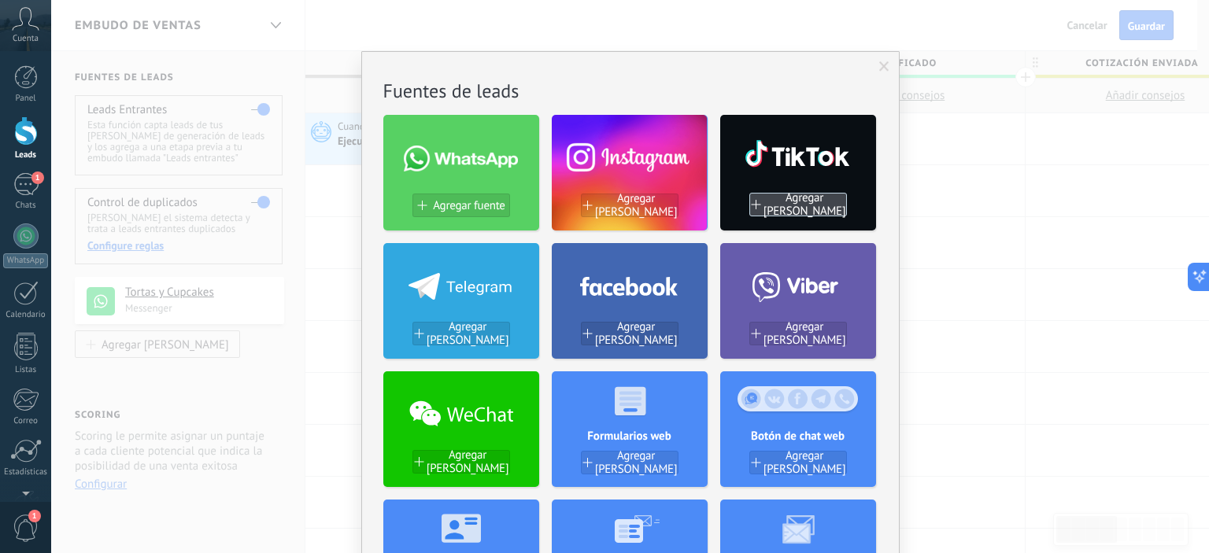
click at [801, 201] on span "Agregar fuentes" at bounding box center [804, 204] width 83 height 27
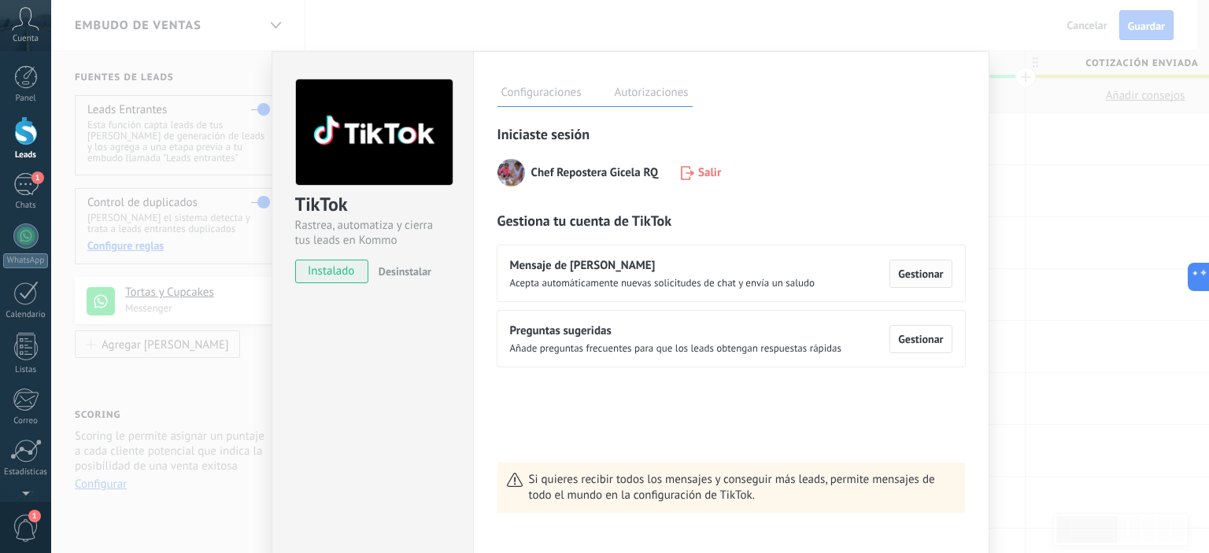
click at [914, 272] on span "Gestionar" at bounding box center [920, 273] width 45 height 11
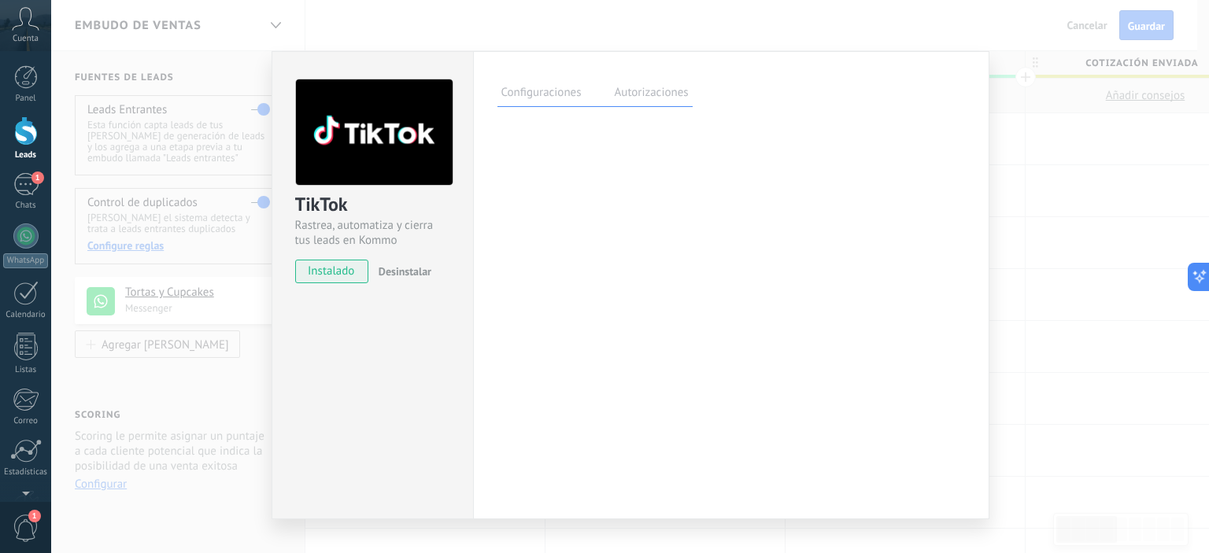
click at [652, 94] on label "Autorizaciones" at bounding box center [652, 94] width 82 height 23
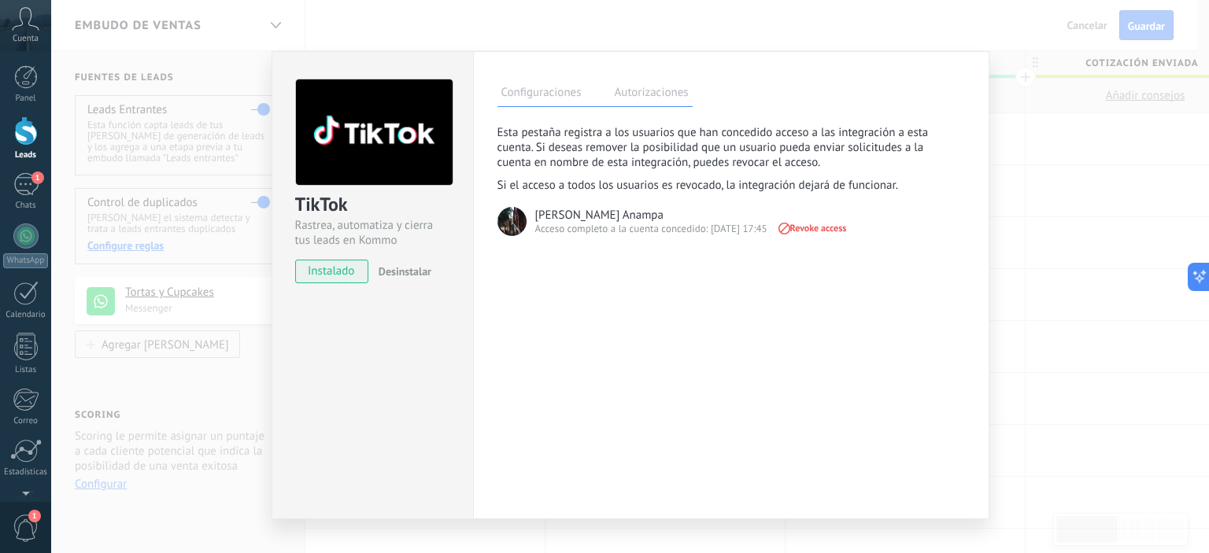
click at [541, 87] on label "Configuraciones" at bounding box center [541, 94] width 88 height 23
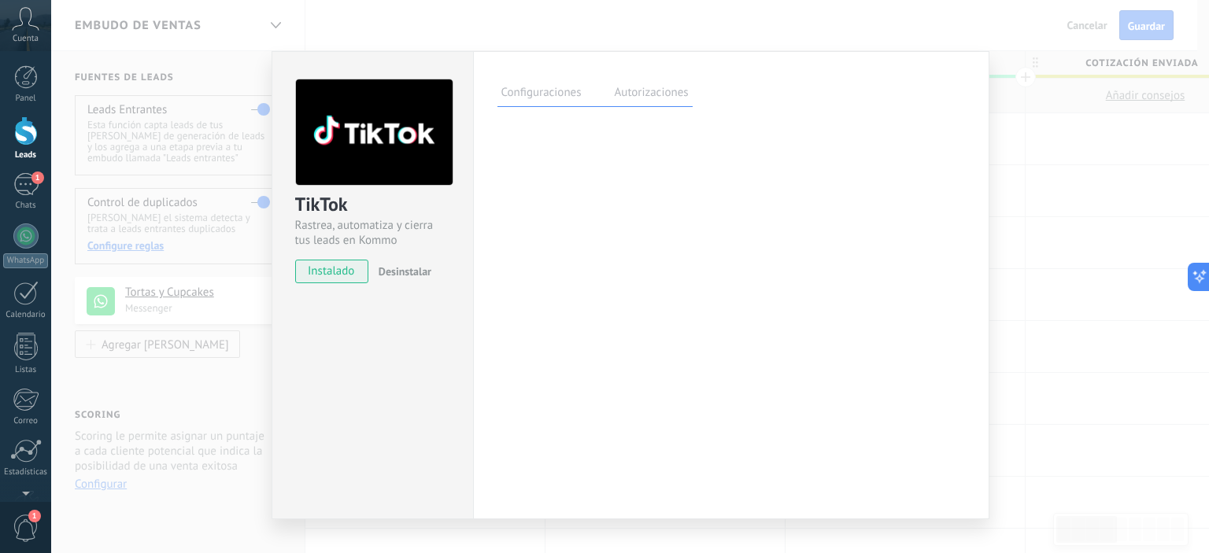
click at [1085, 125] on div "TikTok Rastrea, automatiza y cierra tus leads en Kommo instalado Desinstalar Co…" at bounding box center [630, 276] width 1158 height 553
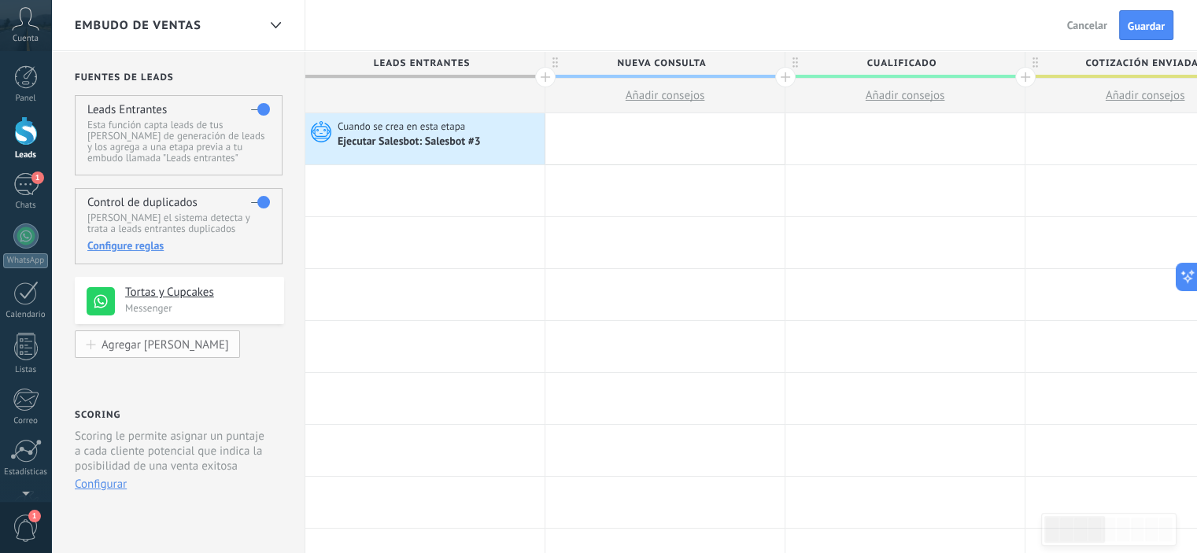
click at [142, 342] on div "Agregar fuentes" at bounding box center [165, 344] width 127 height 13
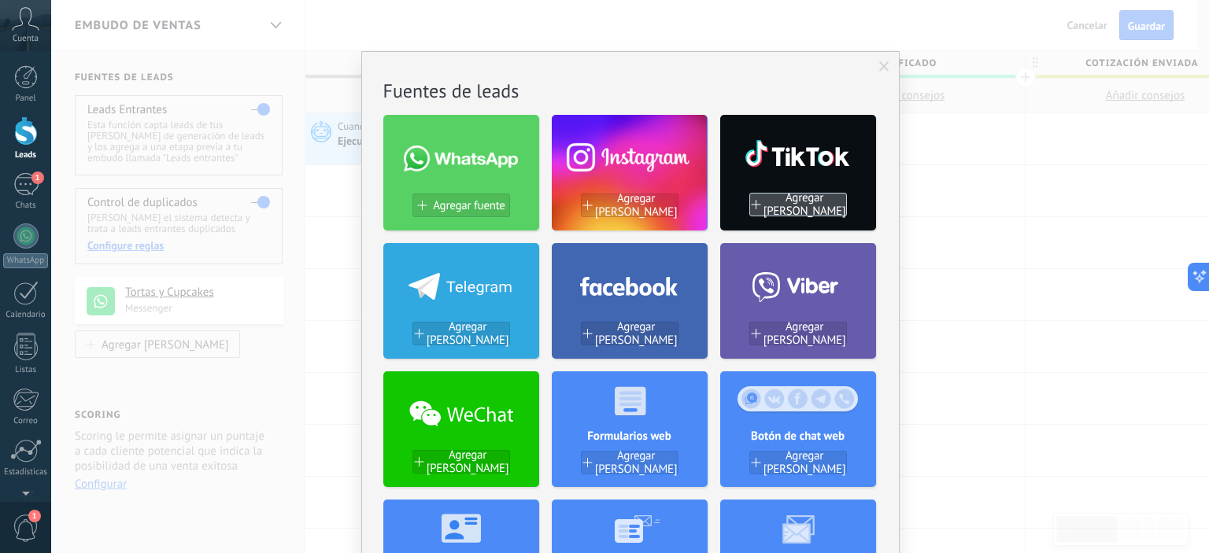
click at [765, 200] on span "Agregar fuentes" at bounding box center [804, 204] width 83 height 27
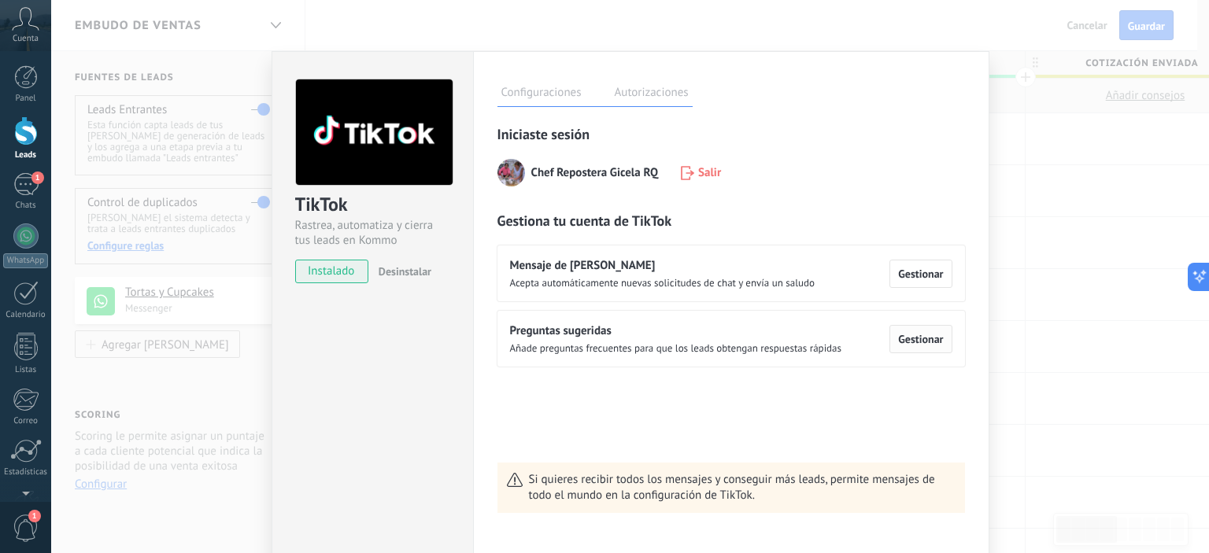
click at [921, 334] on span "Gestionar" at bounding box center [920, 339] width 45 height 11
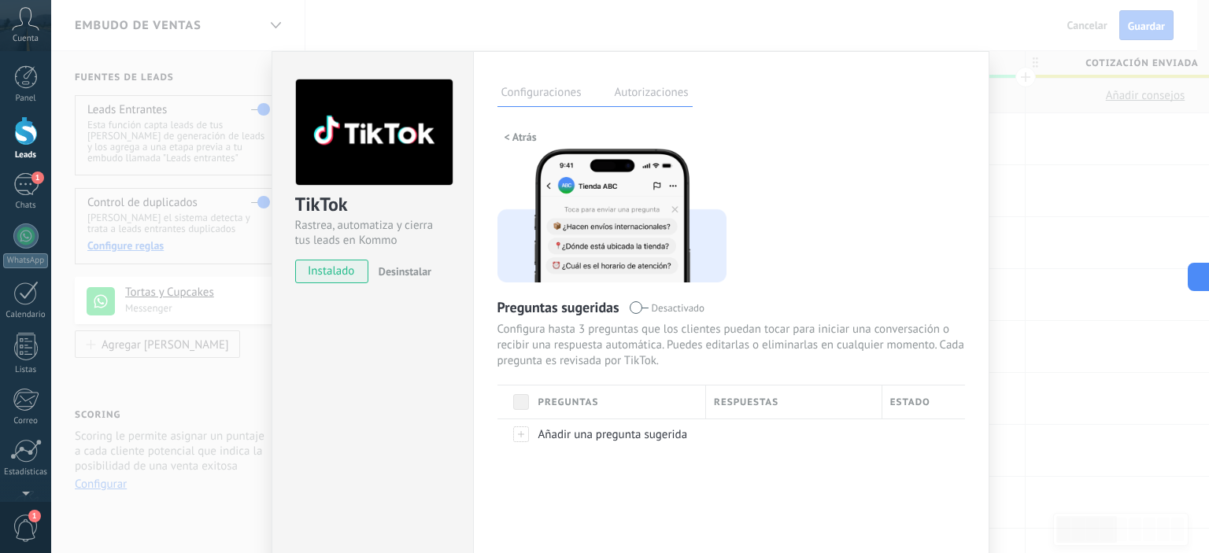
click at [541, 85] on label "Configuraciones" at bounding box center [541, 94] width 88 height 23
click at [512, 138] on span "< Atrás" at bounding box center [520, 136] width 32 height 11
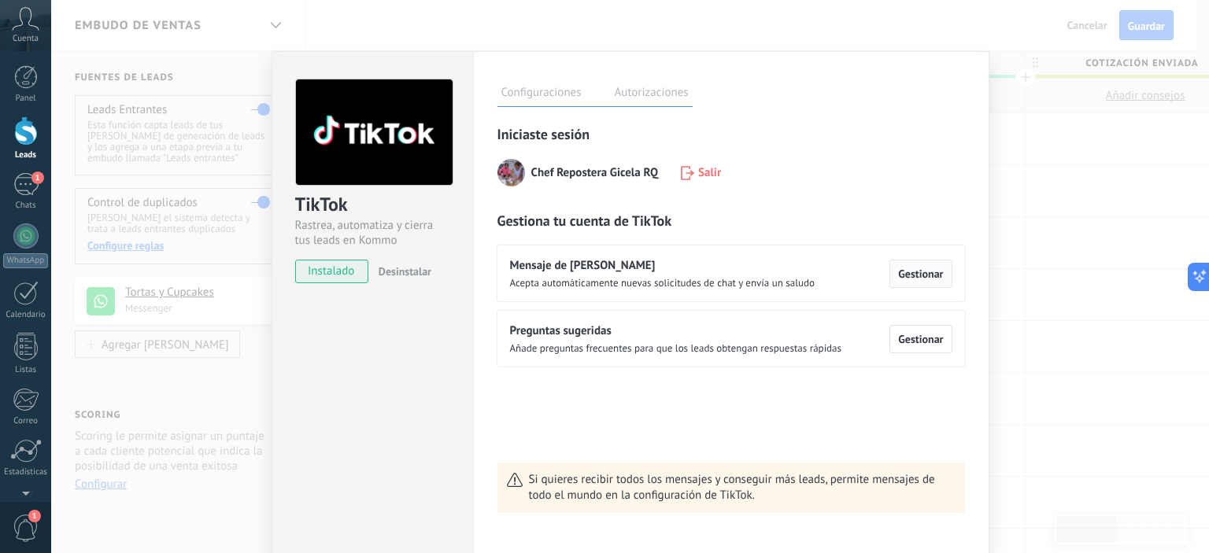
click at [920, 268] on span "Gestionar" at bounding box center [920, 273] width 45 height 11
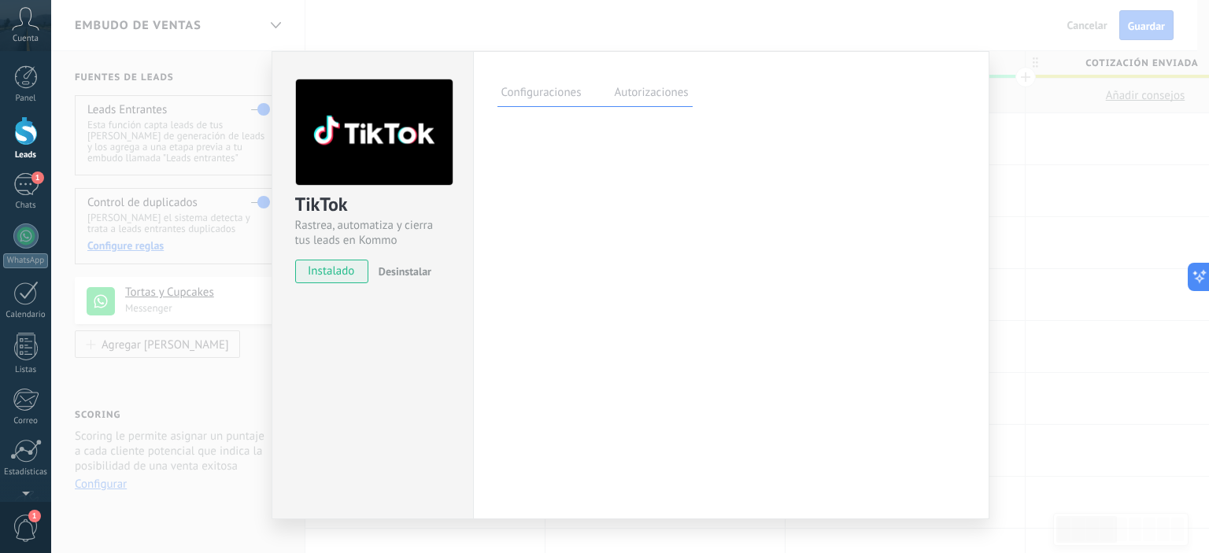
click at [333, 276] on span "instalado" at bounding box center [332, 272] width 72 height 24
click at [548, 90] on label "Configuraciones" at bounding box center [541, 94] width 88 height 23
